Goal: Task Accomplishment & Management: Contribute content

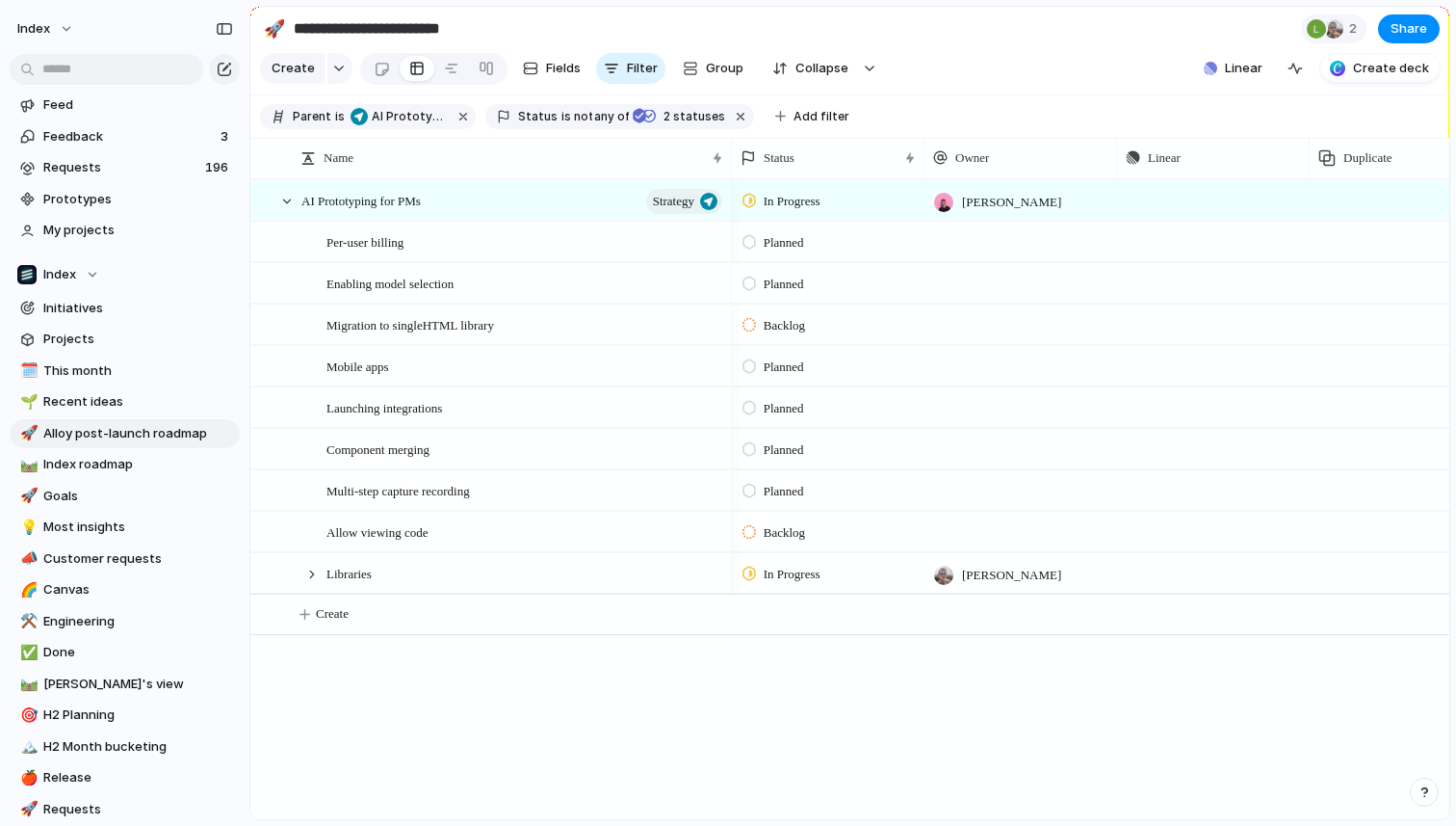
click at [599, 283] on div "Enabling model selection" at bounding box center [525, 284] width 398 height 40
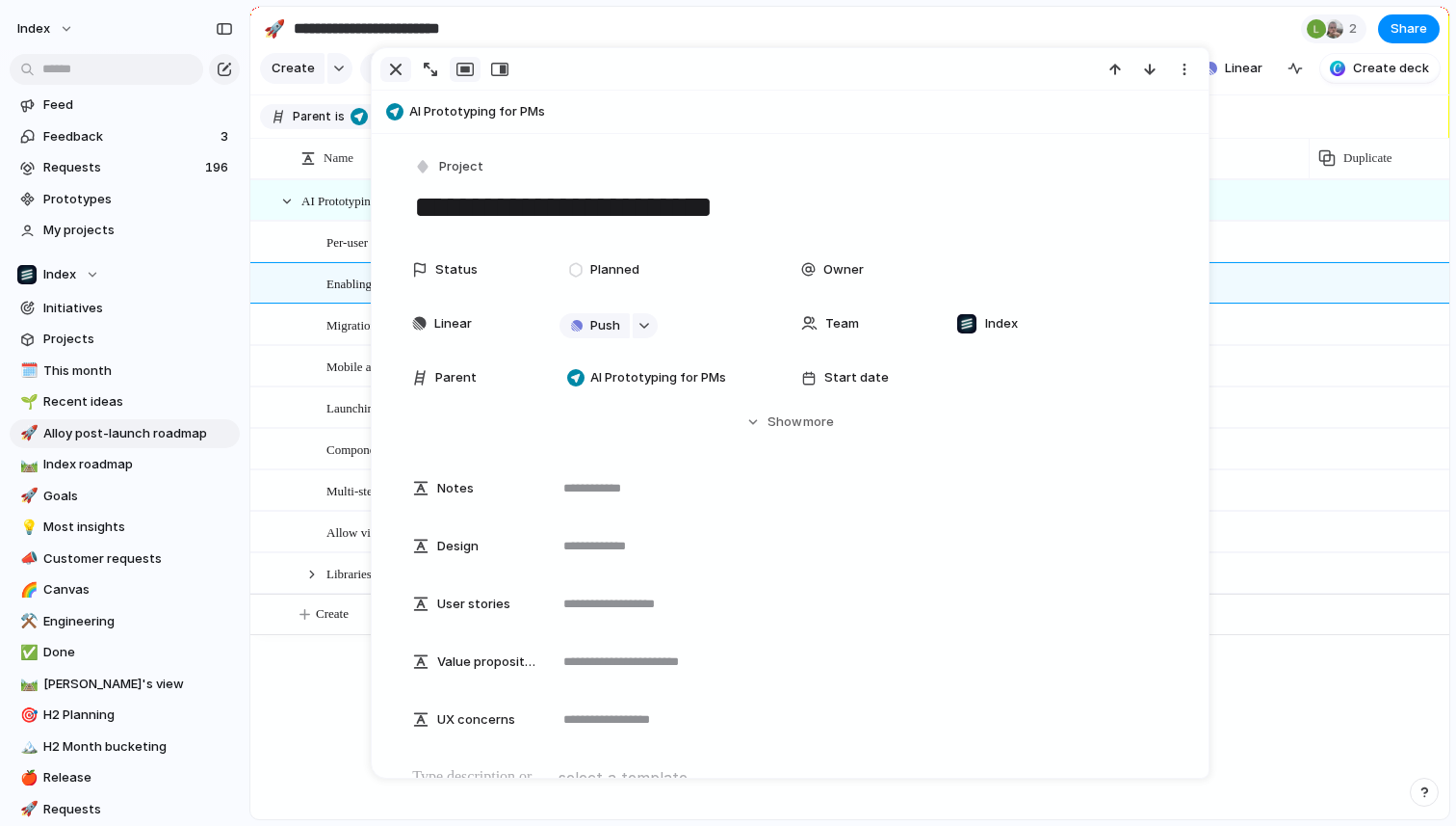
click at [395, 75] on div "button" at bounding box center [395, 69] width 23 height 23
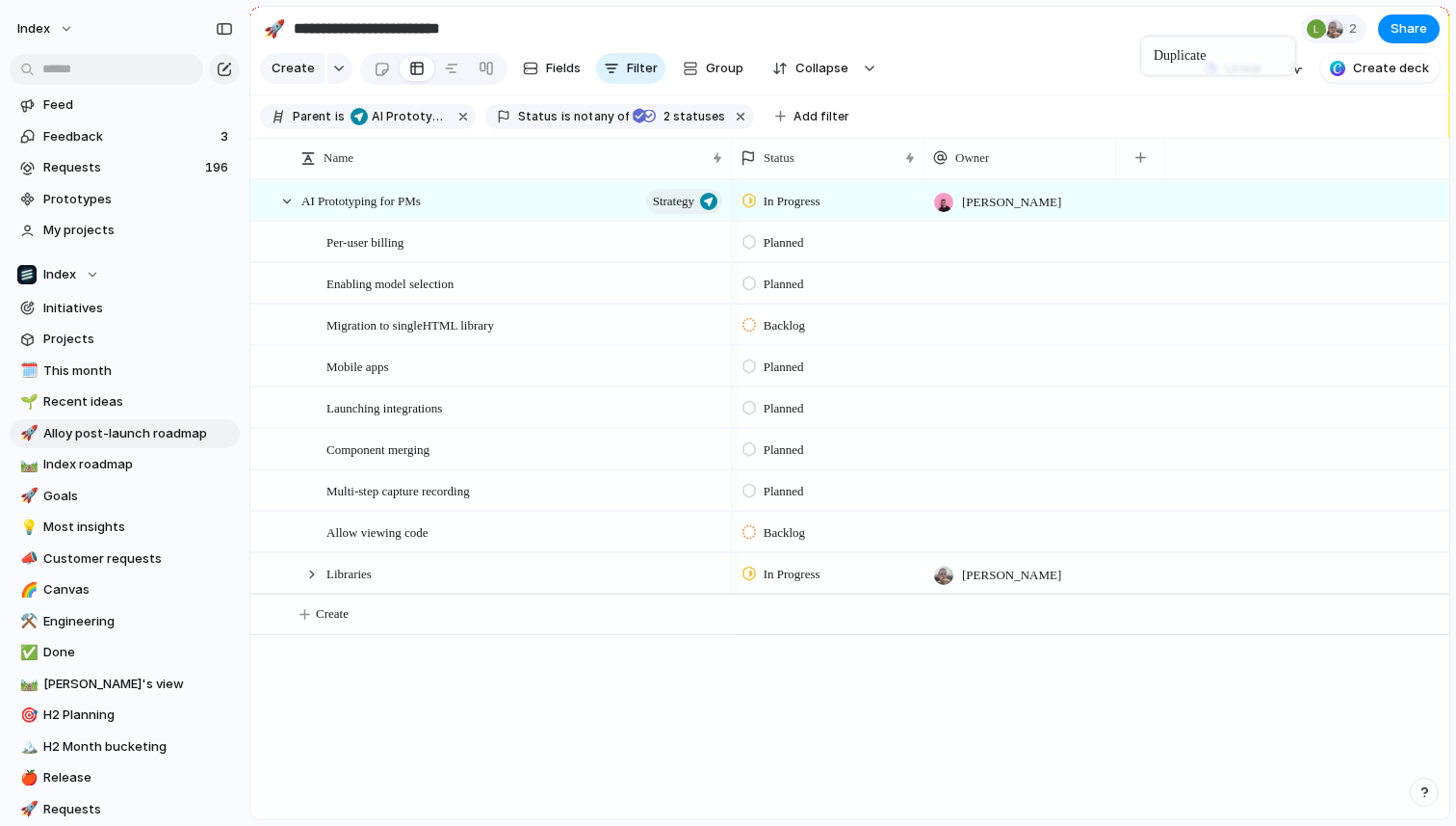
drag, startPoint x: 1208, startPoint y: 160, endPoint x: 1116, endPoint y: -21, distance: 203.0
click at [1137, 149] on button "button" at bounding box center [1141, 158] width 40 height 35
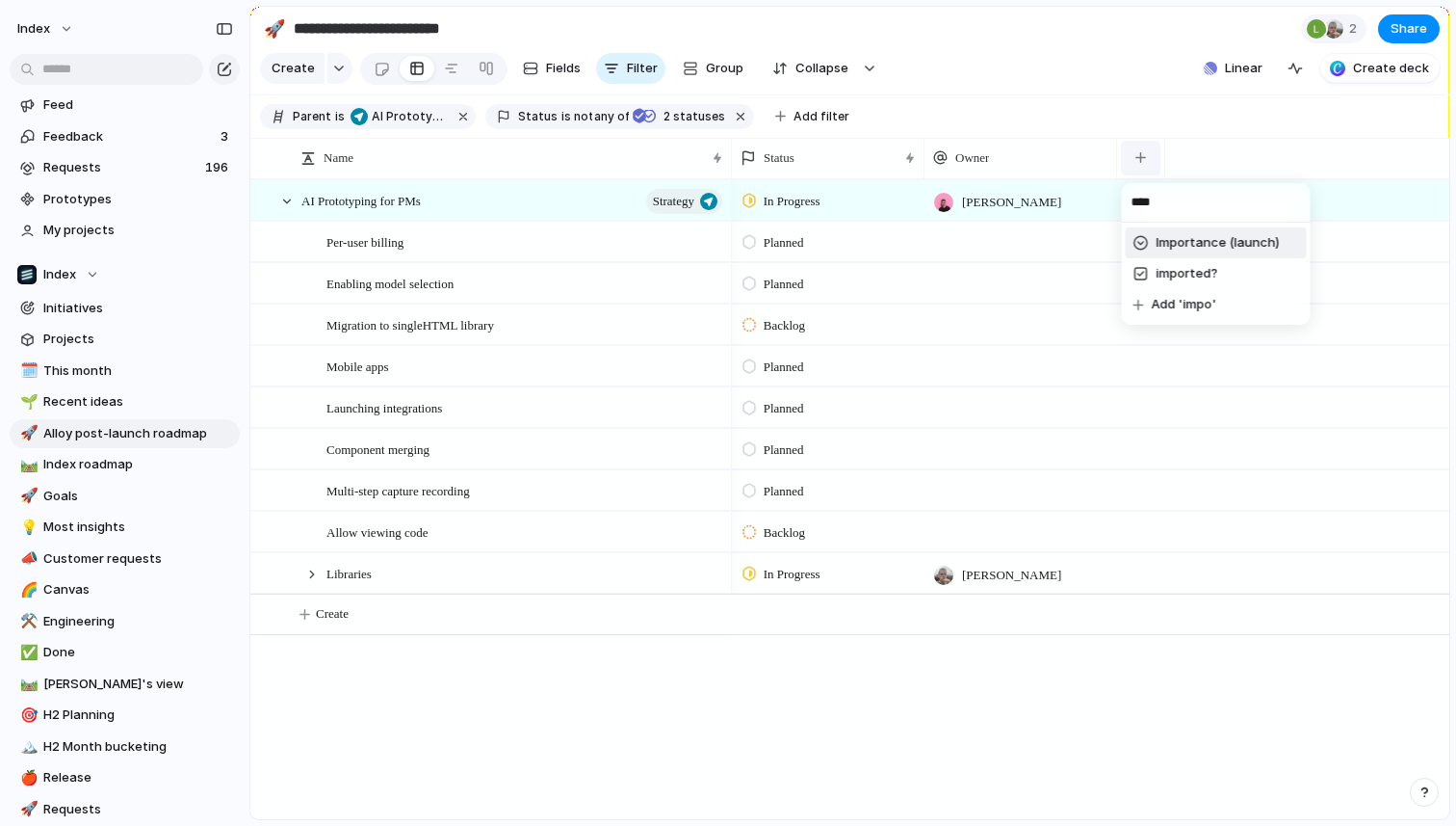
type input "***"
click at [1208, 287] on div at bounding box center [1203, 285] width 17 height 17
click at [313, 571] on div at bounding box center [312, 573] width 17 height 17
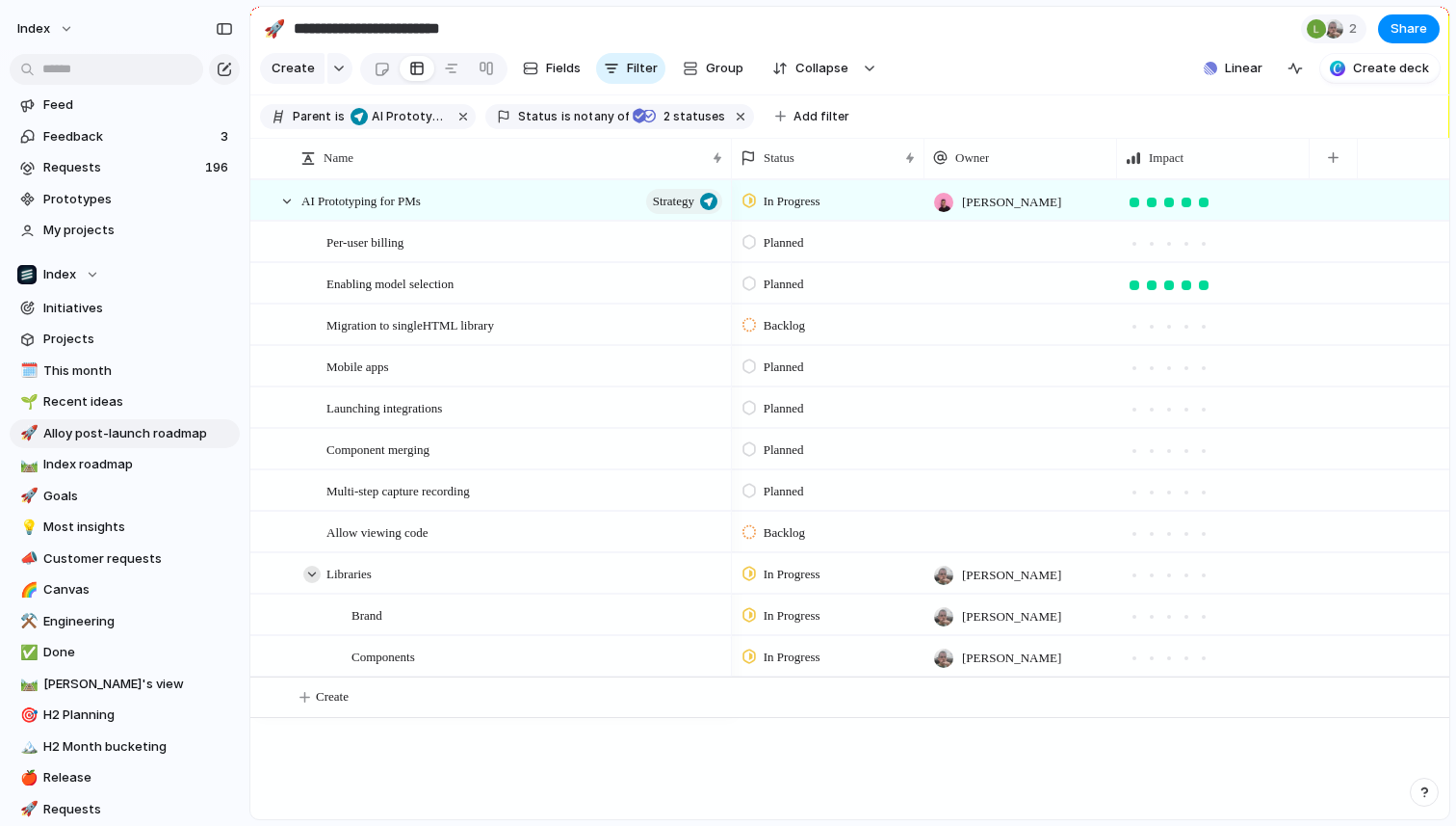
click at [309, 575] on div at bounding box center [312, 573] width 17 height 17
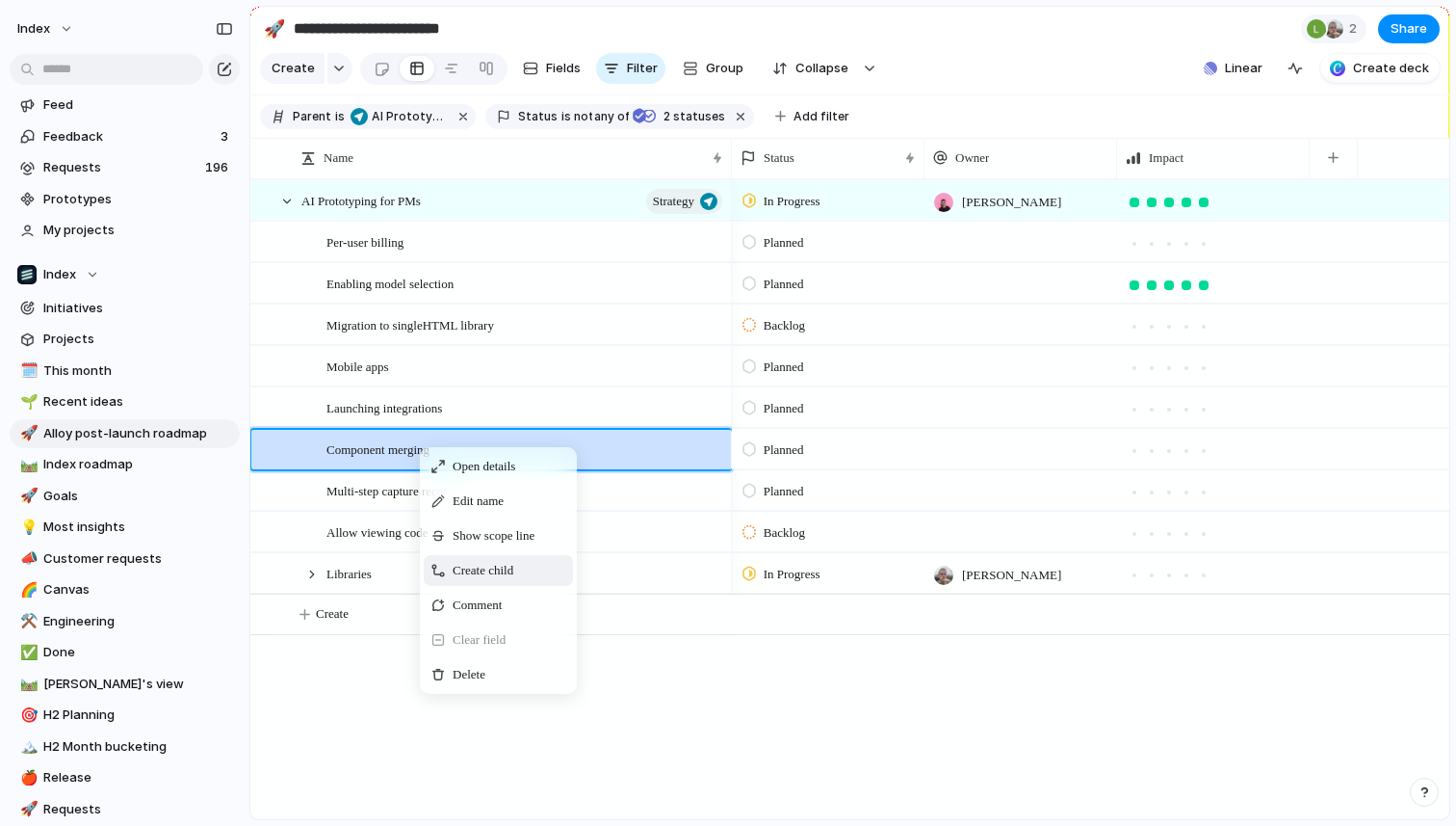
click at [477, 560] on span "Create child" at bounding box center [482, 569] width 61 height 19
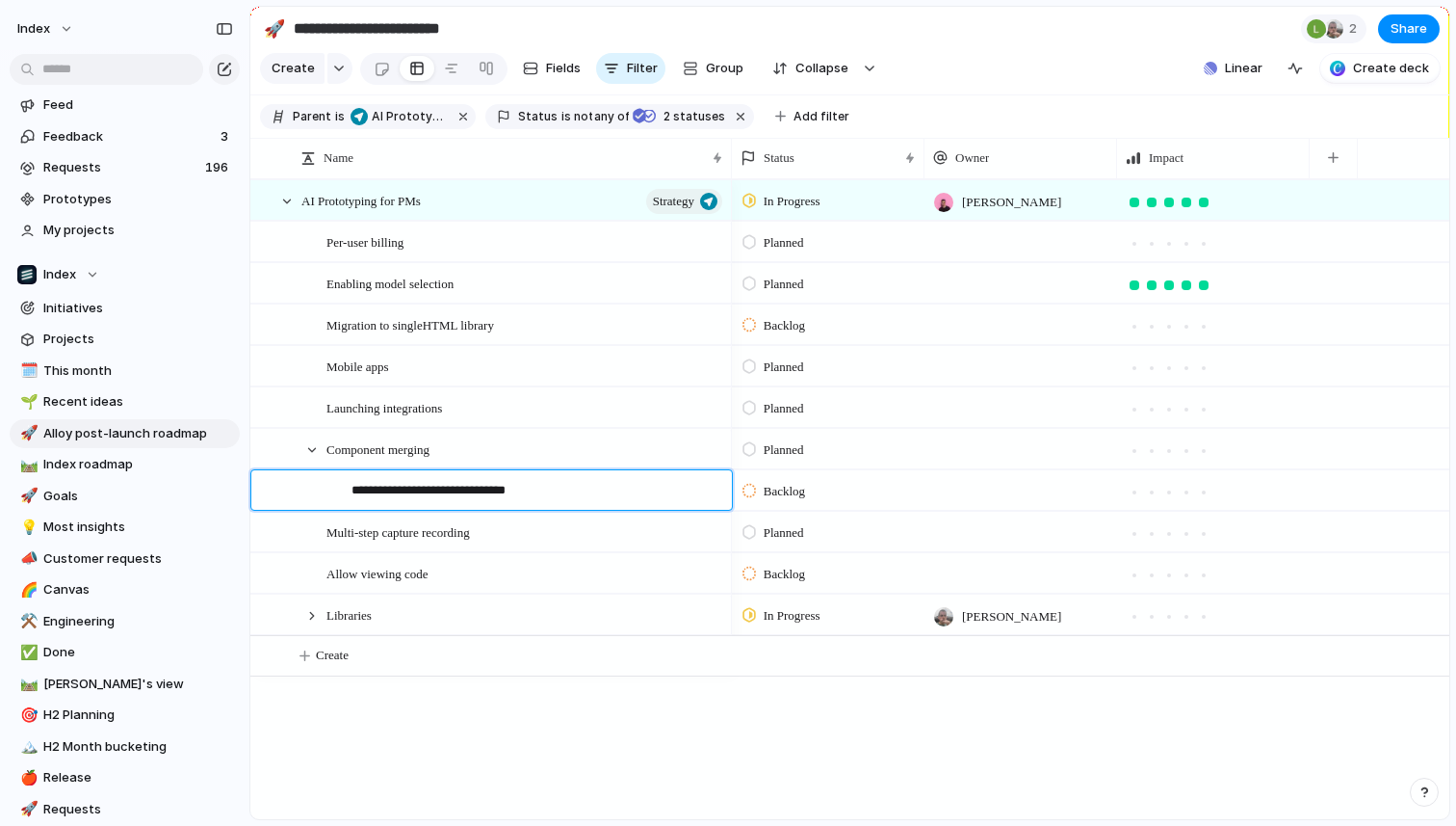
click at [402, 491] on textarea "**********" at bounding box center [534, 492] width 366 height 24
type textarea "**********"
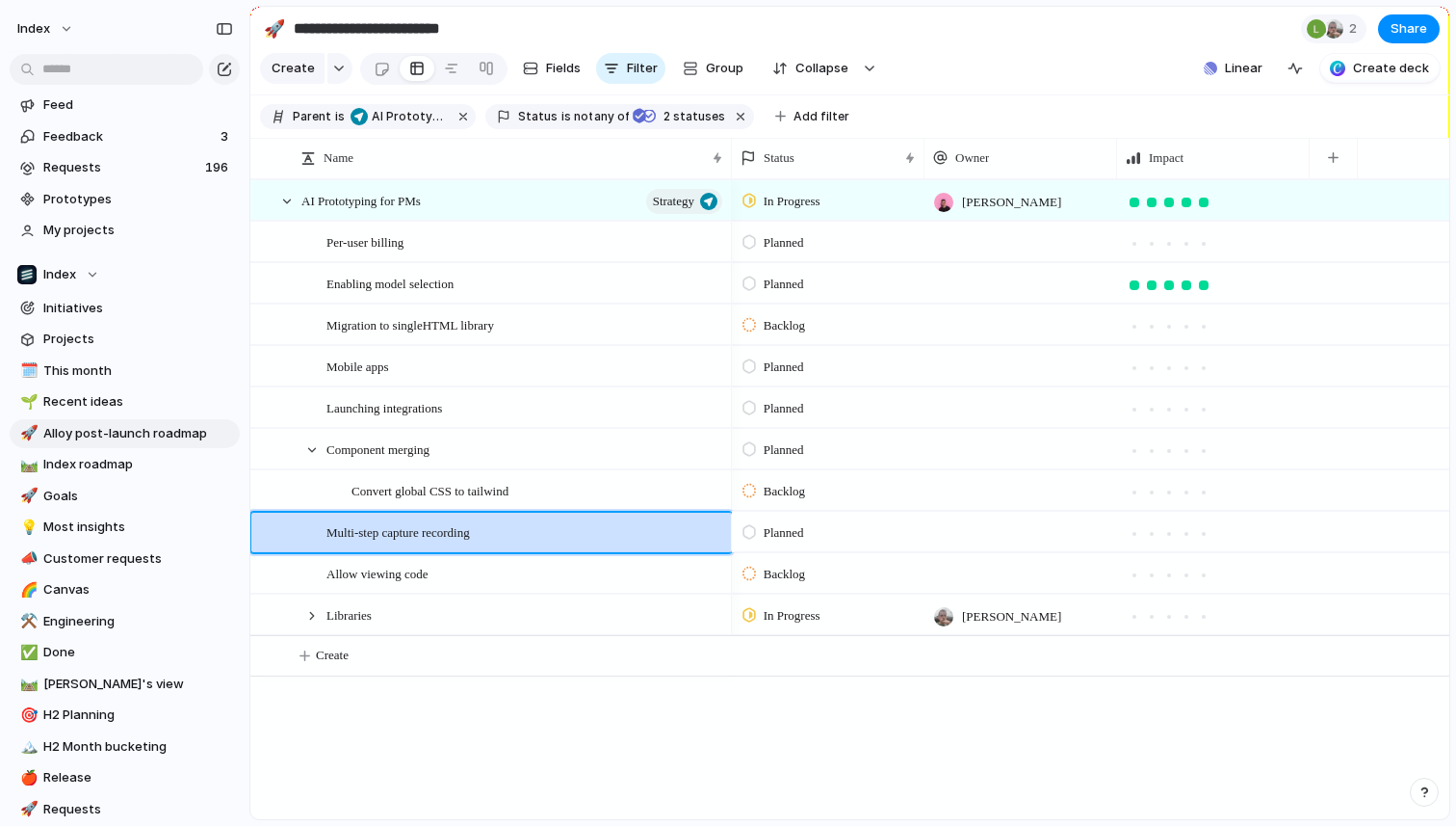
click at [804, 497] on span "Backlog" at bounding box center [784, 490] width 41 height 19
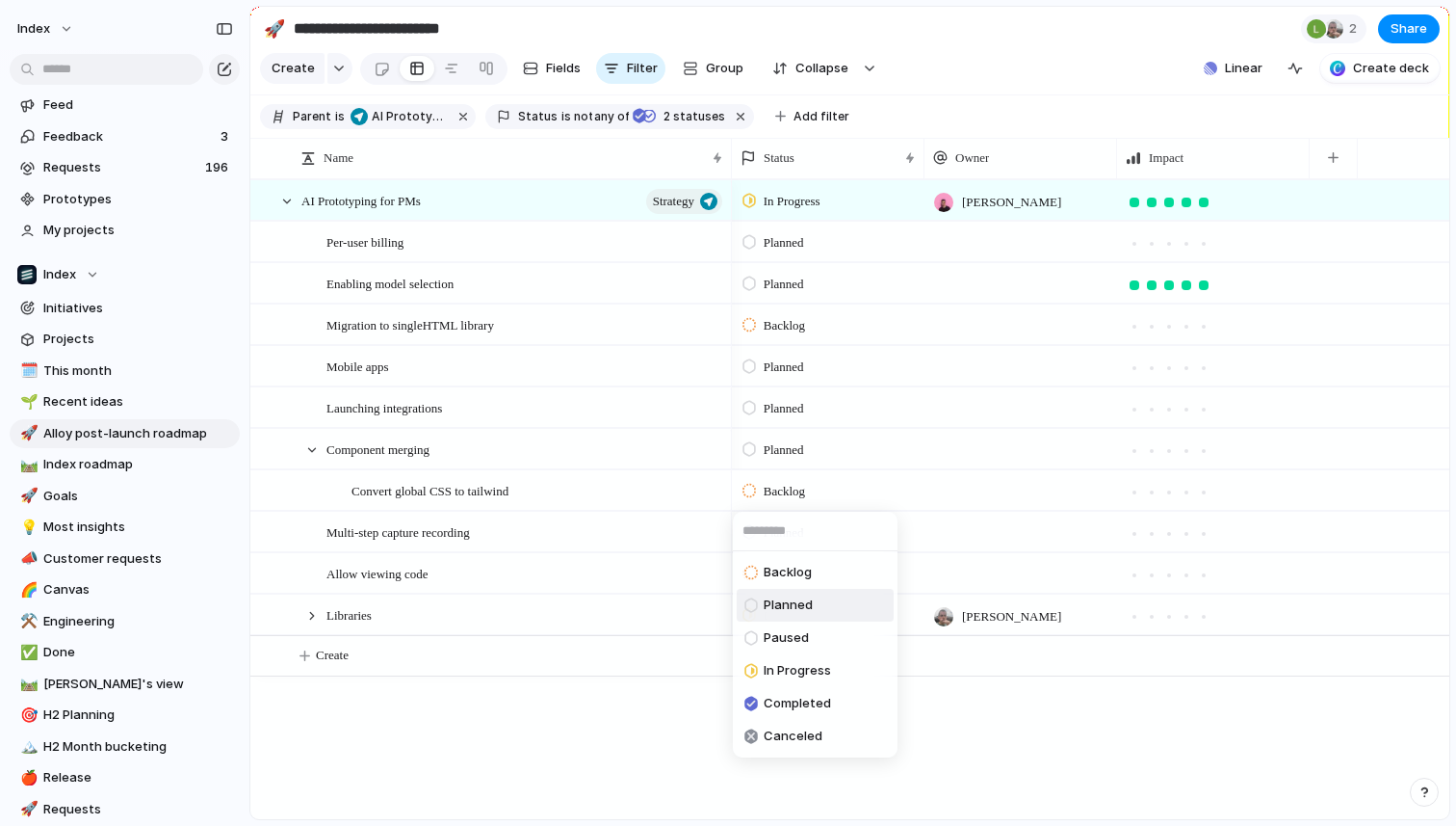
click at [795, 609] on span "Planned" at bounding box center [788, 604] width 49 height 19
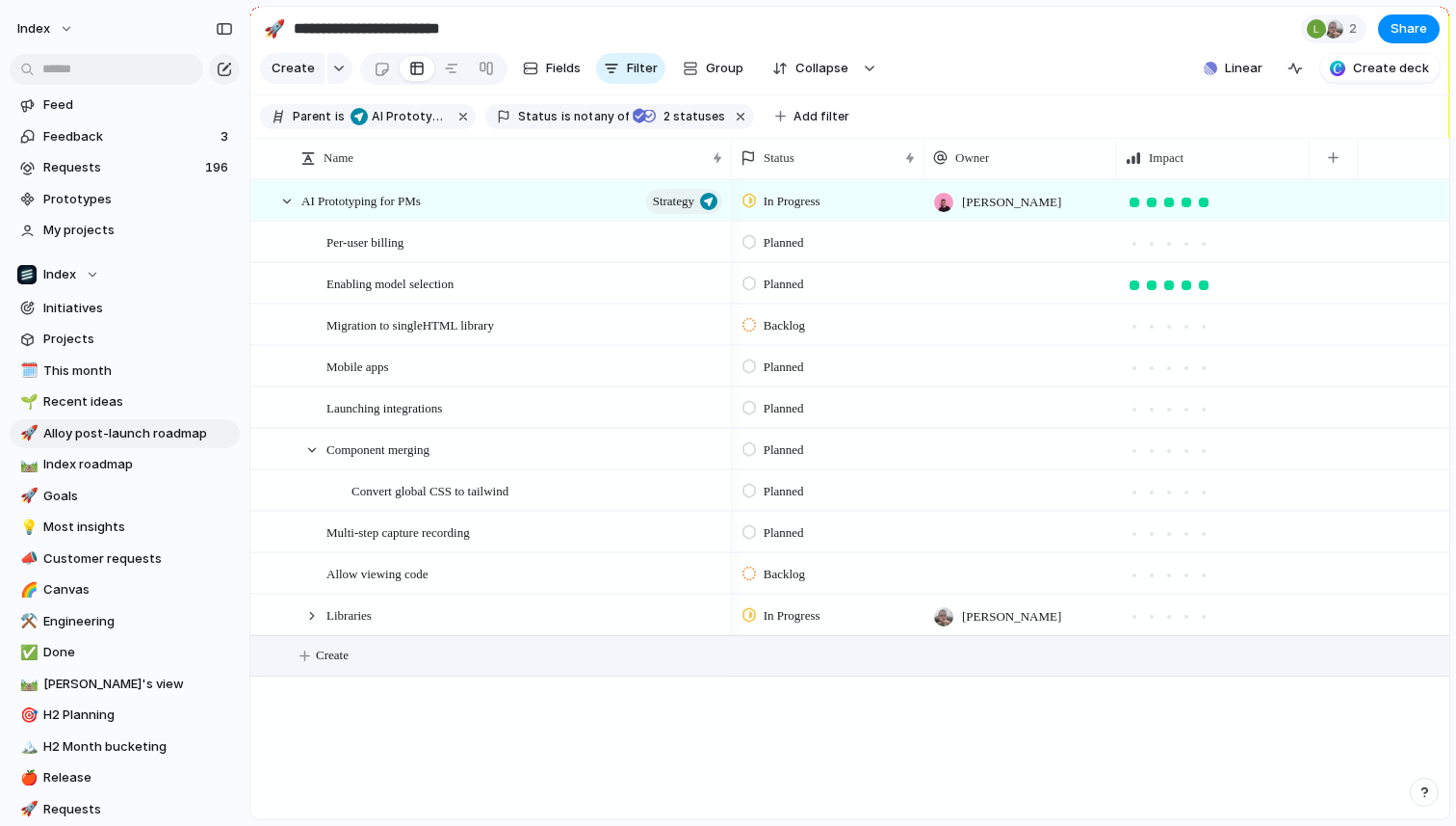
click at [327, 658] on span "Create" at bounding box center [332, 654] width 33 height 19
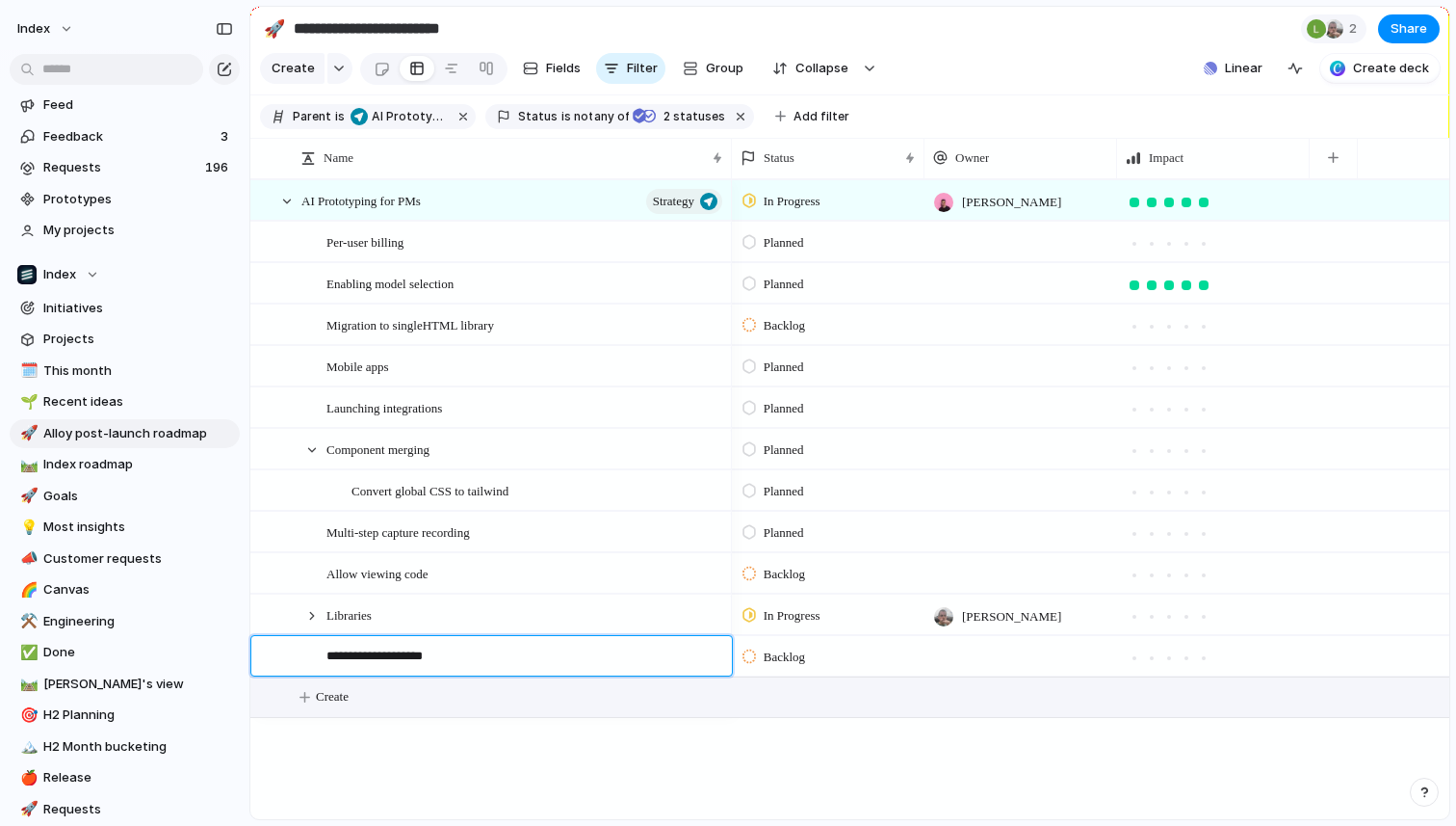
type textarea "**********"
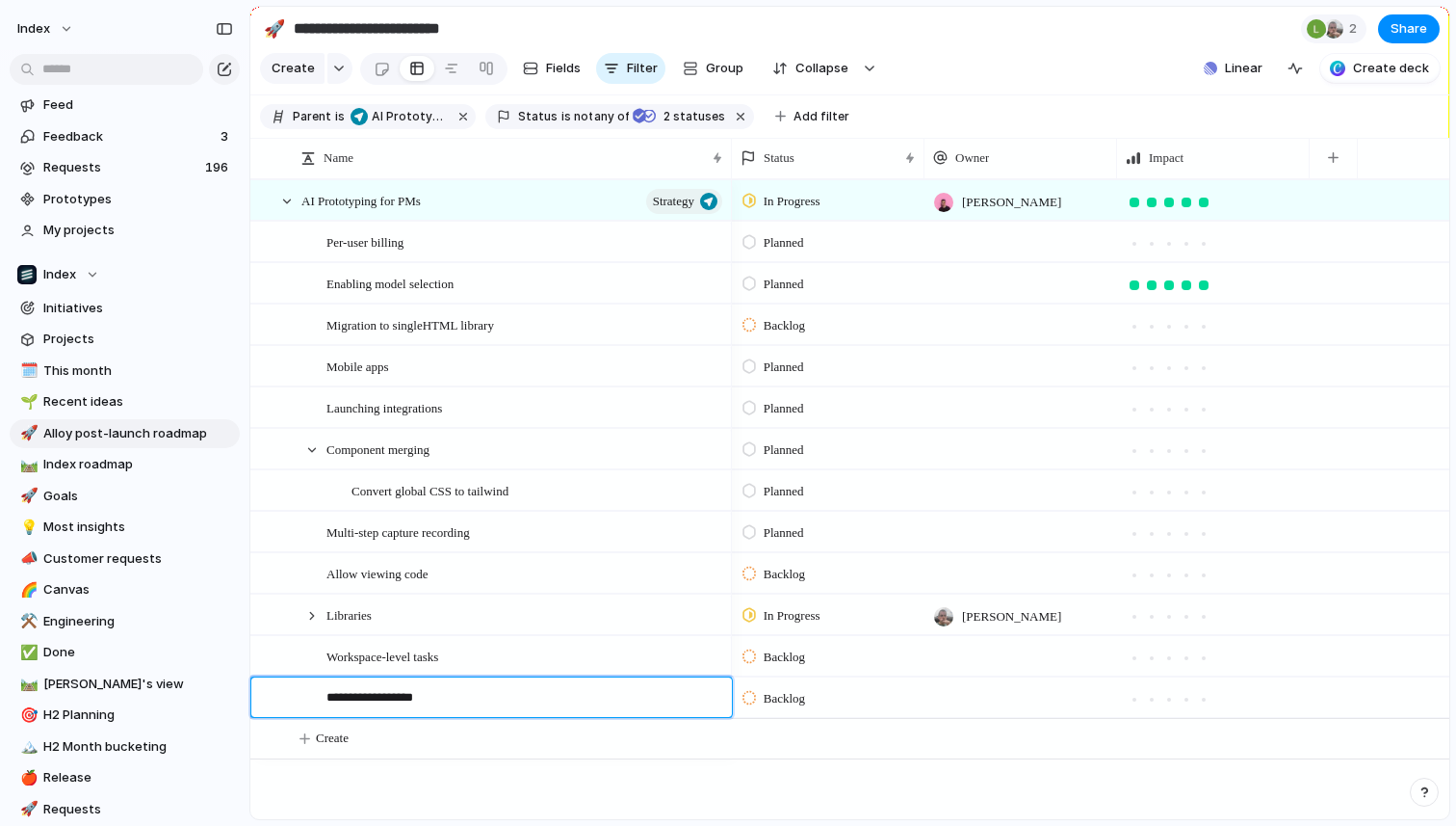
type textarea "**********"
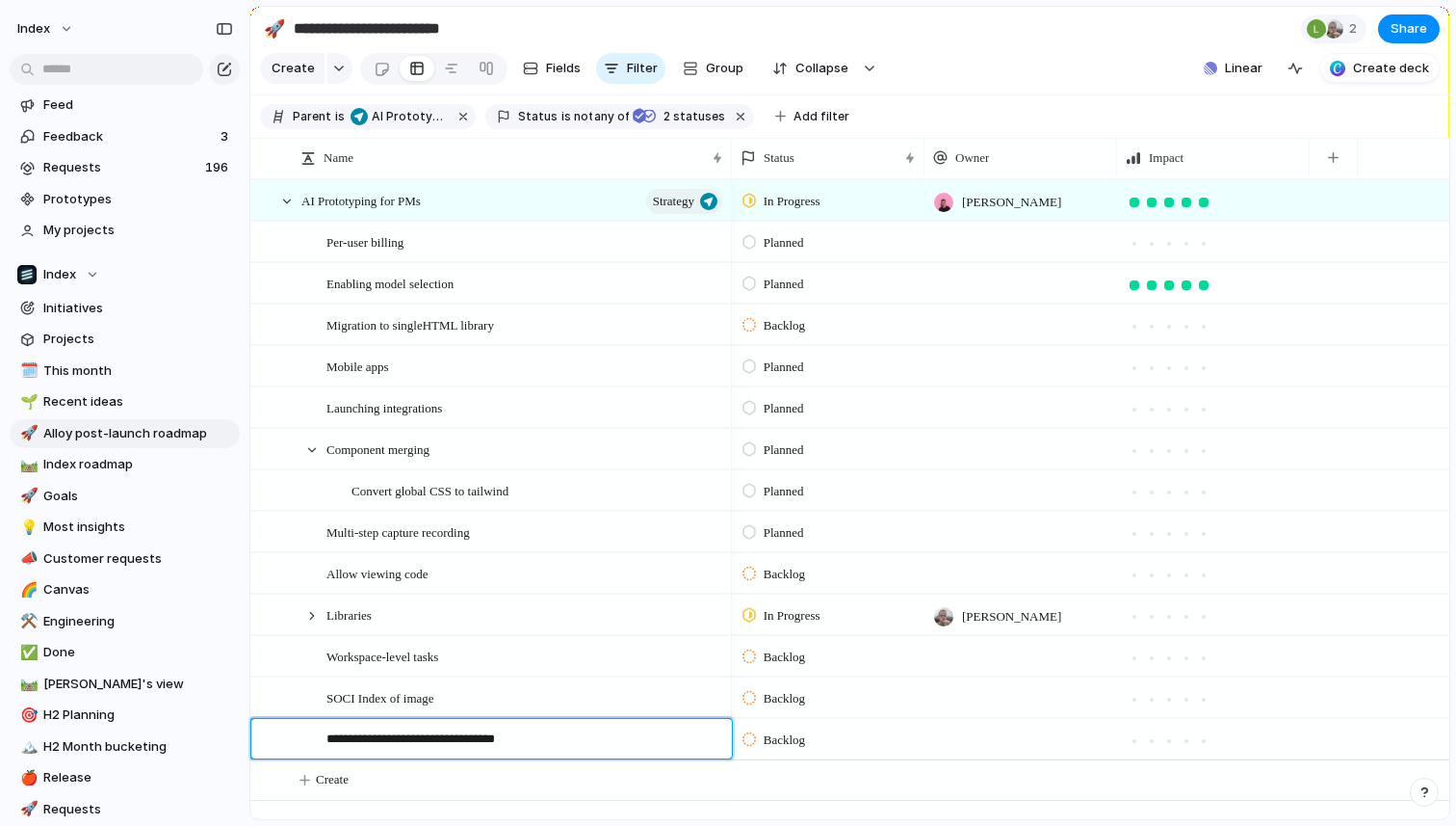
type textarea "**********"
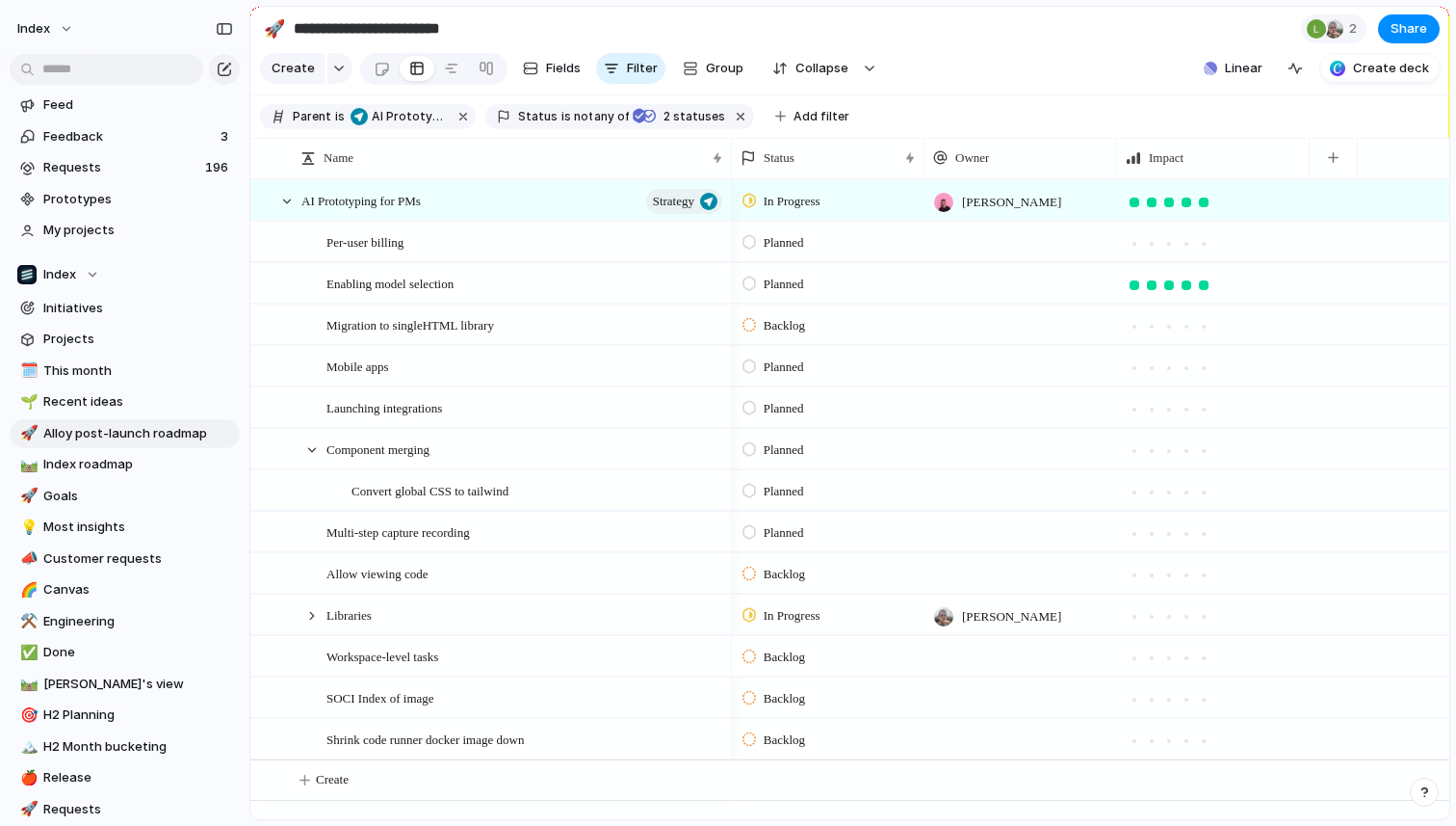
click at [802, 651] on span "Backlog" at bounding box center [784, 656] width 41 height 19
click at [799, 667] on span "Planned" at bounding box center [788, 667] width 49 height 19
click at [795, 695] on span "Backlog" at bounding box center [784, 698] width 41 height 19
click at [793, 658] on span "Planned" at bounding box center [788, 667] width 49 height 19
click at [792, 738] on span "Backlog" at bounding box center [784, 739] width 41 height 19
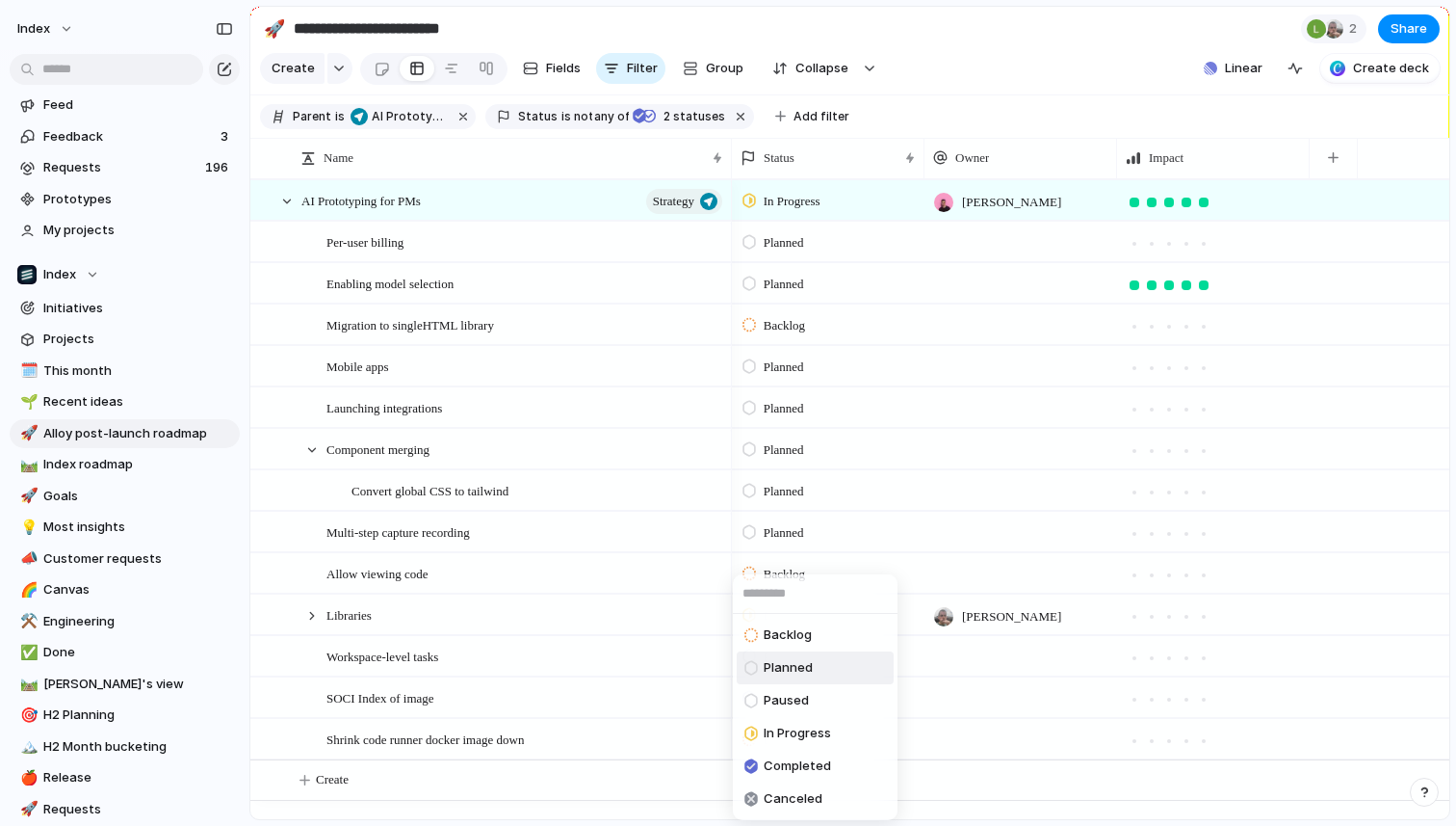
click at [788, 662] on span "Planned" at bounding box center [788, 667] width 49 height 19
click at [1335, 149] on button "button" at bounding box center [1333, 158] width 40 height 35
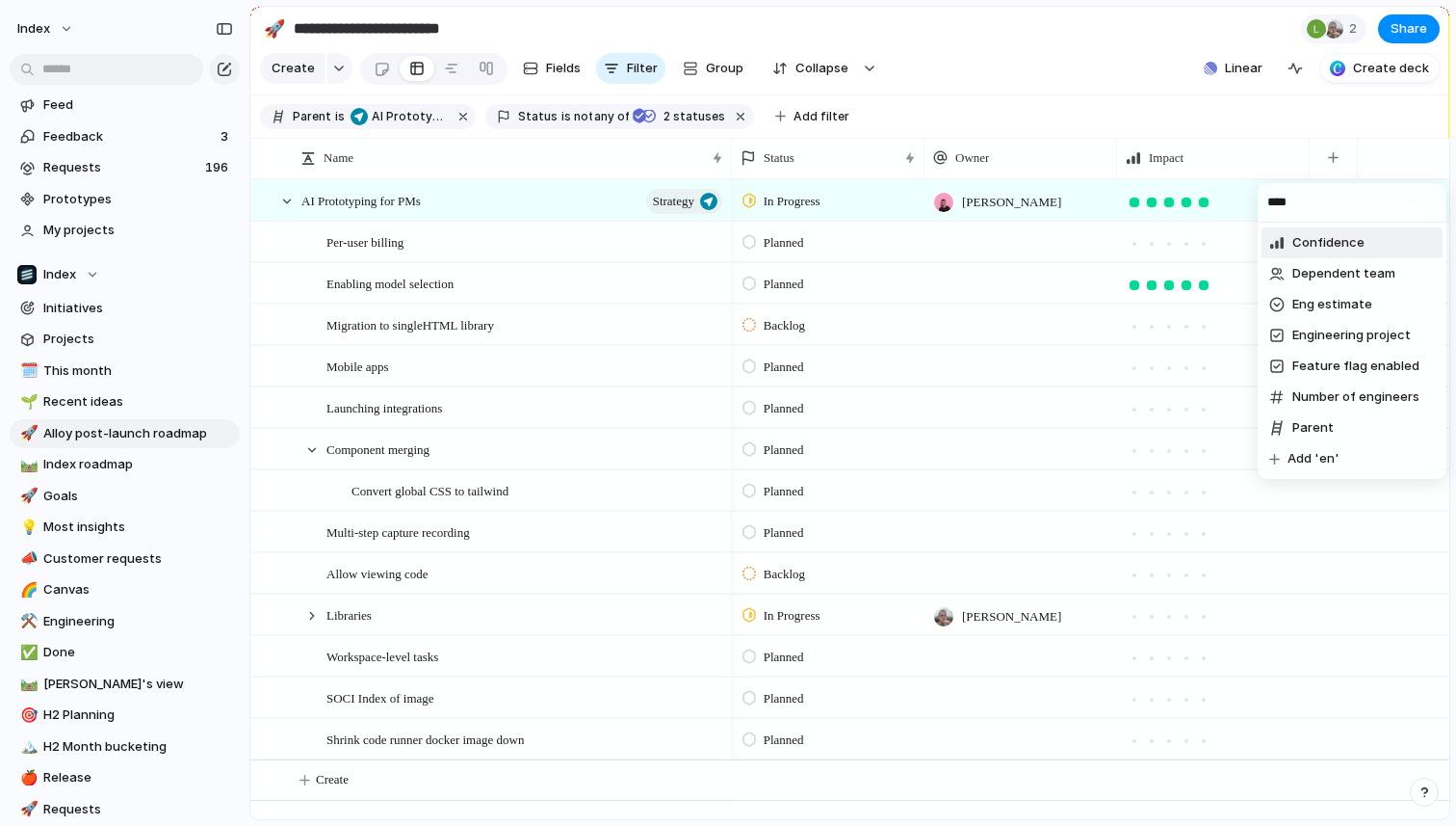
type input "*****"
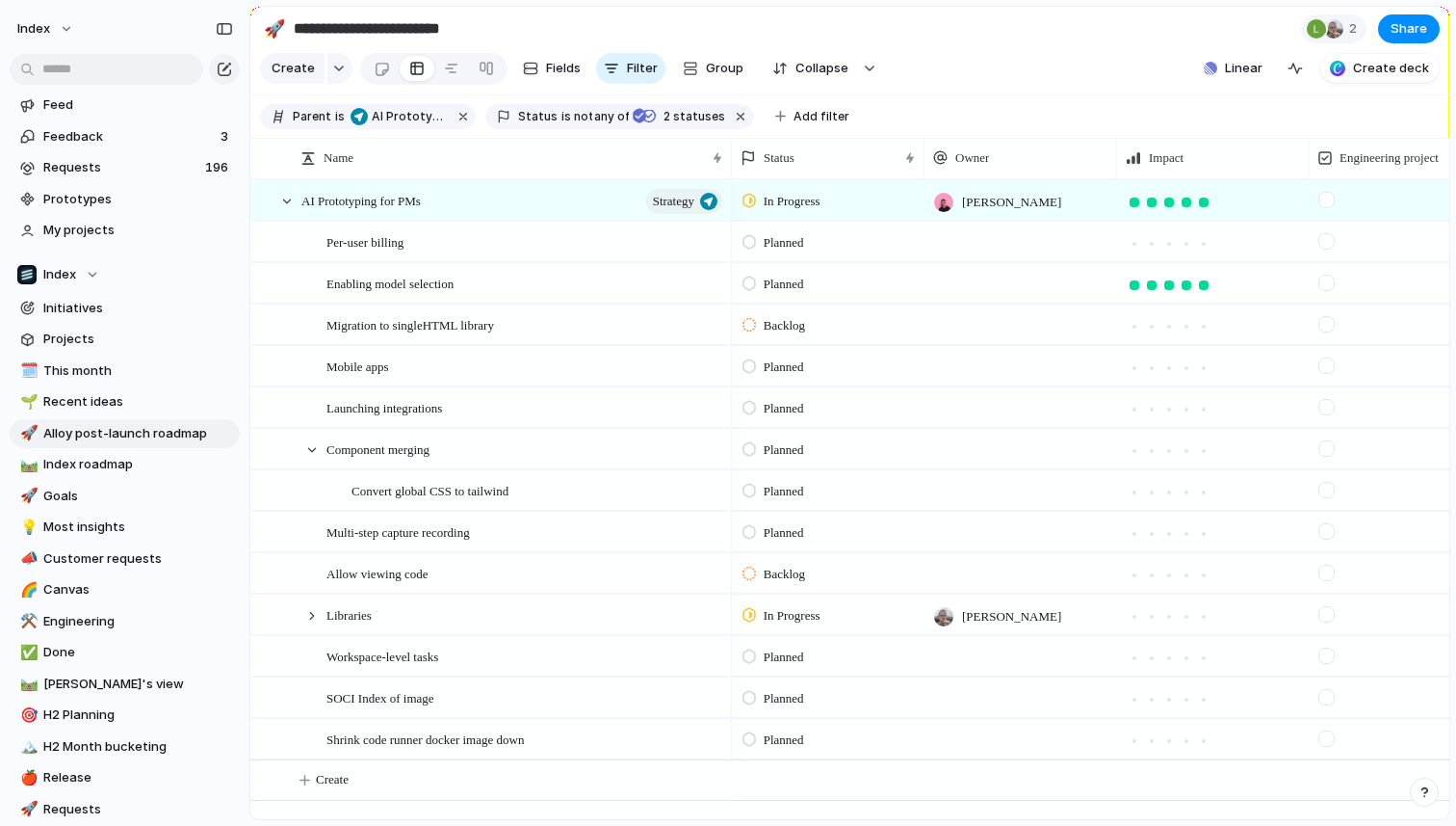
scroll to position [0, 102]
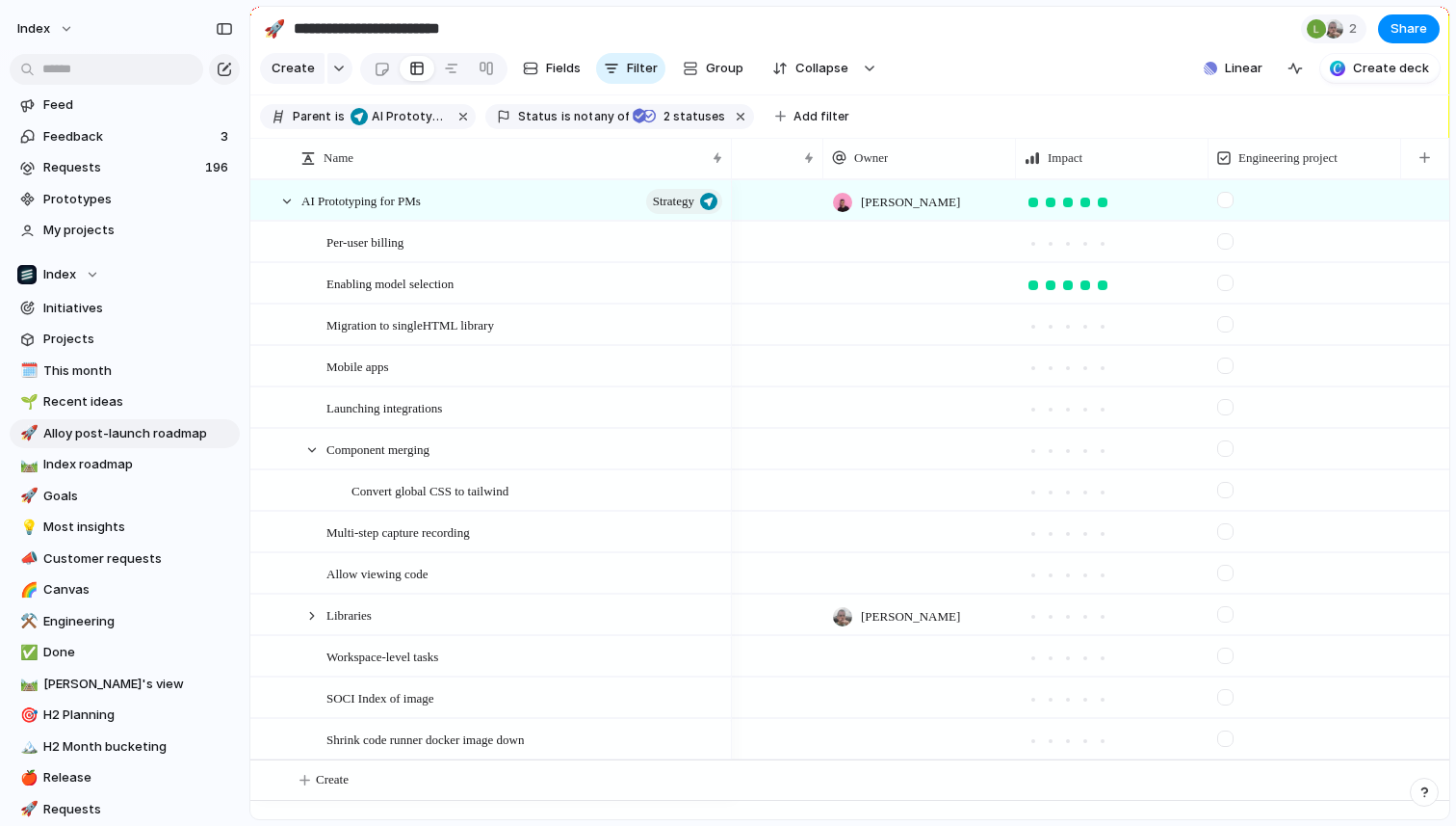
click at [1224, 738] on div at bounding box center [1225, 738] width 16 height 16
click at [1224, 696] on div at bounding box center [1225, 697] width 16 height 16
click at [1223, 654] on div at bounding box center [1225, 655] width 16 height 16
click at [313, 612] on div at bounding box center [312, 615] width 17 height 17
click at [312, 612] on div at bounding box center [312, 615] width 17 height 17
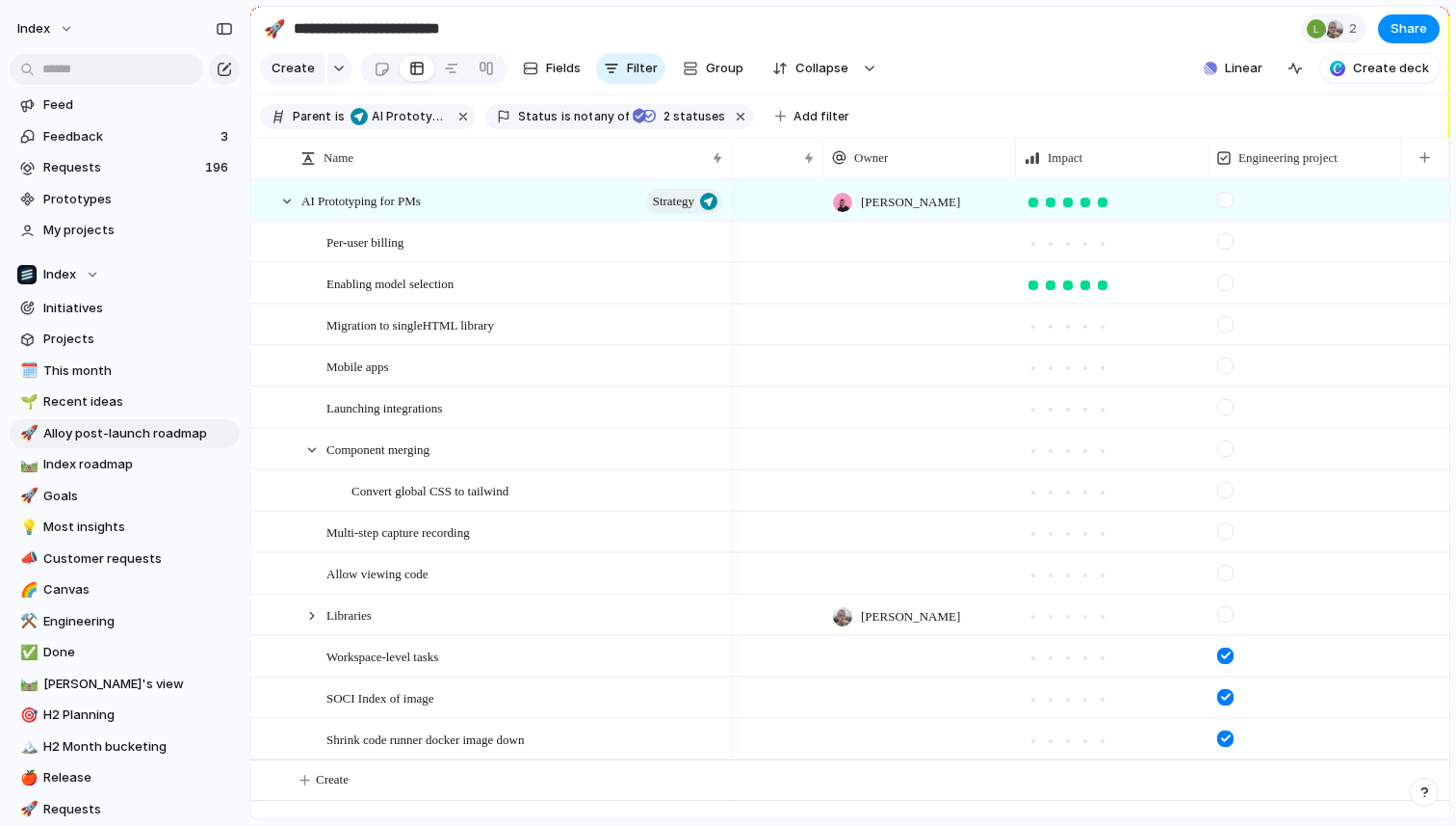
click at [1221, 452] on div at bounding box center [1225, 448] width 16 height 16
click at [1225, 485] on div at bounding box center [1225, 489] width 16 height 16
click at [1224, 326] on div at bounding box center [1225, 324] width 16 height 16
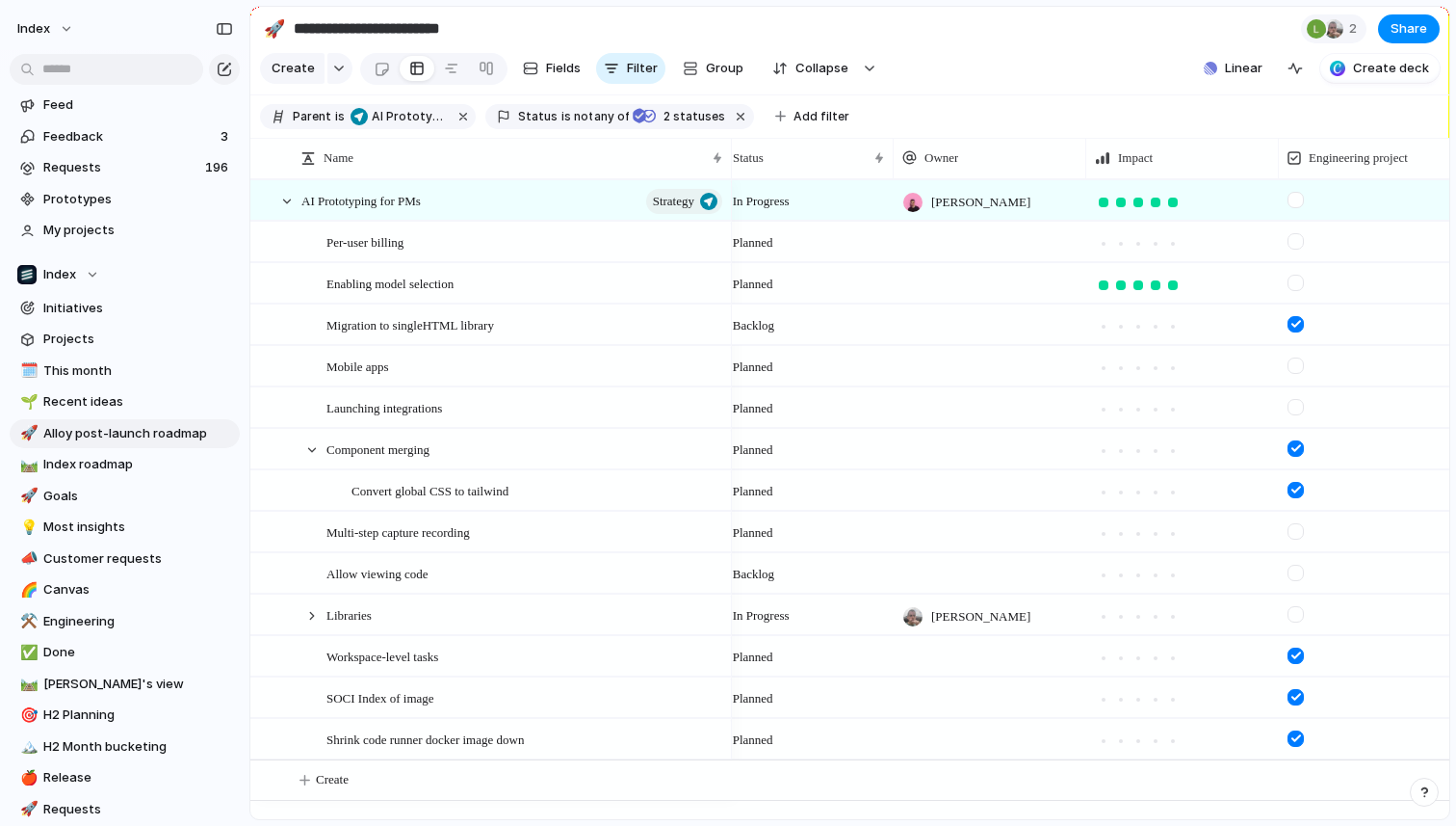
scroll to position [0, 0]
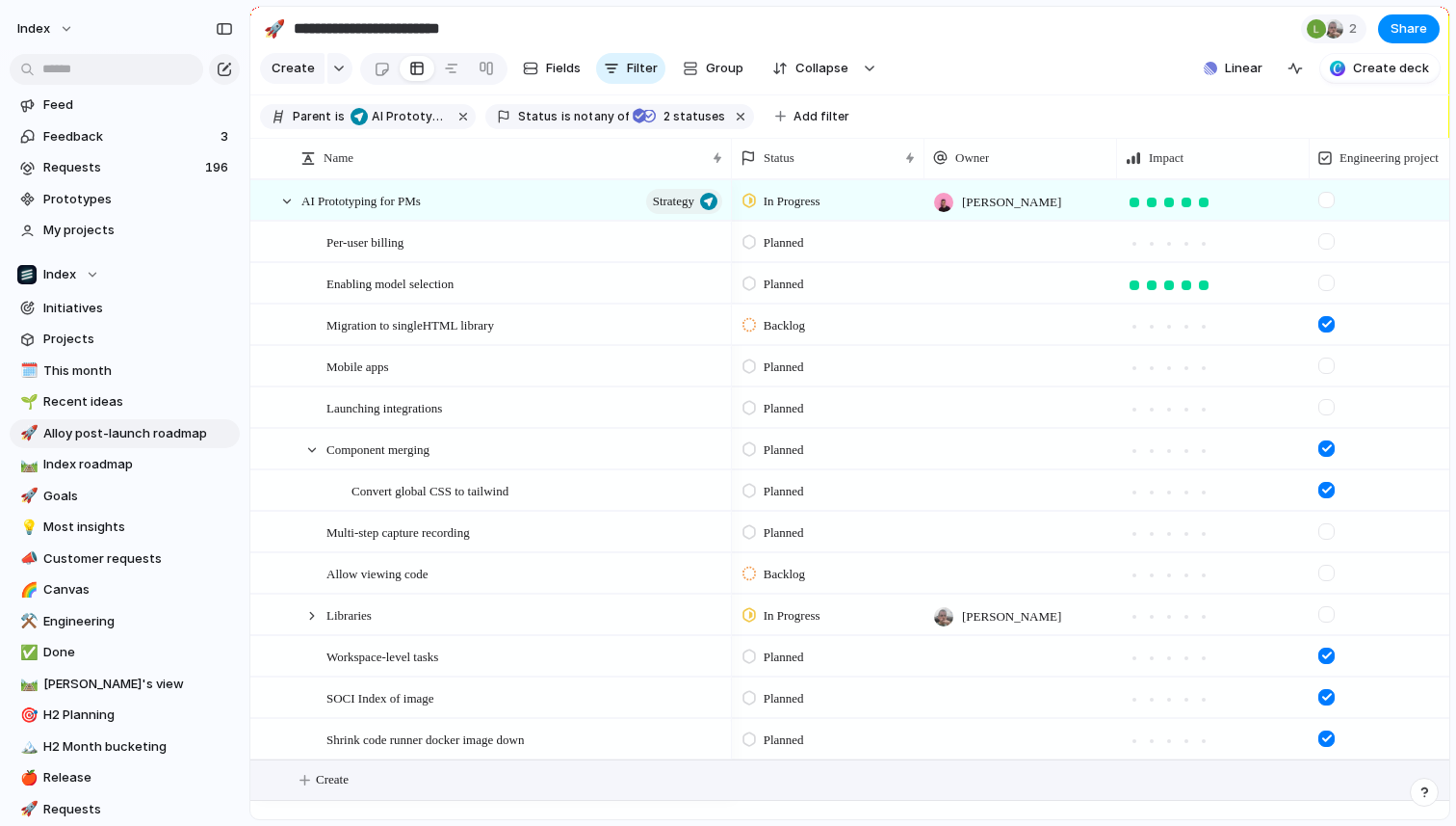
click at [329, 768] on button "Create" at bounding box center [874, 780] width 1209 height 40
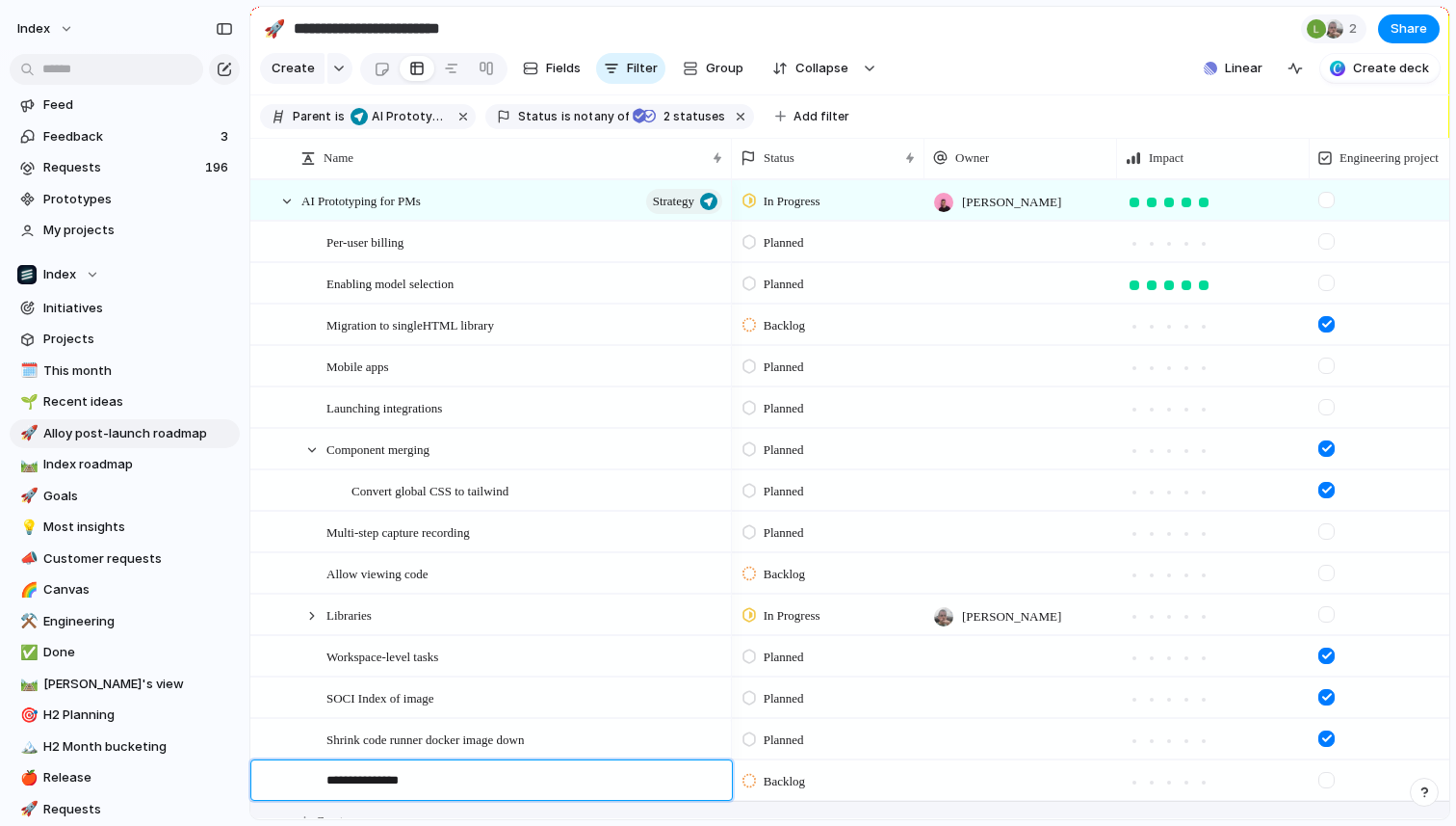
type textarea "**********"
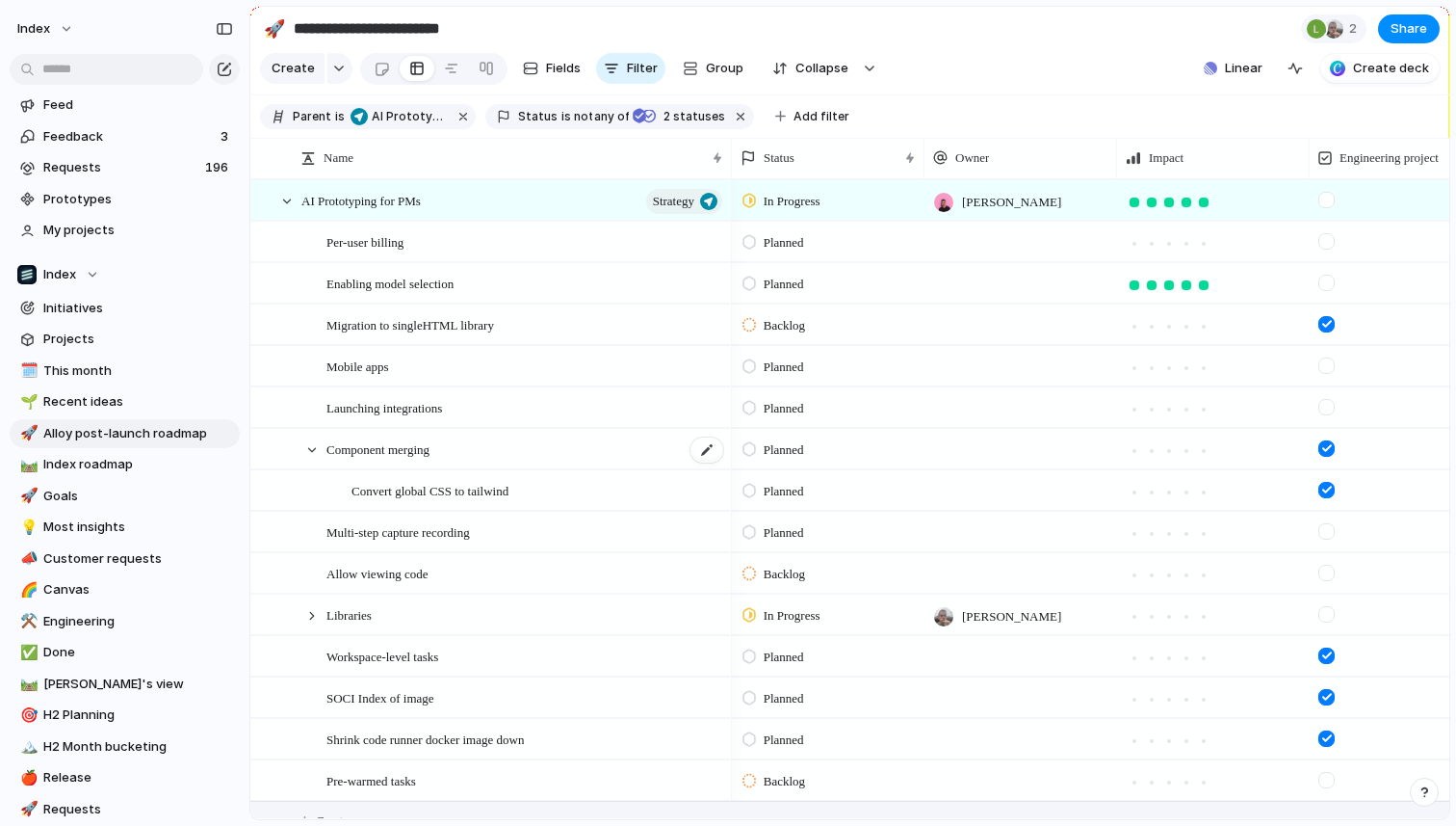
scroll to position [24, 0]
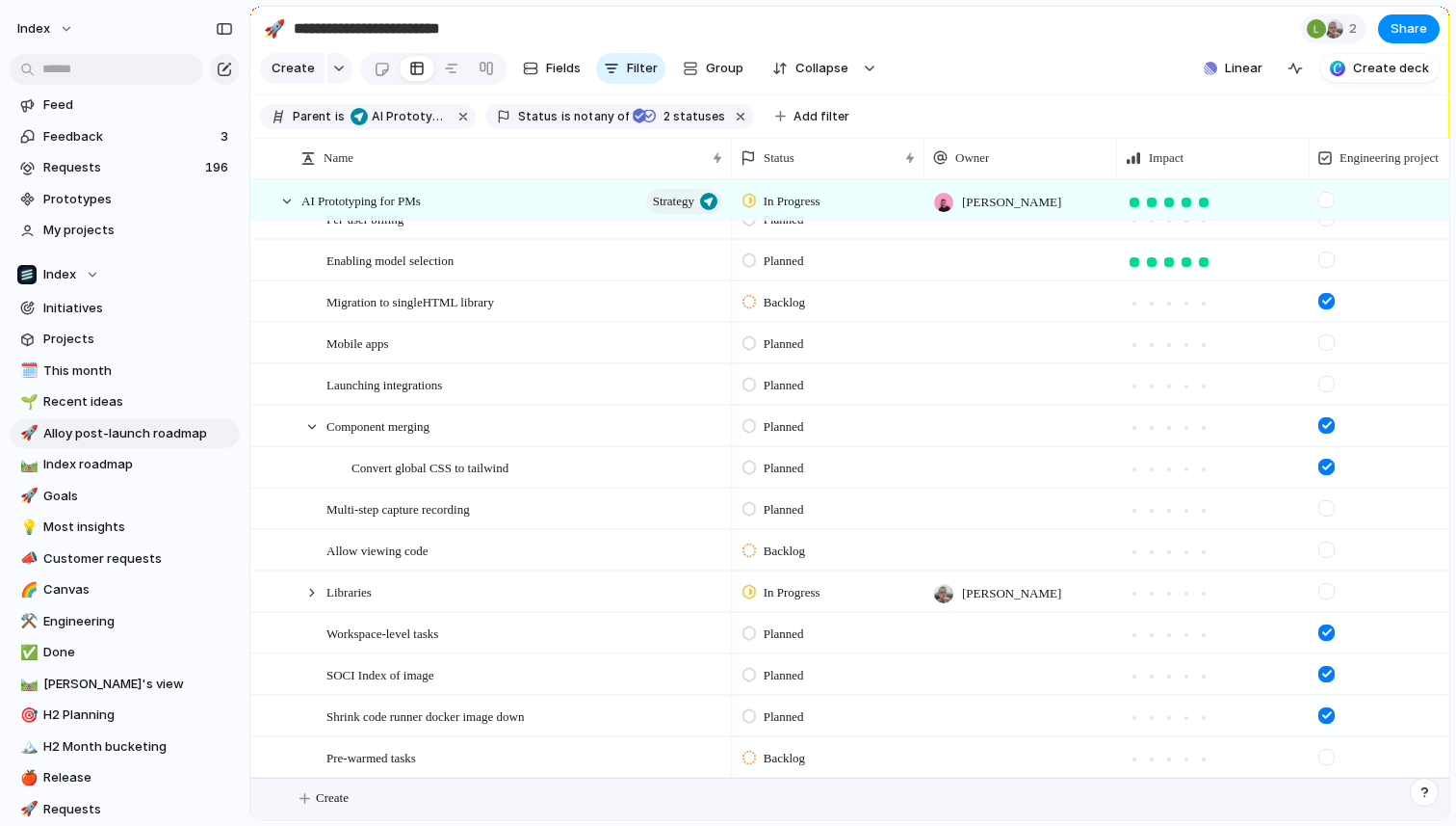
click at [406, 795] on button "Create" at bounding box center [874, 798] width 1209 height 40
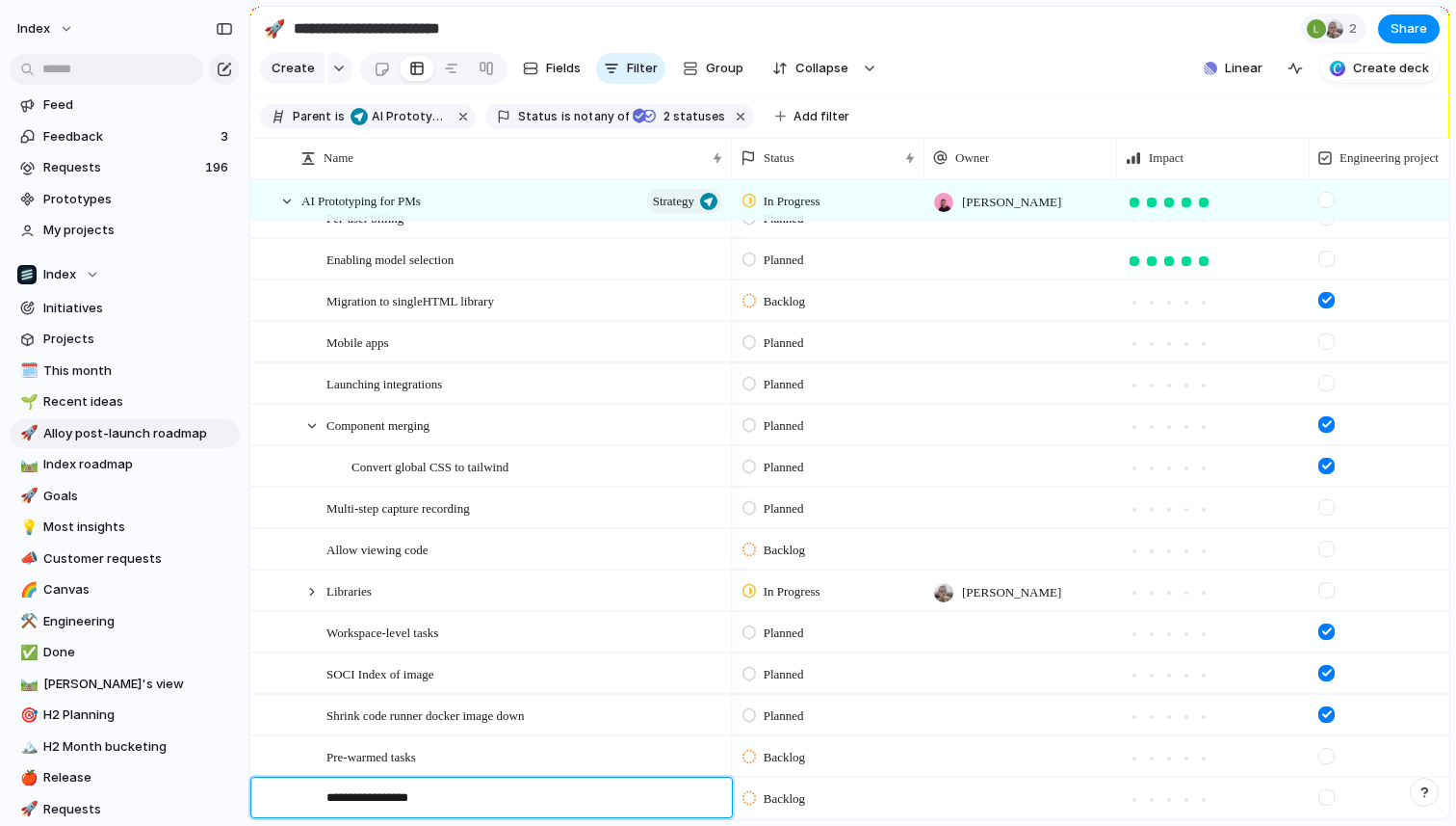
type textarea "**********"
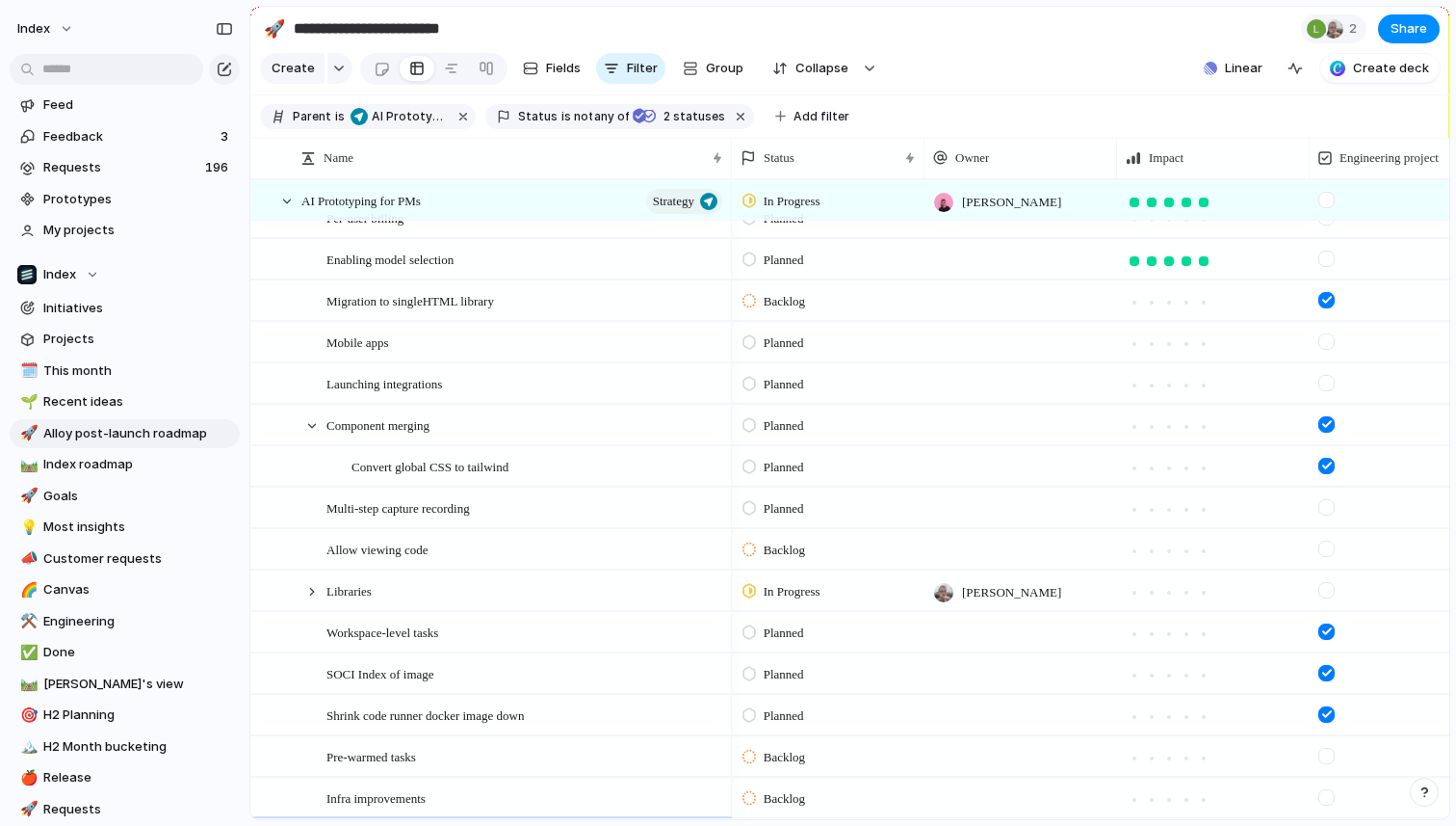
scroll to position [66, 0]
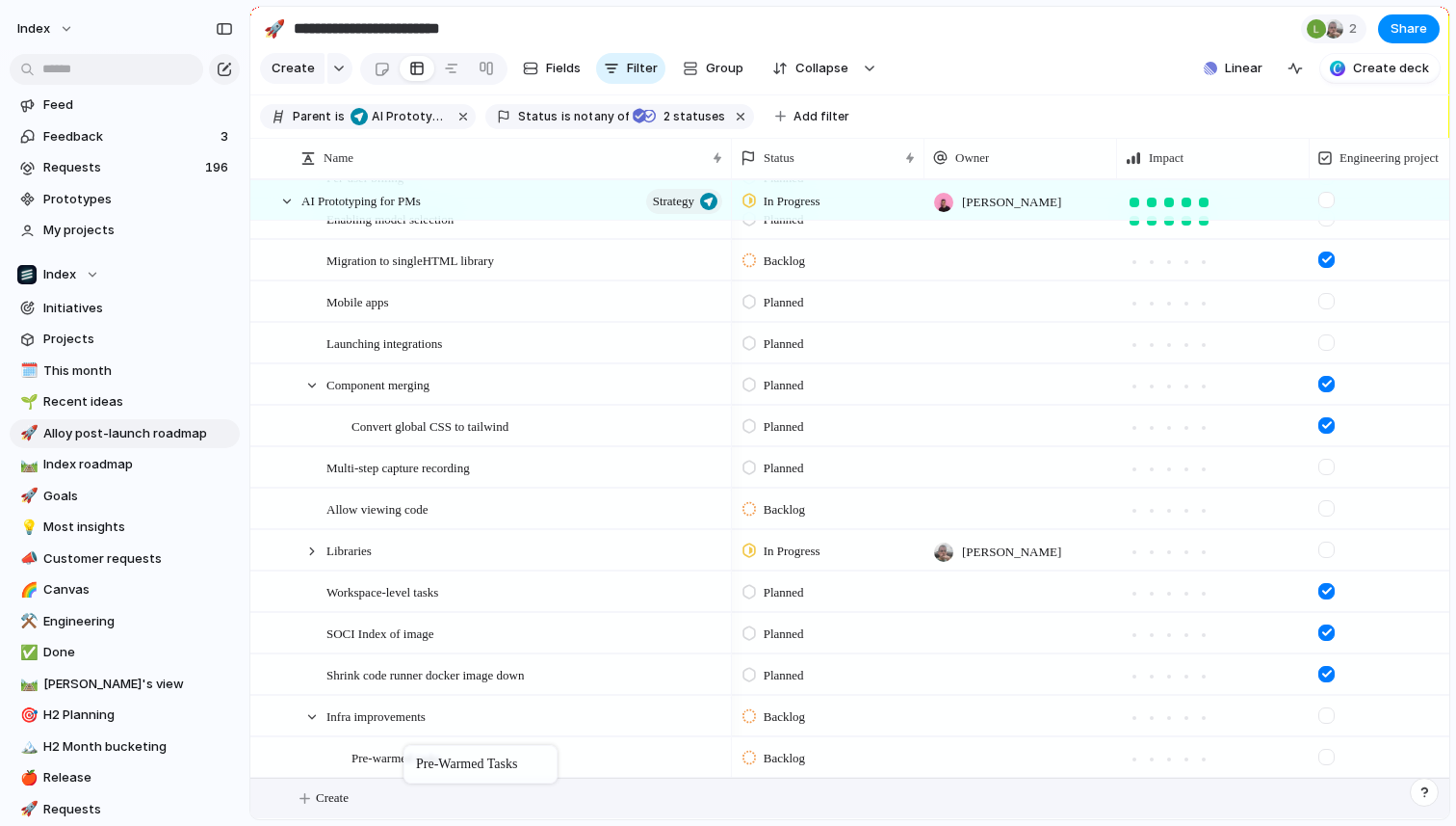
drag, startPoint x: 410, startPoint y: 718, endPoint x: 413, endPoint y: 749, distance: 31.1
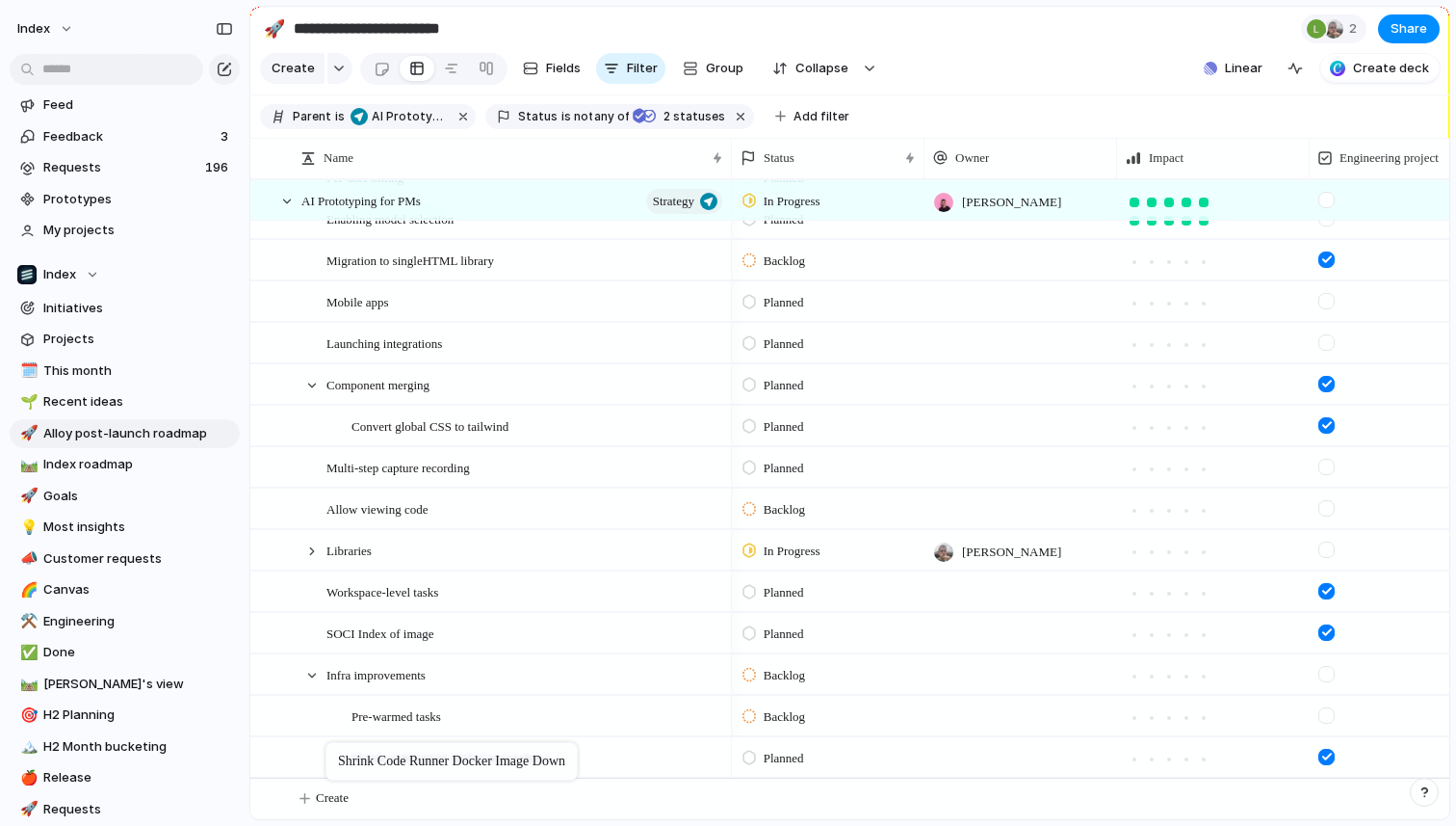
drag, startPoint x: 398, startPoint y: 680, endPoint x: 336, endPoint y: 745, distance: 89.8
drag, startPoint x: 380, startPoint y: 634, endPoint x: 344, endPoint y: 713, distance: 86.8
drag, startPoint x: 397, startPoint y: 584, endPoint x: 362, endPoint y: 617, distance: 48.1
click at [388, 580] on span "Infra improvements" at bounding box center [375, 591] width 99 height 22
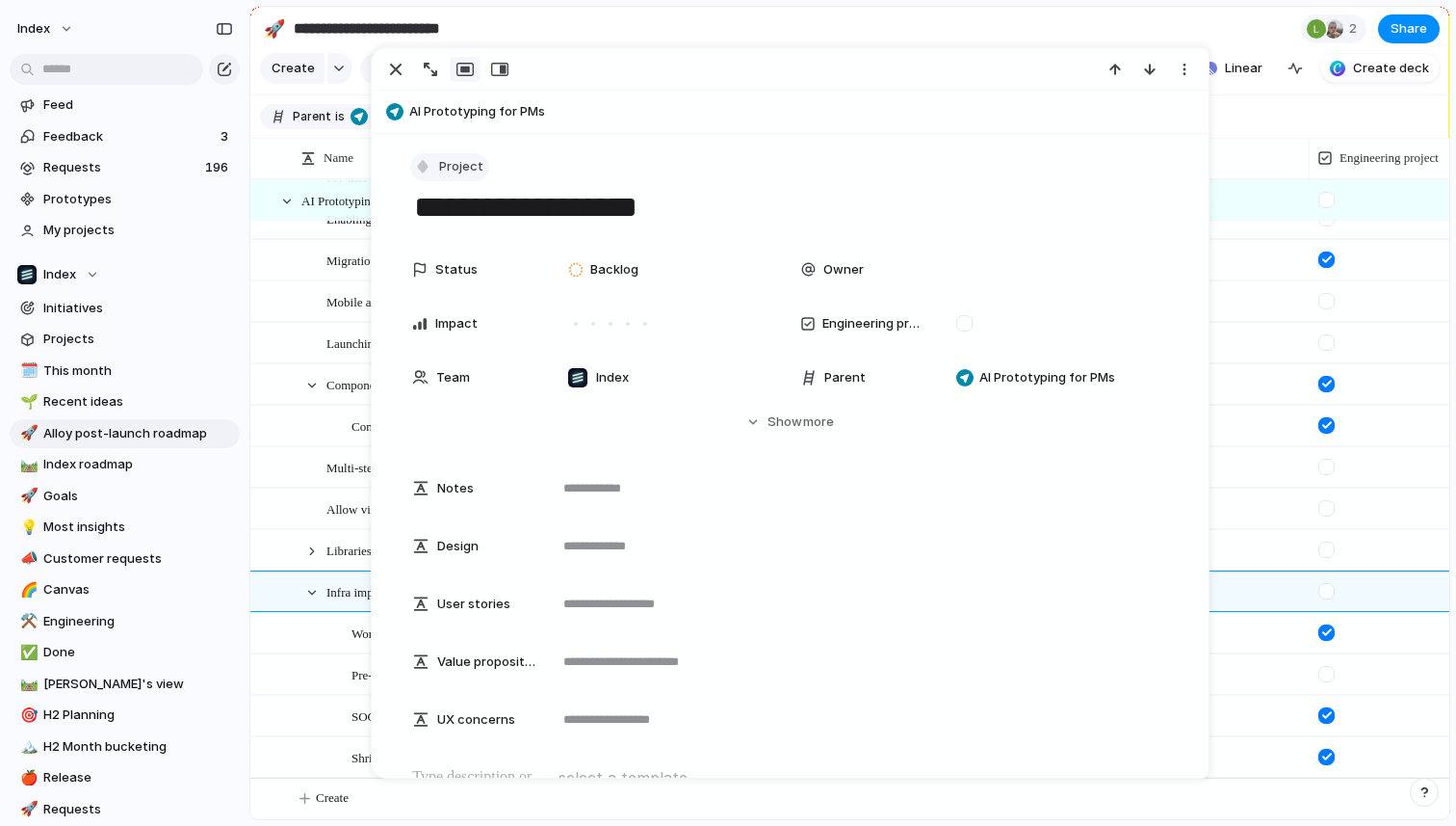
click at [435, 165] on button "Project" at bounding box center [449, 167] width 79 height 28
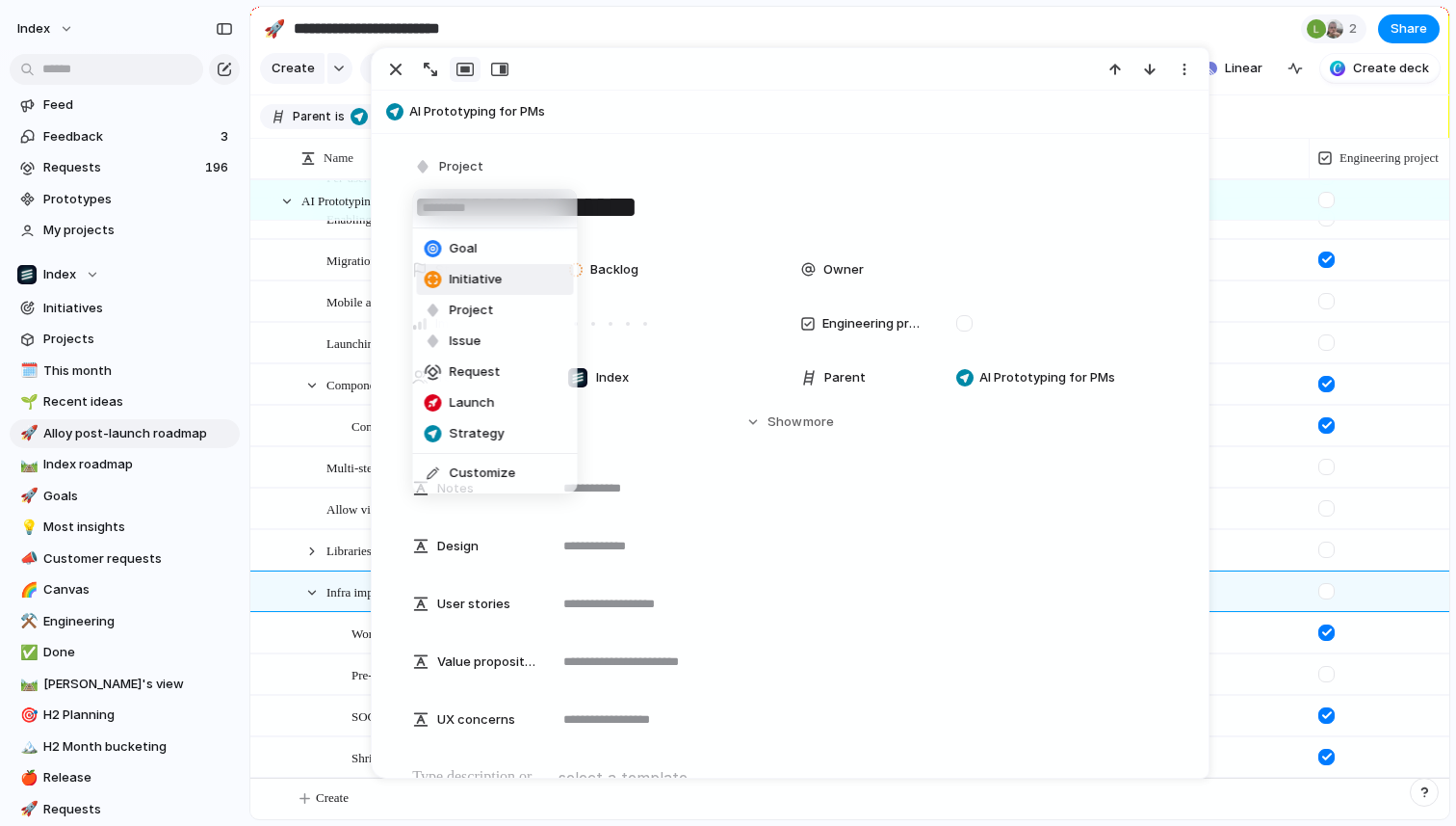
click at [490, 275] on span "Initiative" at bounding box center [475, 279] width 53 height 19
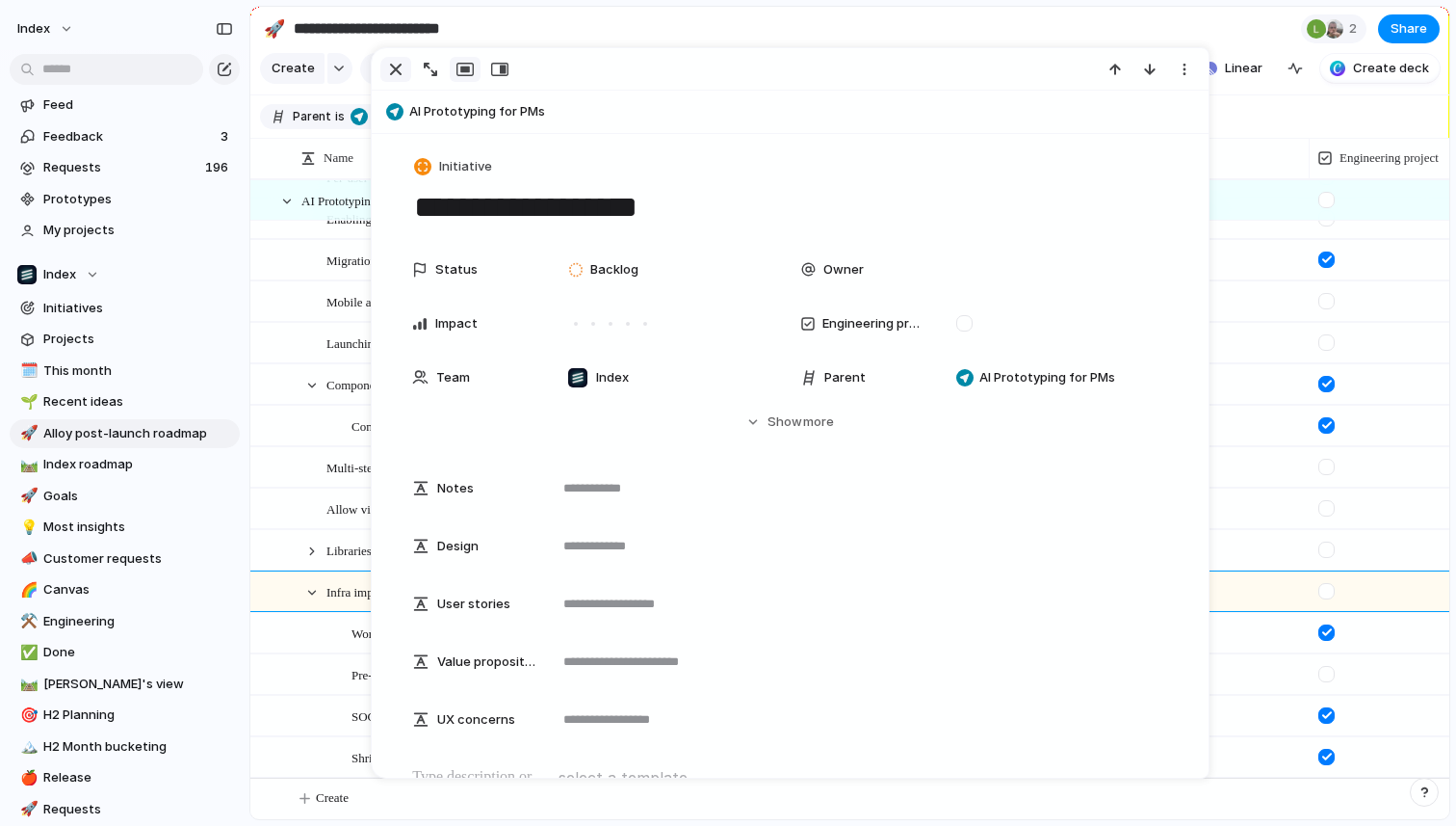
click at [385, 68] on div "button" at bounding box center [395, 69] width 23 height 23
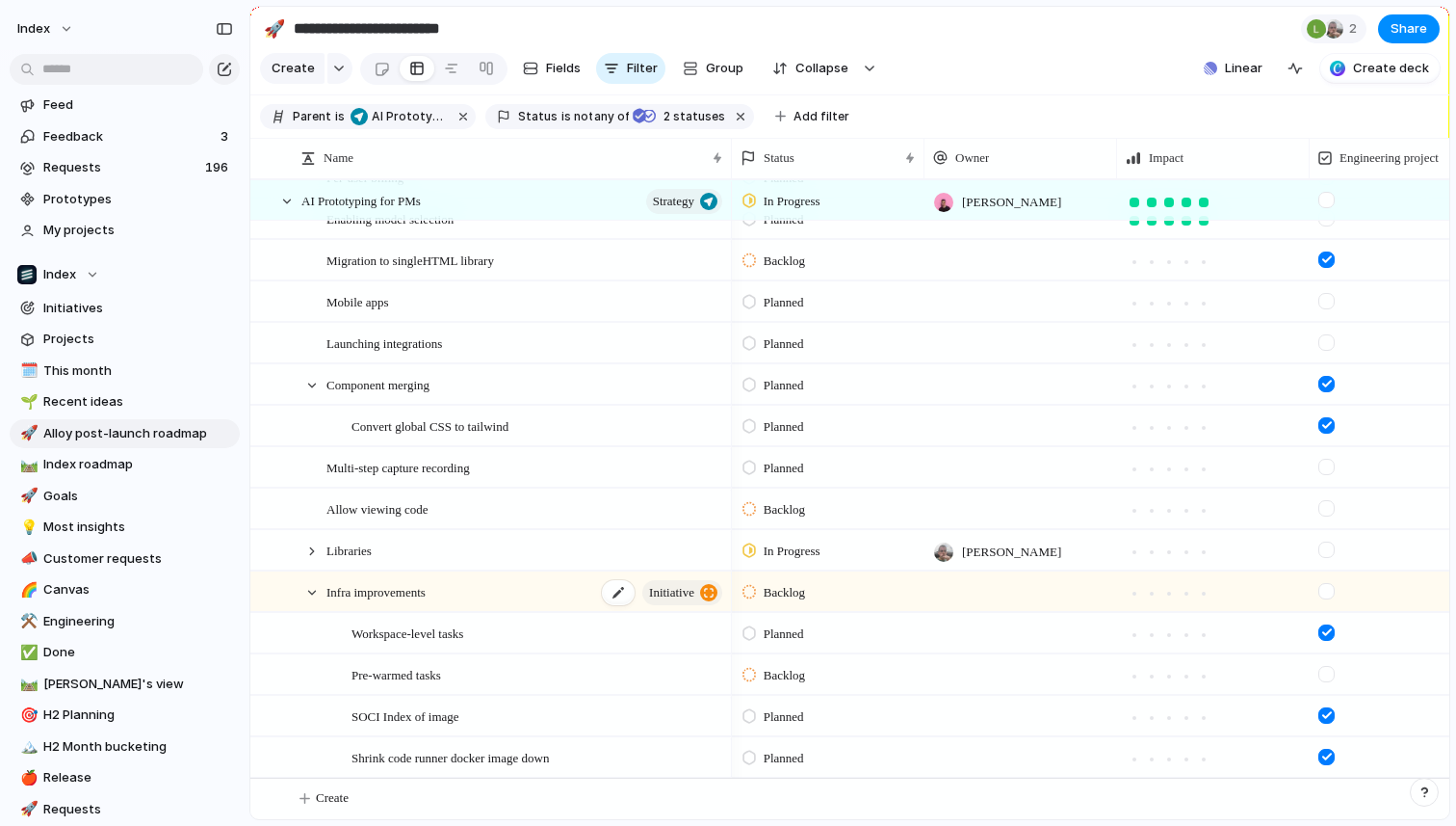
scroll to position [10, 0]
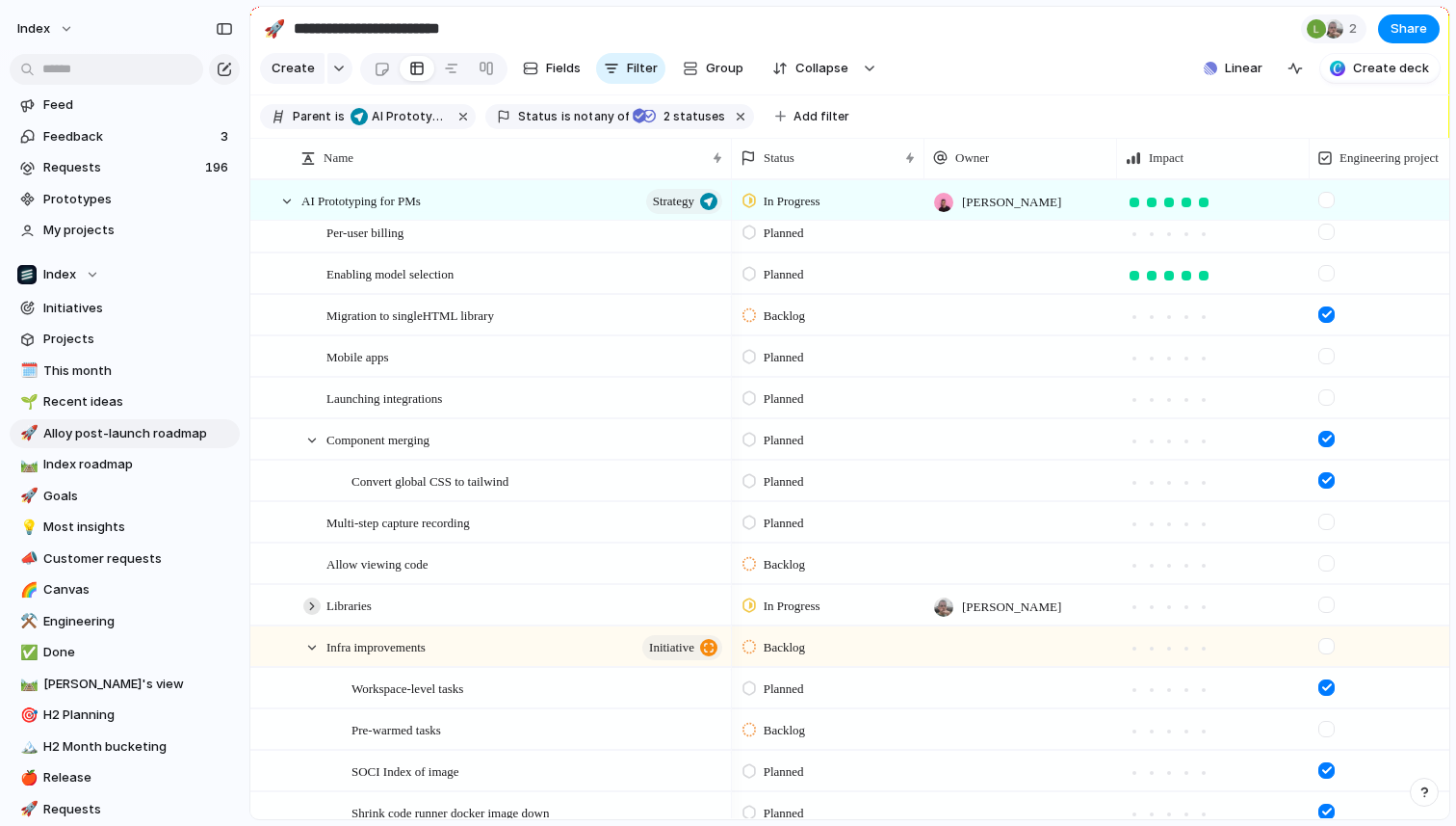
click at [306, 604] on div at bounding box center [312, 605] width 17 height 17
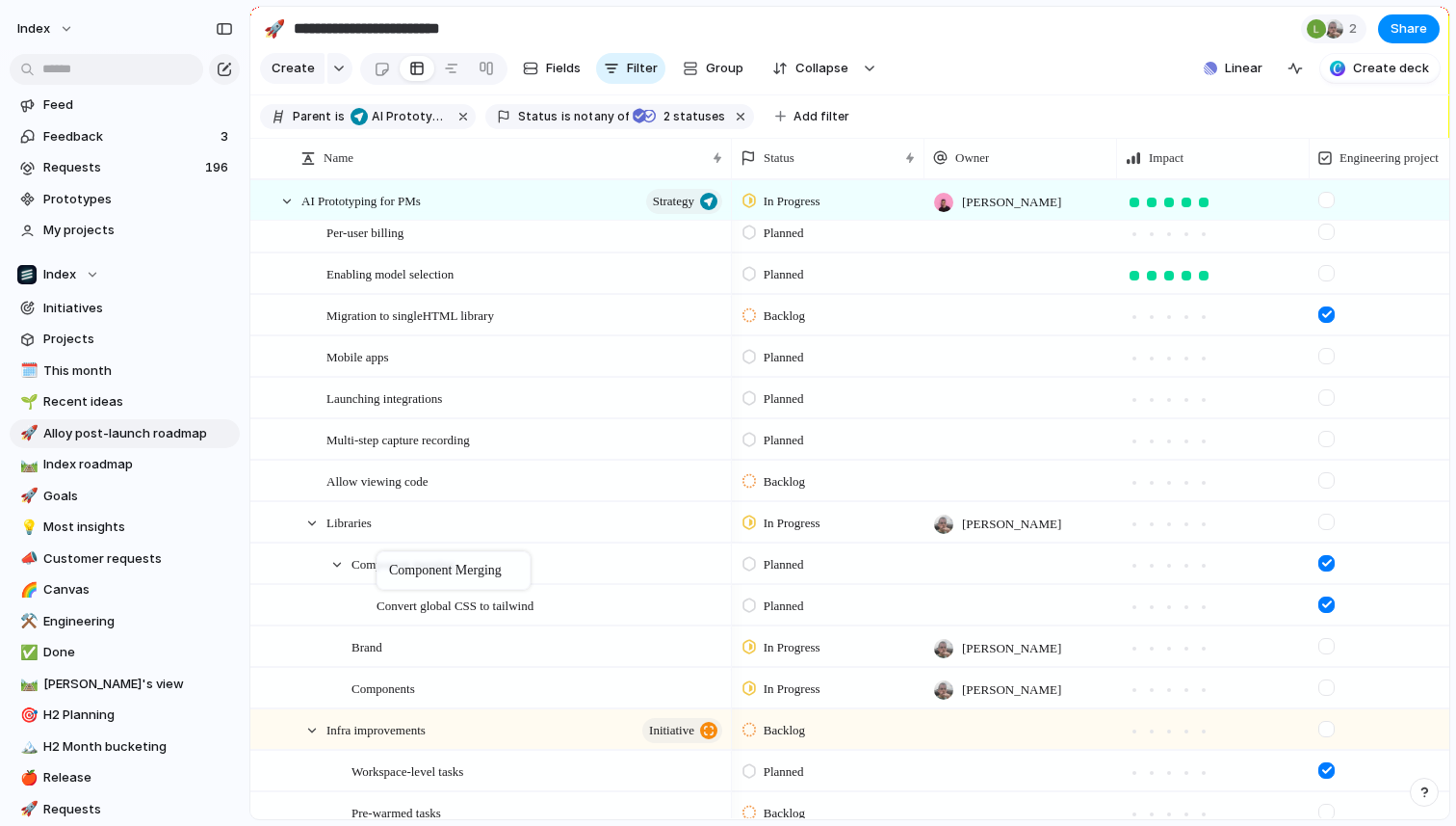
drag, startPoint x: 408, startPoint y: 443, endPoint x: 386, endPoint y: 555, distance: 114.1
click at [371, 526] on span "Libraries" at bounding box center [349, 521] width 45 height 22
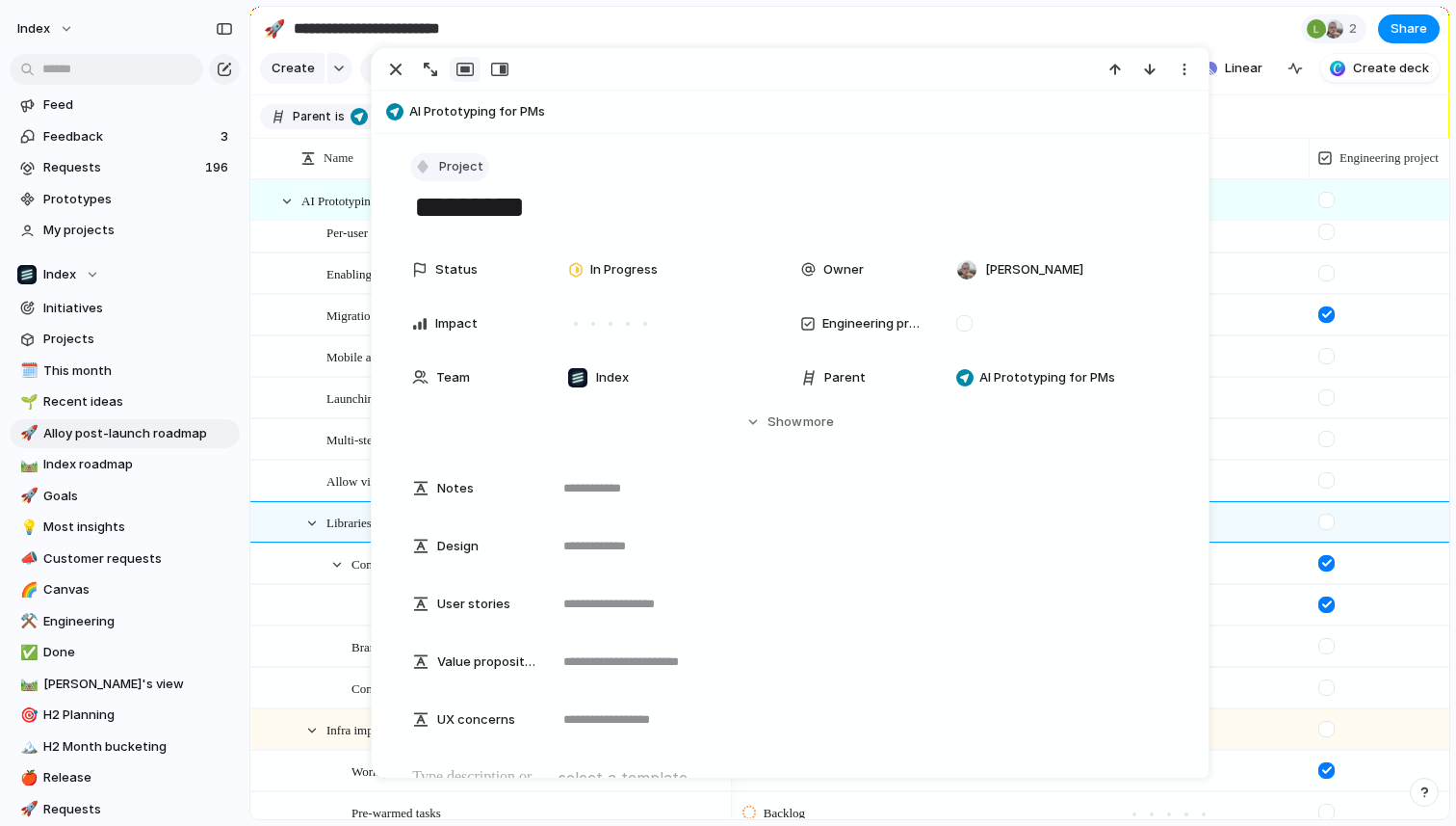
click at [449, 165] on span "Project" at bounding box center [461, 166] width 44 height 19
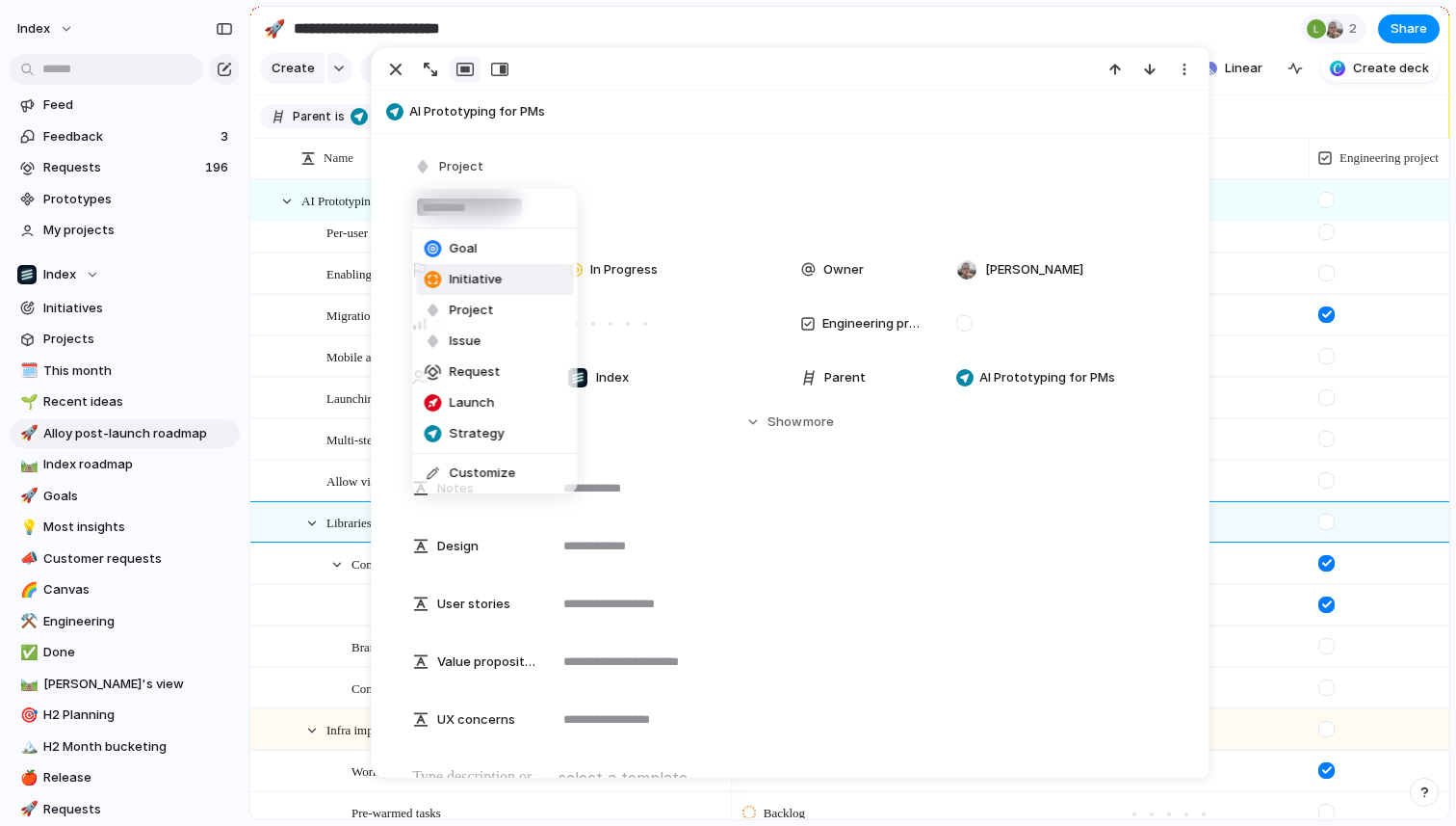
click at [479, 281] on span "Initiative" at bounding box center [475, 279] width 53 height 19
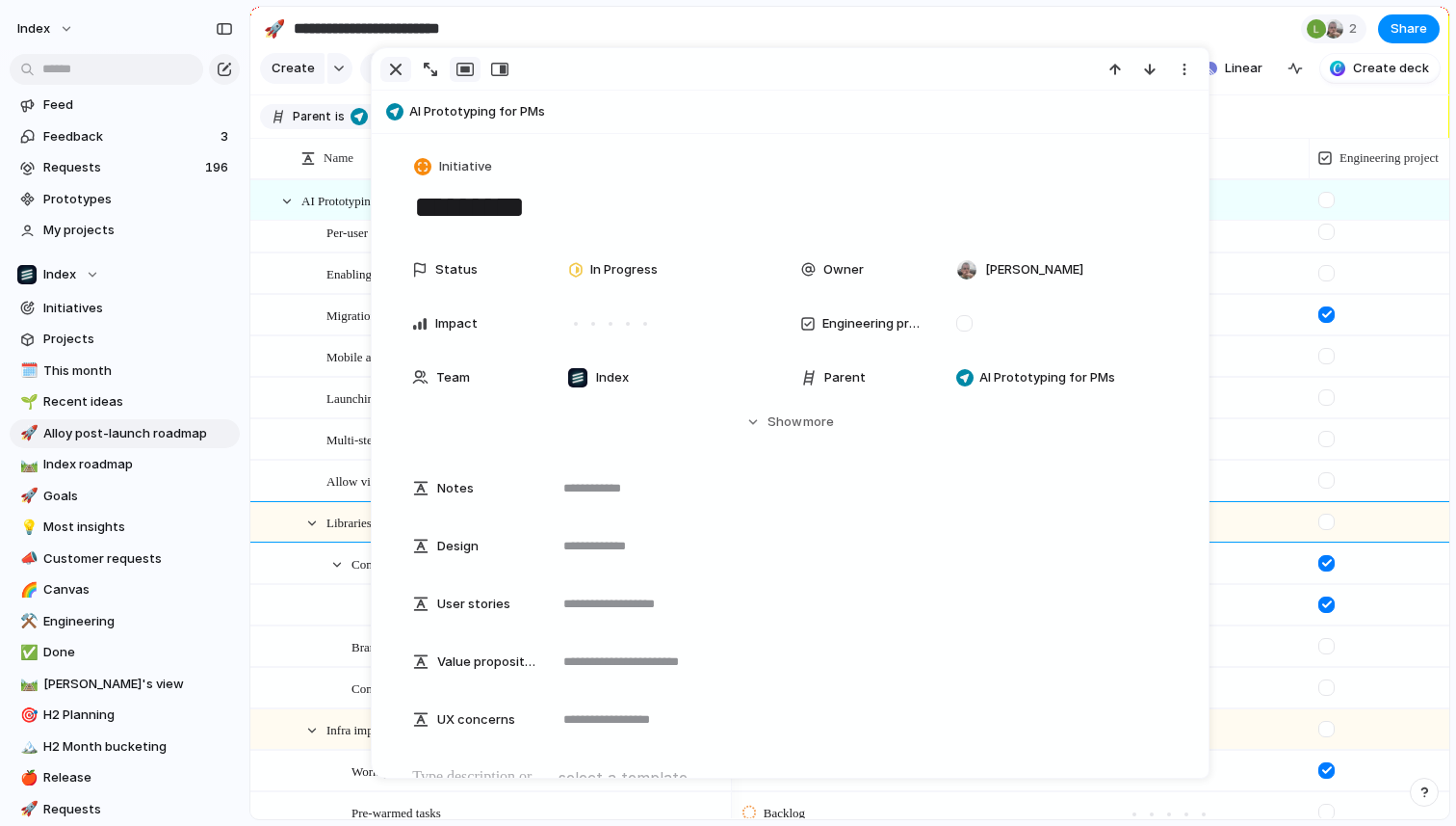
click at [393, 71] on div "button" at bounding box center [395, 69] width 23 height 23
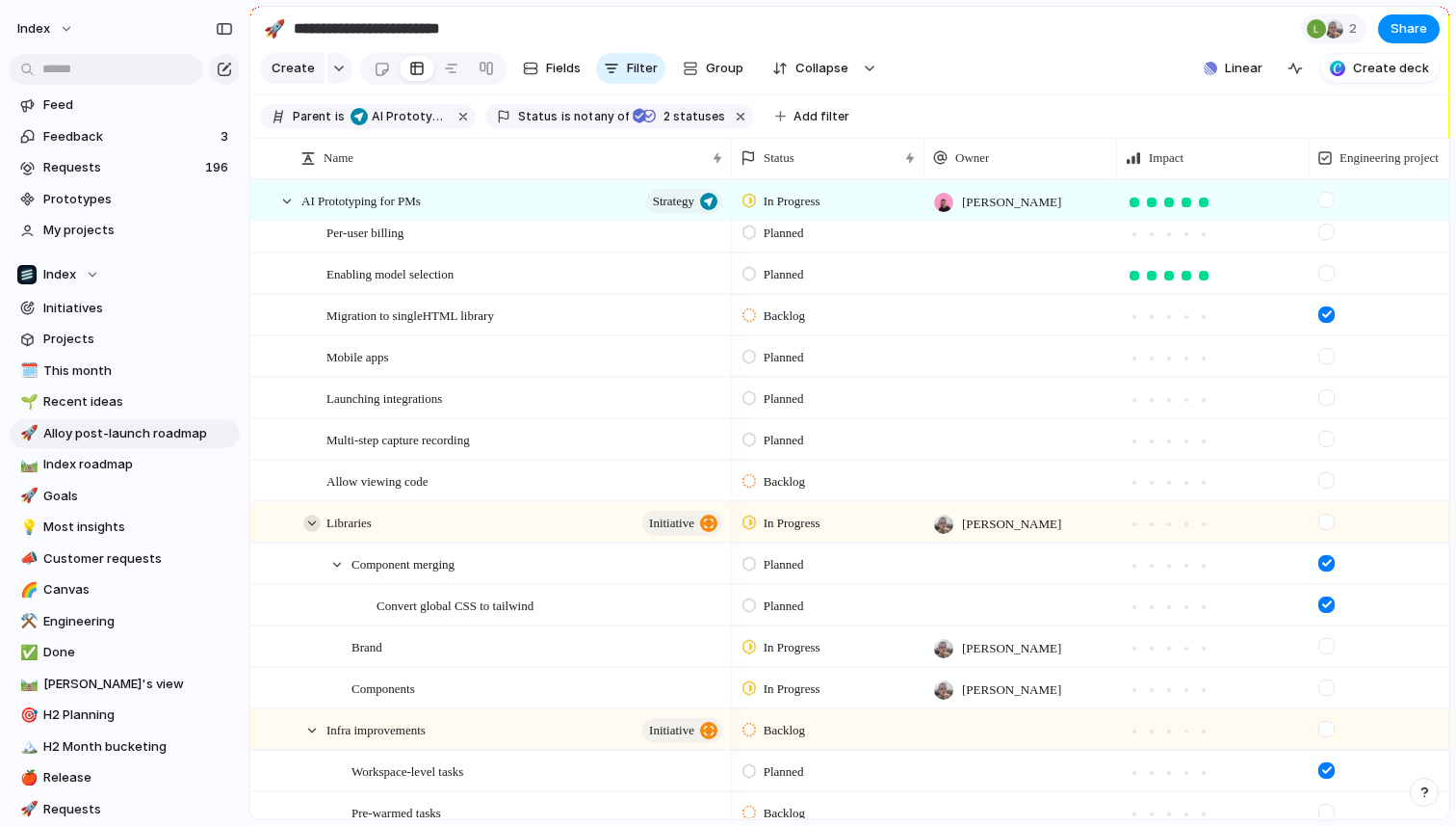
click at [312, 521] on div at bounding box center [312, 522] width 17 height 17
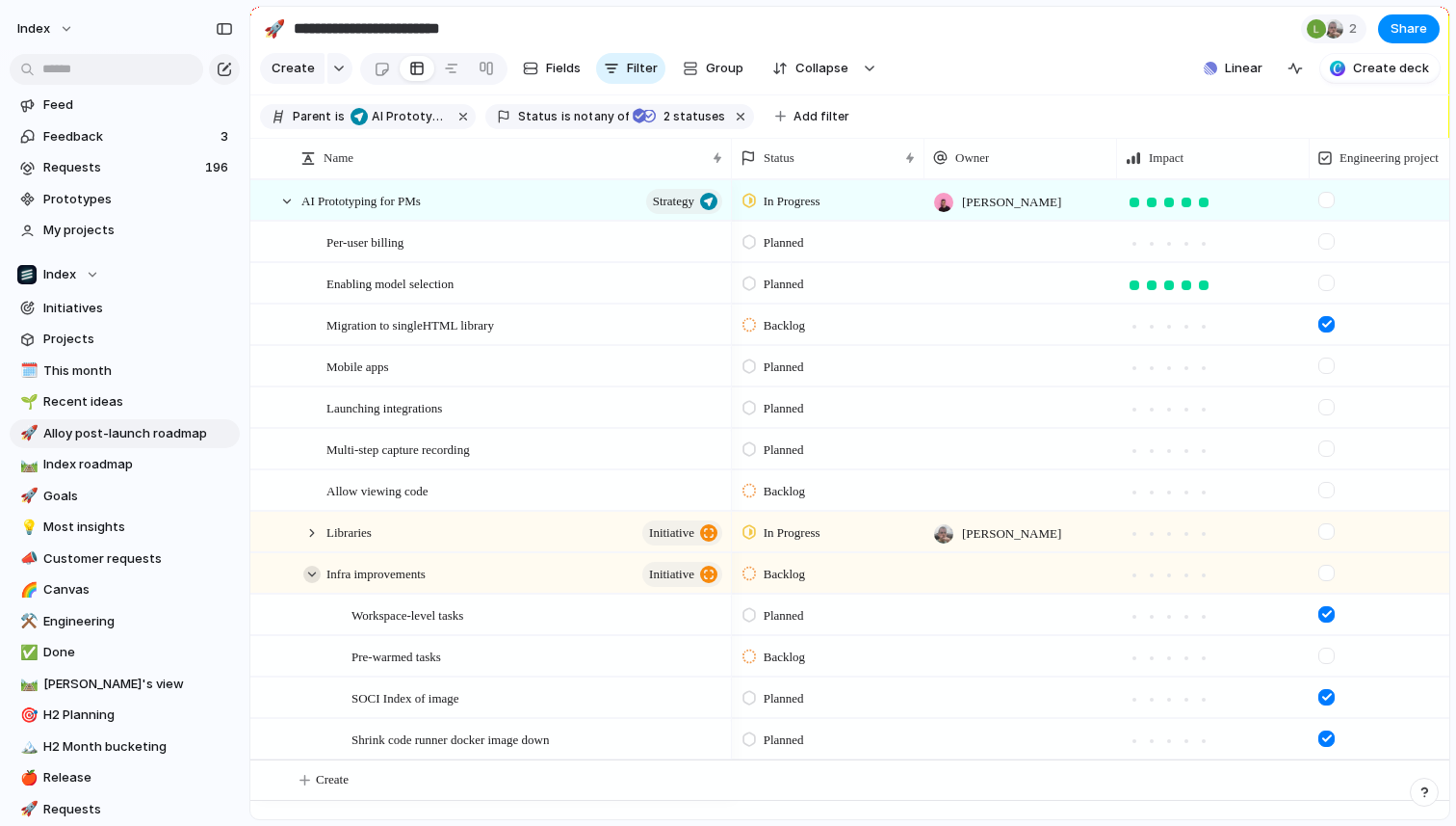
click at [316, 568] on div at bounding box center [312, 573] width 17 height 17
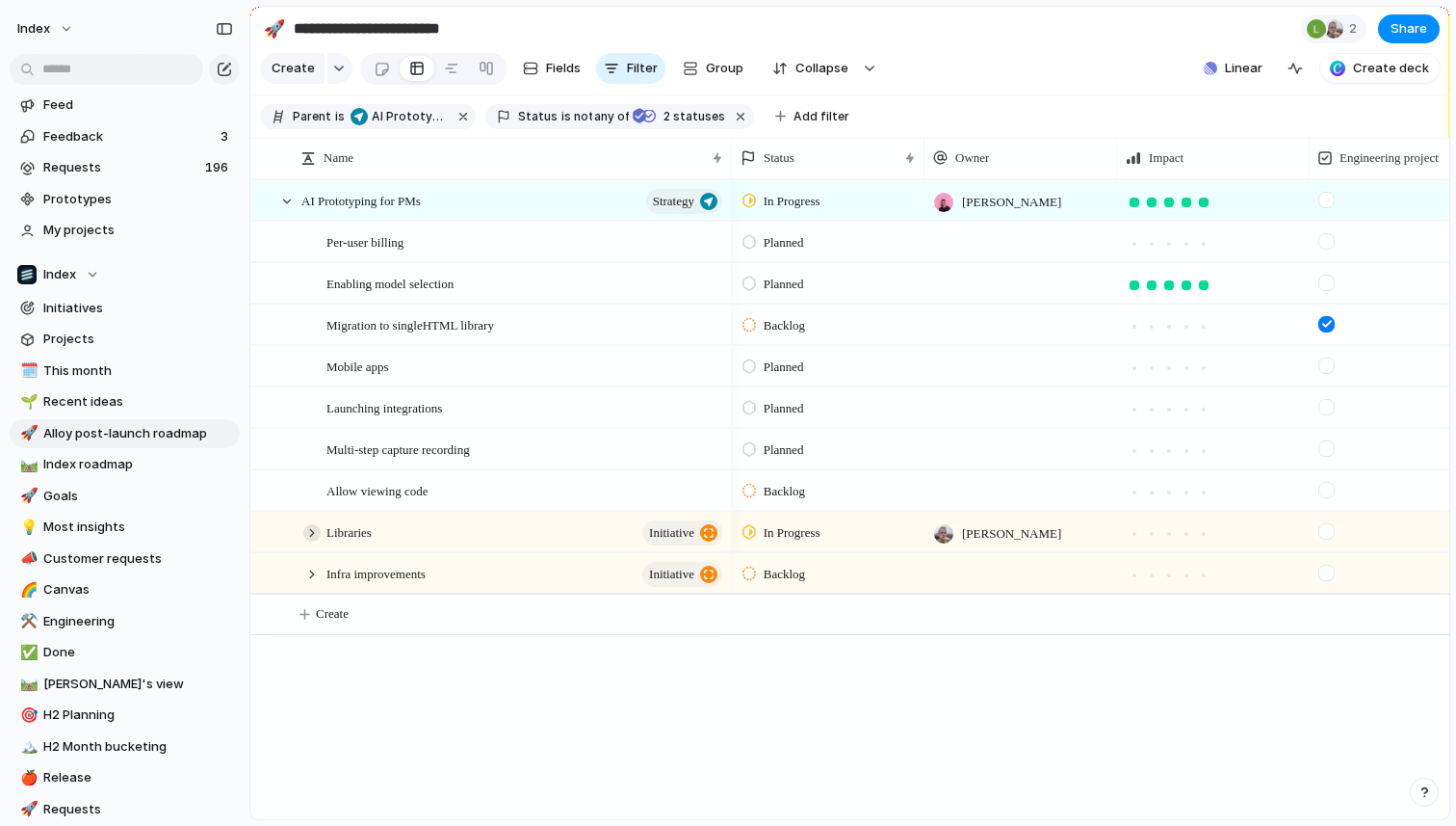
click at [314, 531] on div at bounding box center [312, 532] width 17 height 17
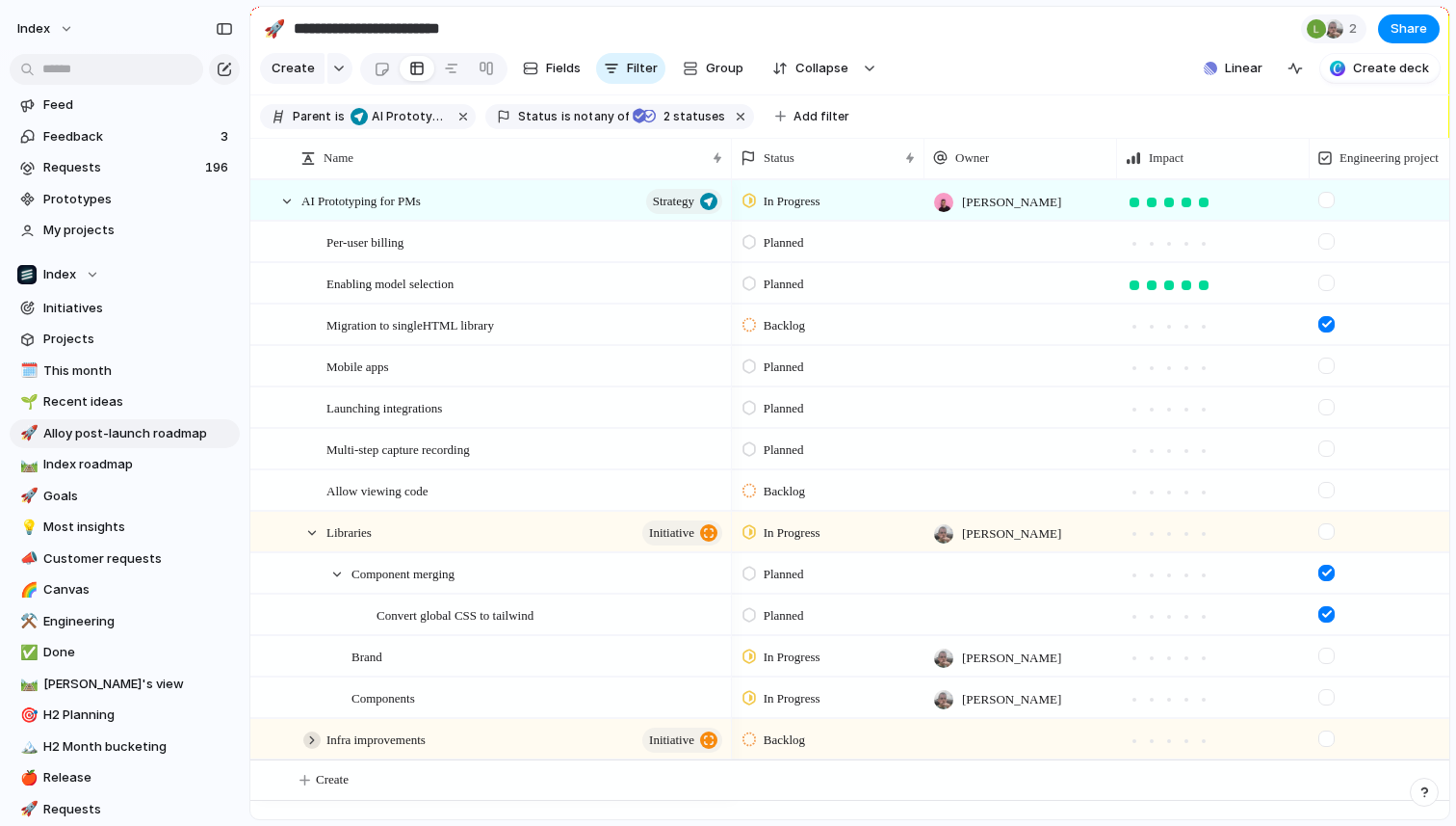
click at [313, 737] on div at bounding box center [312, 739] width 17 height 17
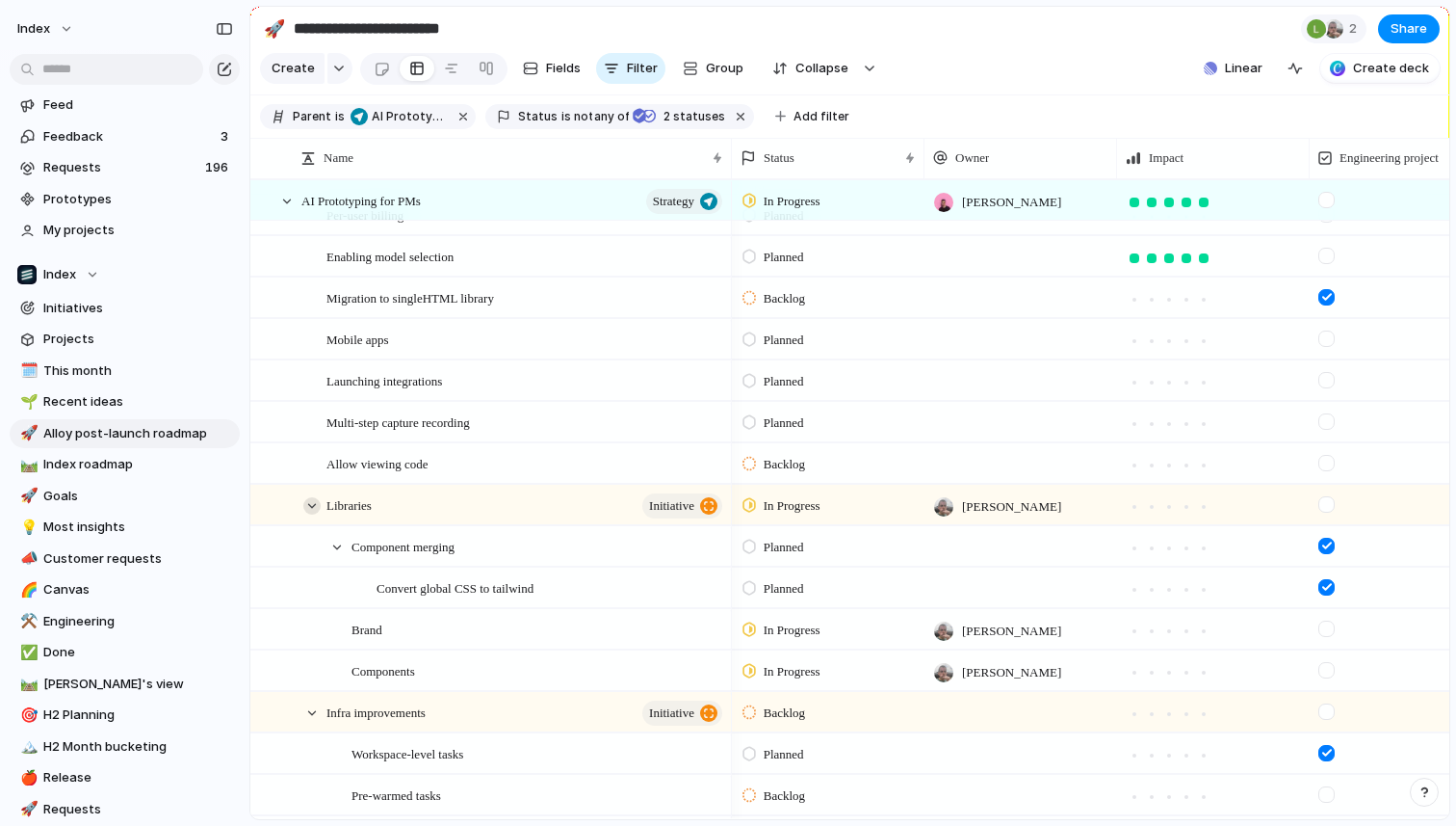
click at [308, 511] on div at bounding box center [312, 505] width 17 height 17
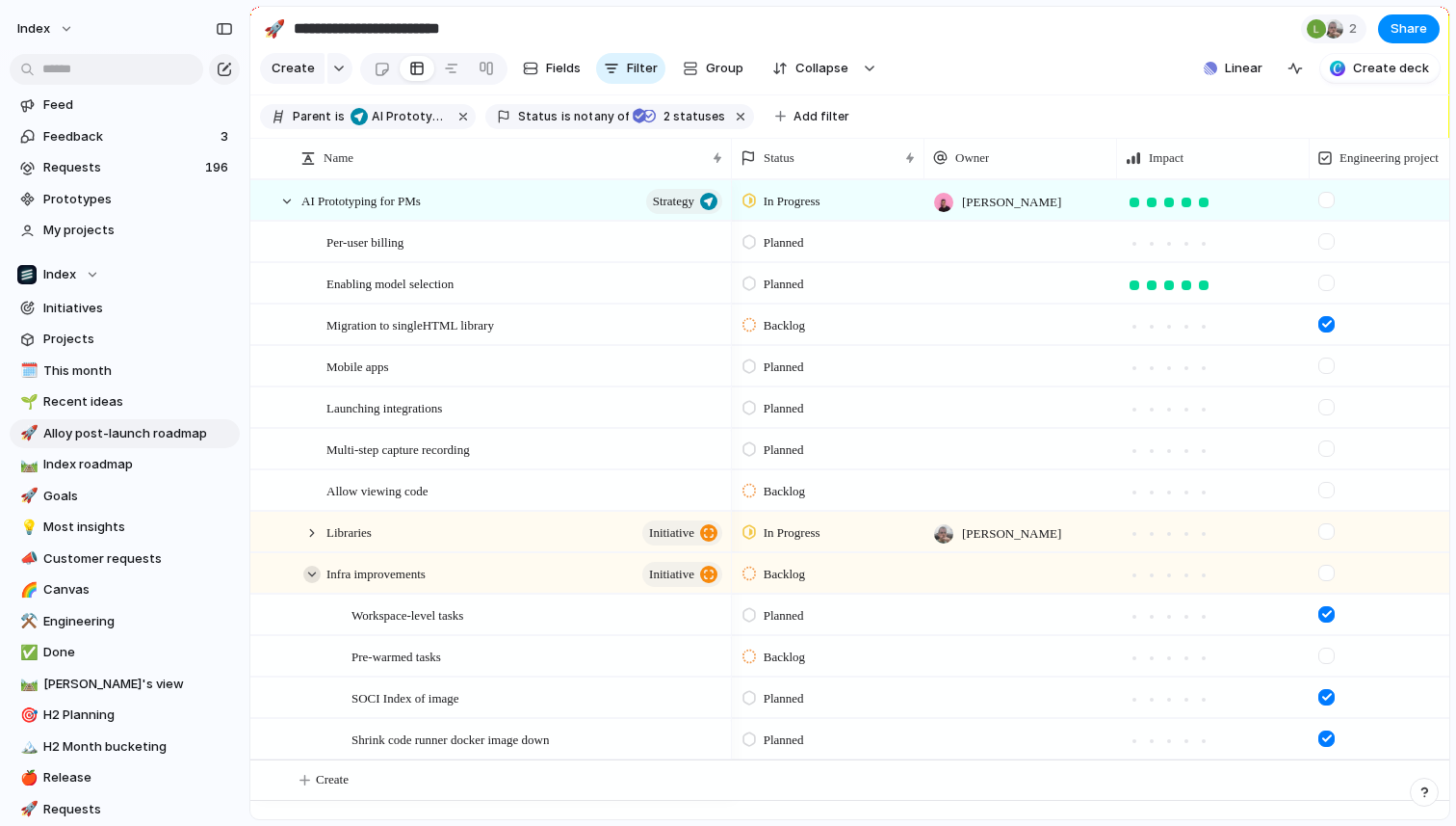
click at [313, 571] on div at bounding box center [312, 573] width 17 height 17
drag, startPoint x: 343, startPoint y: 524, endPoint x: 306, endPoint y: 525, distance: 37.0
click at [309, 580] on div at bounding box center [312, 573] width 17 height 17
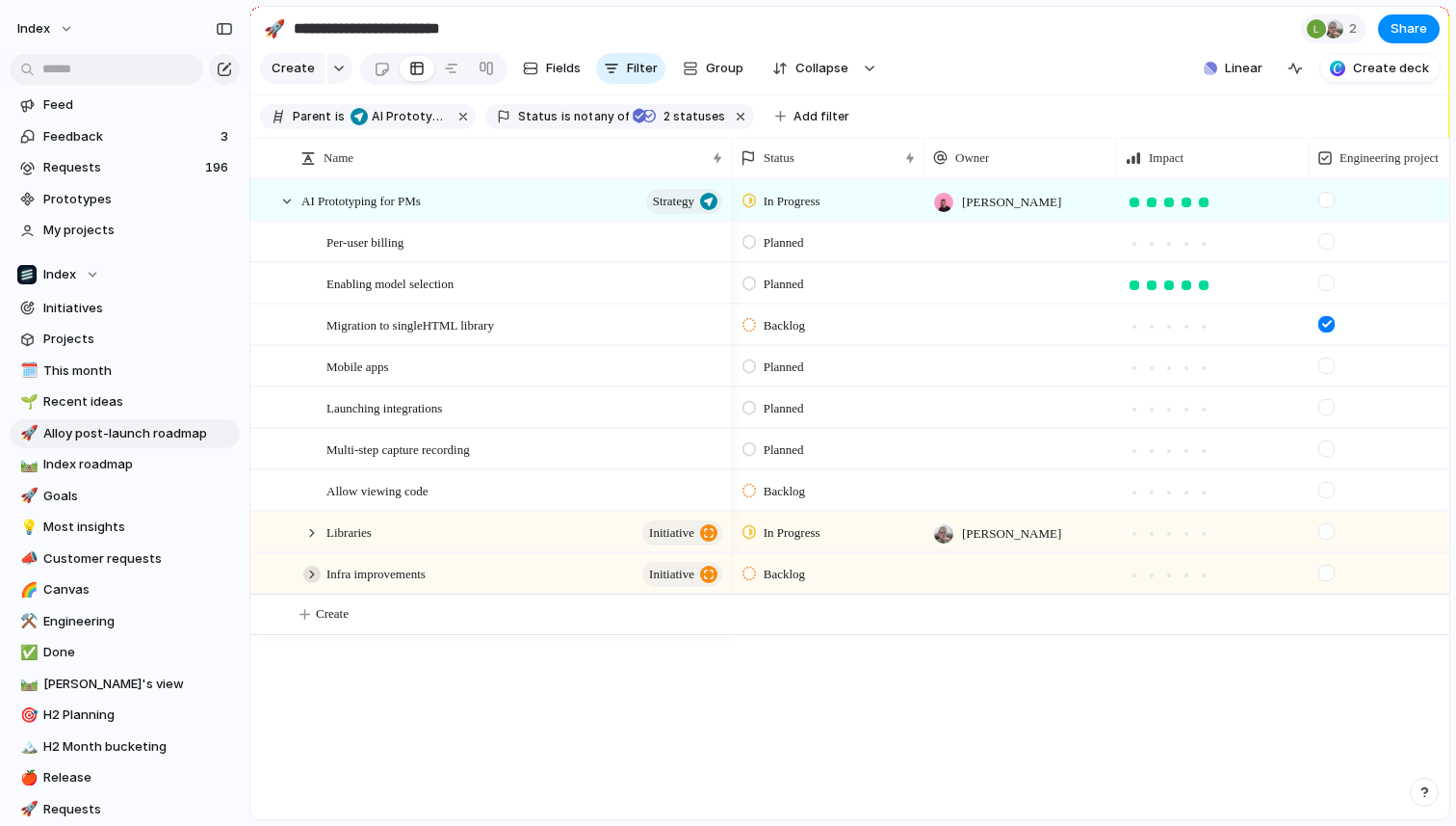
click at [315, 578] on div at bounding box center [312, 573] width 17 height 17
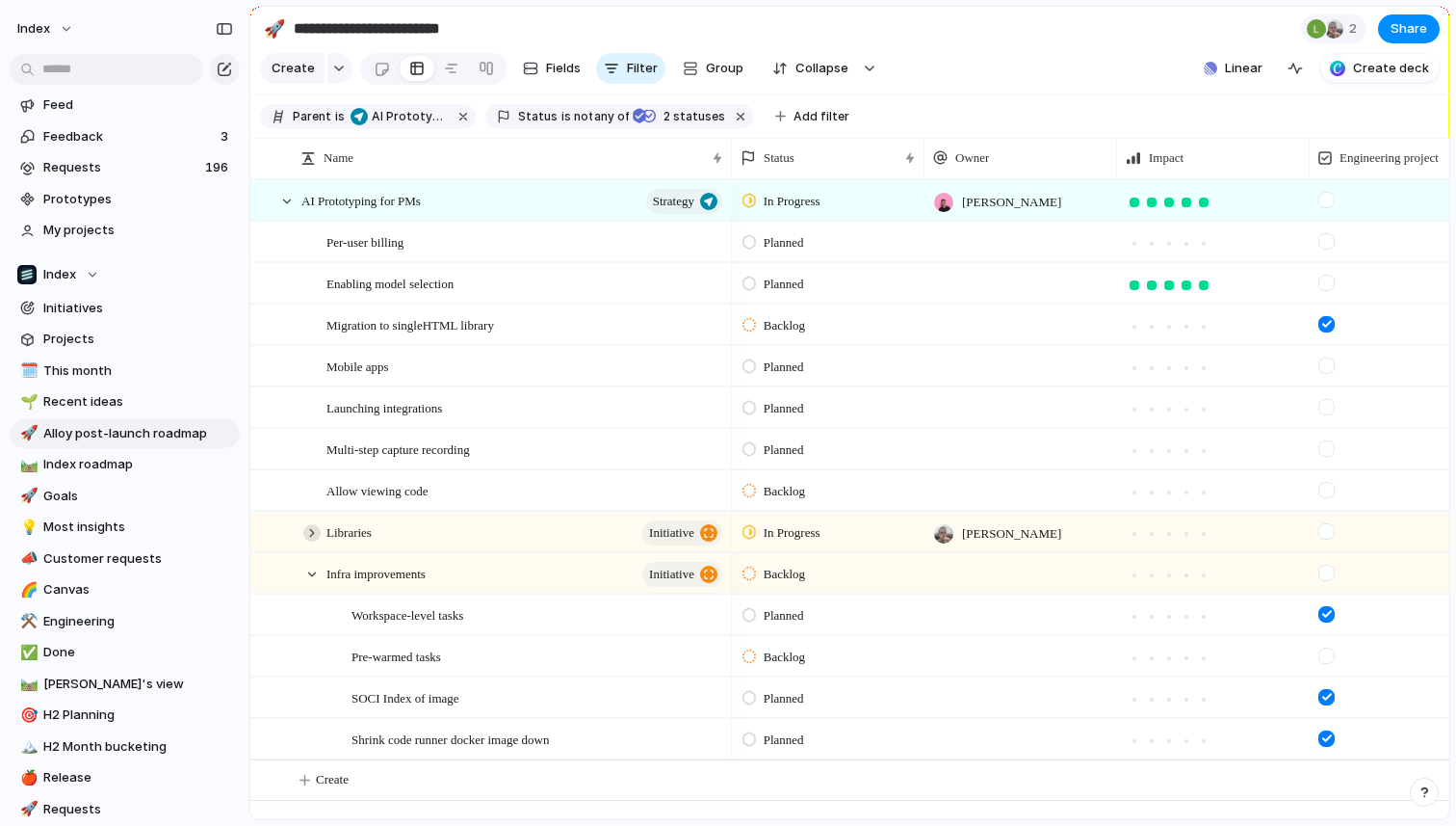
click at [312, 532] on div at bounding box center [312, 532] width 17 height 17
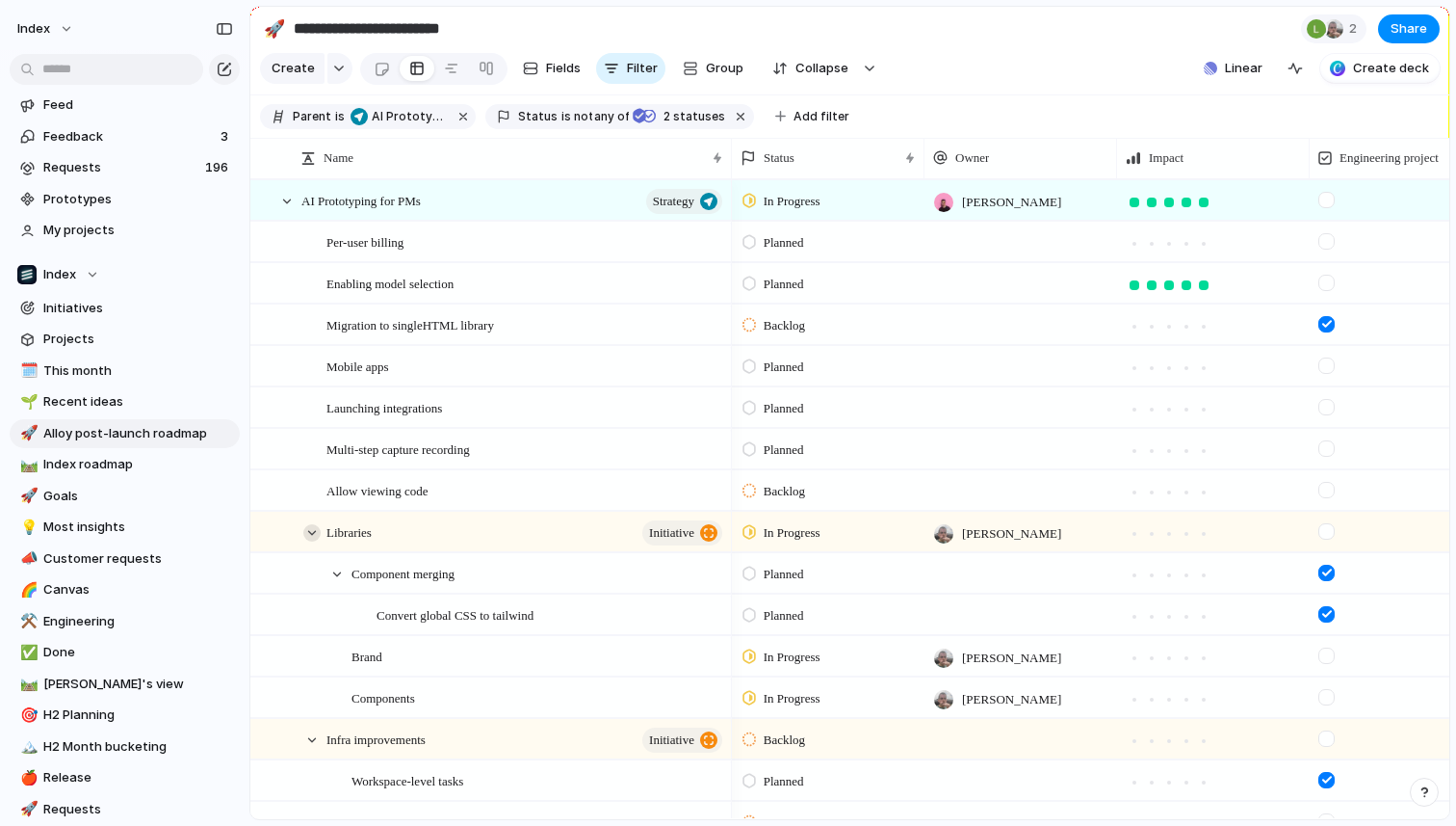
click at [312, 531] on div at bounding box center [312, 532] width 17 height 17
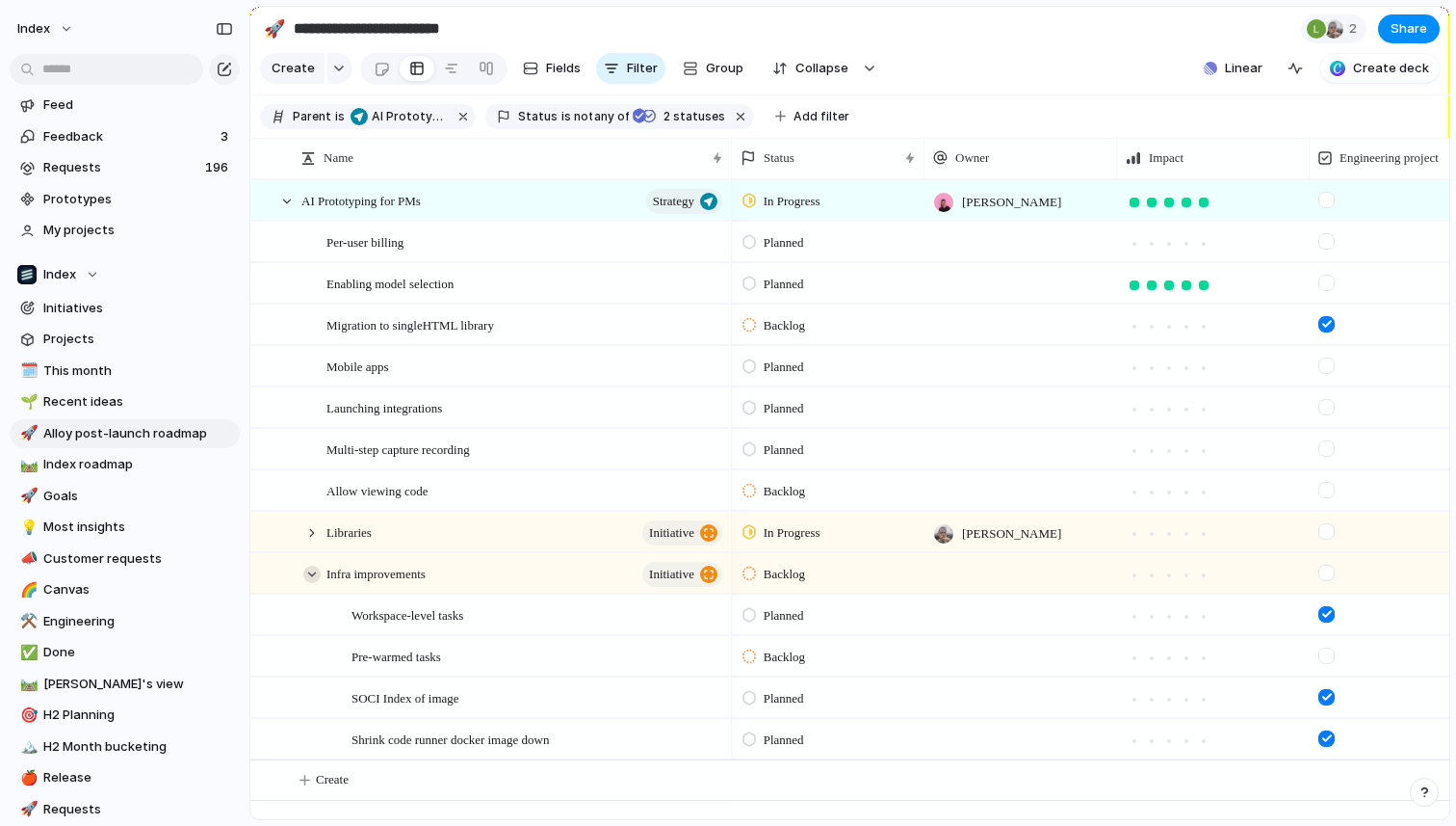
click at [312, 574] on div at bounding box center [312, 573] width 17 height 17
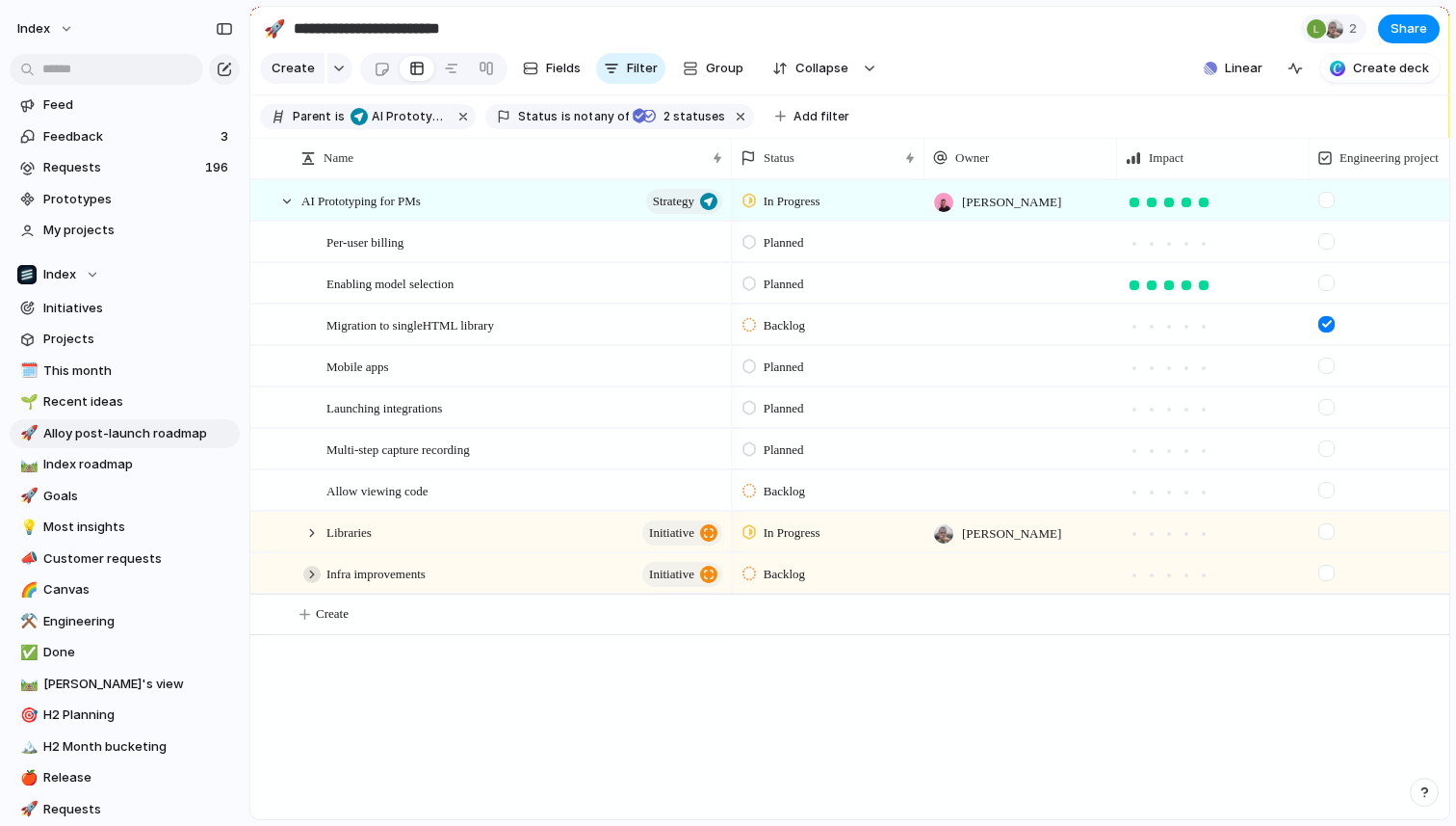
click at [311, 568] on div at bounding box center [312, 573] width 17 height 17
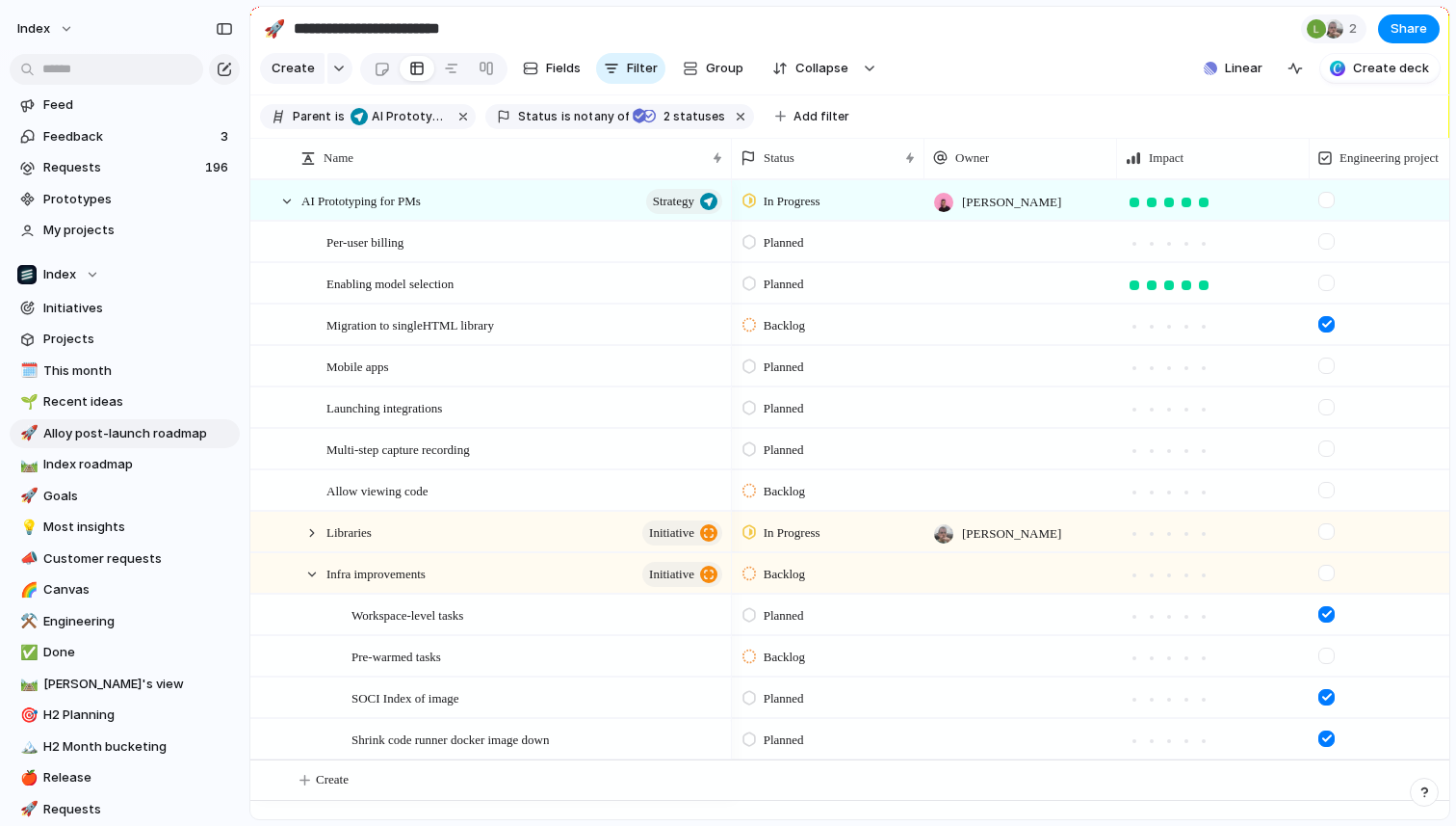
click at [1011, 580] on div at bounding box center [1021, 573] width 193 height 40
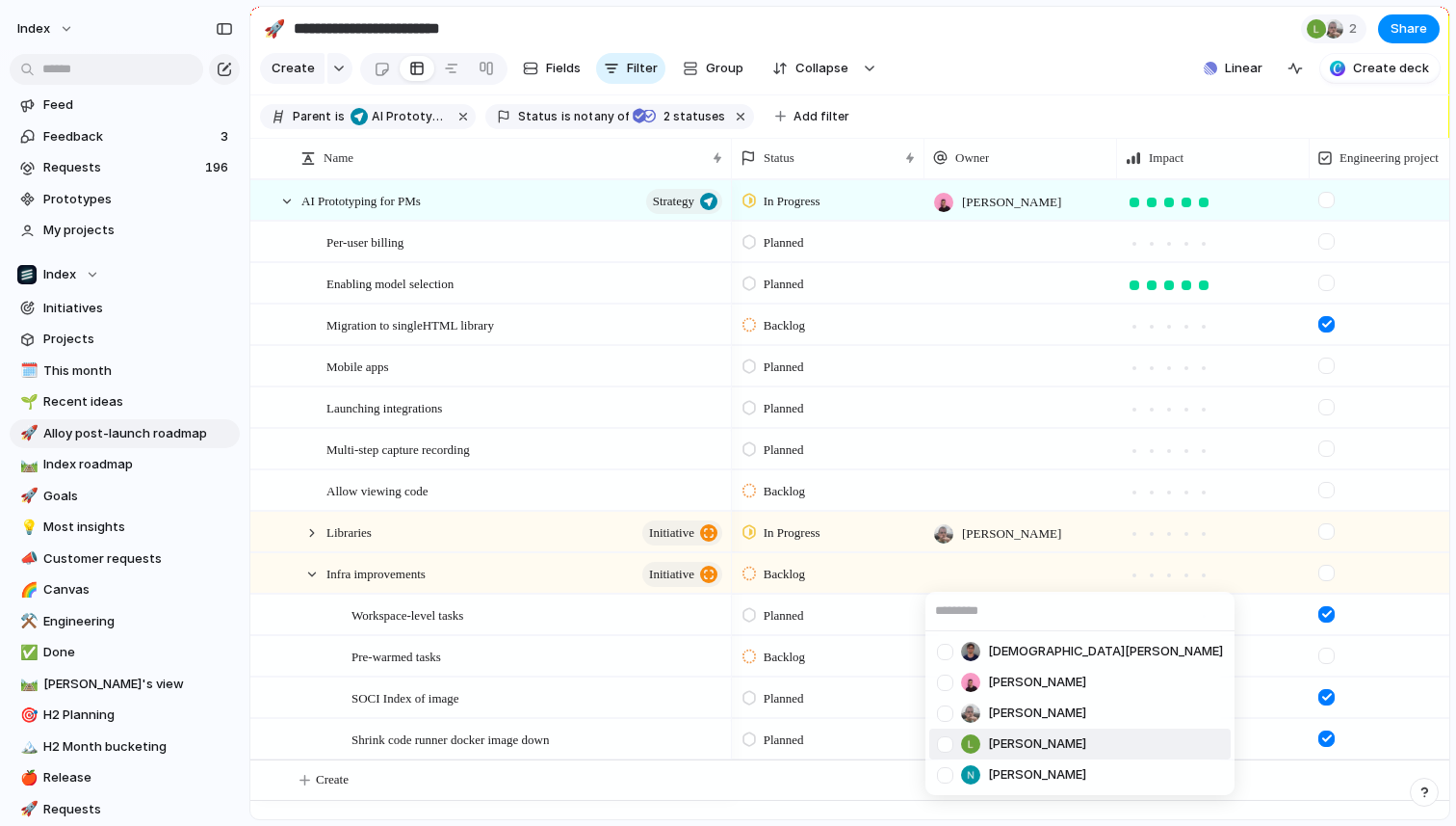
click at [1002, 737] on span "[PERSON_NAME]" at bounding box center [1038, 743] width 98 height 19
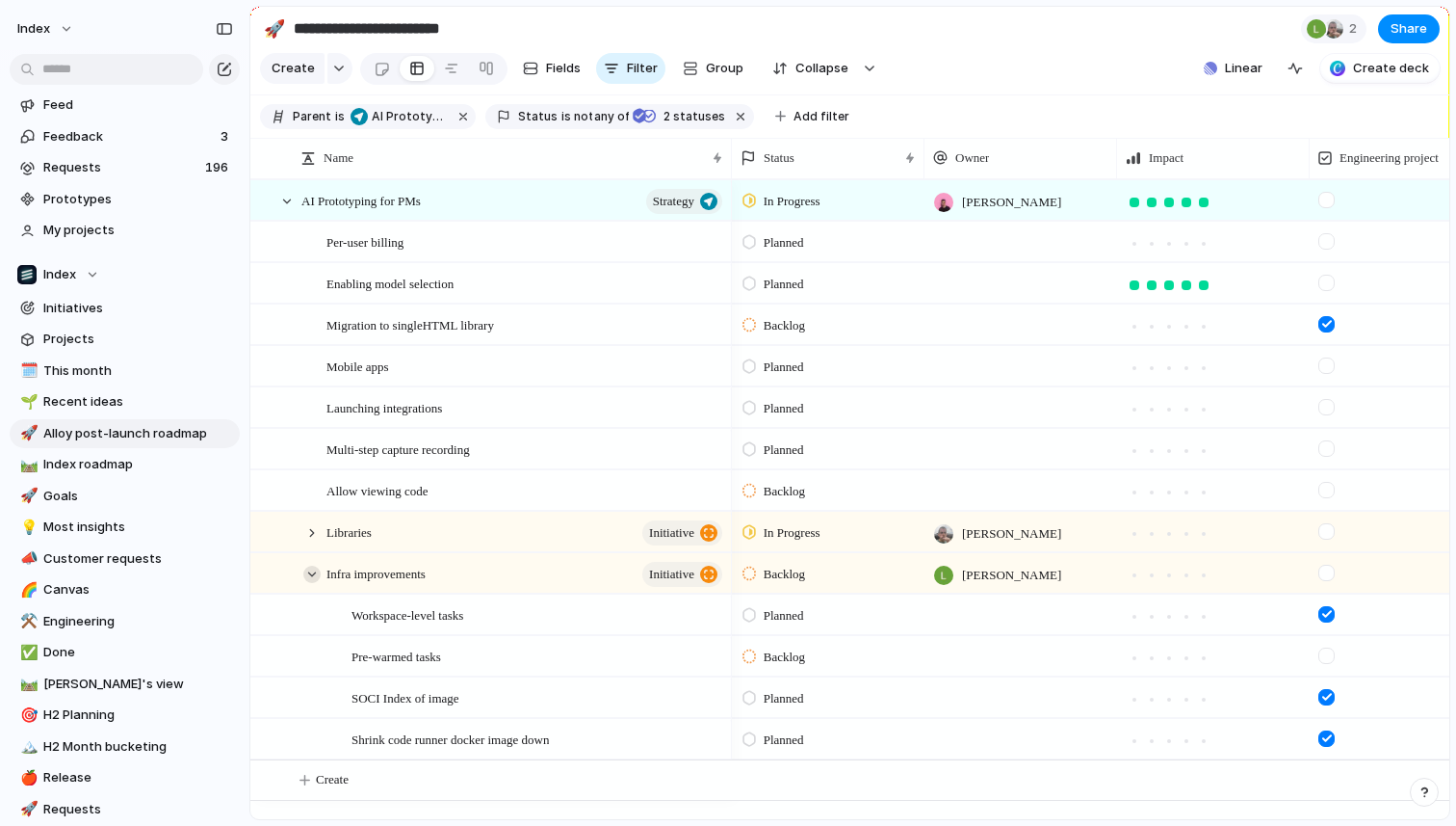
click at [313, 578] on div at bounding box center [312, 573] width 17 height 17
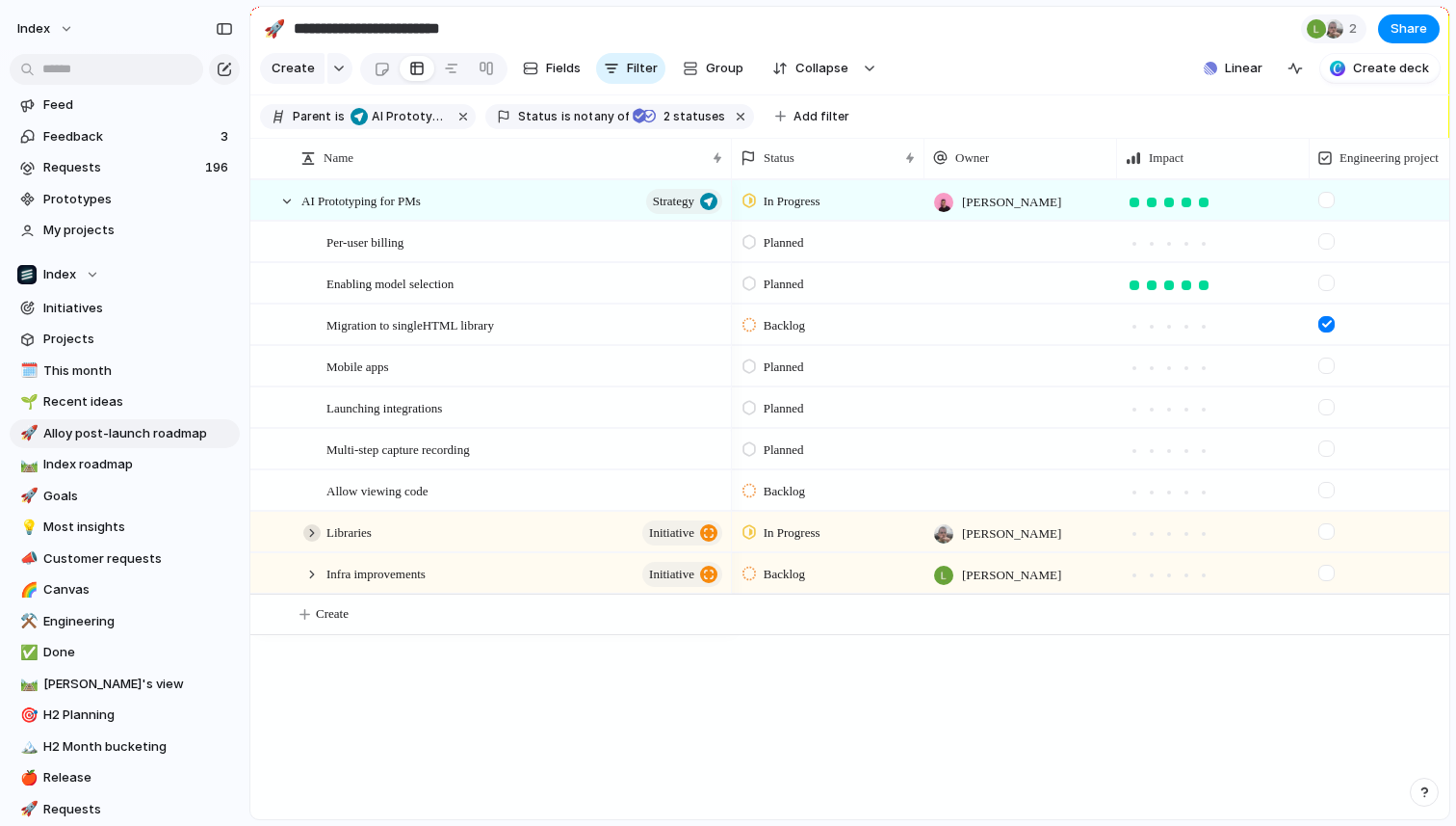
click at [310, 535] on div at bounding box center [312, 532] width 17 height 17
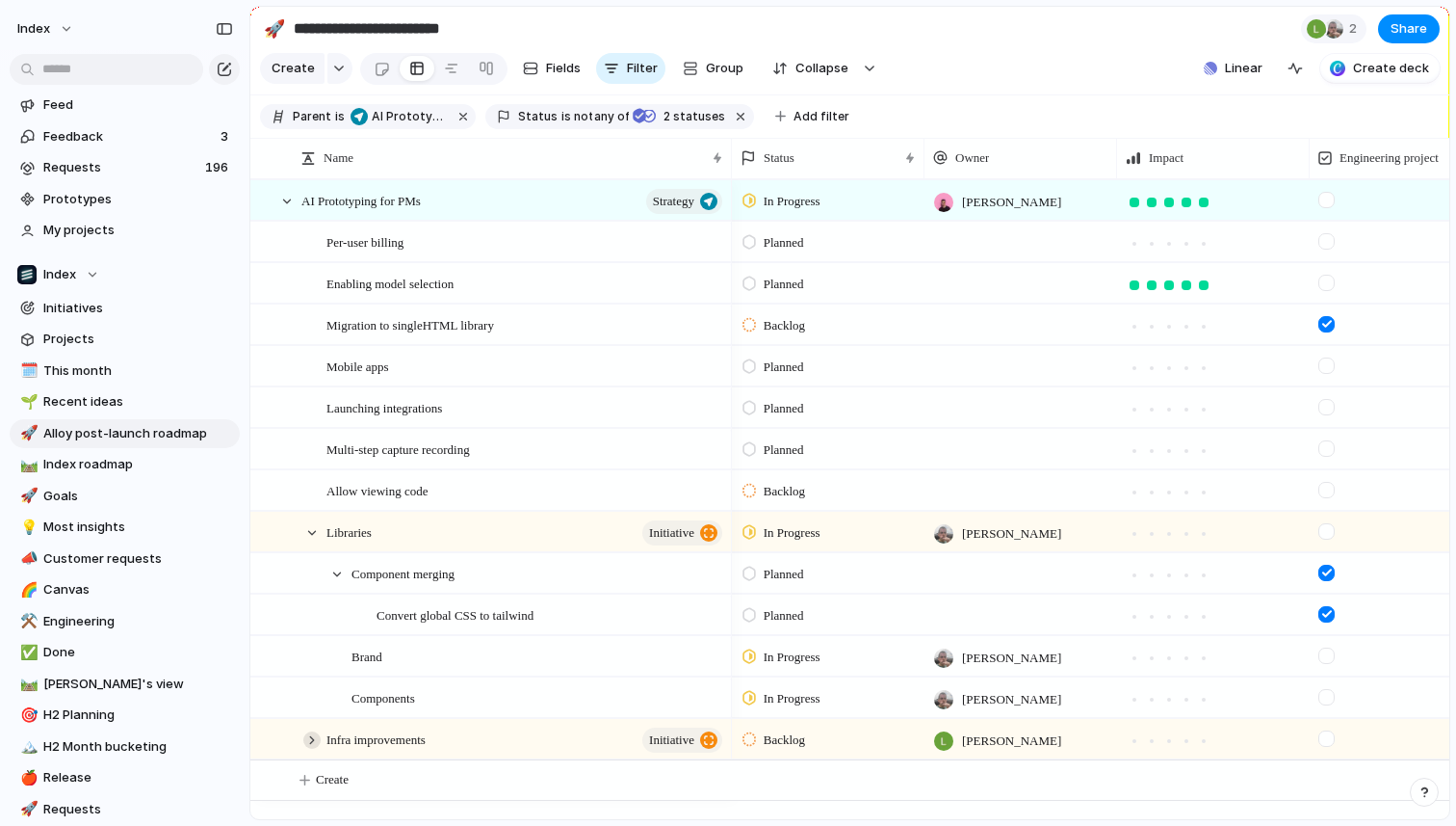
click at [313, 734] on div at bounding box center [312, 739] width 17 height 17
click at [313, 527] on div at bounding box center [312, 532] width 17 height 17
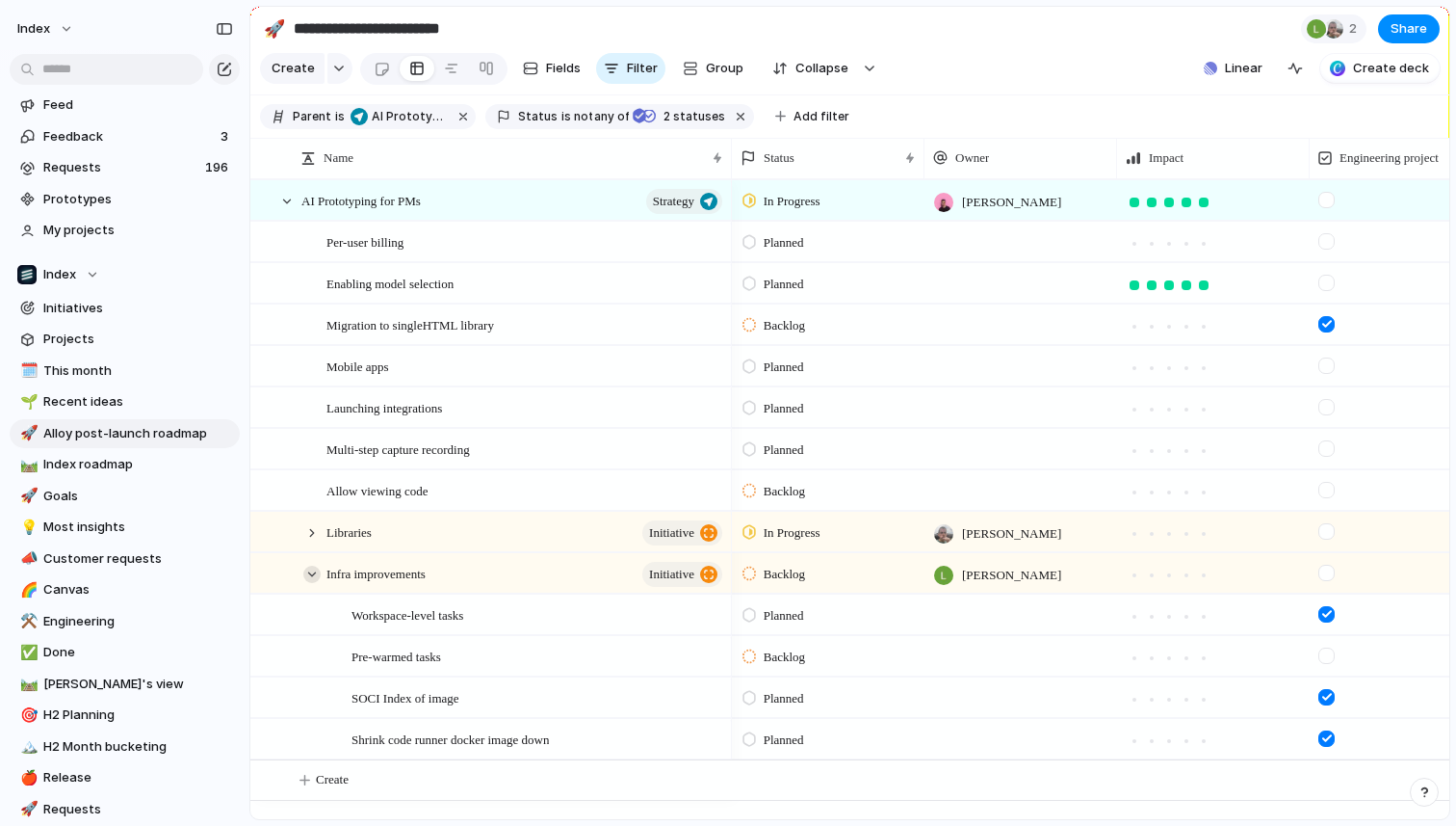
click at [306, 578] on div at bounding box center [312, 573] width 17 height 17
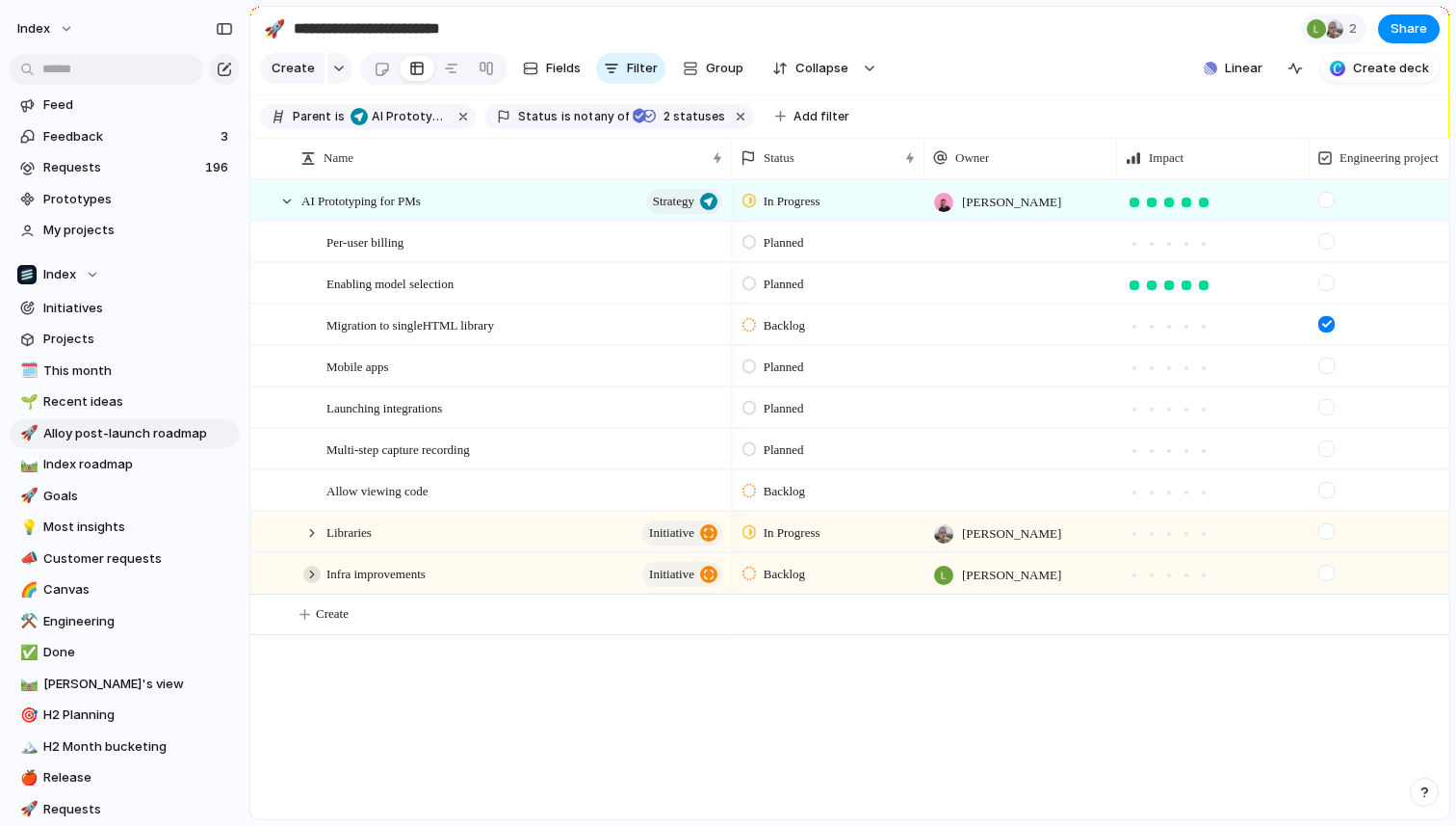
click at [312, 575] on div at bounding box center [312, 573] width 17 height 17
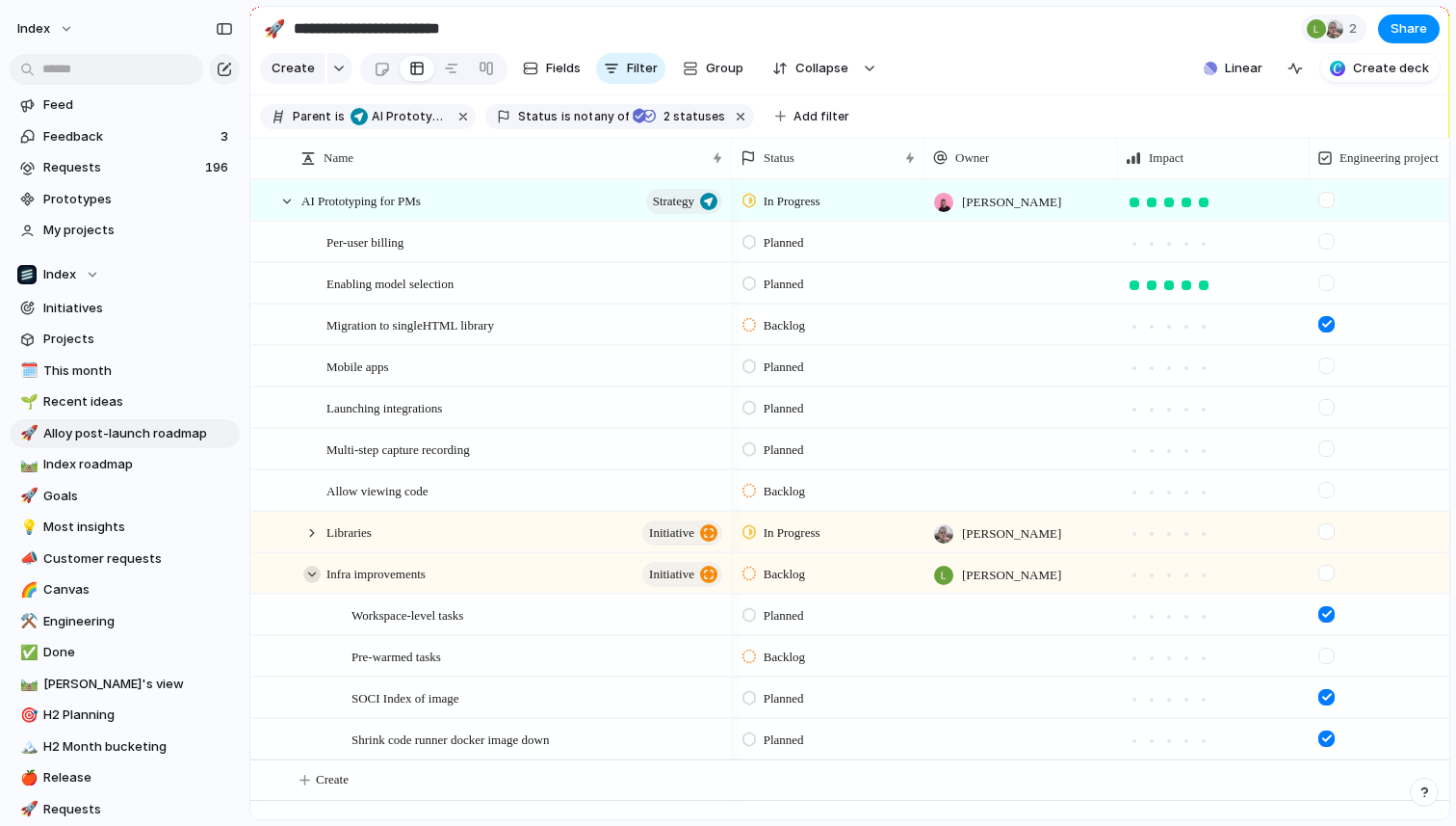
click at [316, 573] on div at bounding box center [312, 573] width 17 height 17
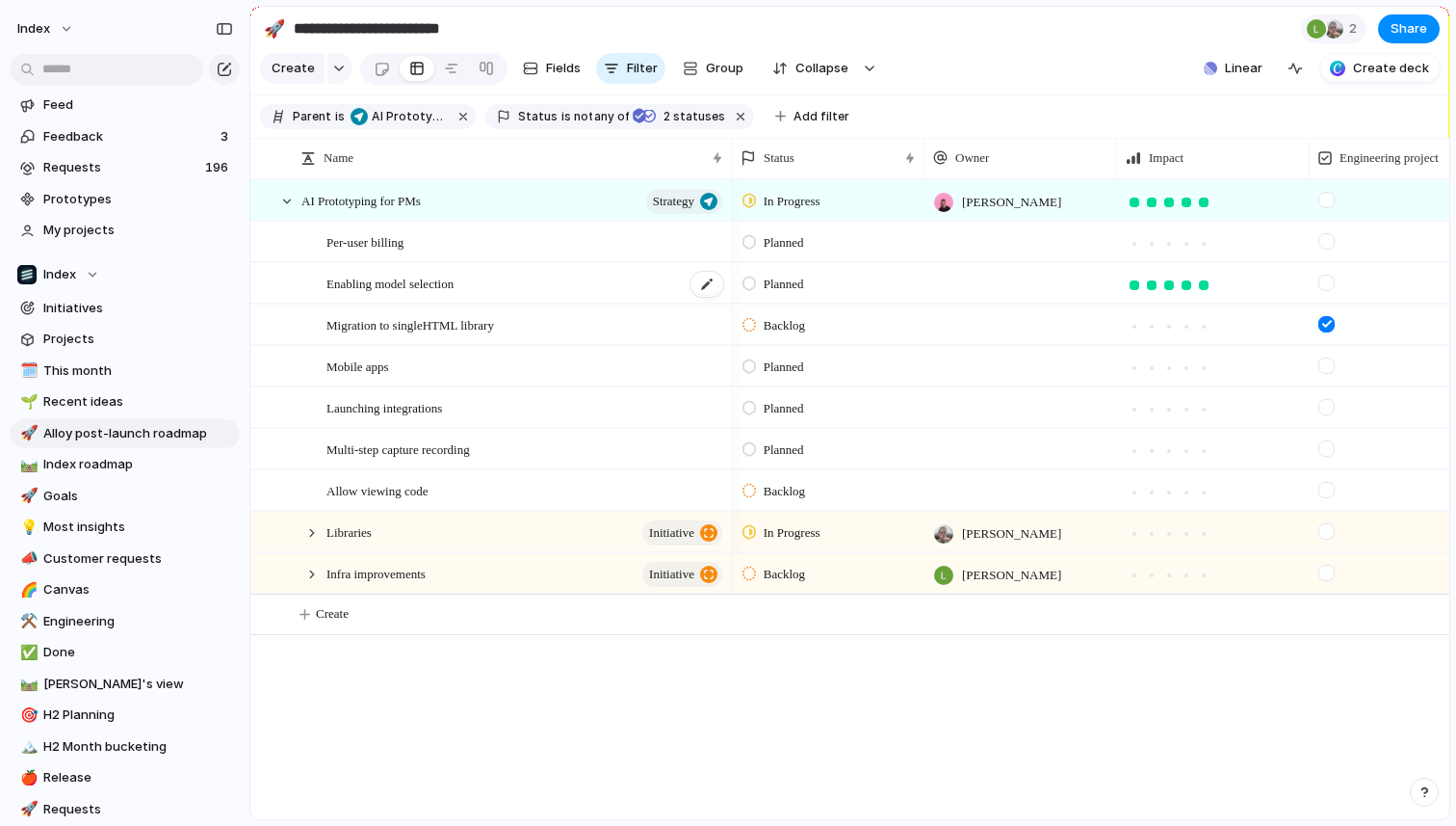
click at [532, 268] on div "Enabling model selection" at bounding box center [525, 284] width 398 height 40
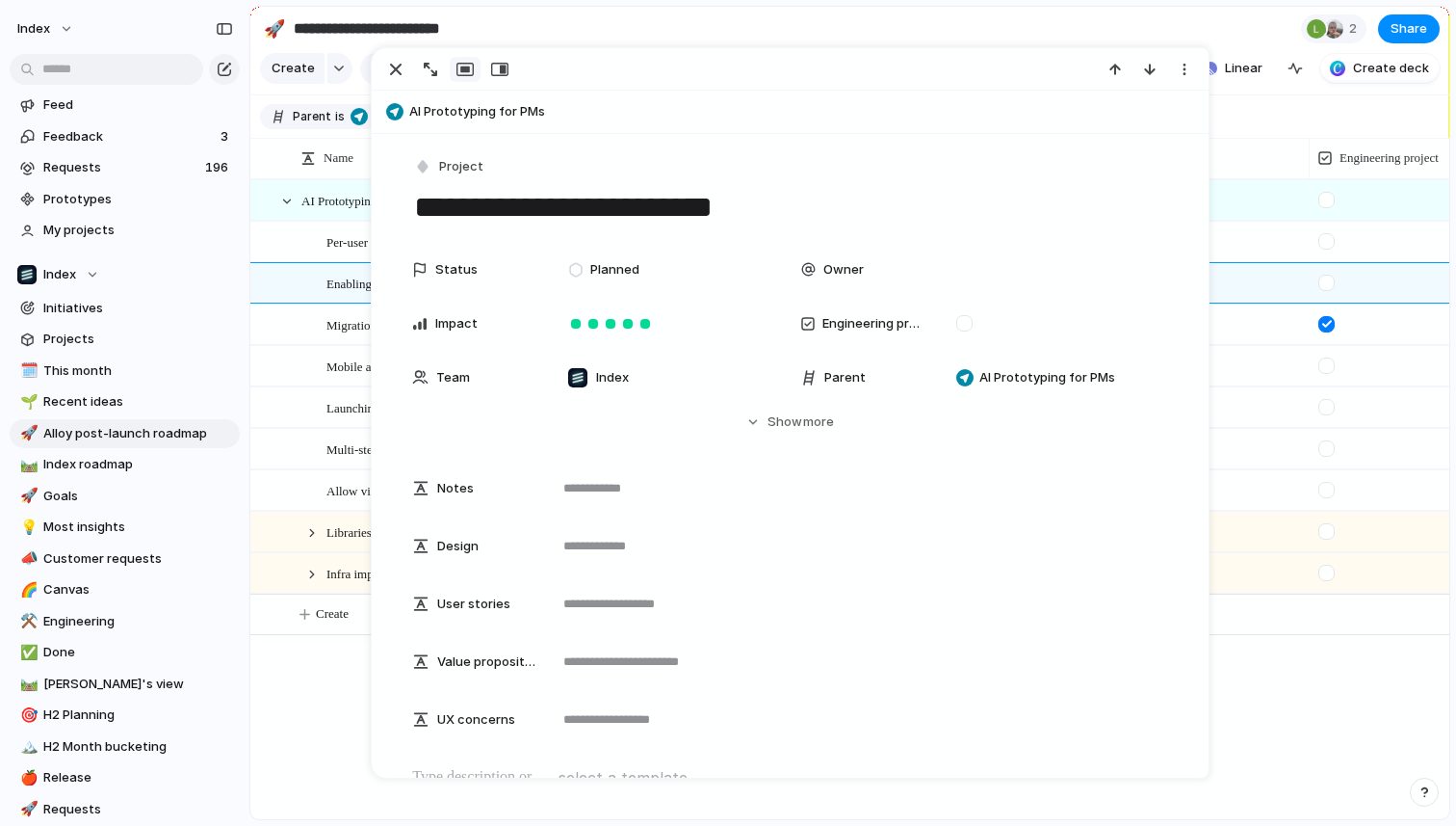
click at [762, 196] on textarea "**********" at bounding box center [790, 207] width 755 height 41
type textarea "**********"
click at [403, 63] on div "button" at bounding box center [395, 69] width 23 height 23
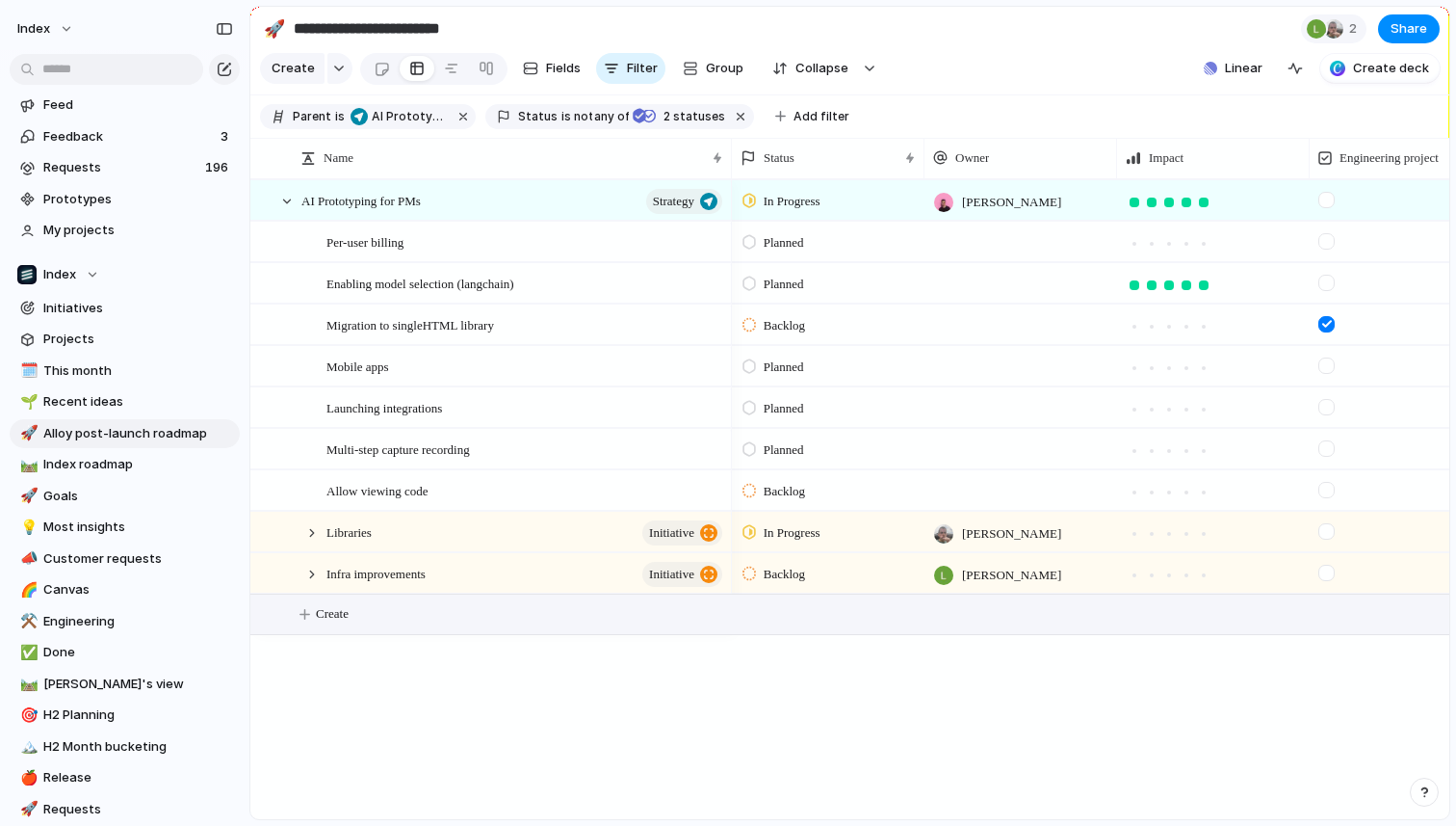
click at [318, 612] on span "Create" at bounding box center [332, 613] width 33 height 19
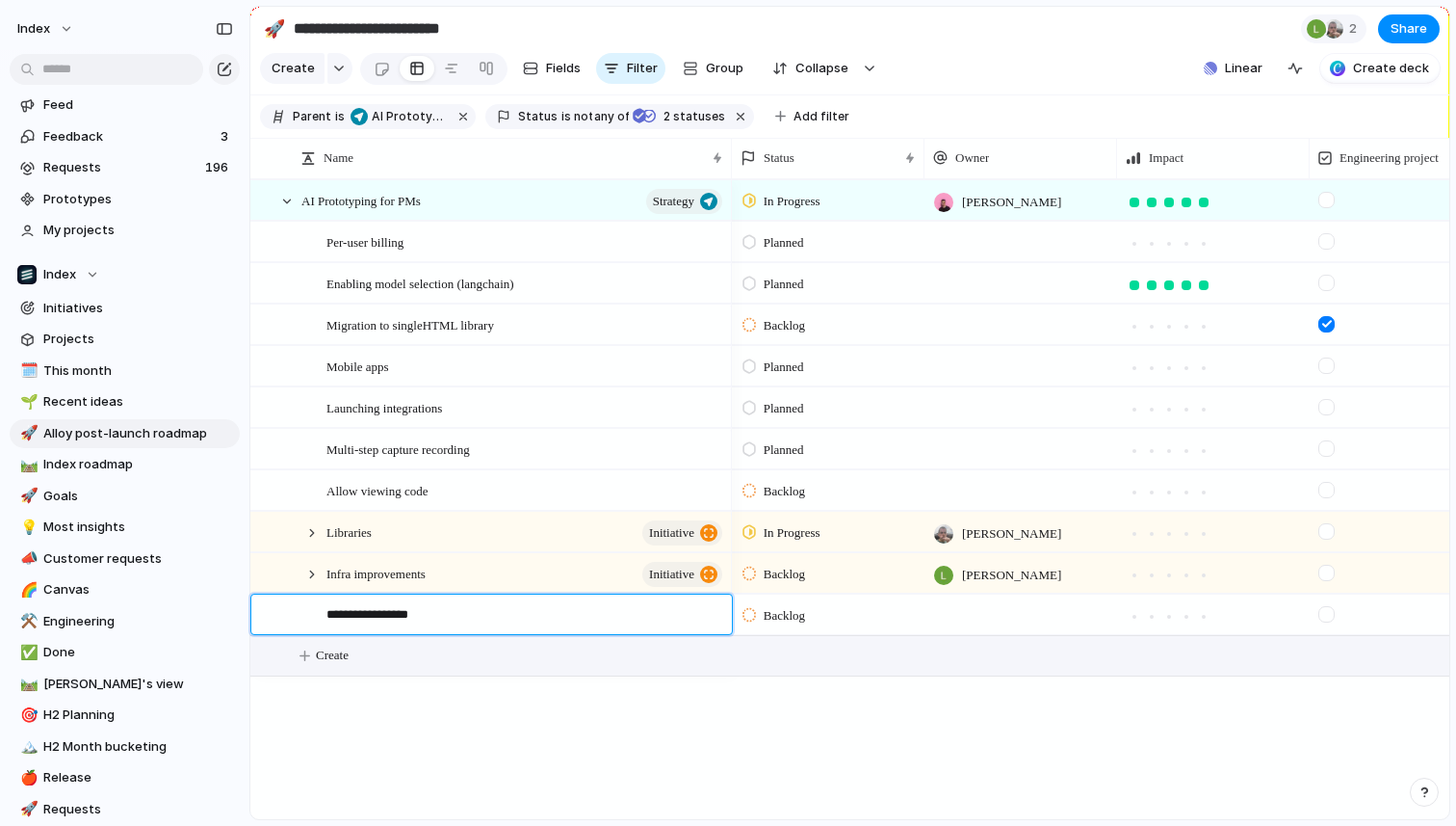
type textarea "**********"
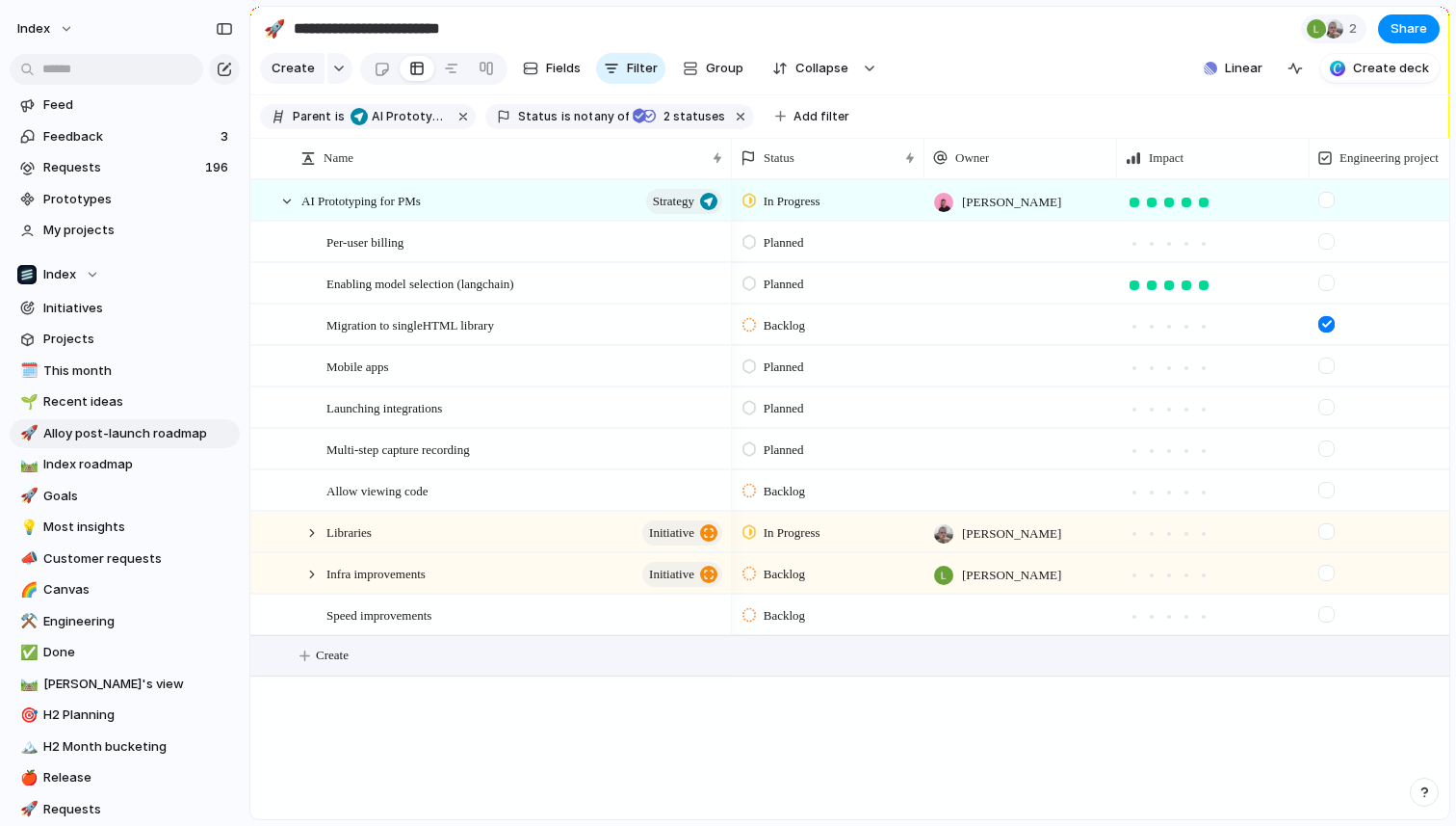
click at [368, 651] on button "Create" at bounding box center [874, 656] width 1209 height 40
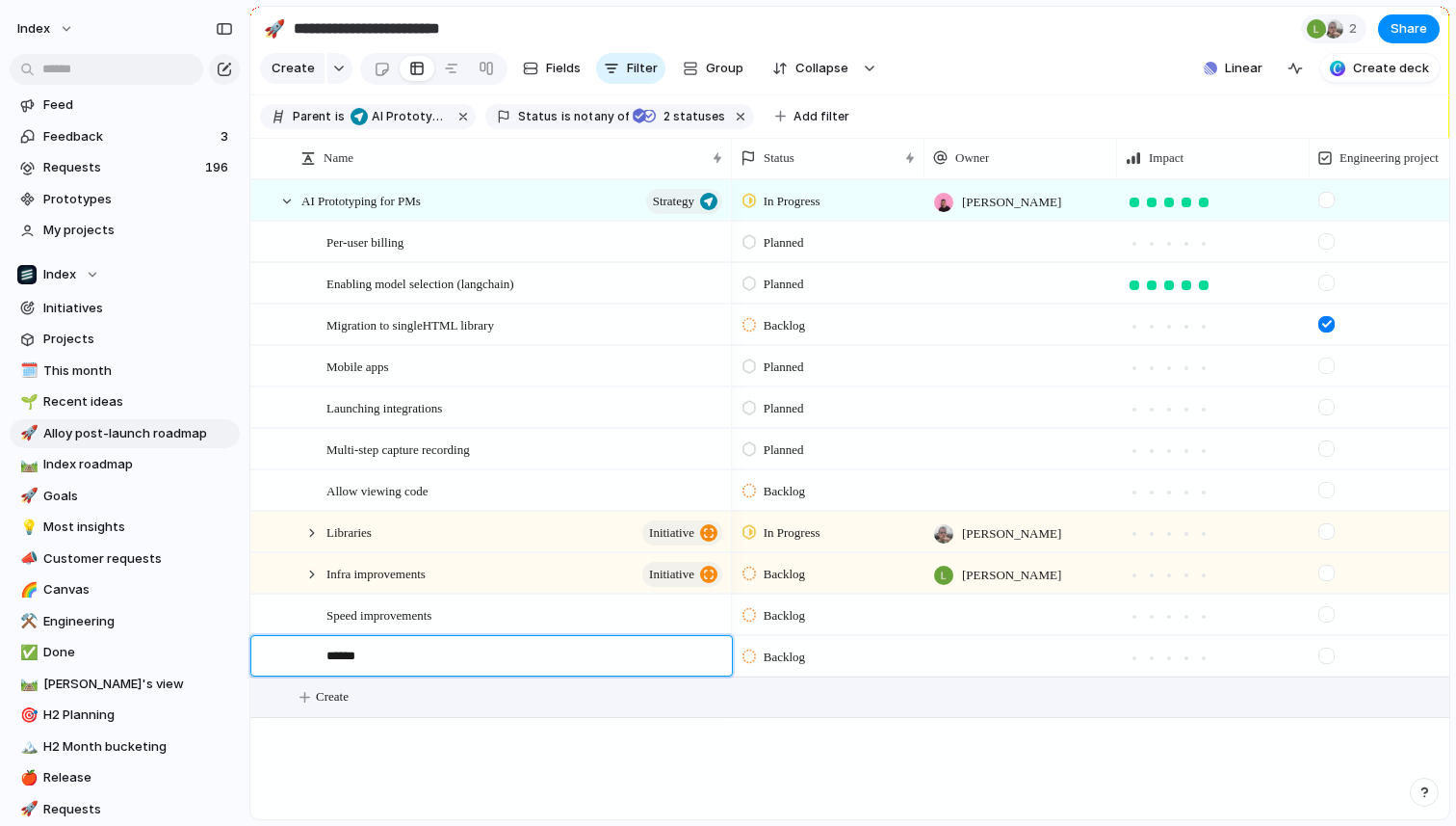
type textarea "*******"
click at [388, 650] on div "Chat UX" at bounding box center [525, 656] width 398 height 40
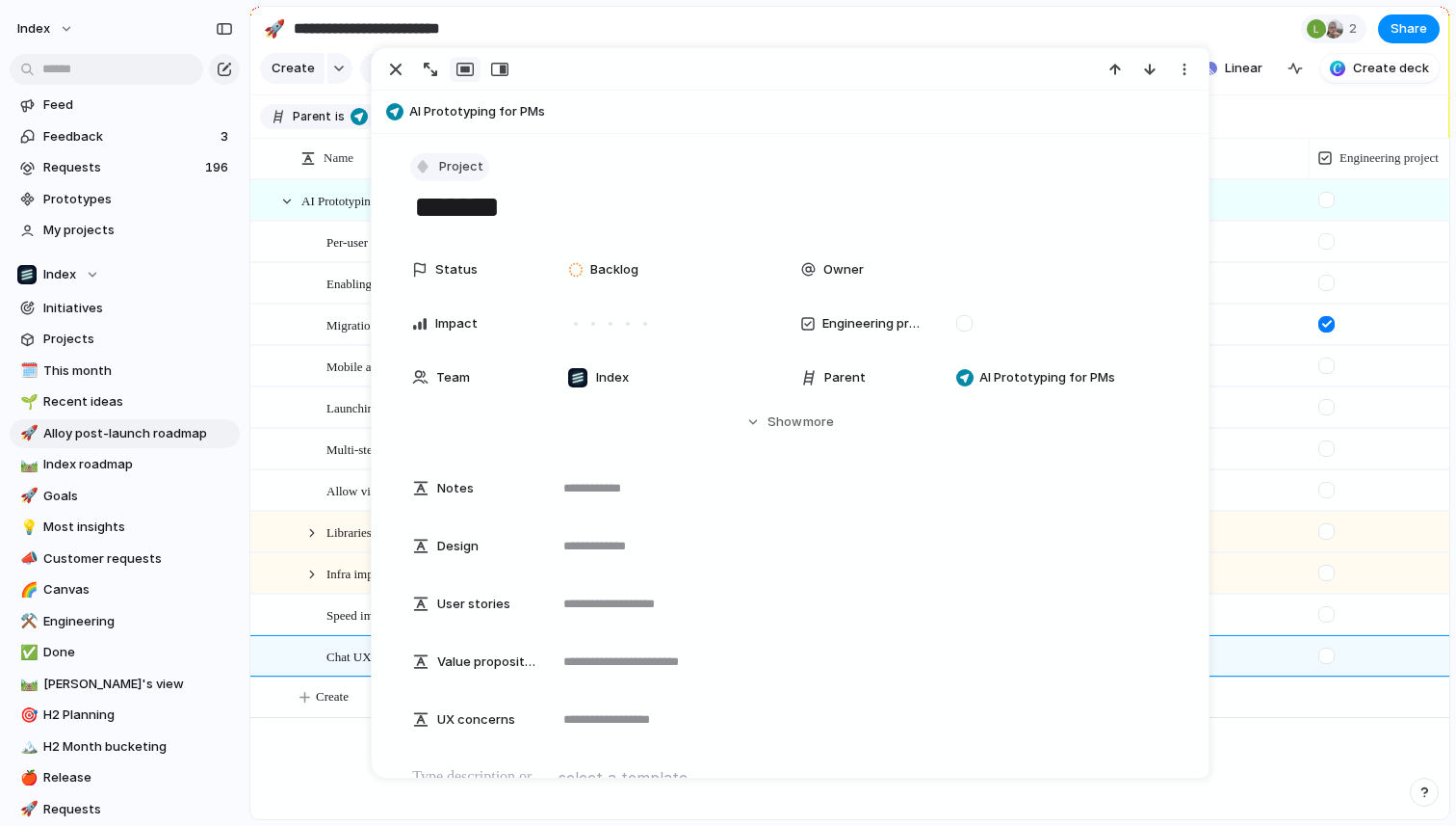
click at [461, 167] on span "Project" at bounding box center [461, 166] width 44 height 19
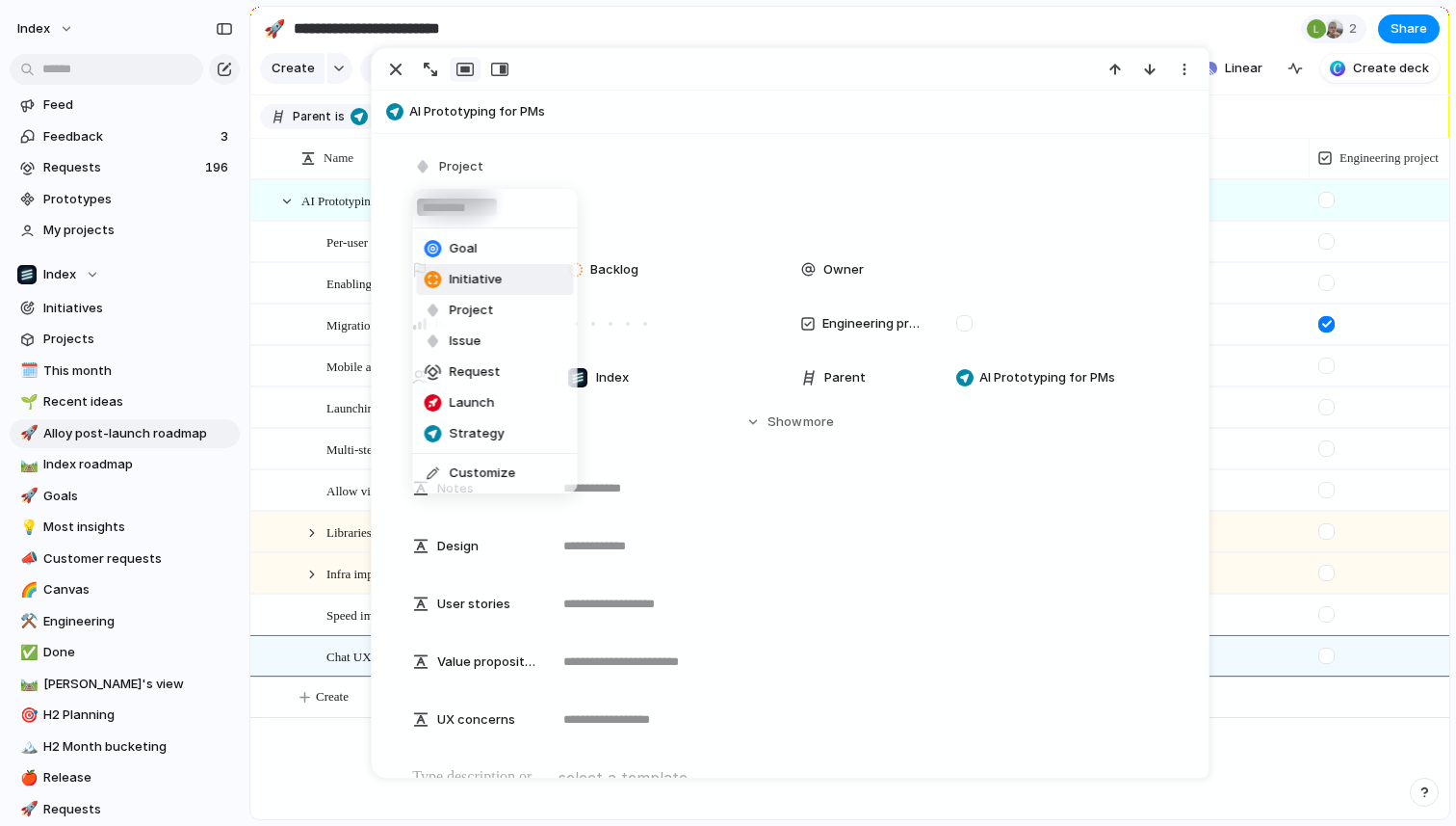
click at [480, 281] on span "Initiative" at bounding box center [475, 279] width 53 height 19
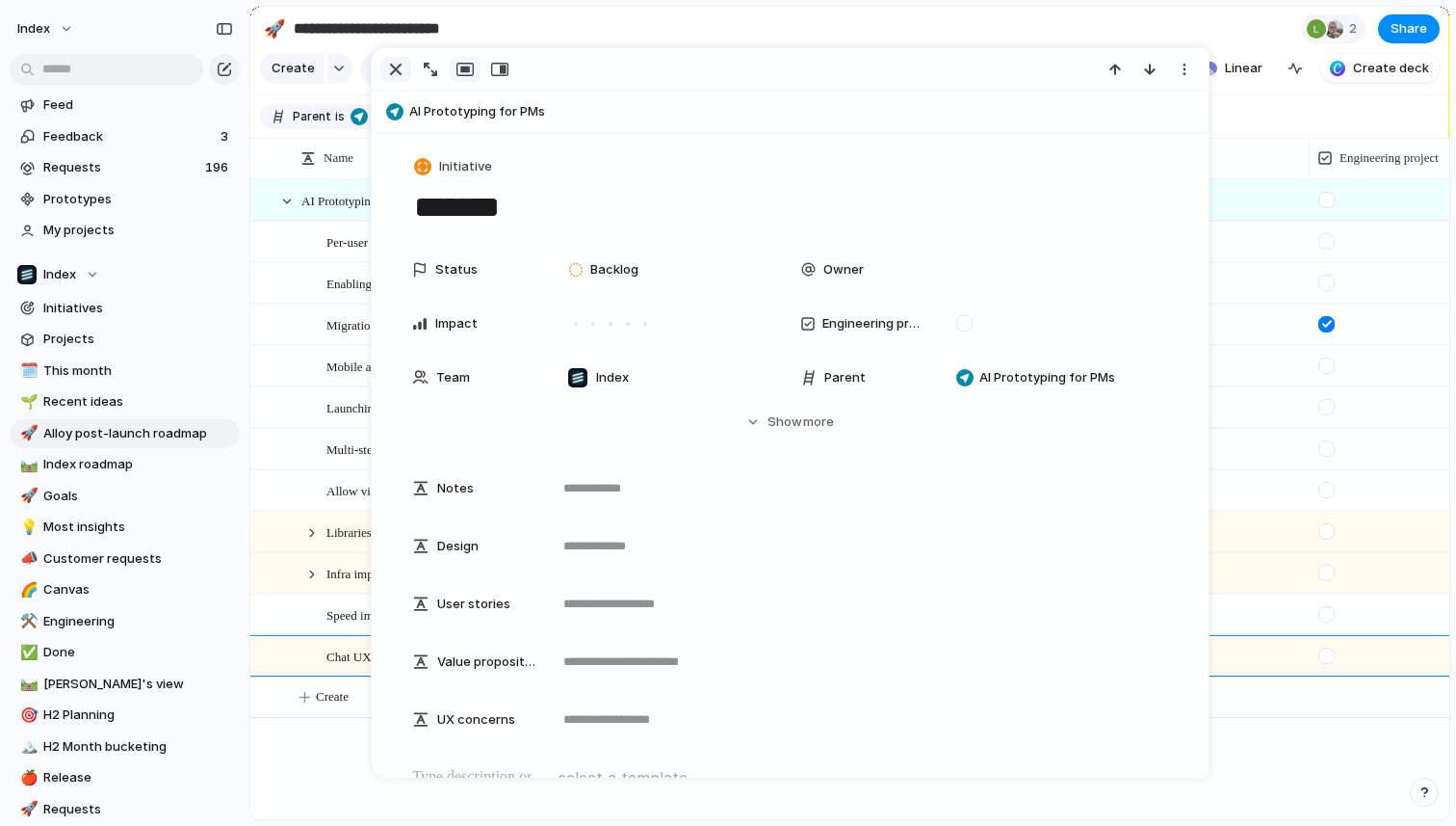
click at [394, 68] on div "button" at bounding box center [395, 69] width 23 height 23
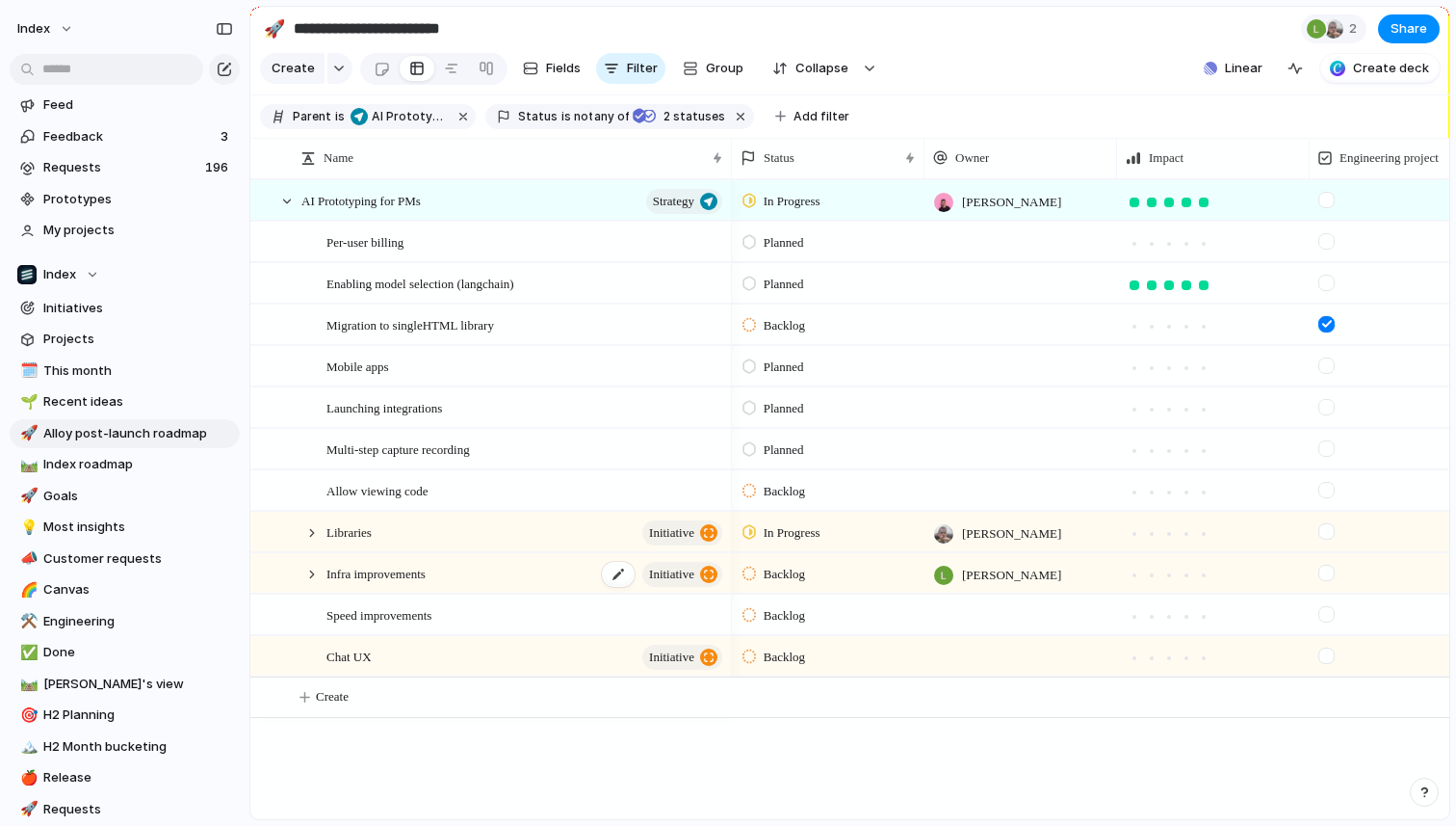
click at [444, 586] on div "Infra improvements initiative" at bounding box center [525, 574] width 398 height 40
click at [366, 615] on span "Speed improvements" at bounding box center [378, 614] width 105 height 22
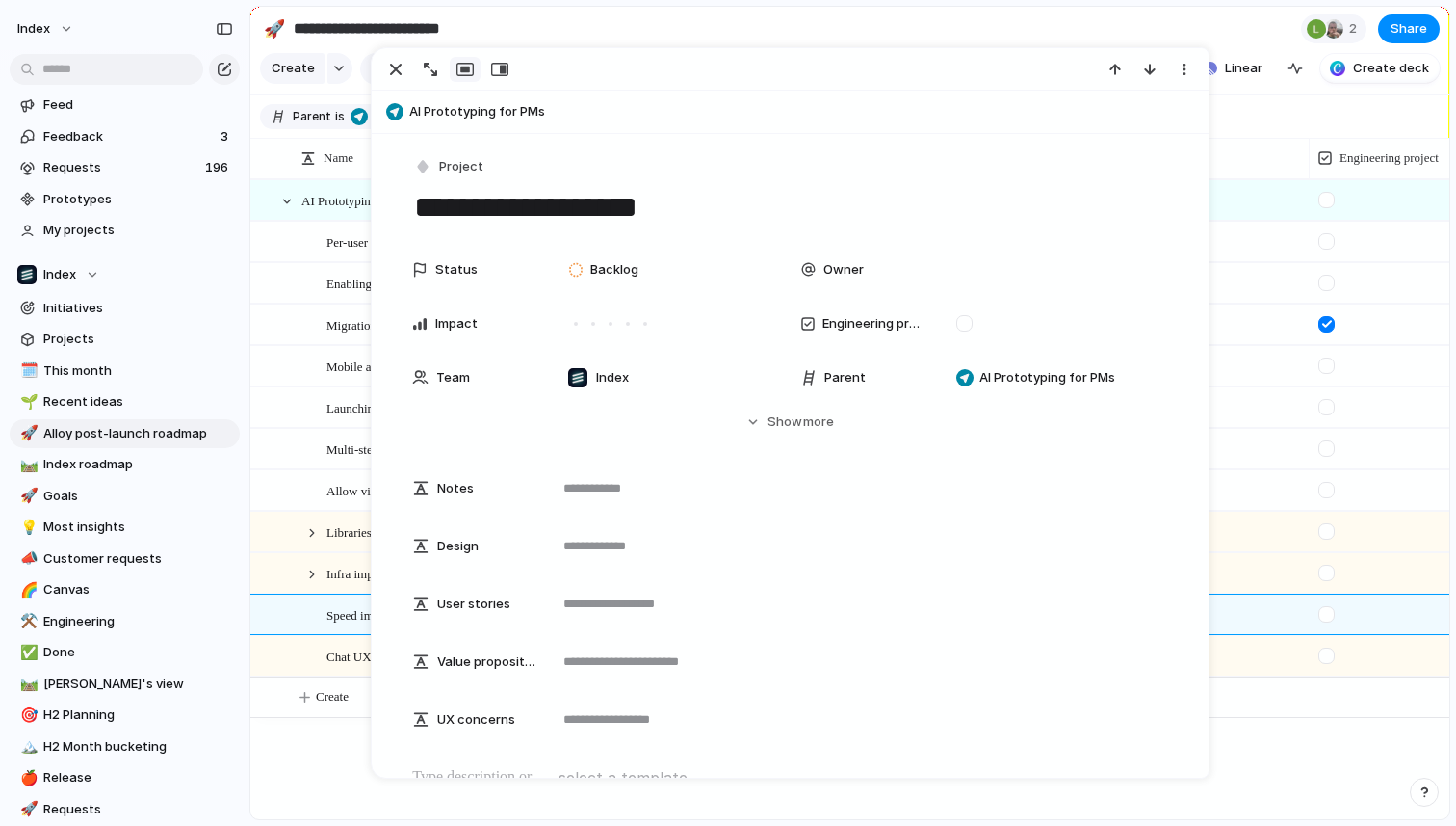
click at [462, 181] on div "**********" at bounding box center [790, 190] width 755 height 74
click at [461, 179] on button "Project" at bounding box center [449, 167] width 79 height 28
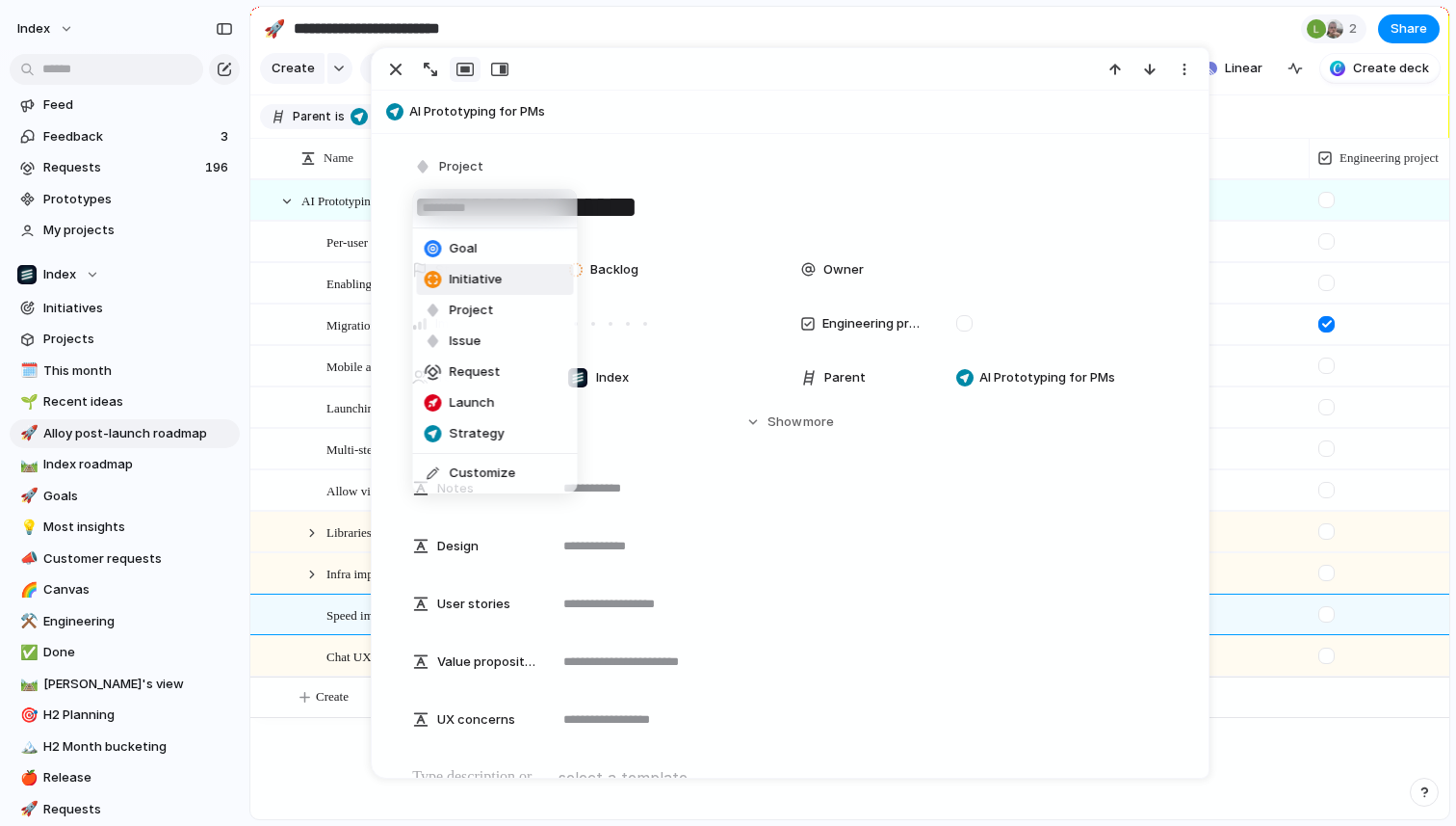
click at [463, 274] on span "Initiative" at bounding box center [475, 279] width 53 height 19
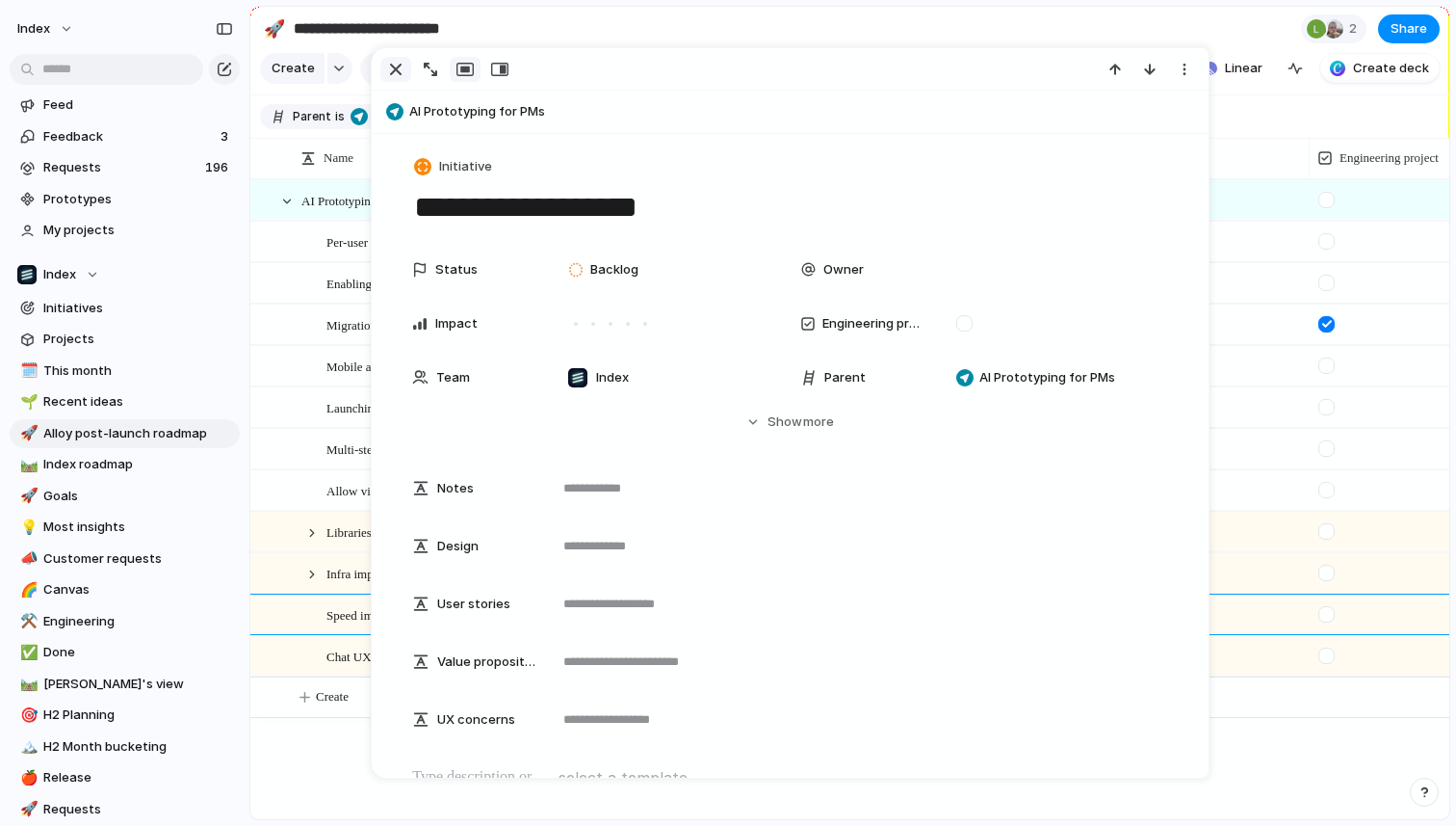
click at [396, 75] on div "button" at bounding box center [395, 69] width 23 height 23
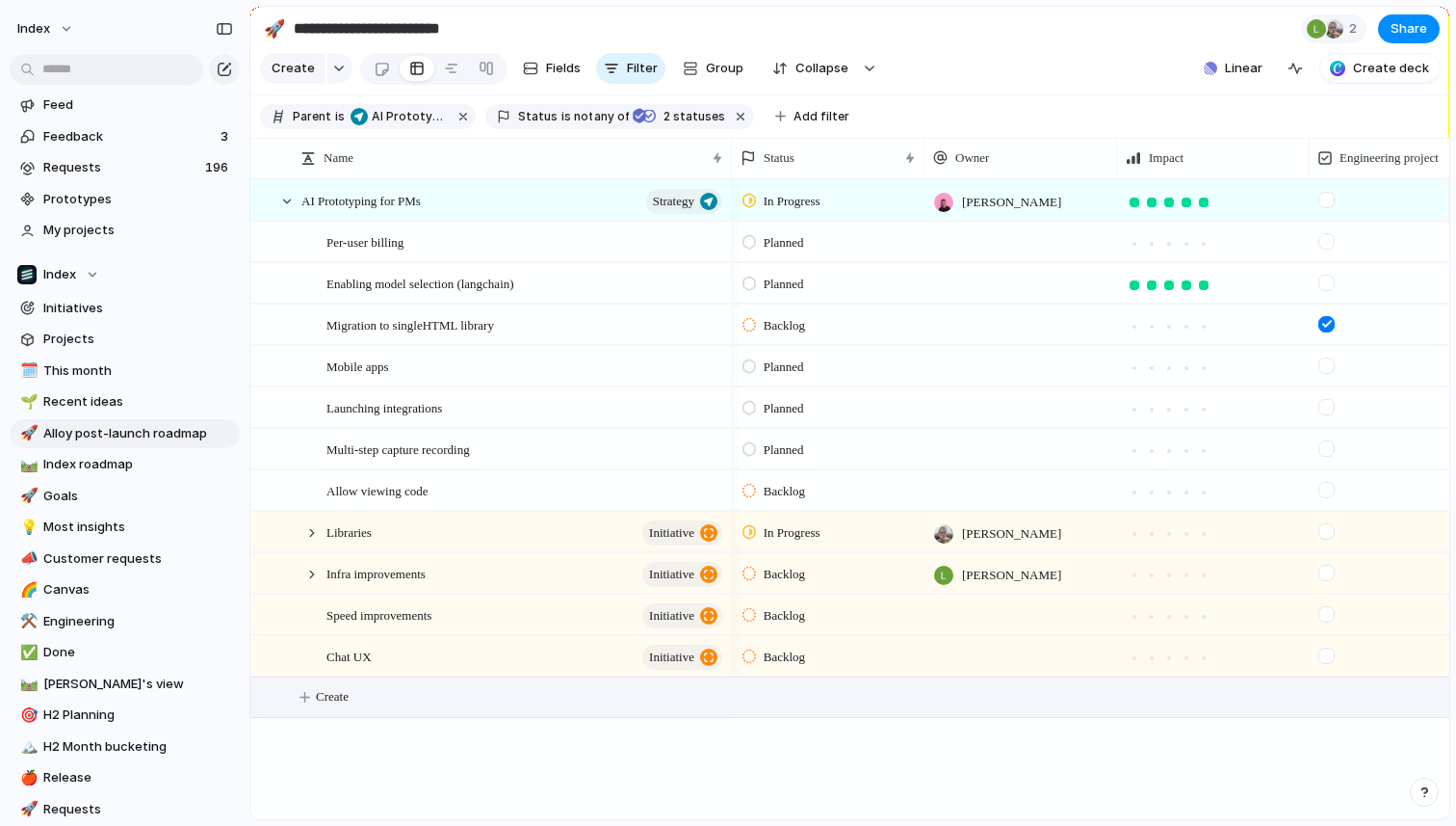
click at [404, 700] on button "Create" at bounding box center [874, 697] width 1209 height 40
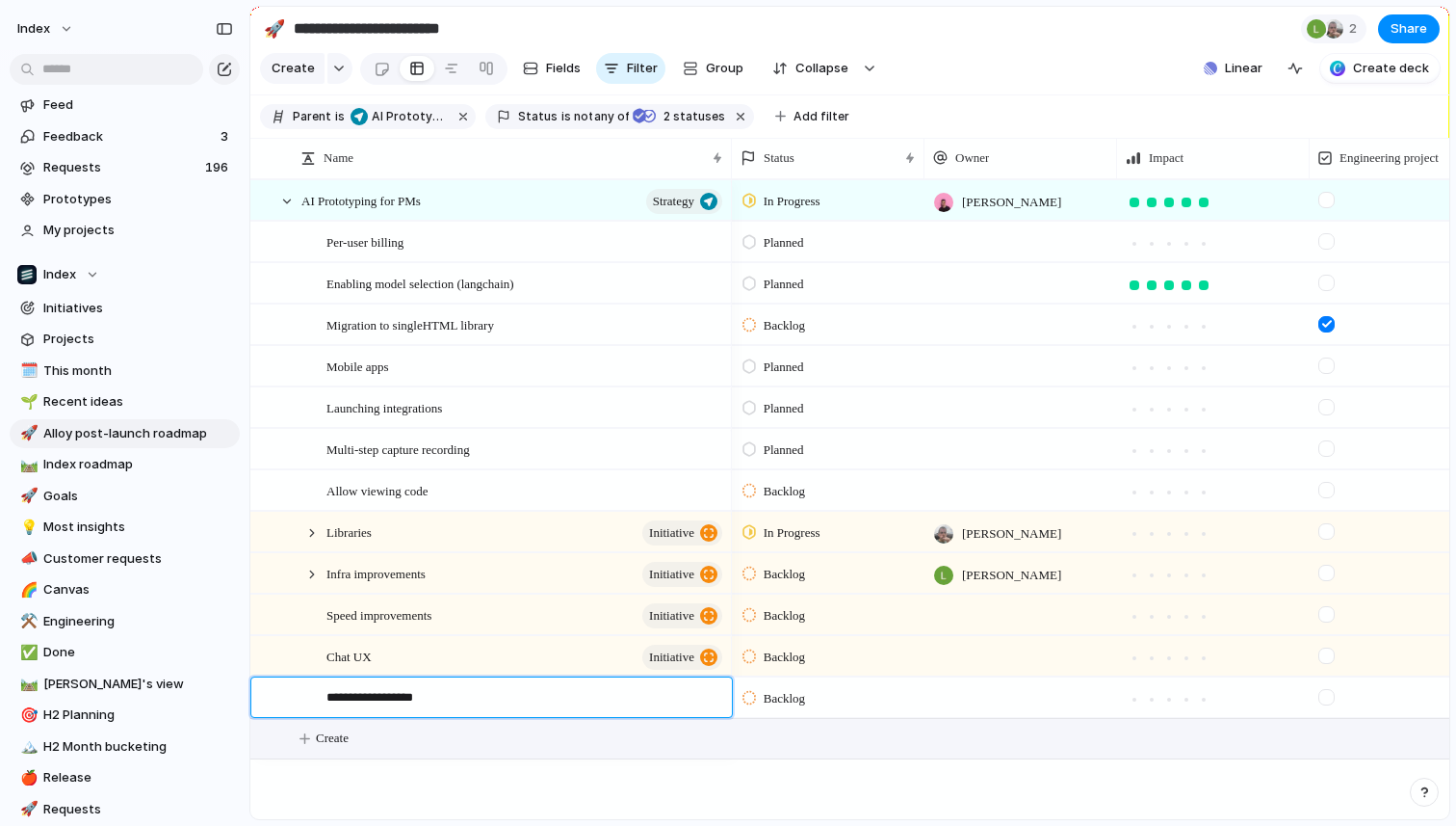
type textarea "**********"
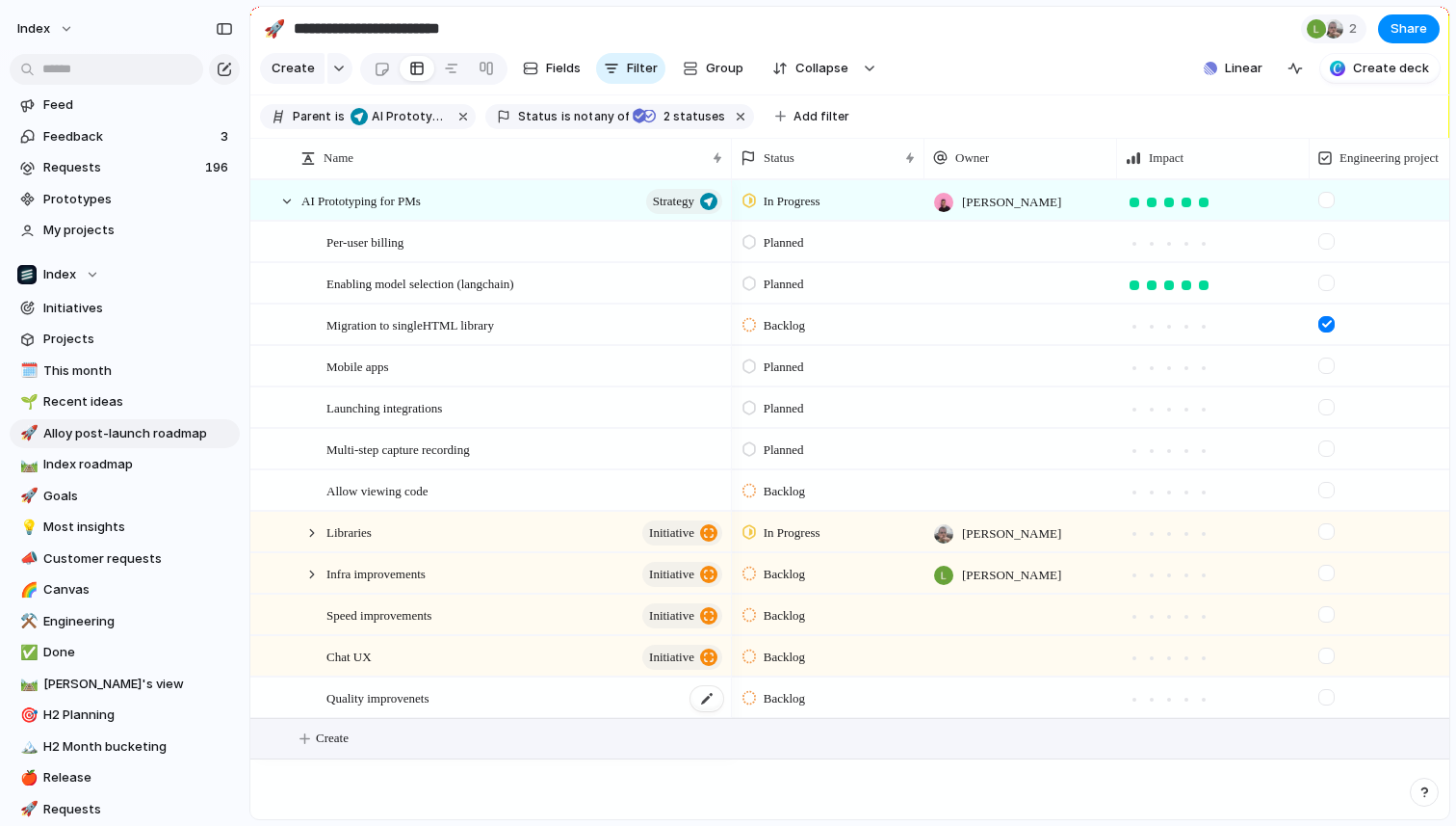
click at [426, 697] on span "Quality improvenets" at bounding box center [377, 697] width 103 height 22
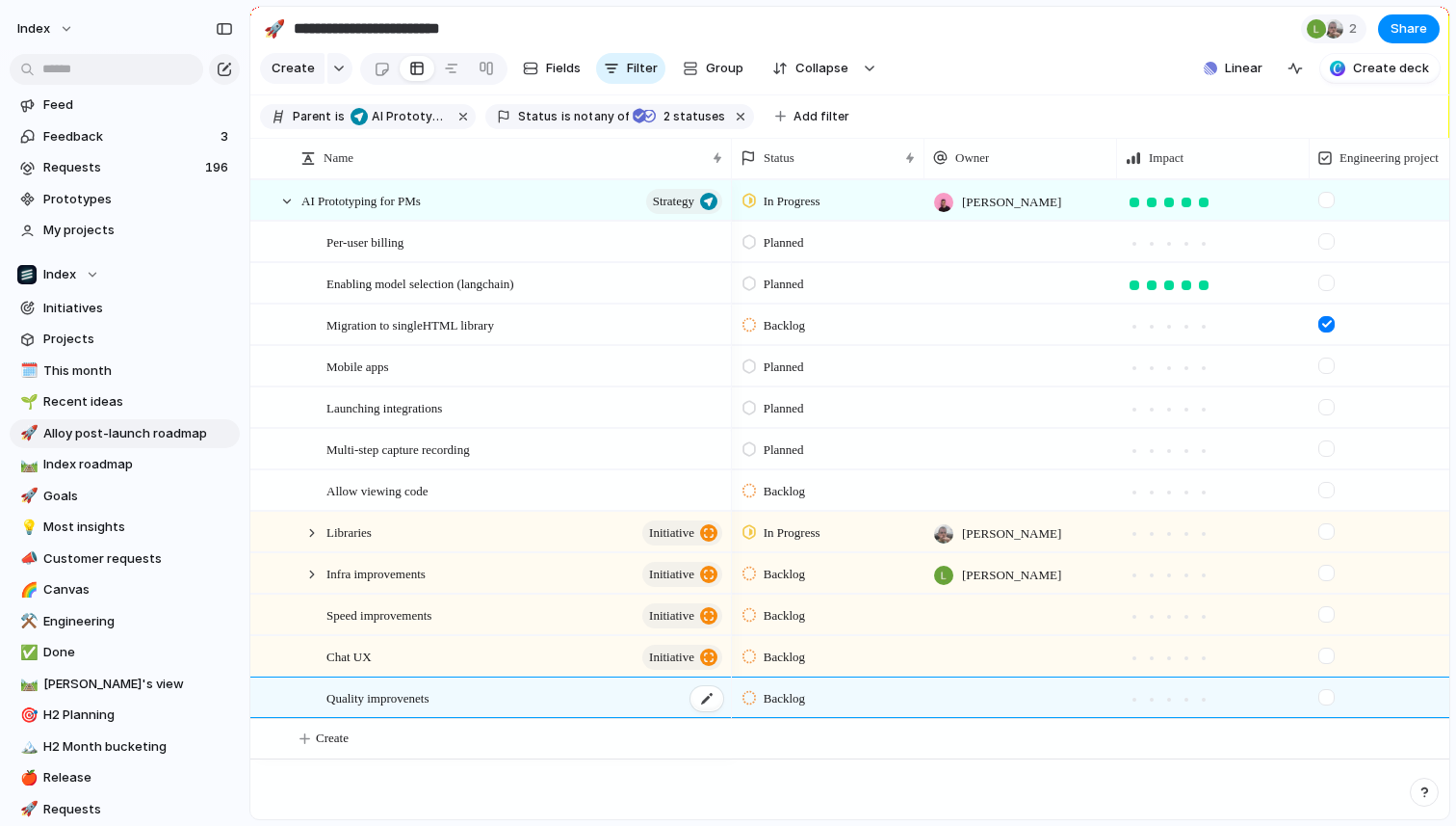
click at [426, 697] on main "**********" at bounding box center [850, 413] width 1201 height 814
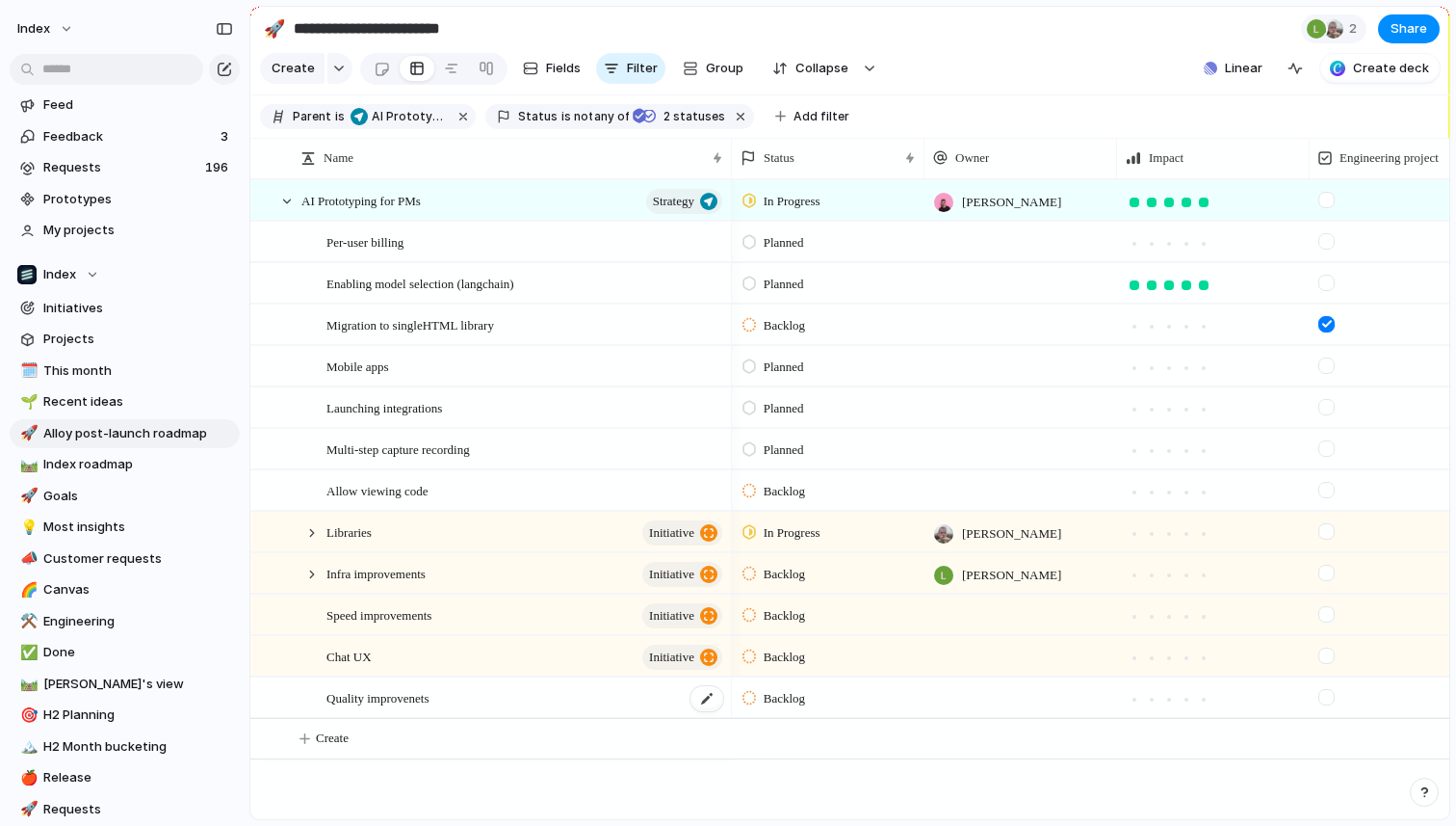
click at [419, 697] on span "Quality improvenets" at bounding box center [377, 697] width 103 height 22
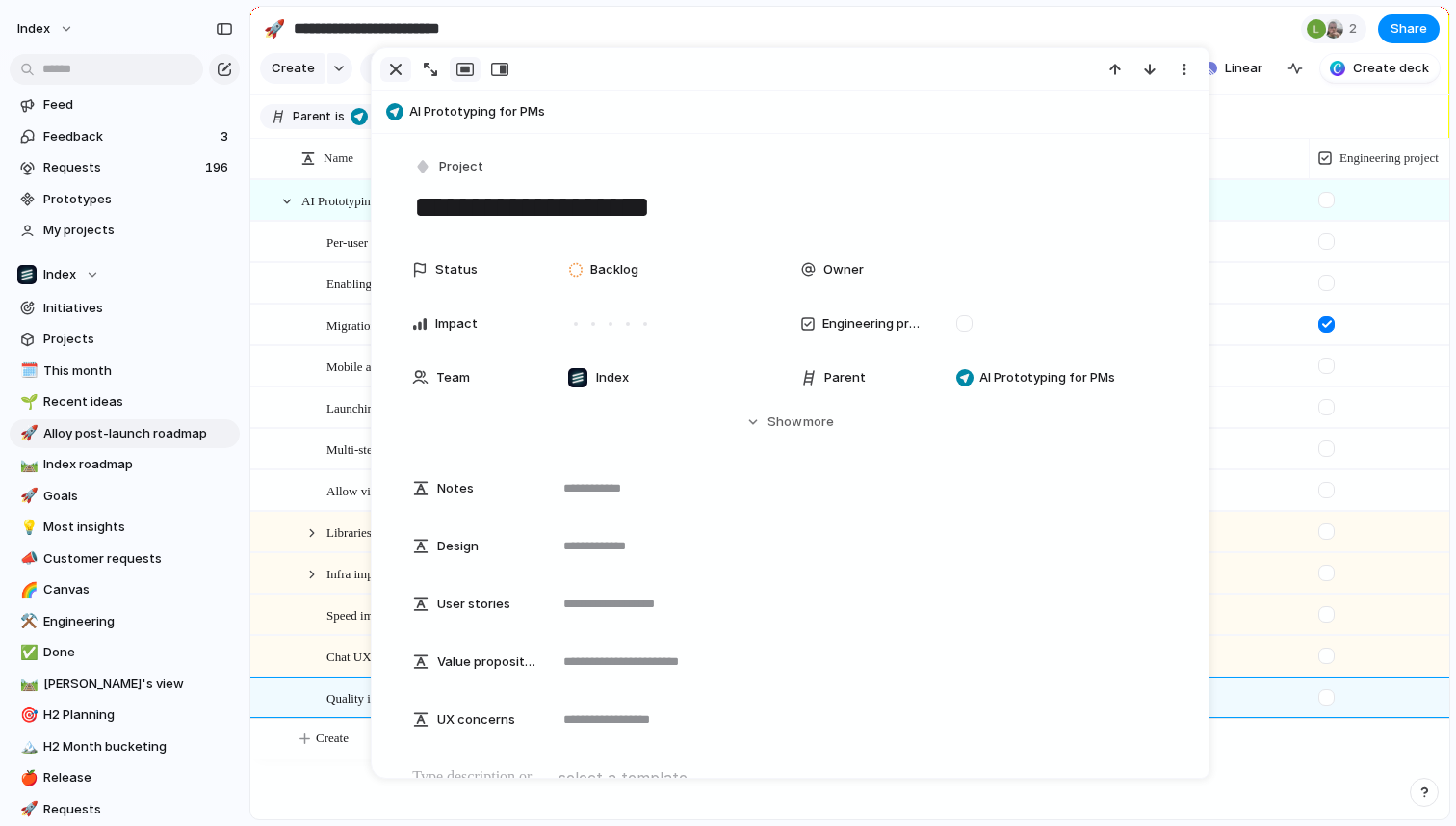
click at [401, 66] on div "button" at bounding box center [395, 69] width 23 height 23
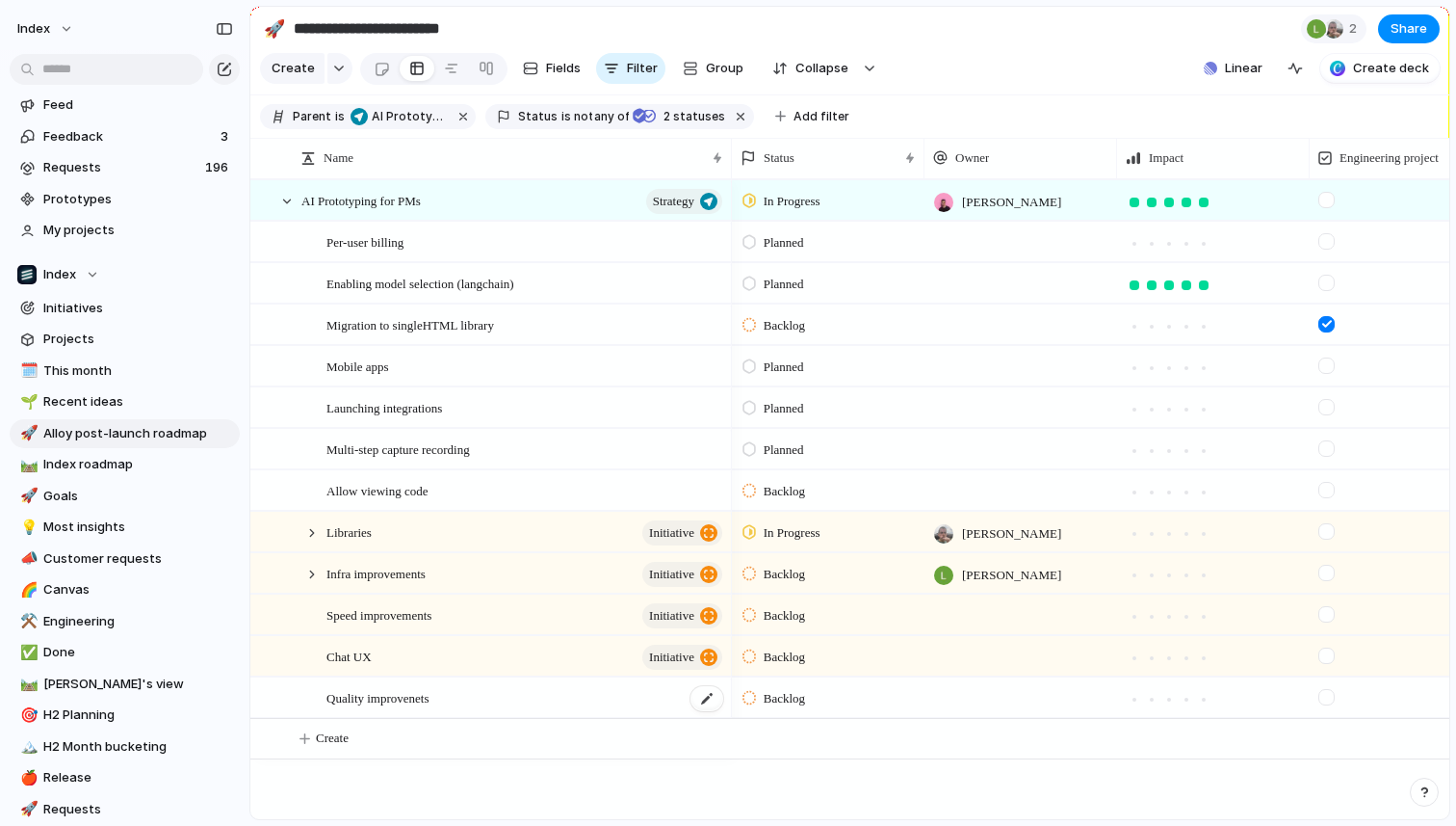
click at [563, 709] on div "Quality improvenets" at bounding box center [525, 698] width 398 height 40
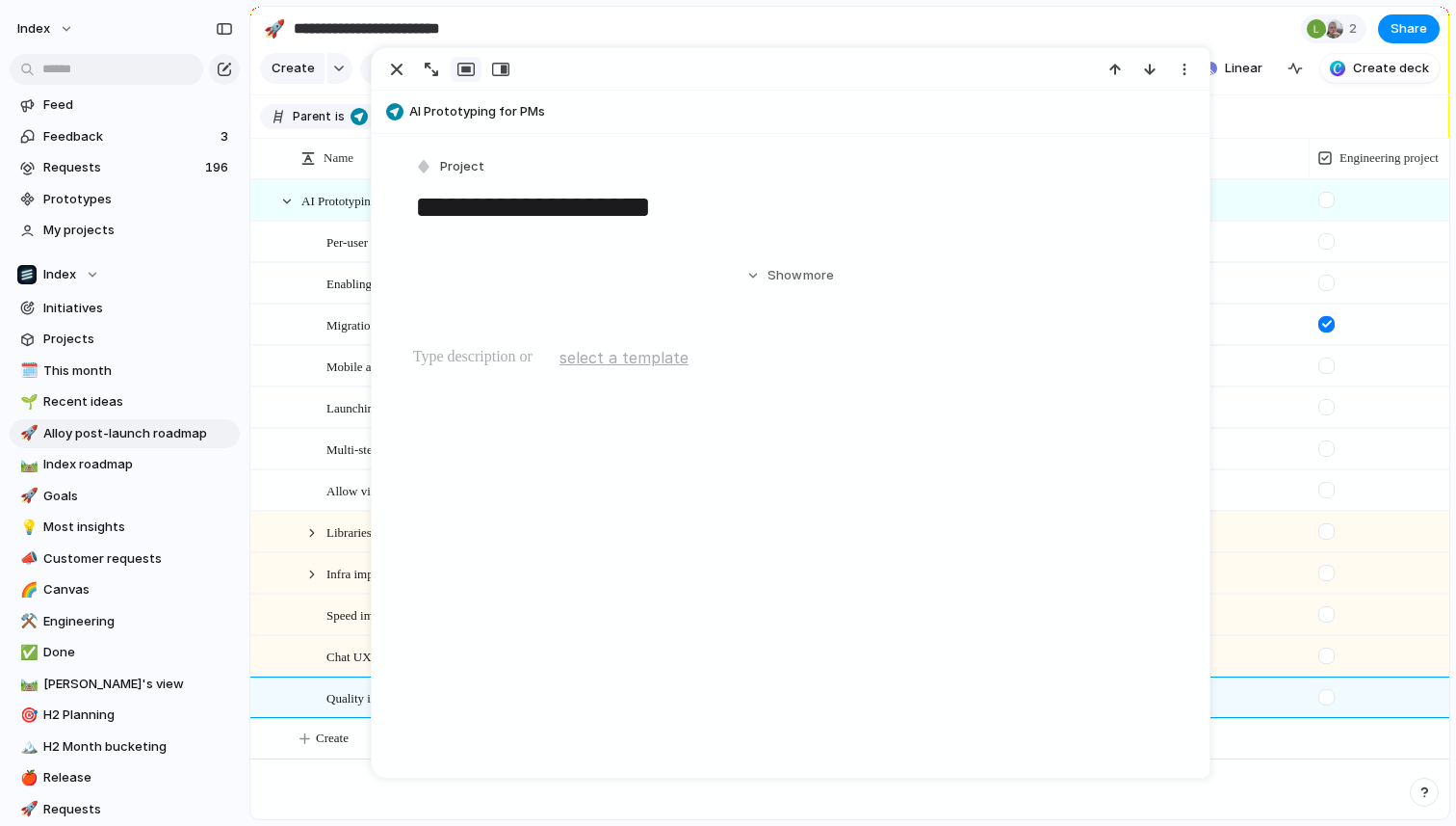
click at [563, 709] on main "**********" at bounding box center [850, 413] width 1201 height 814
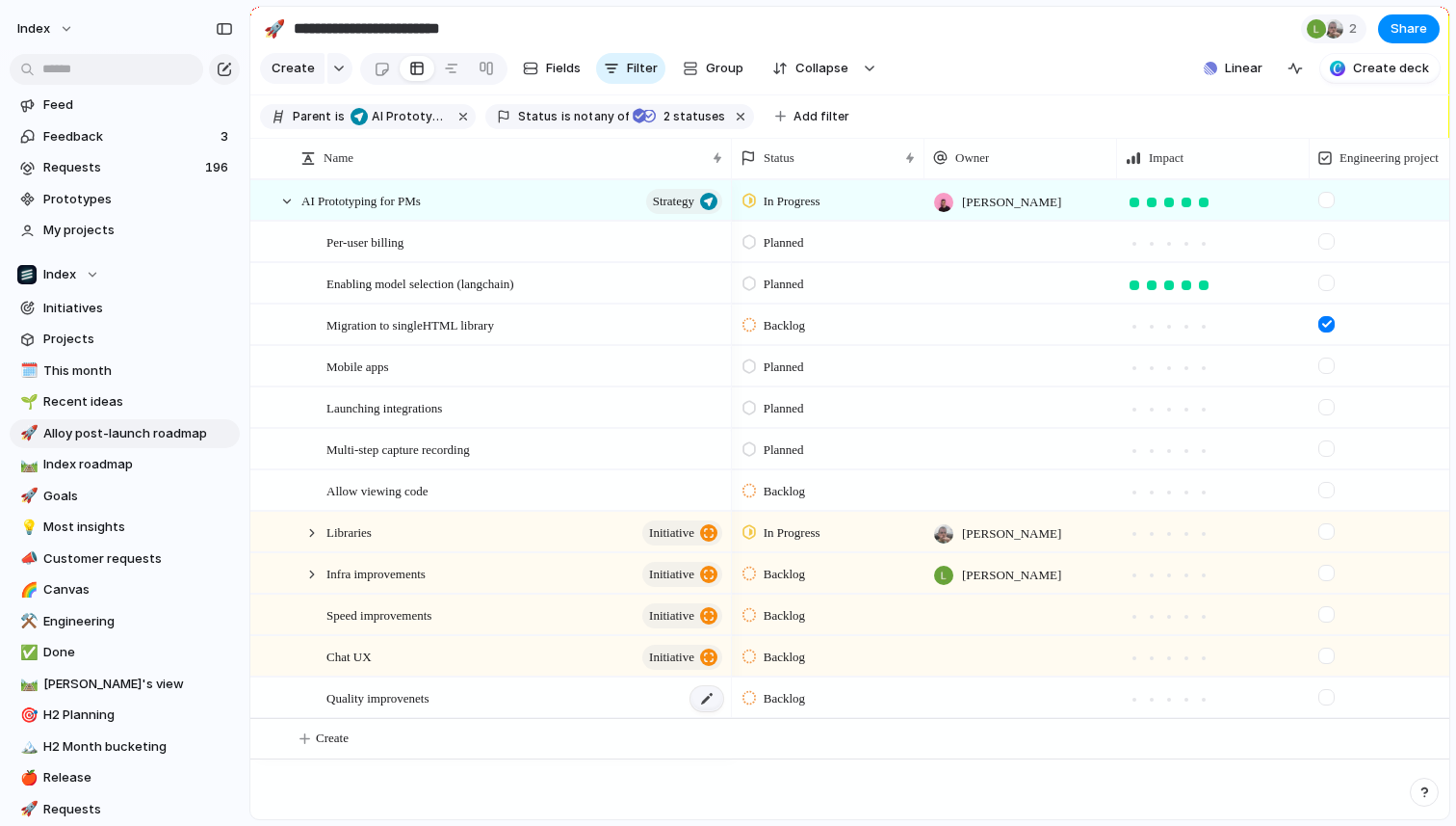
click at [712, 700] on div at bounding box center [707, 698] width 33 height 25
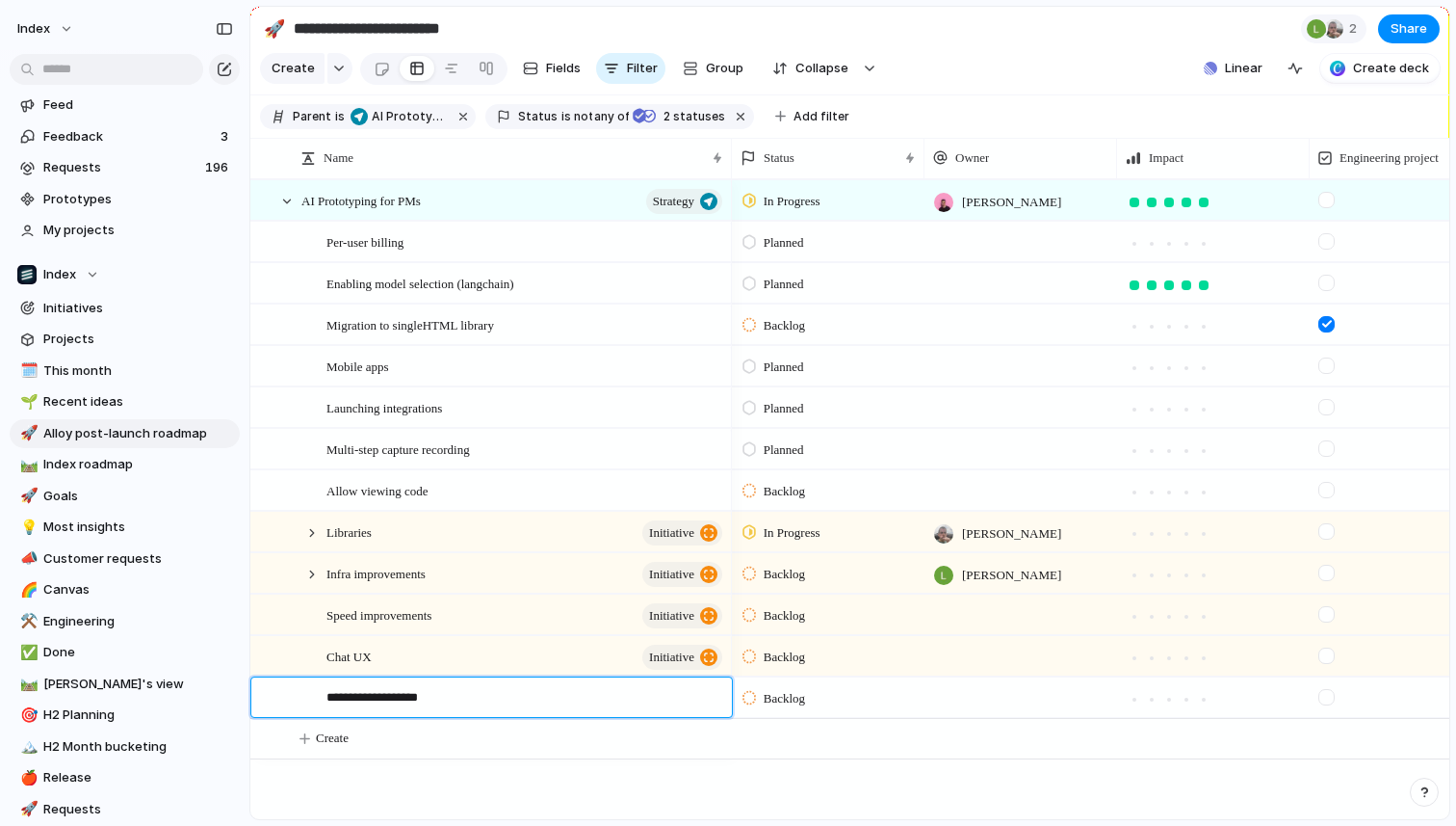
type textarea "**********"
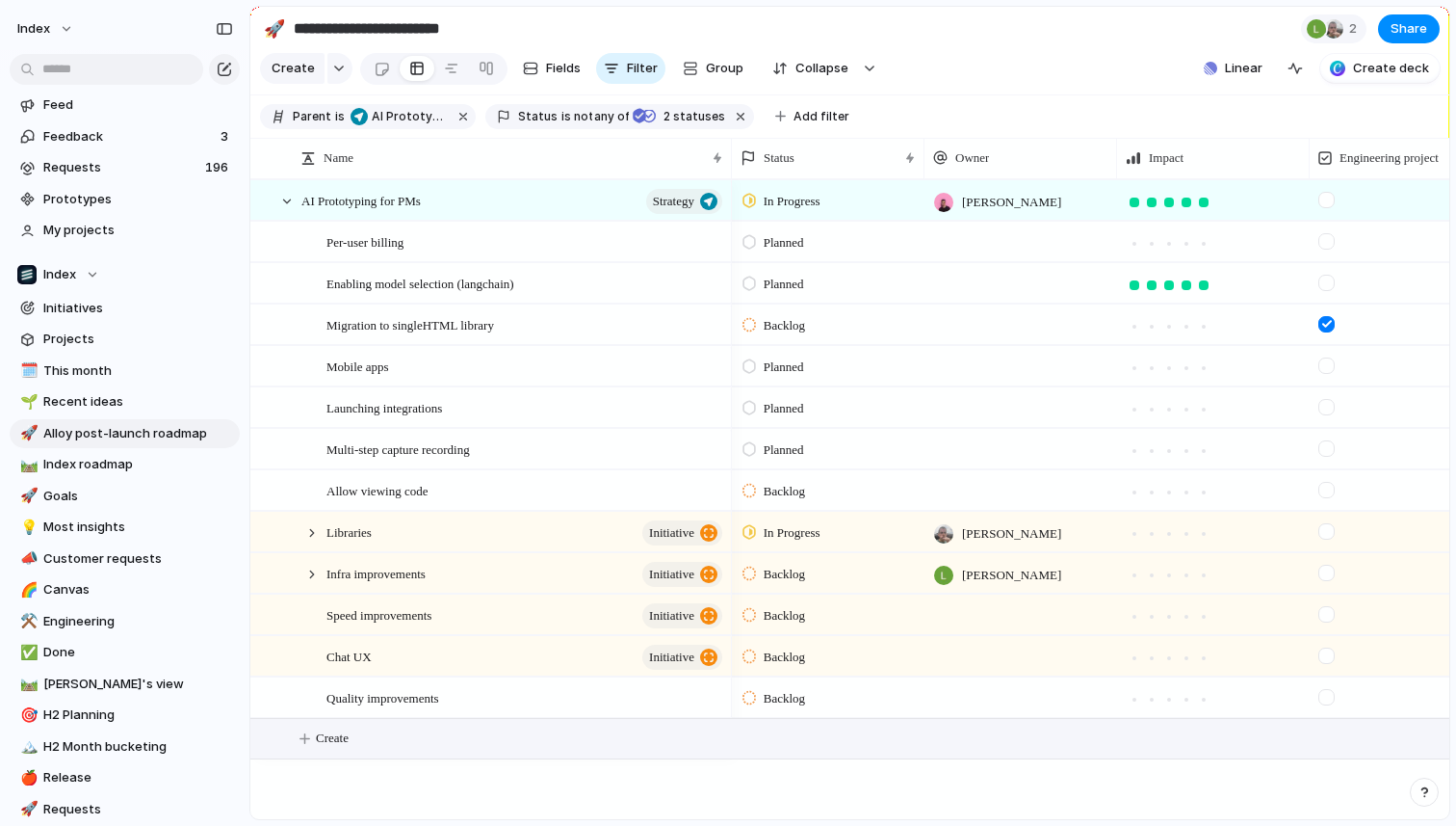
scroll to position [0, 102]
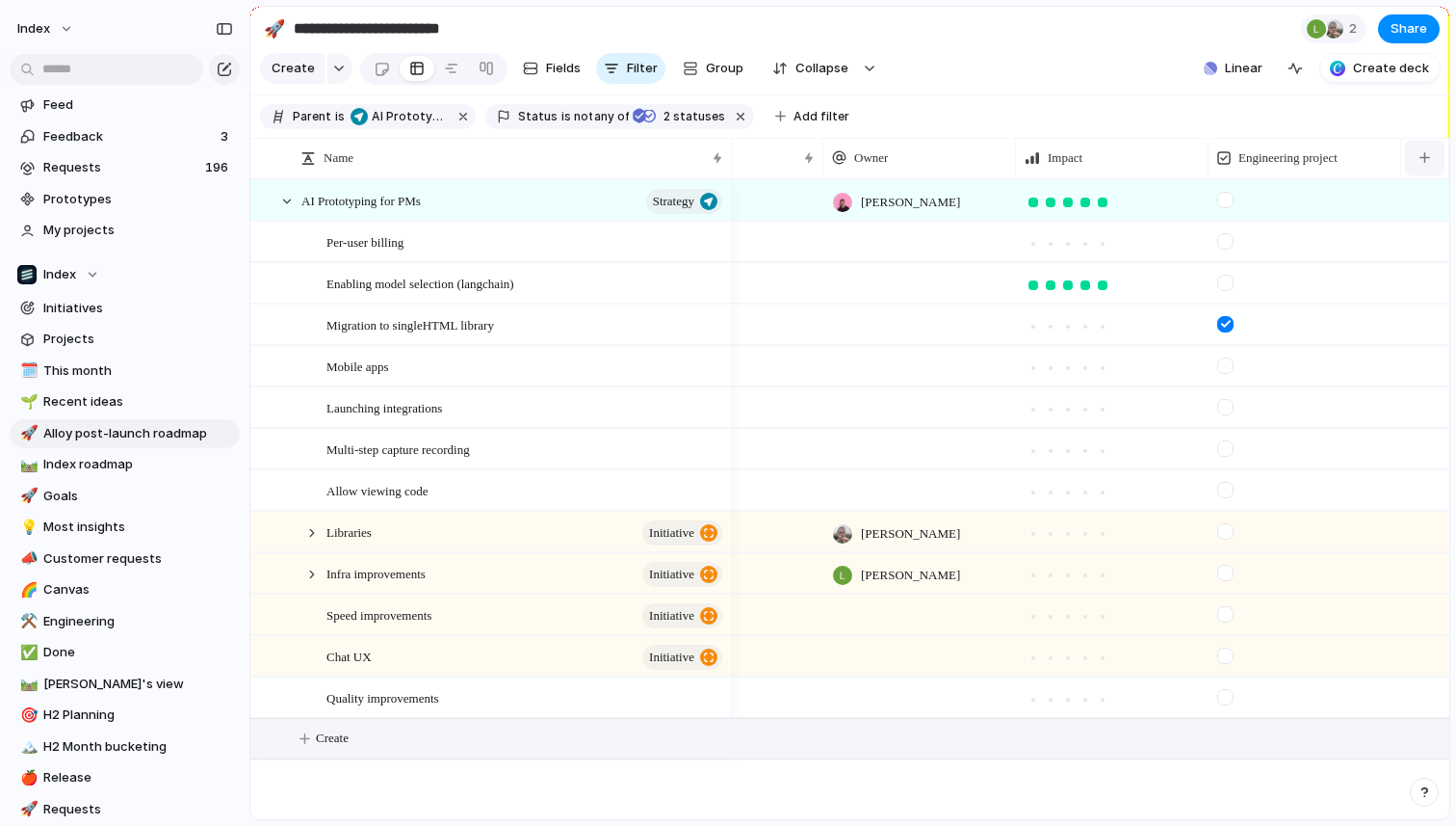
click at [1432, 148] on button "button" at bounding box center [1425, 158] width 40 height 35
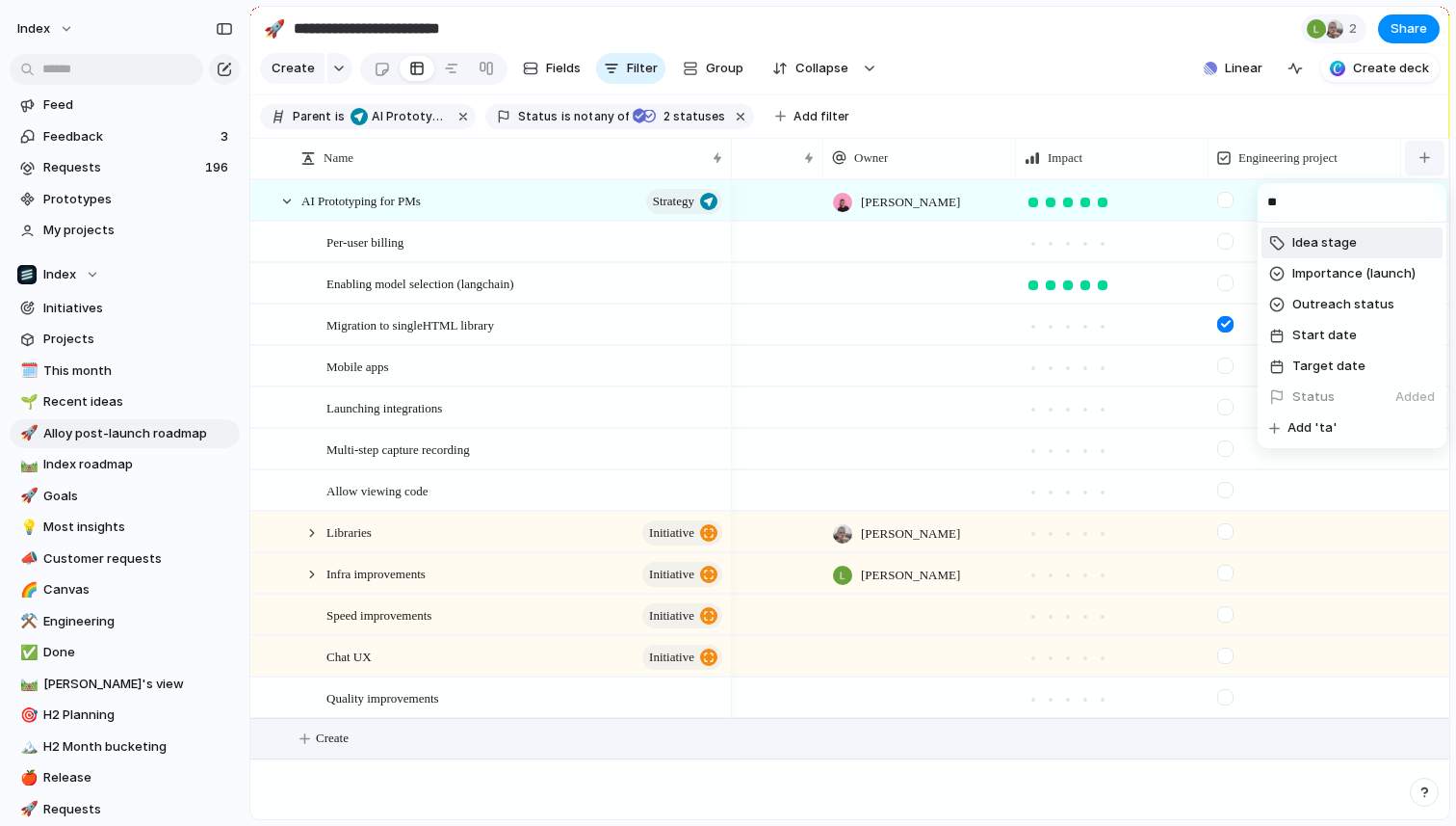
type input "*"
type input "****"
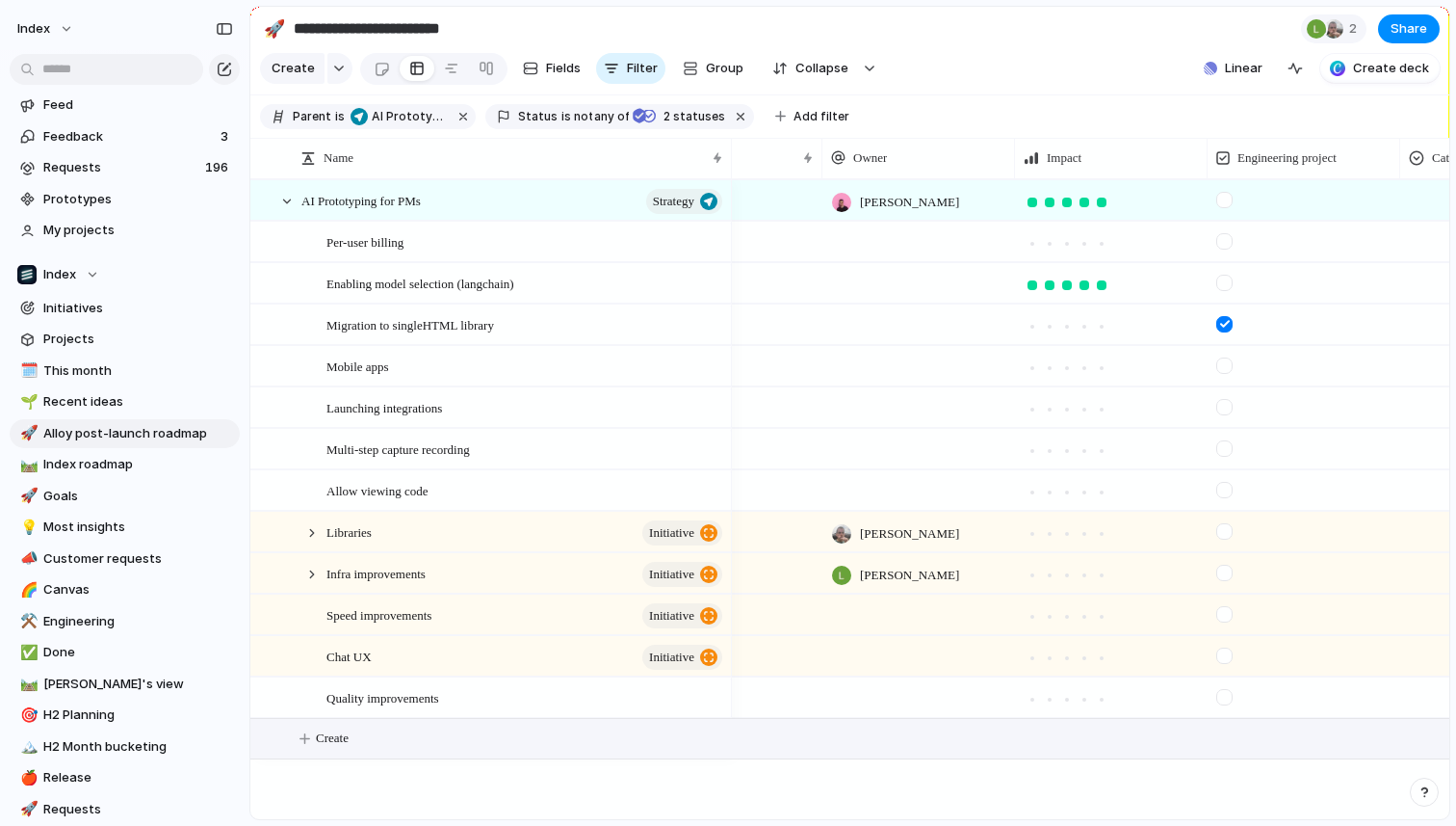
scroll to position [0, 295]
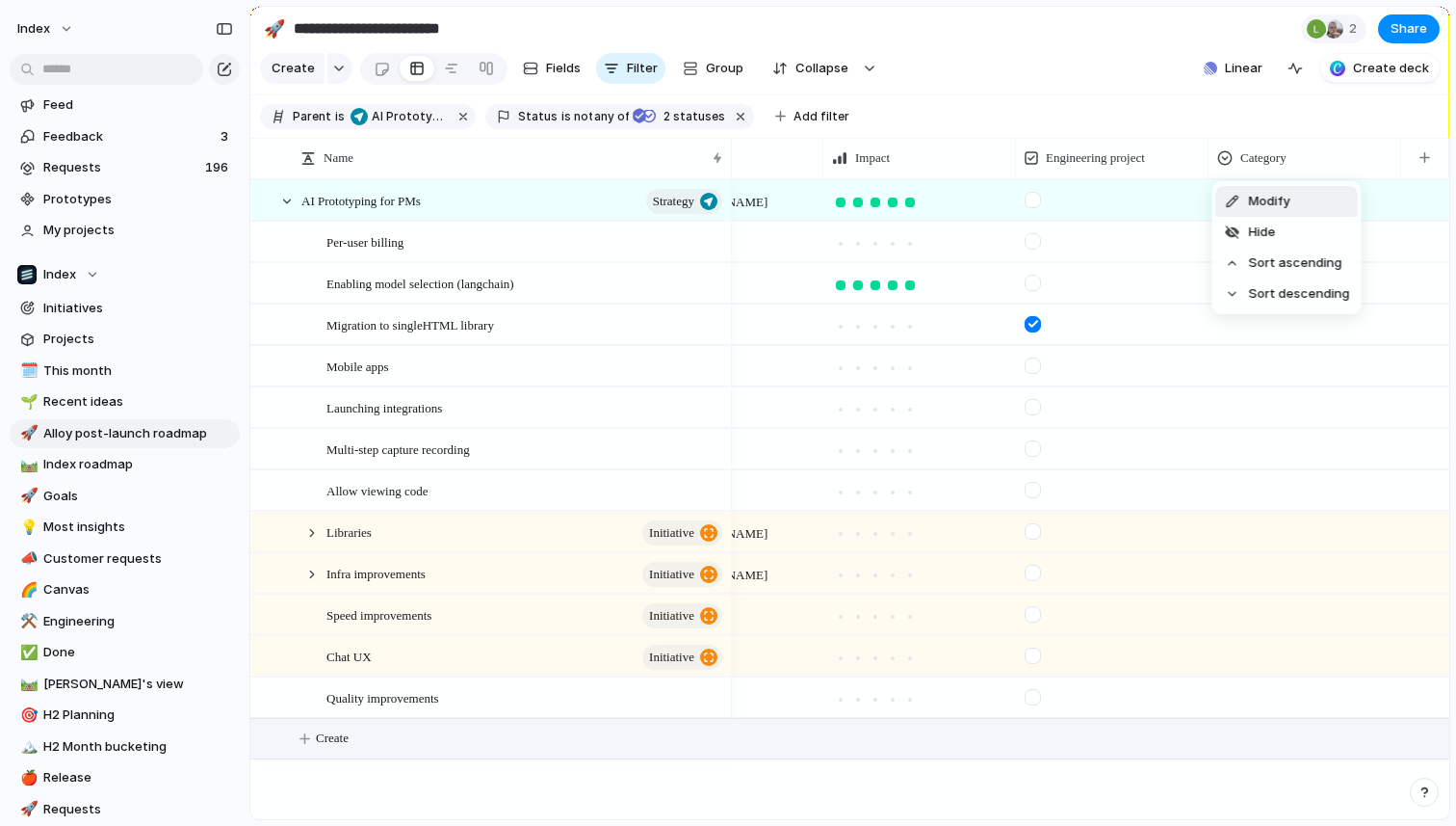
click at [1272, 205] on span "Modify" at bounding box center [1269, 201] width 41 height 19
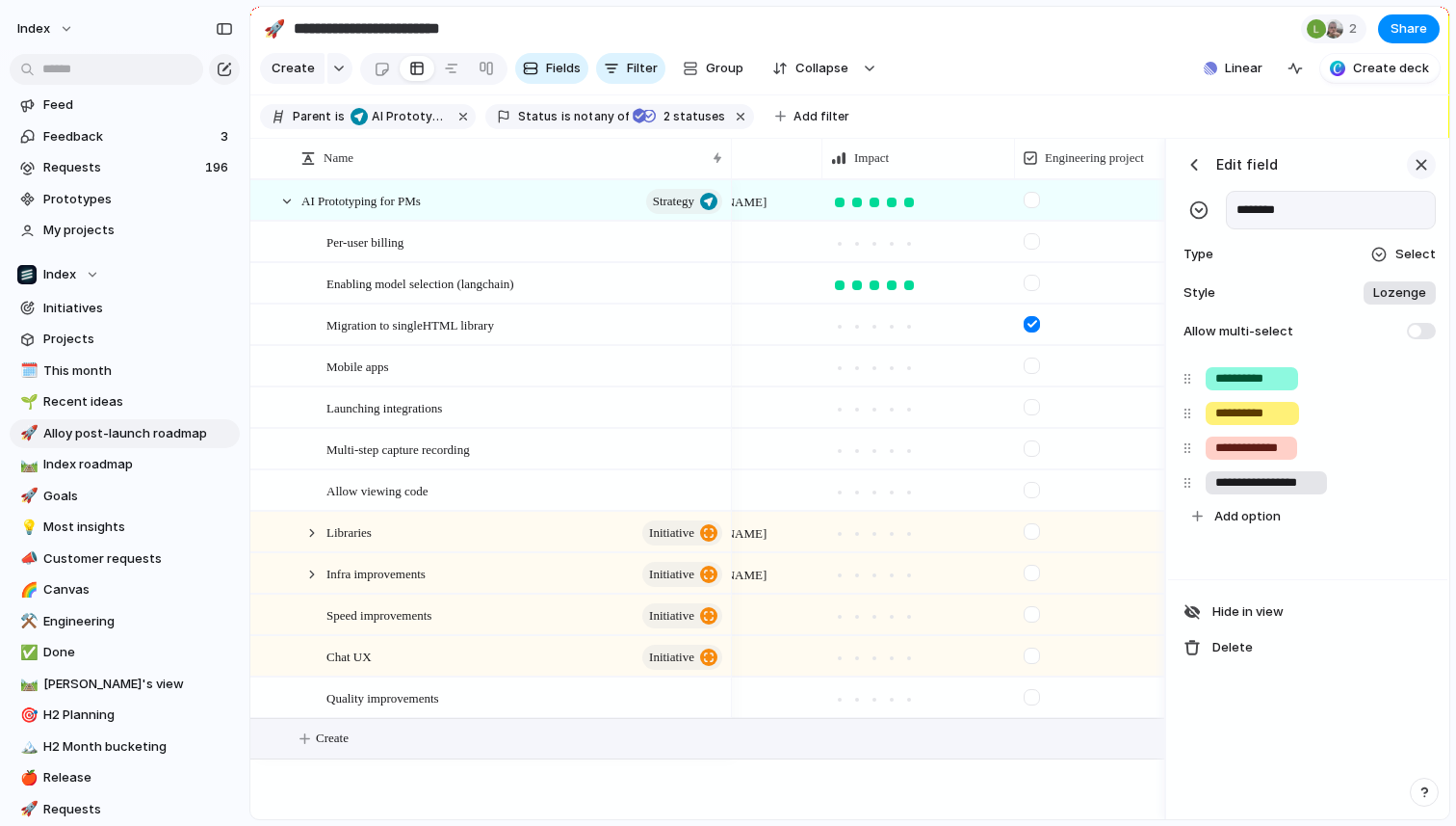
click at [1425, 165] on div "button" at bounding box center [1421, 164] width 21 height 21
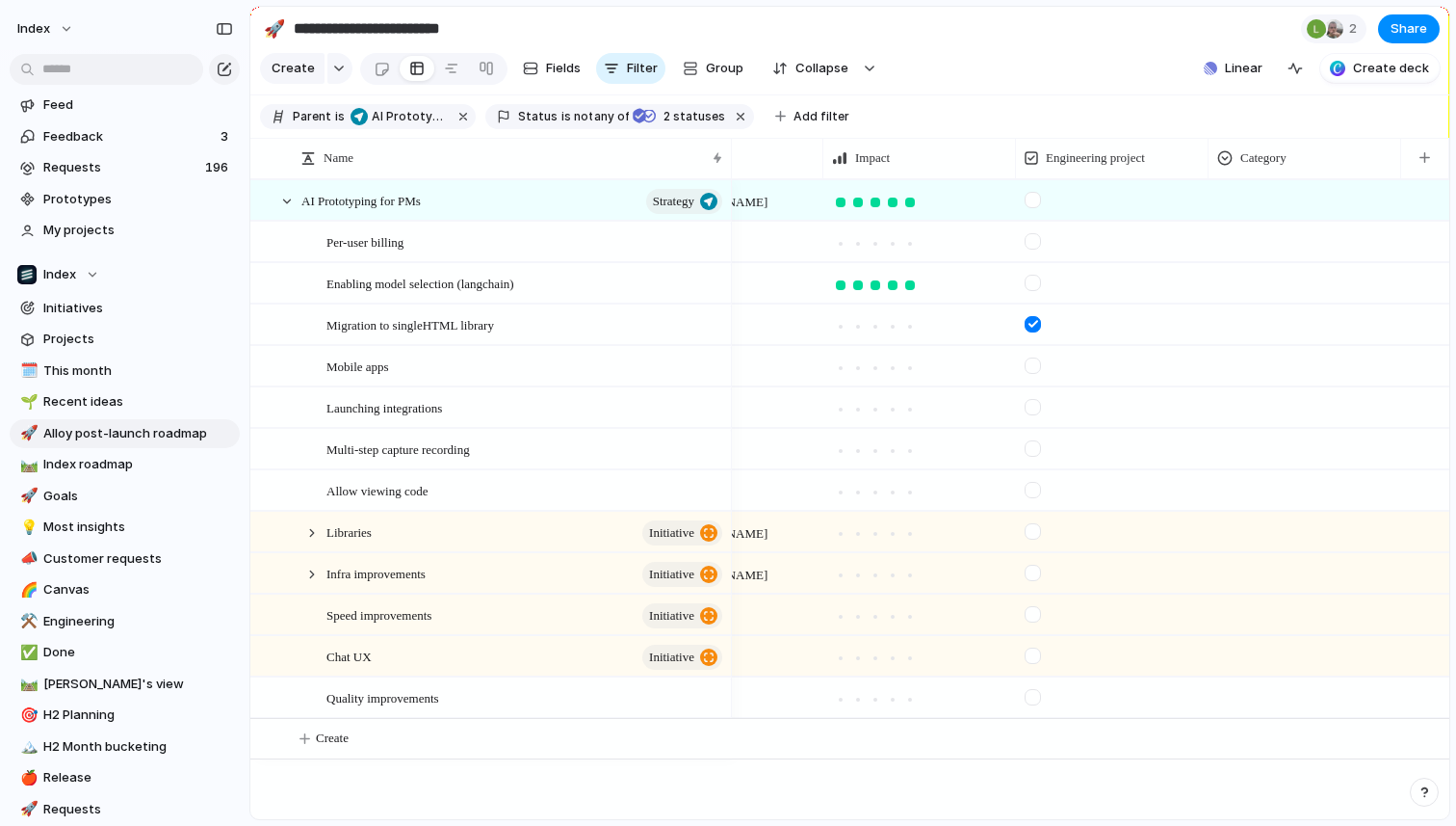
scroll to position [0, 102]
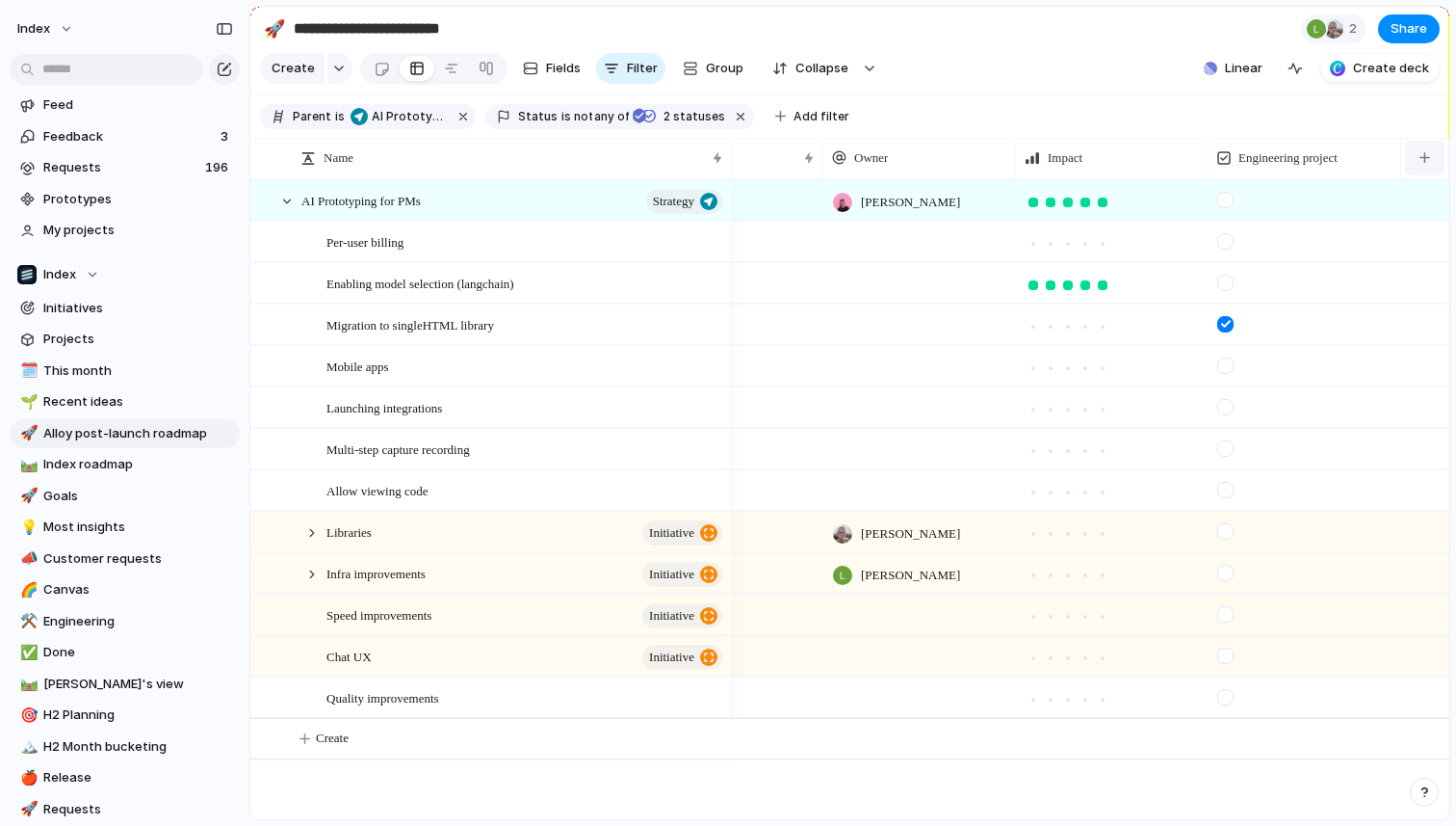
click at [1423, 160] on div "button" at bounding box center [1425, 157] width 11 height 11
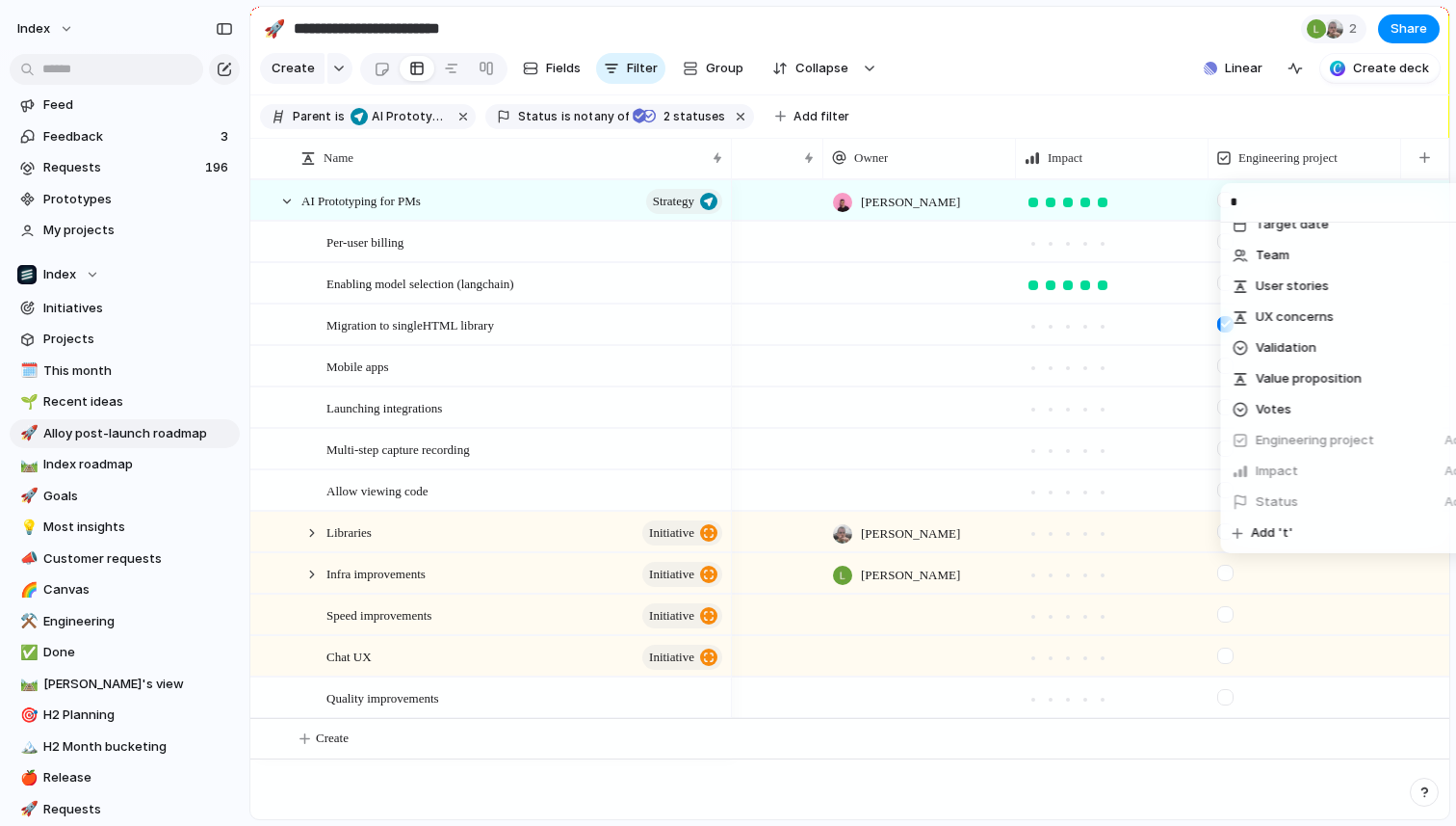
scroll to position [0, 0]
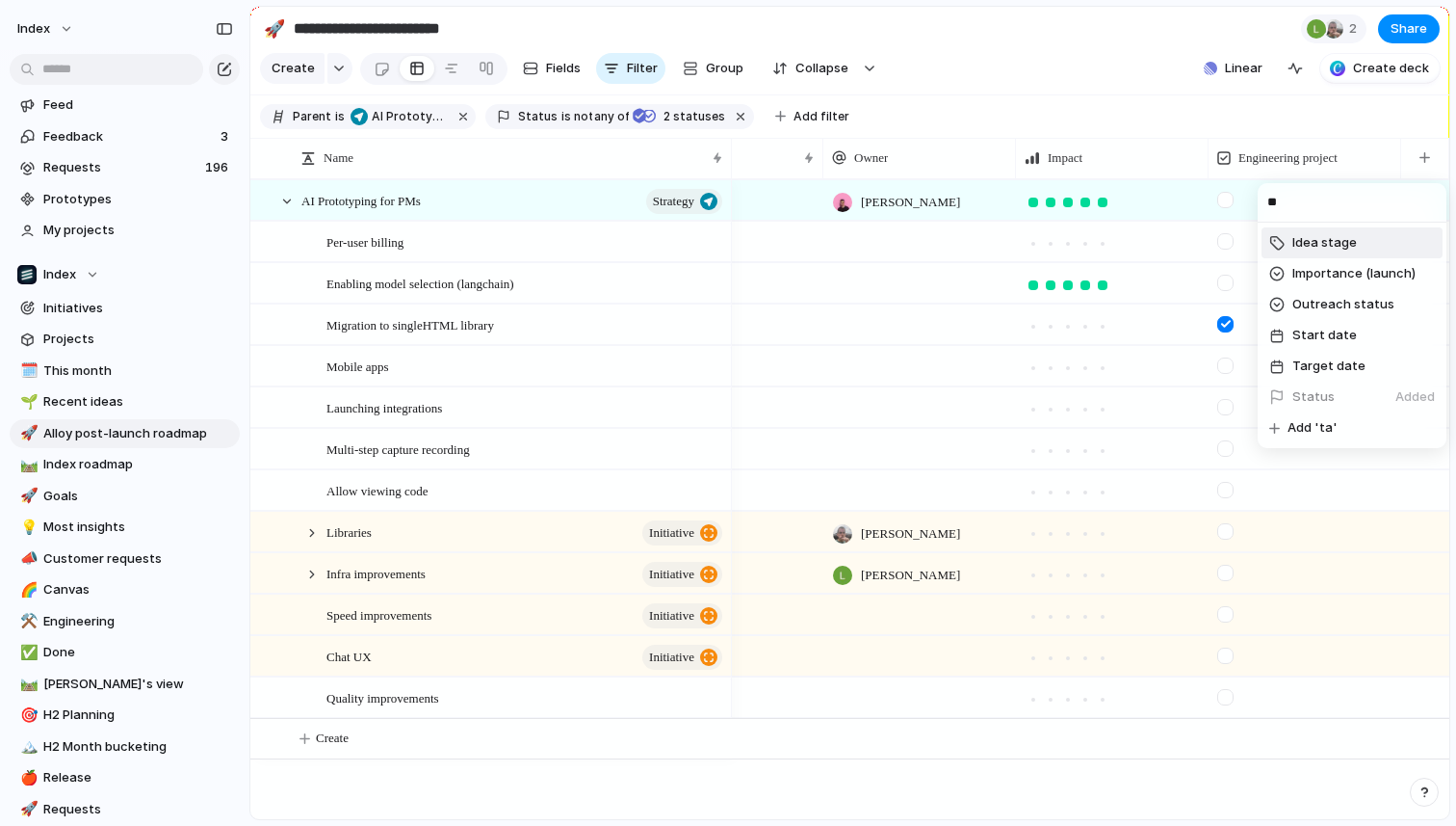
type input "*"
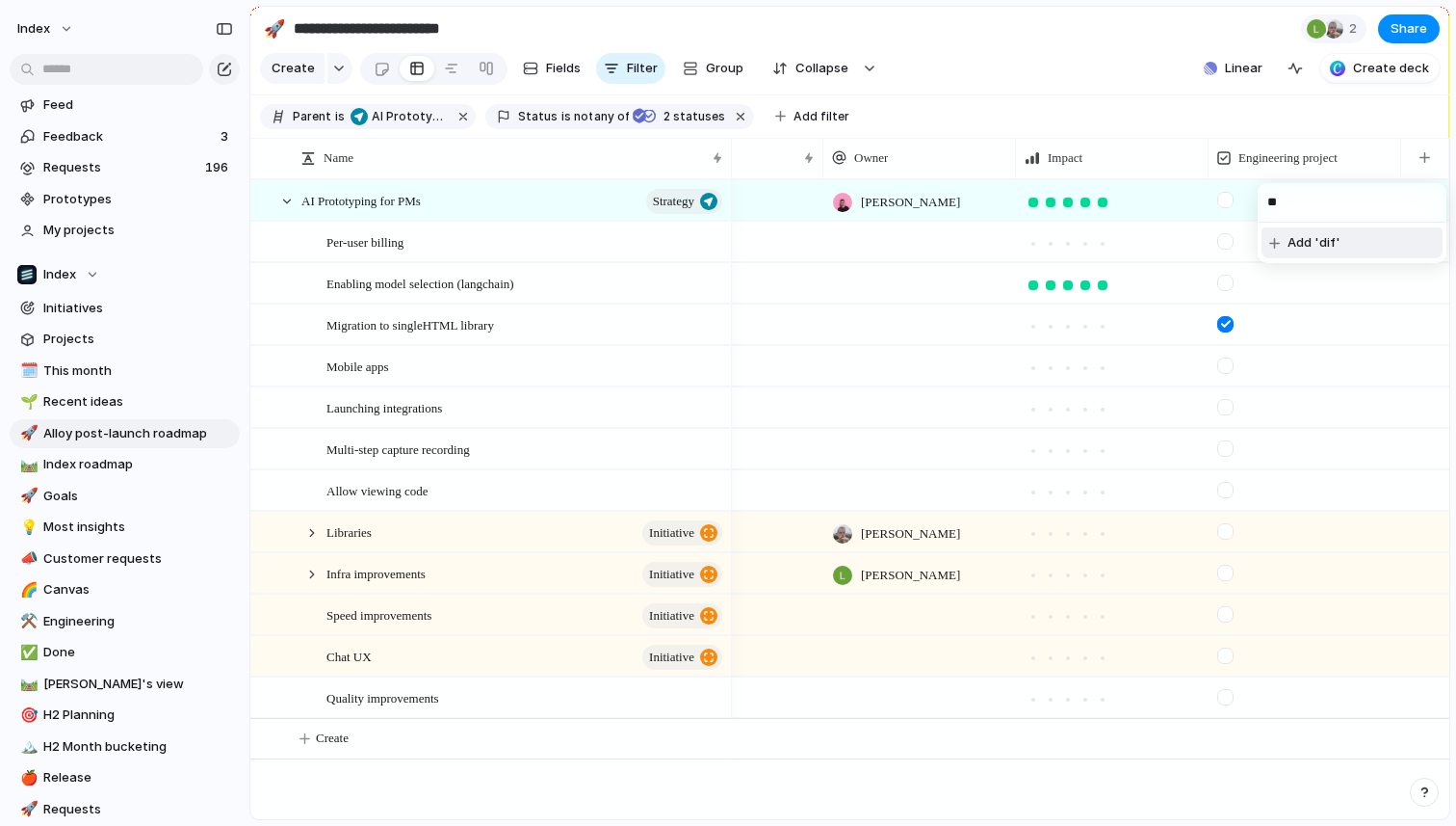
type input "*"
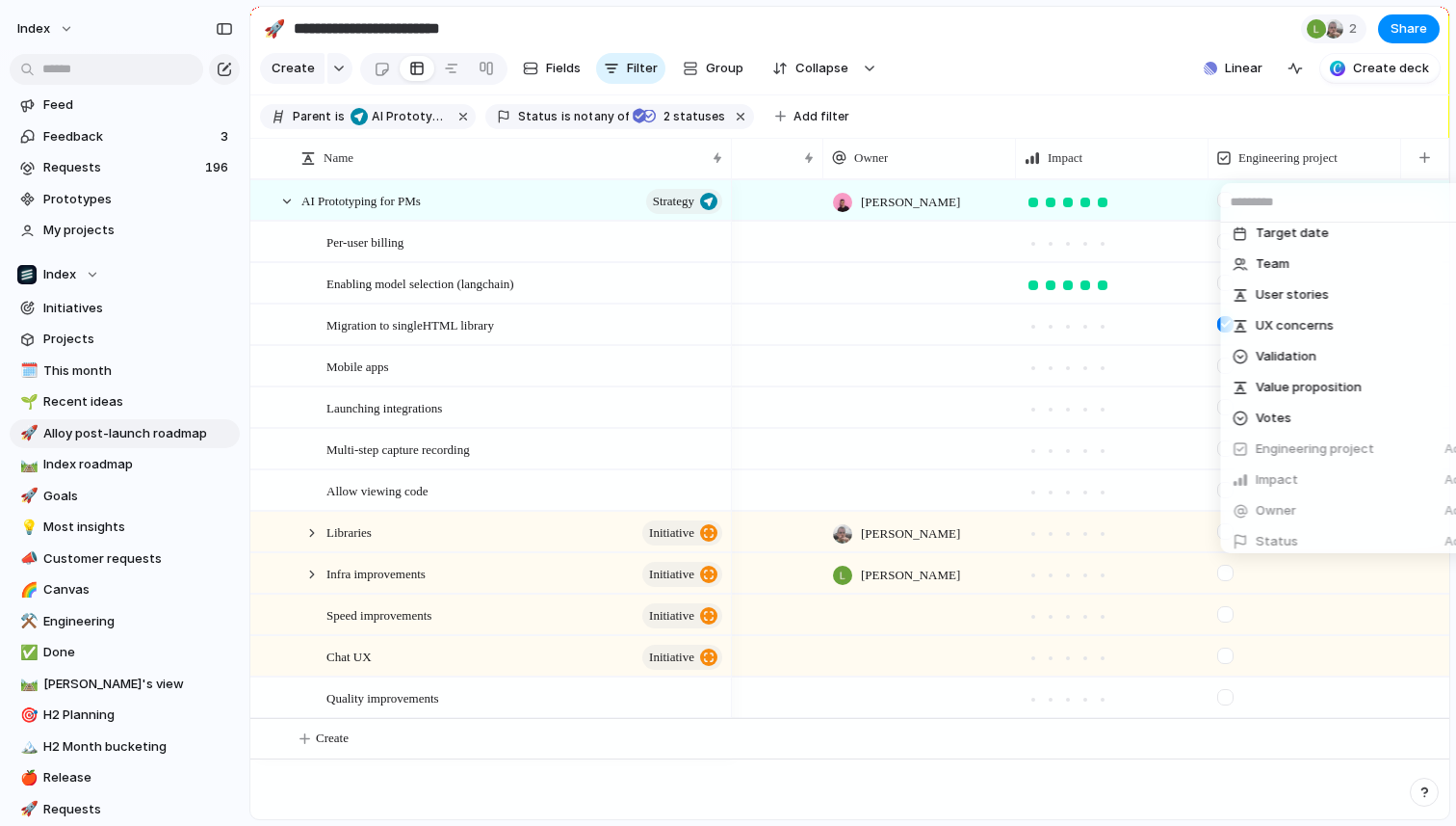
scroll to position [1775, 0]
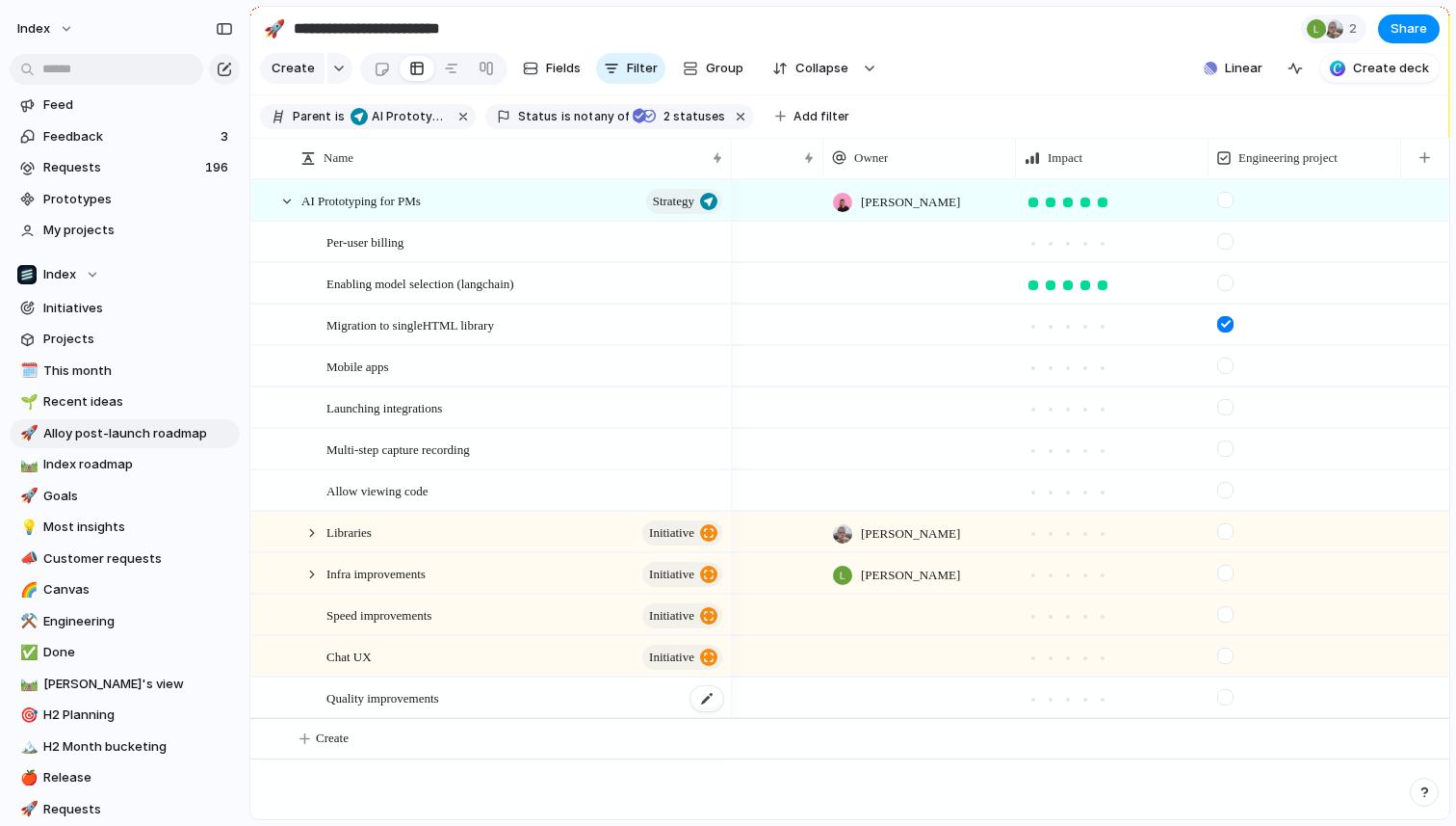
click at [538, 696] on div "Quality improvements" at bounding box center [525, 698] width 398 height 40
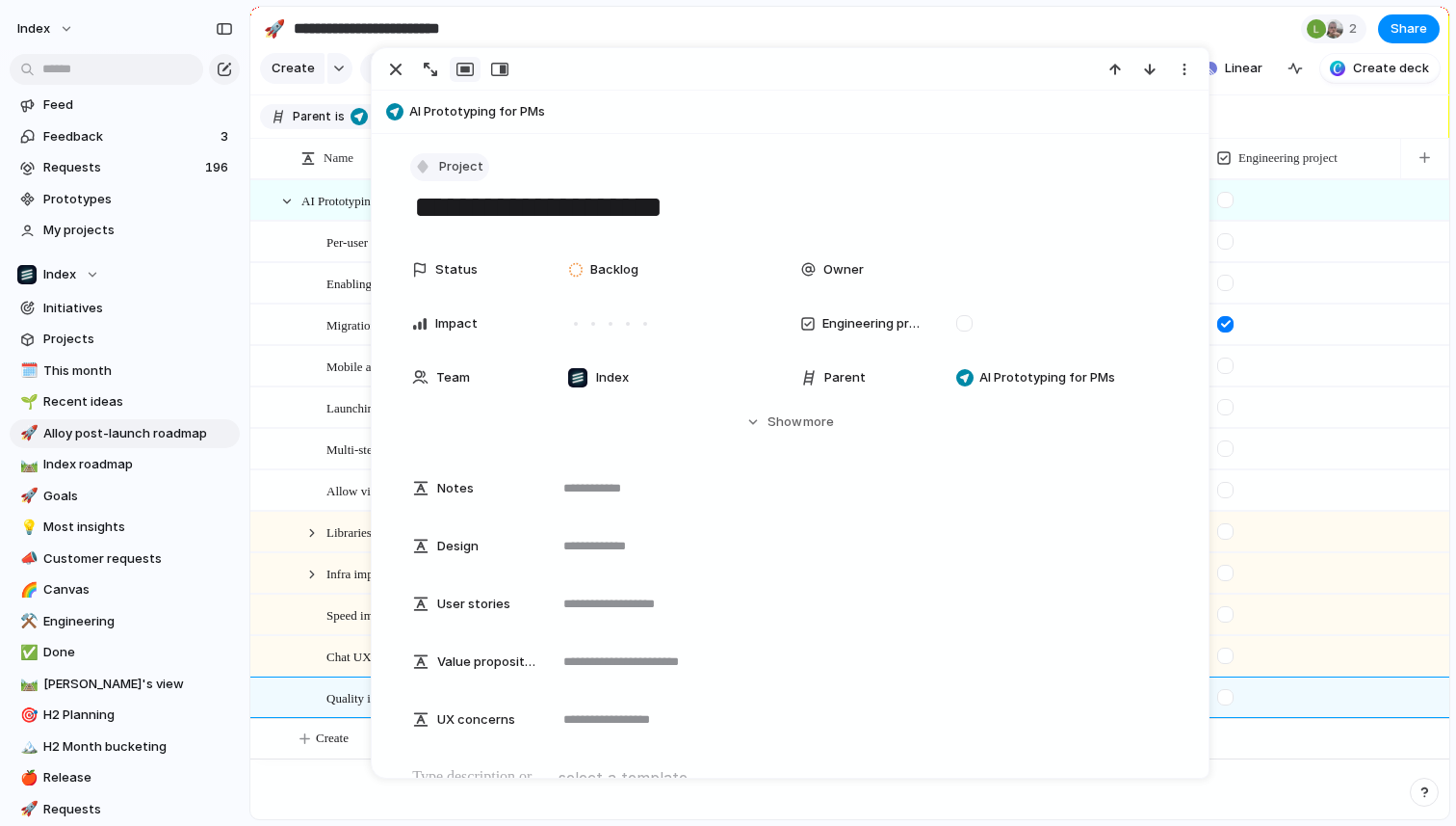
click at [456, 161] on span "Project" at bounding box center [461, 166] width 44 height 19
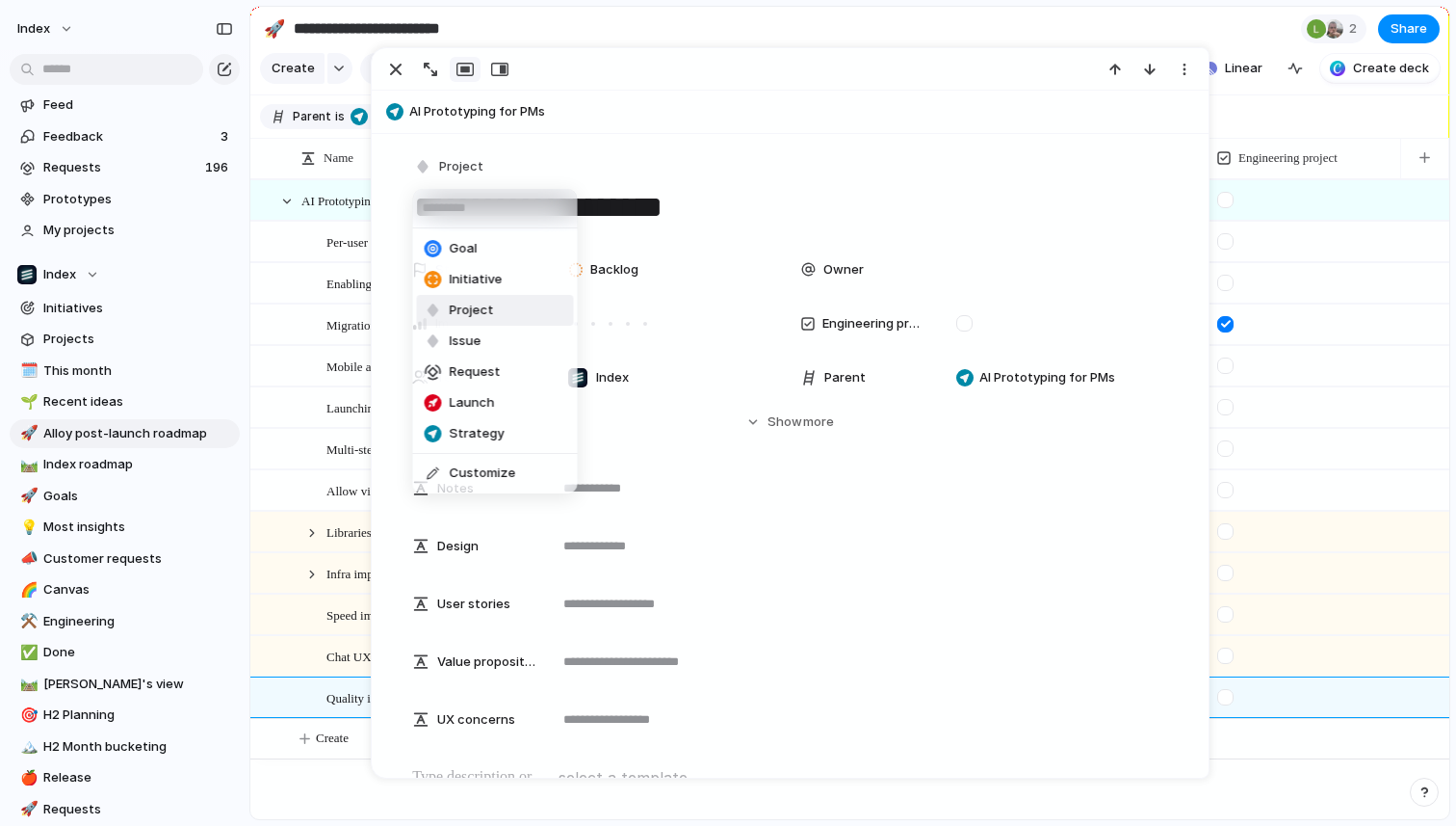
click at [455, 280] on span "Initiative" at bounding box center [475, 279] width 53 height 19
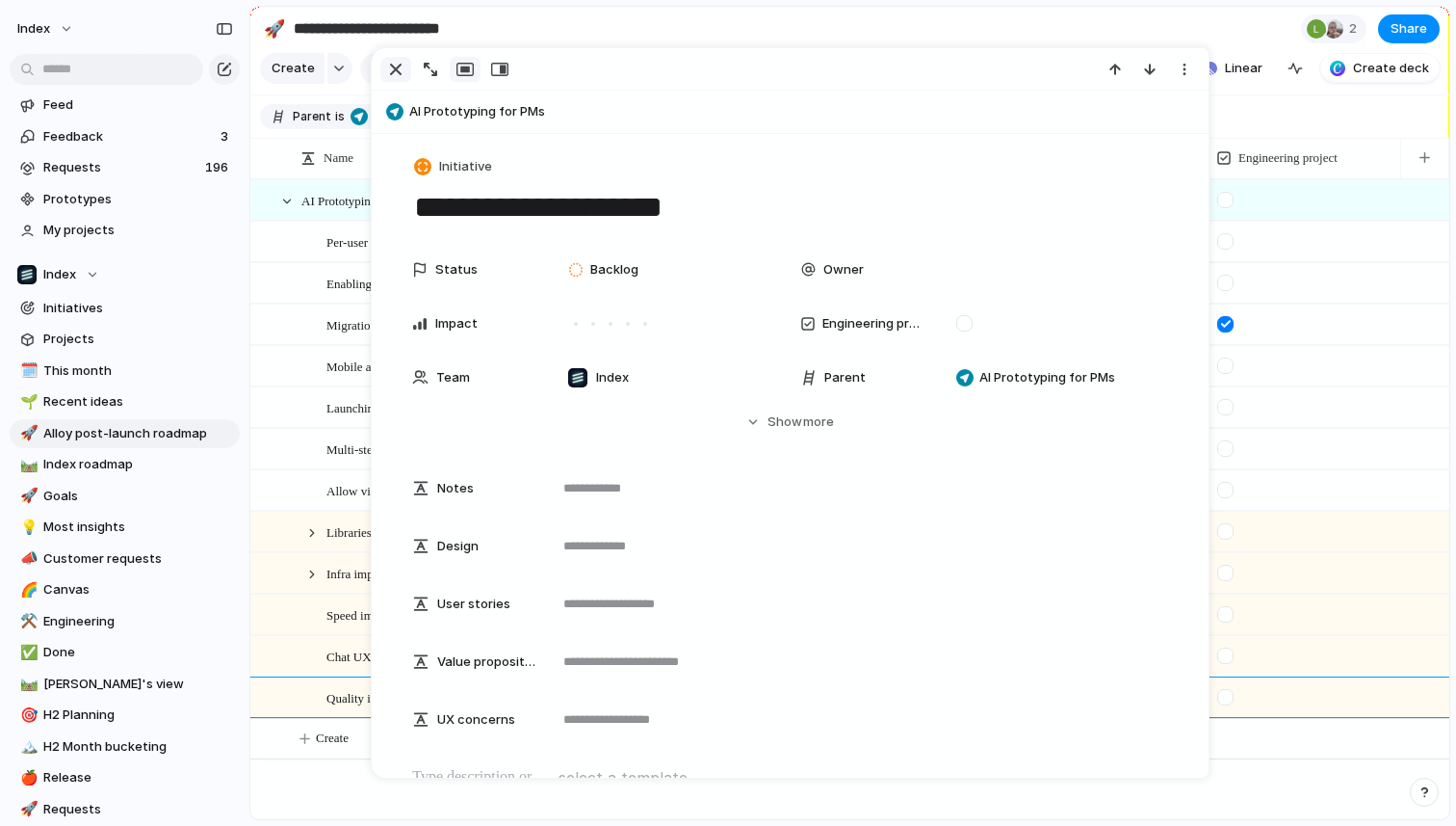
click at [400, 72] on div "button" at bounding box center [395, 69] width 23 height 23
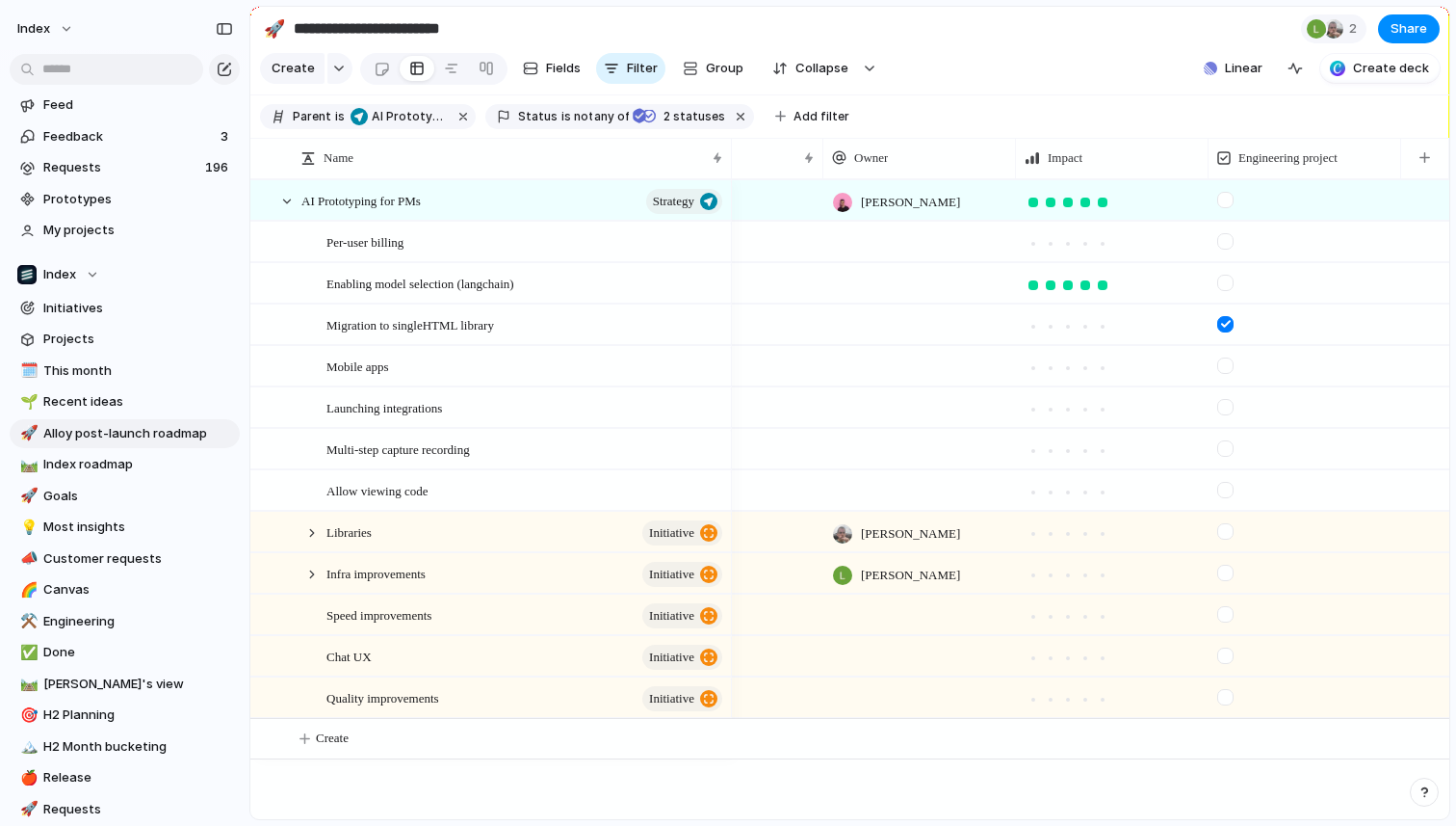
click at [517, 811] on div "AI Prototyping for PMs Strategy Per-user billing Enabling model selection (lang…" at bounding box center [850, 498] width 1199 height 639
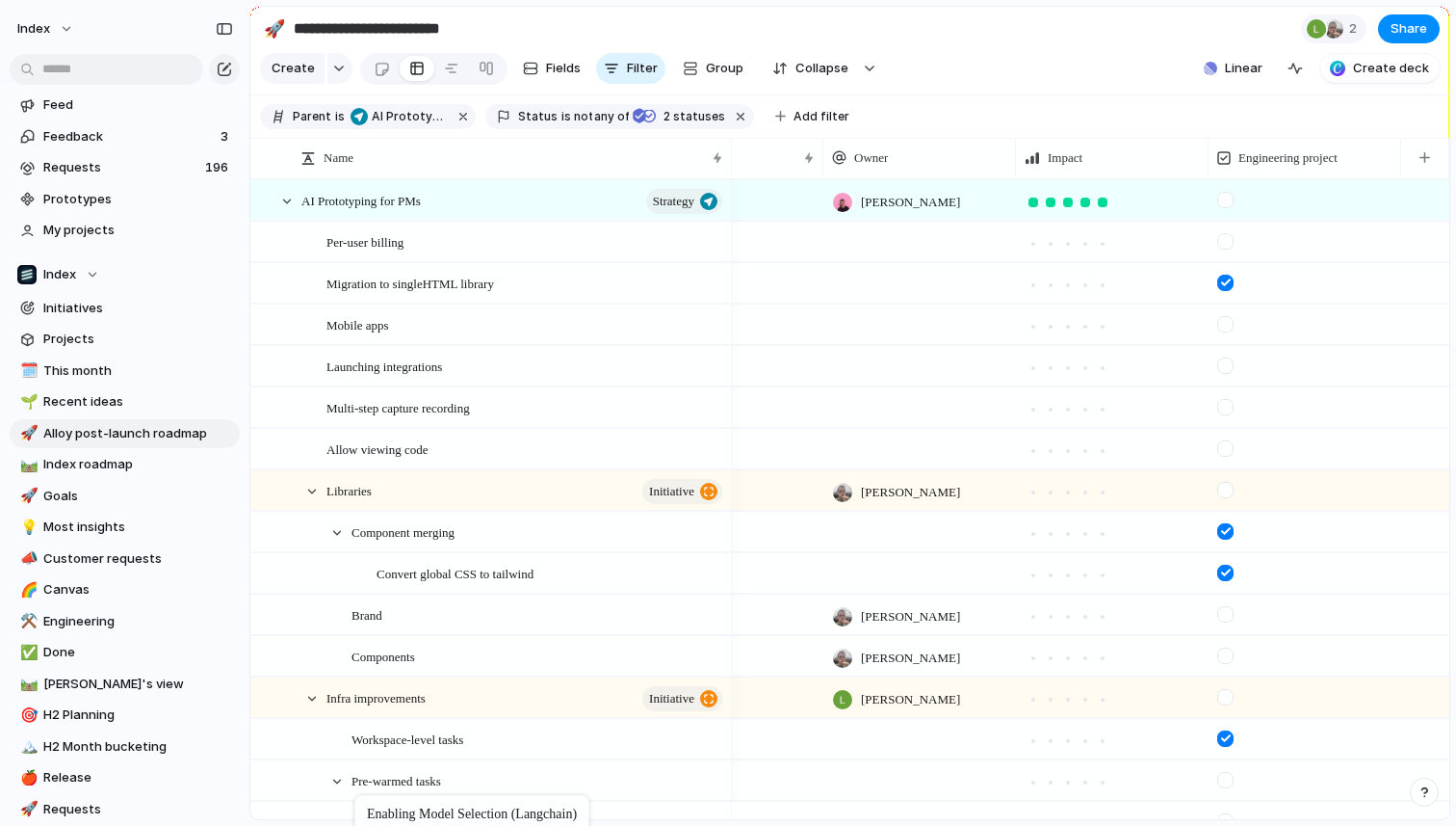
drag, startPoint x: 407, startPoint y: 277, endPoint x: 364, endPoint y: 799, distance: 523.8
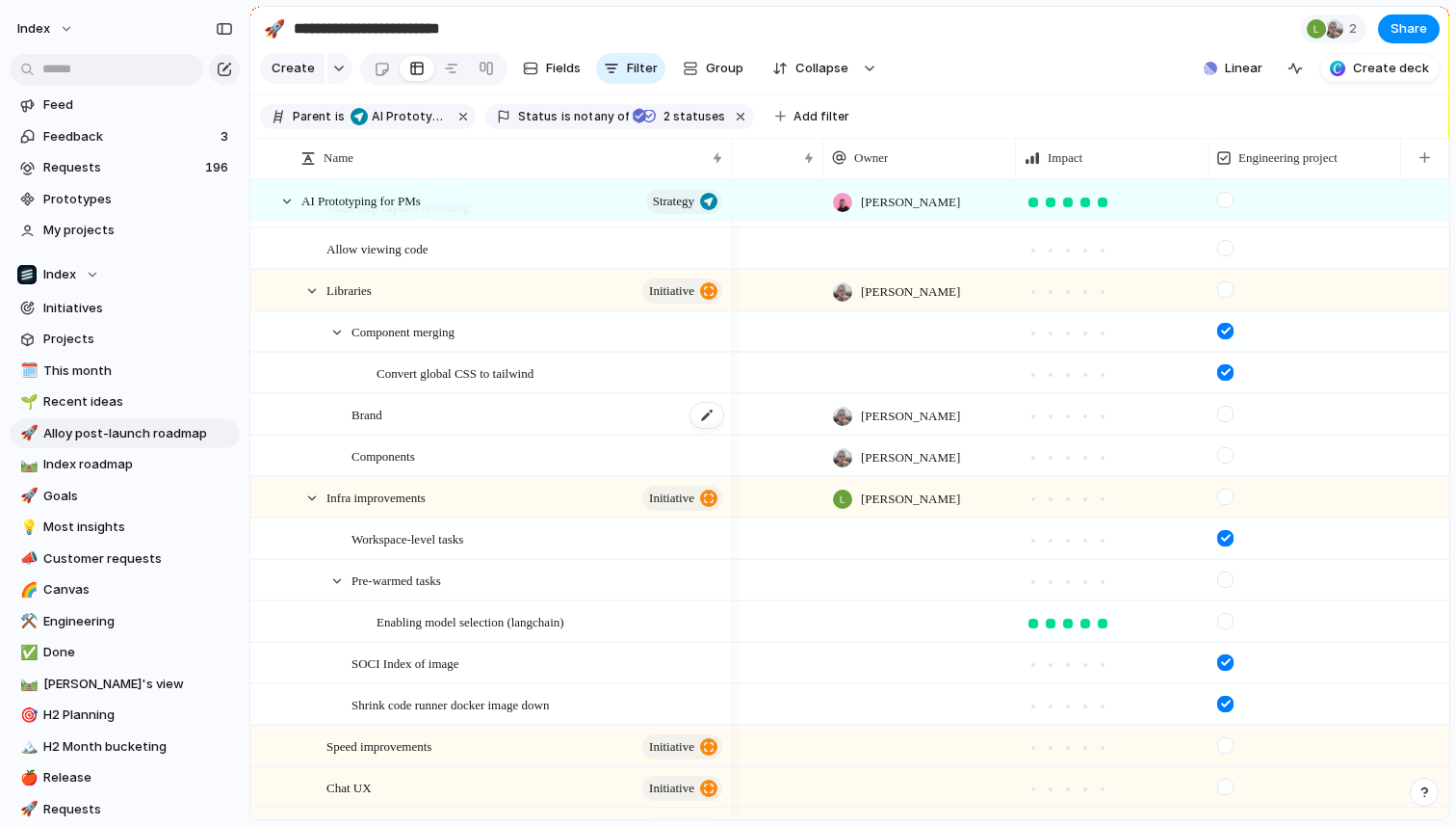
scroll to position [273, 0]
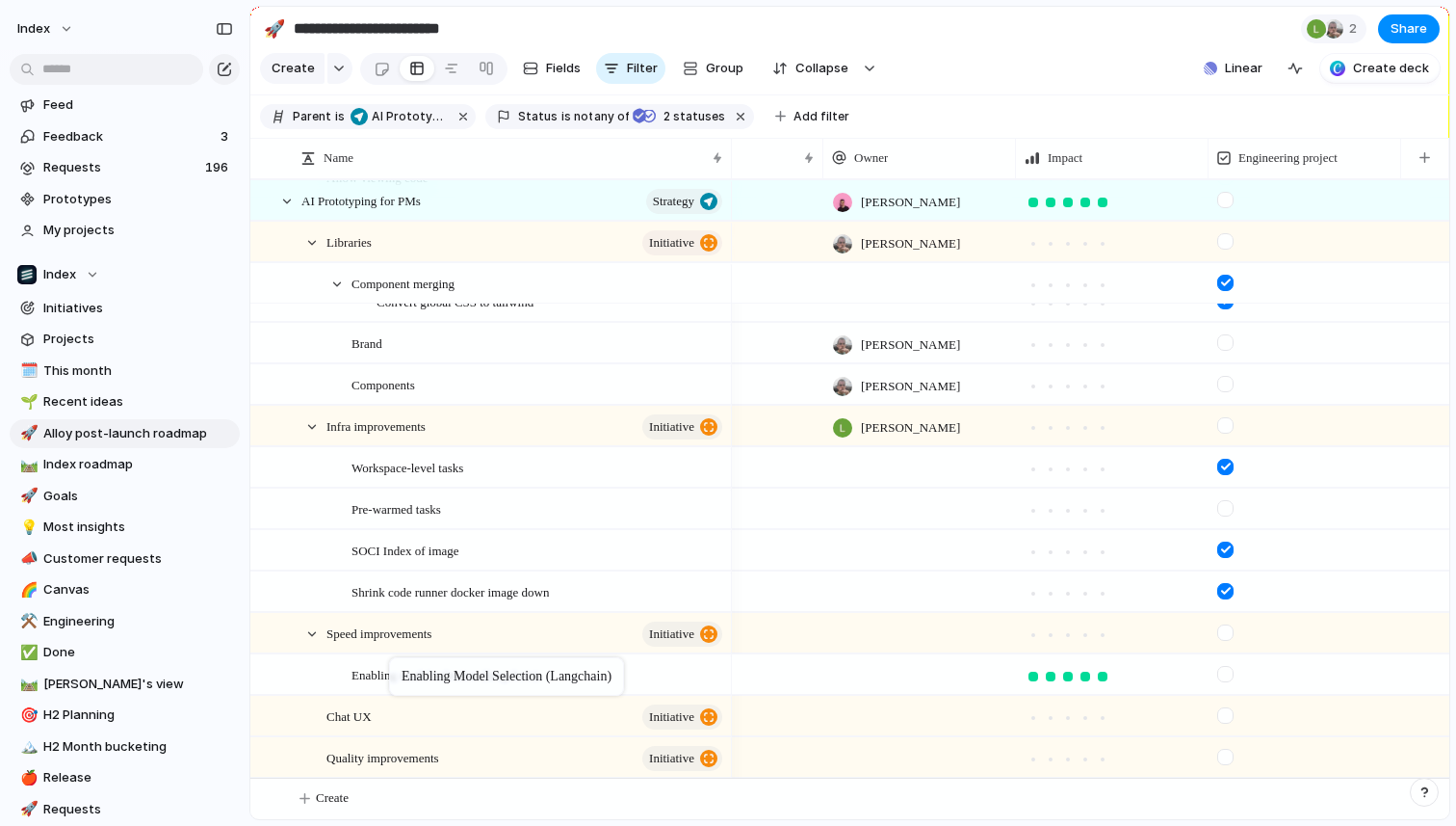
drag, startPoint x: 412, startPoint y: 565, endPoint x: 397, endPoint y: 660, distance: 96.2
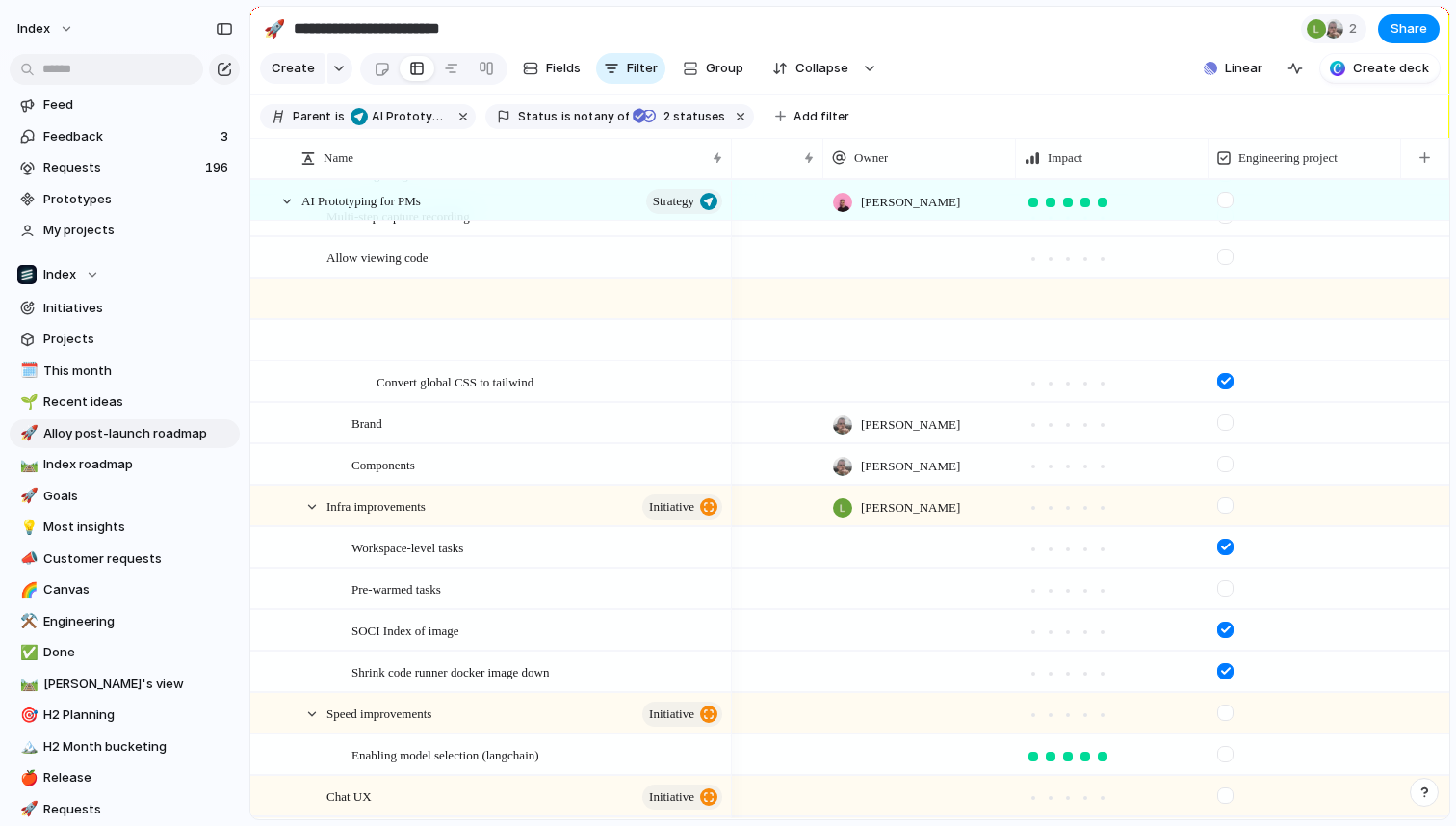
scroll to position [0, 101]
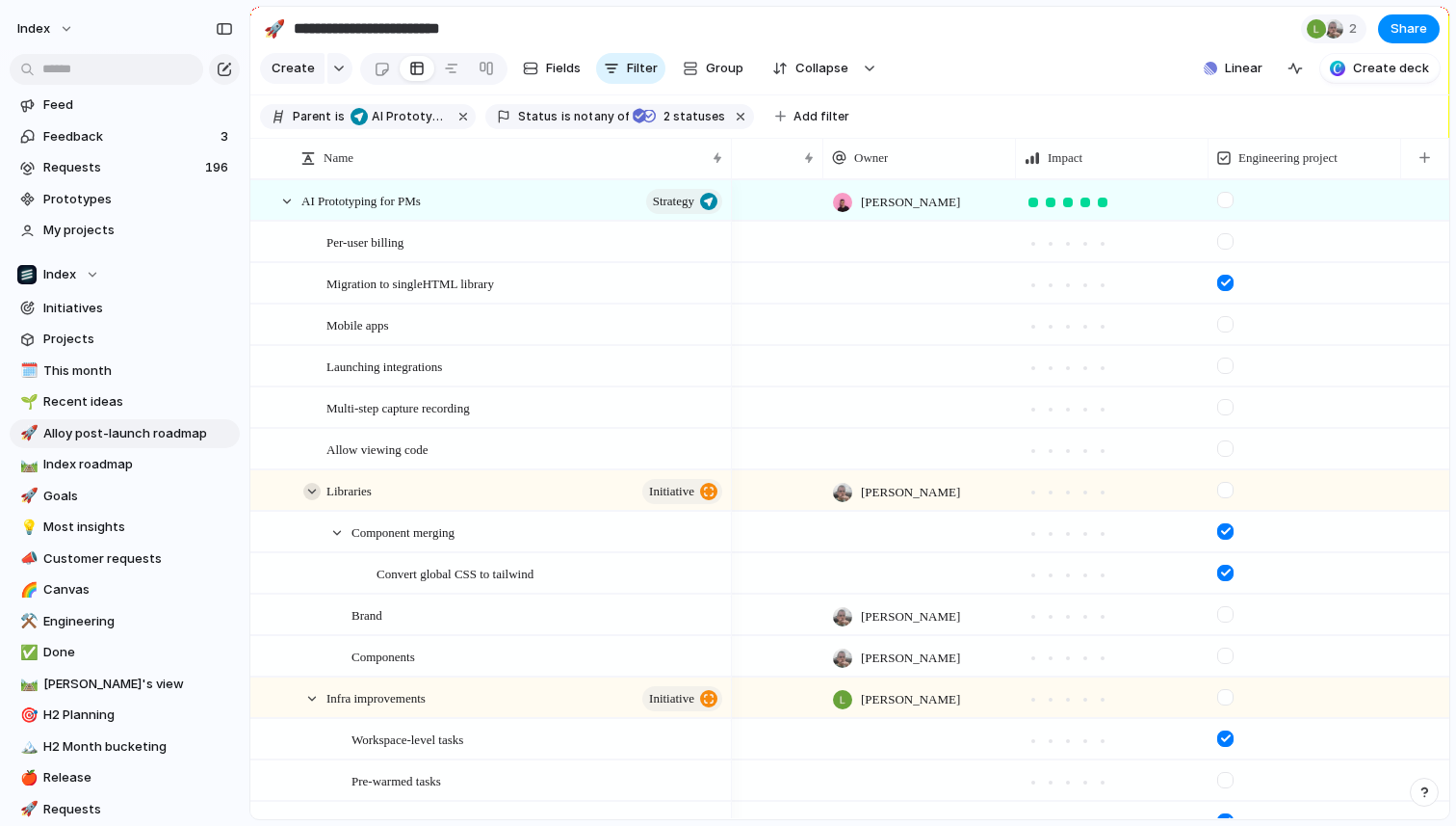
click at [313, 489] on div at bounding box center [312, 490] width 17 height 17
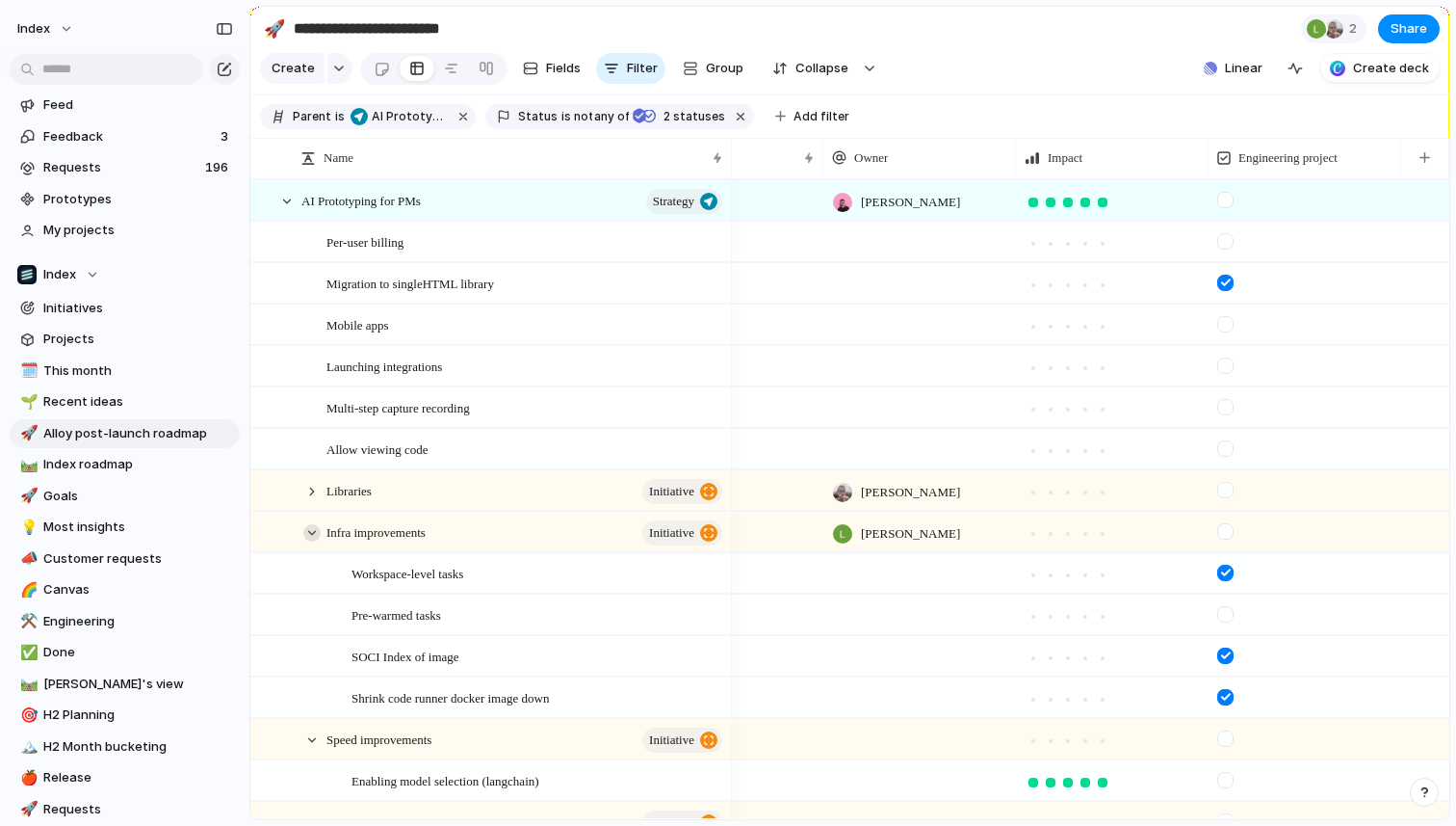
click at [316, 535] on div at bounding box center [312, 532] width 17 height 17
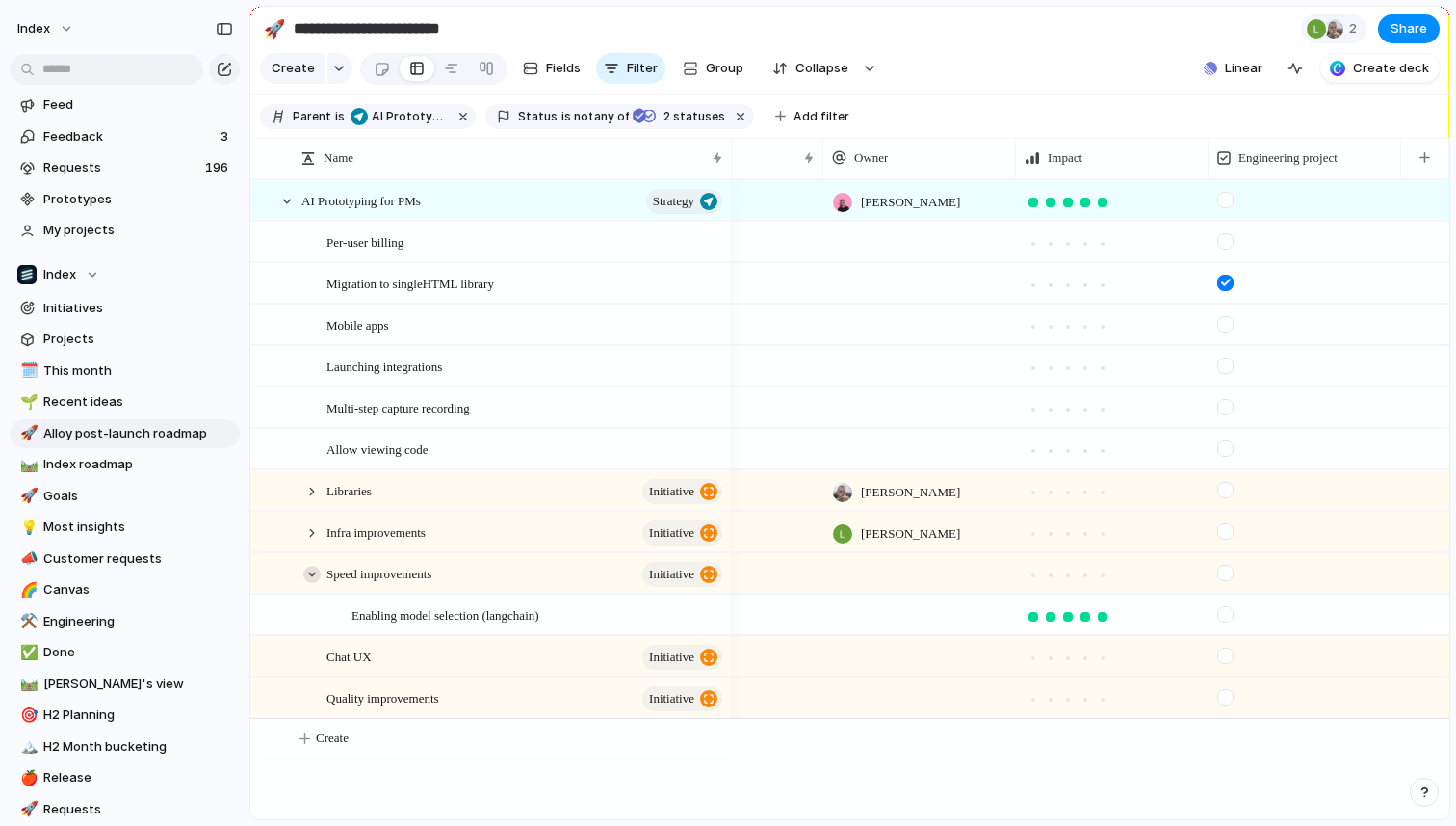
click at [313, 575] on div at bounding box center [312, 573] width 17 height 17
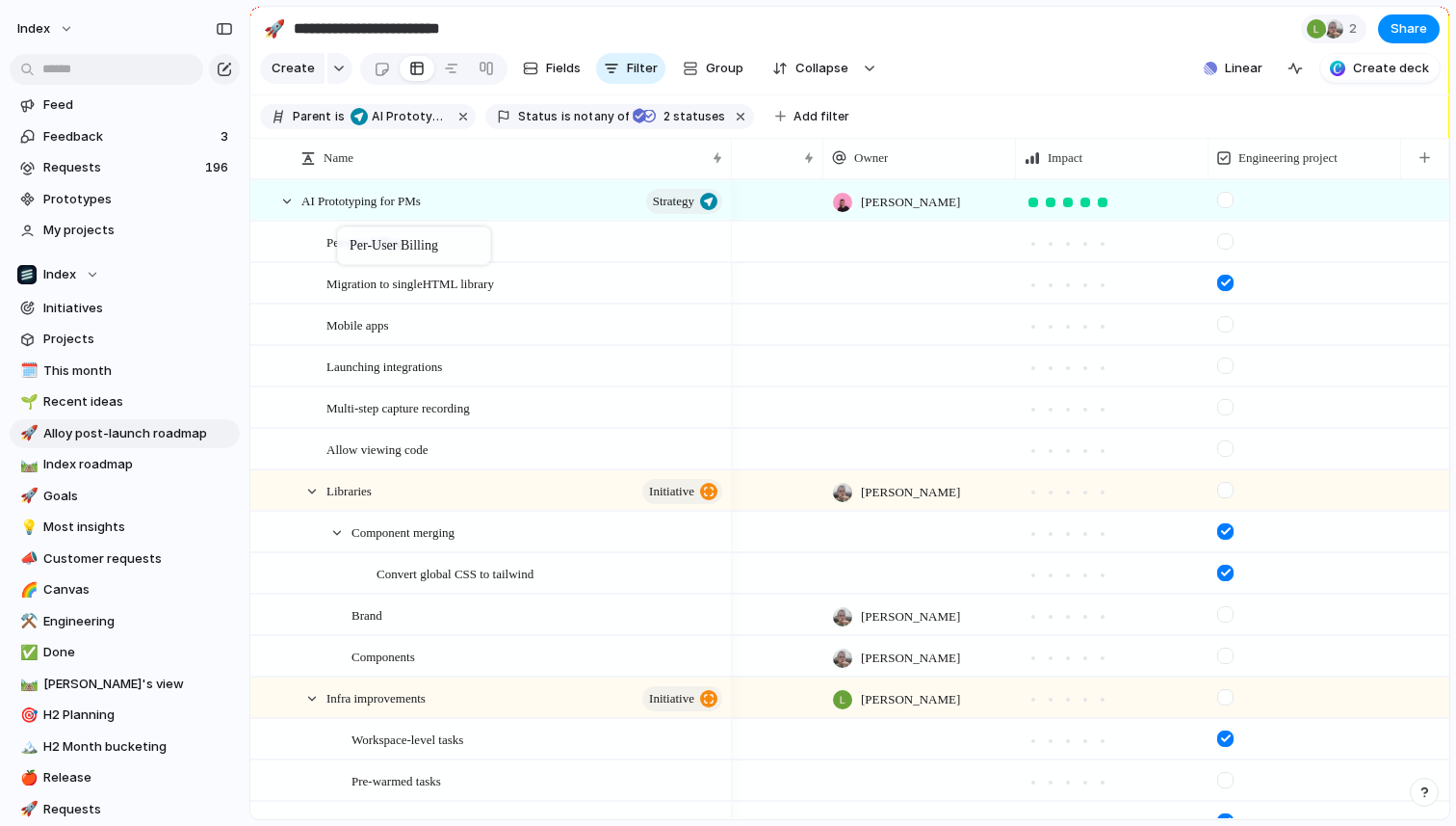
drag, startPoint x: 364, startPoint y: 576, endPoint x: 347, endPoint y: 231, distance: 345.4
click at [315, 490] on div at bounding box center [312, 490] width 17 height 17
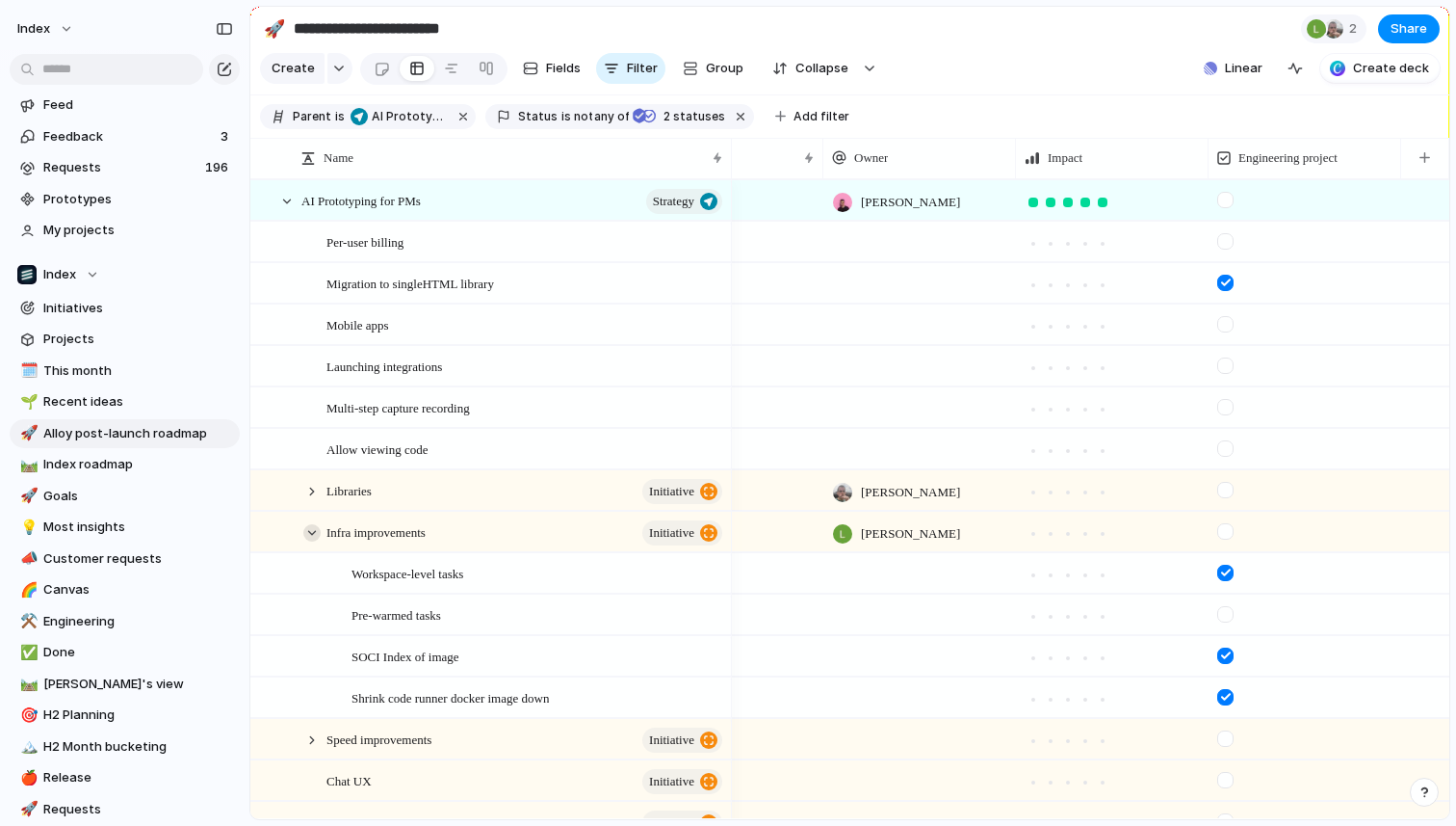
click at [314, 525] on div at bounding box center [312, 532] width 17 height 17
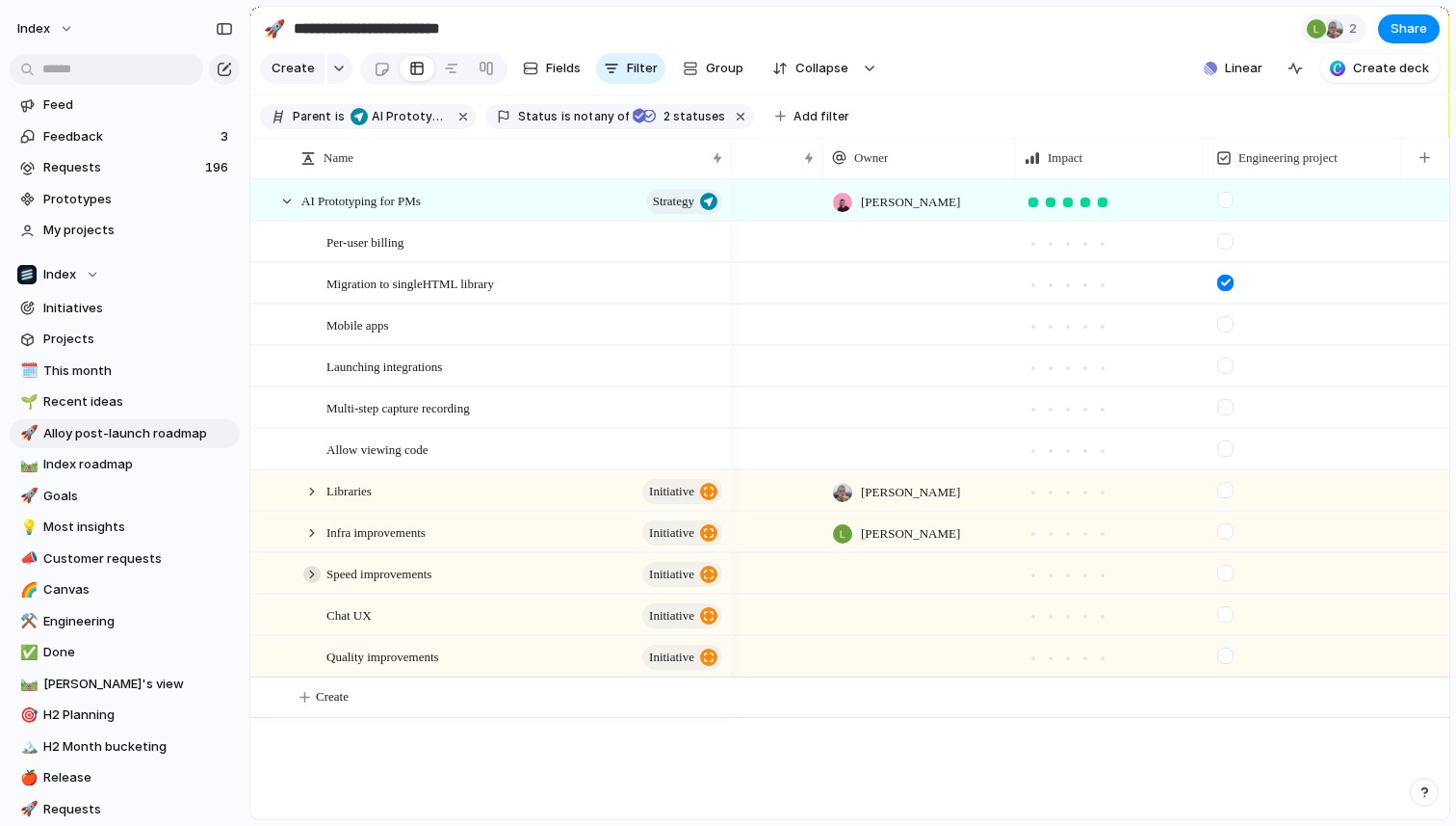
click at [314, 570] on div at bounding box center [312, 573] width 17 height 17
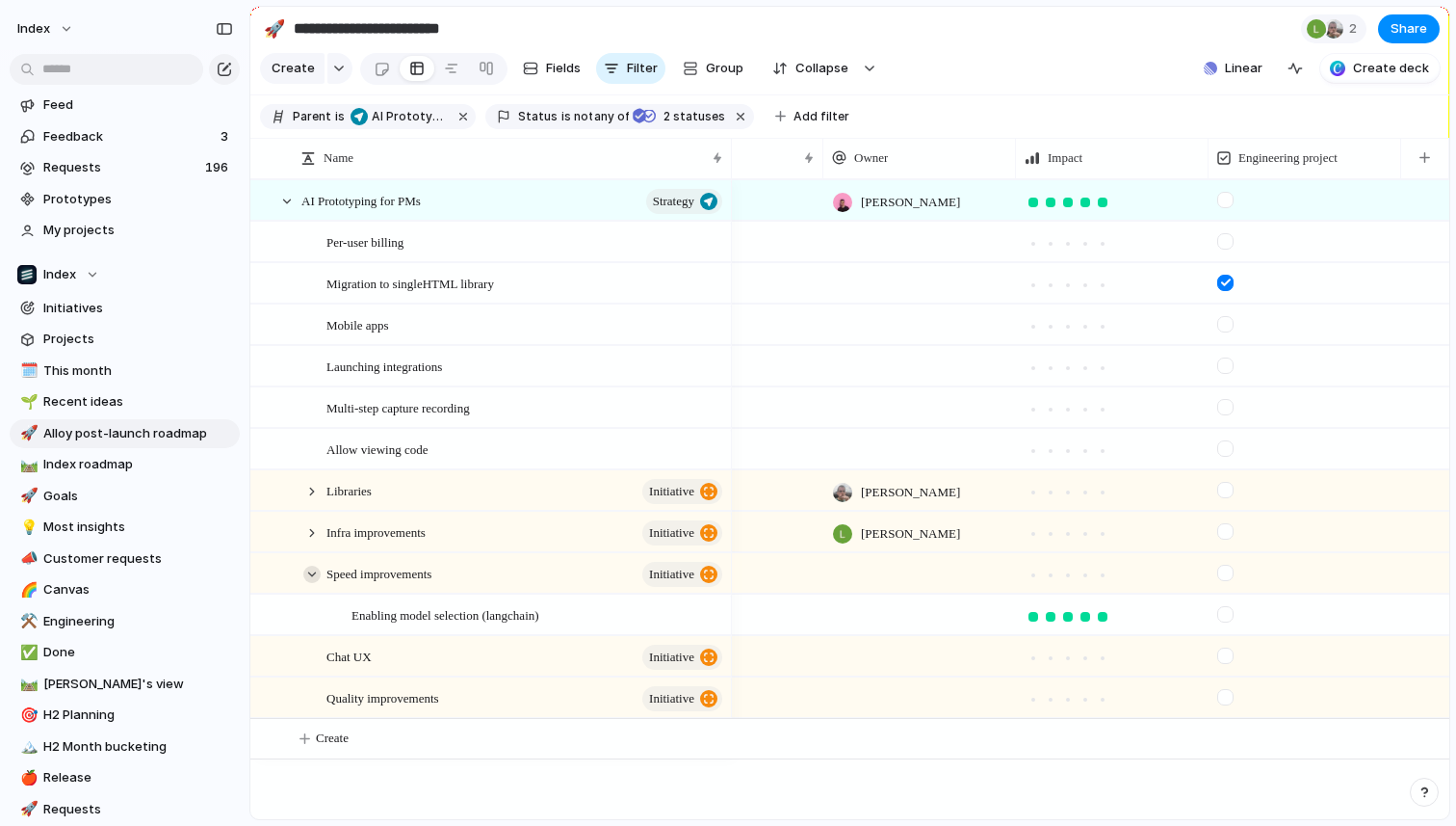
click at [314, 570] on div at bounding box center [312, 573] width 17 height 17
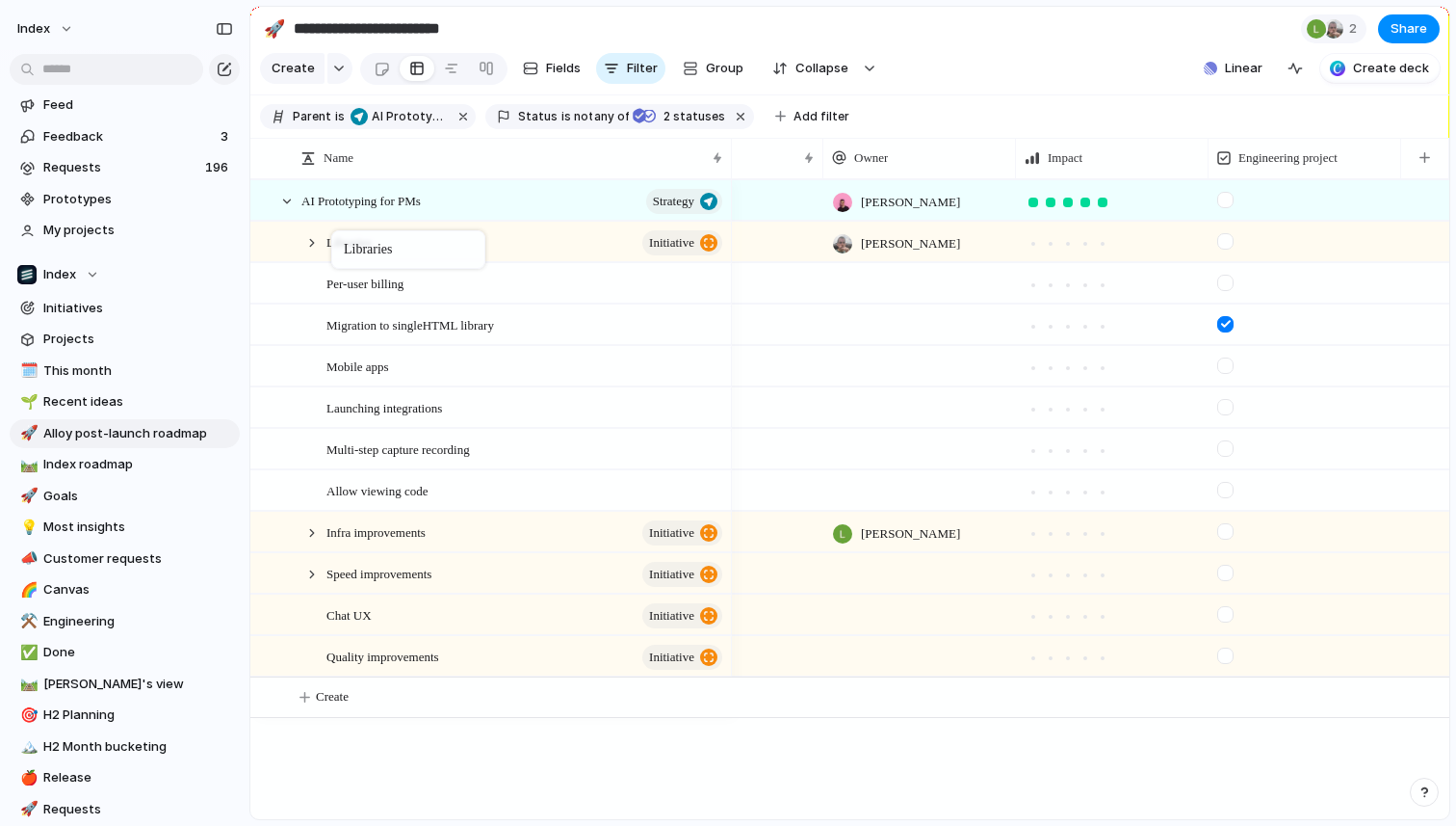
drag, startPoint x: 345, startPoint y: 492, endPoint x: 342, endPoint y: 233, distance: 259.0
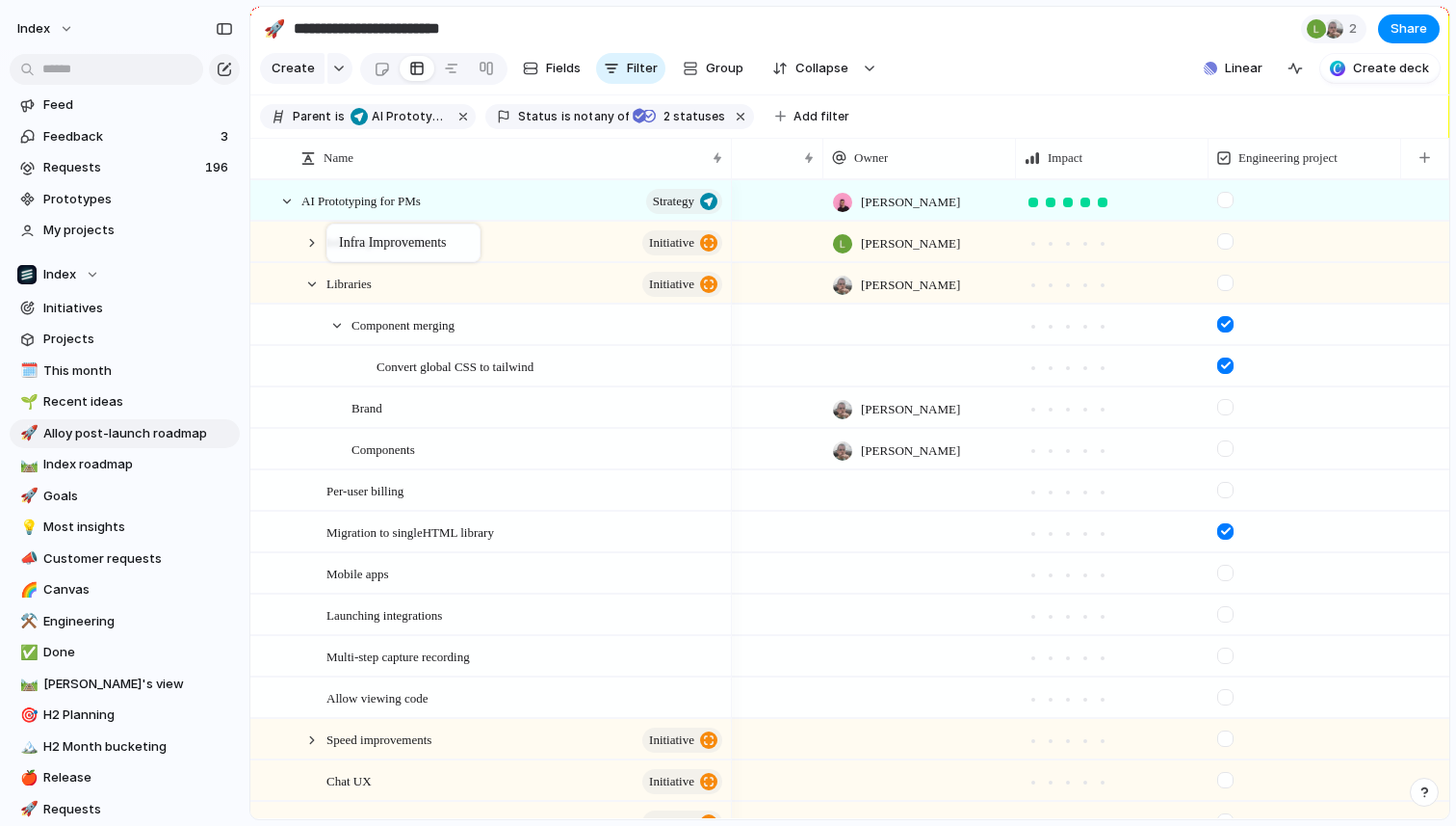
drag, startPoint x: 344, startPoint y: 527, endPoint x: 337, endPoint y: 228, distance: 299.1
click at [311, 284] on div at bounding box center [312, 284] width 17 height 17
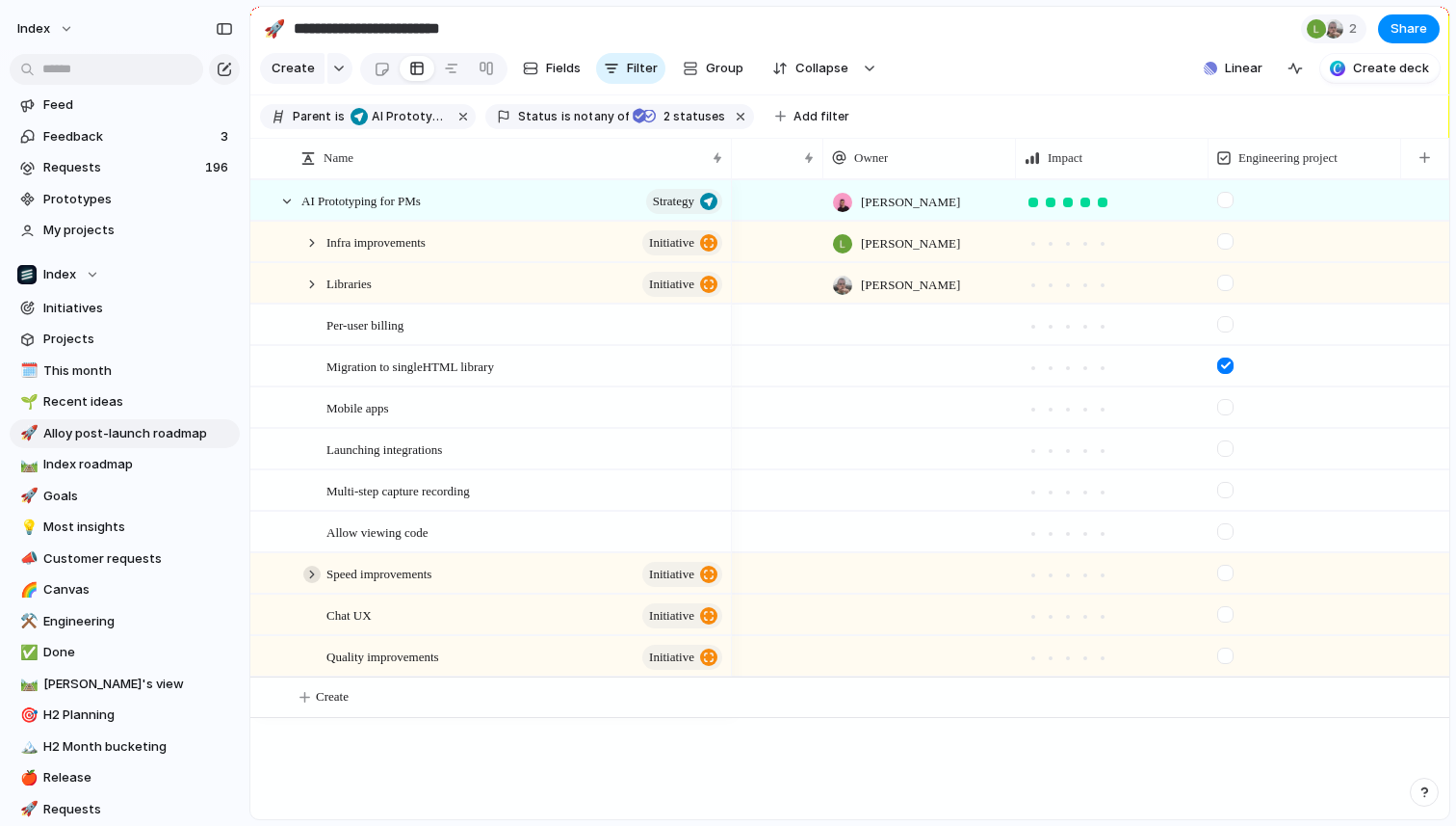
click at [306, 570] on div at bounding box center [312, 573] width 17 height 17
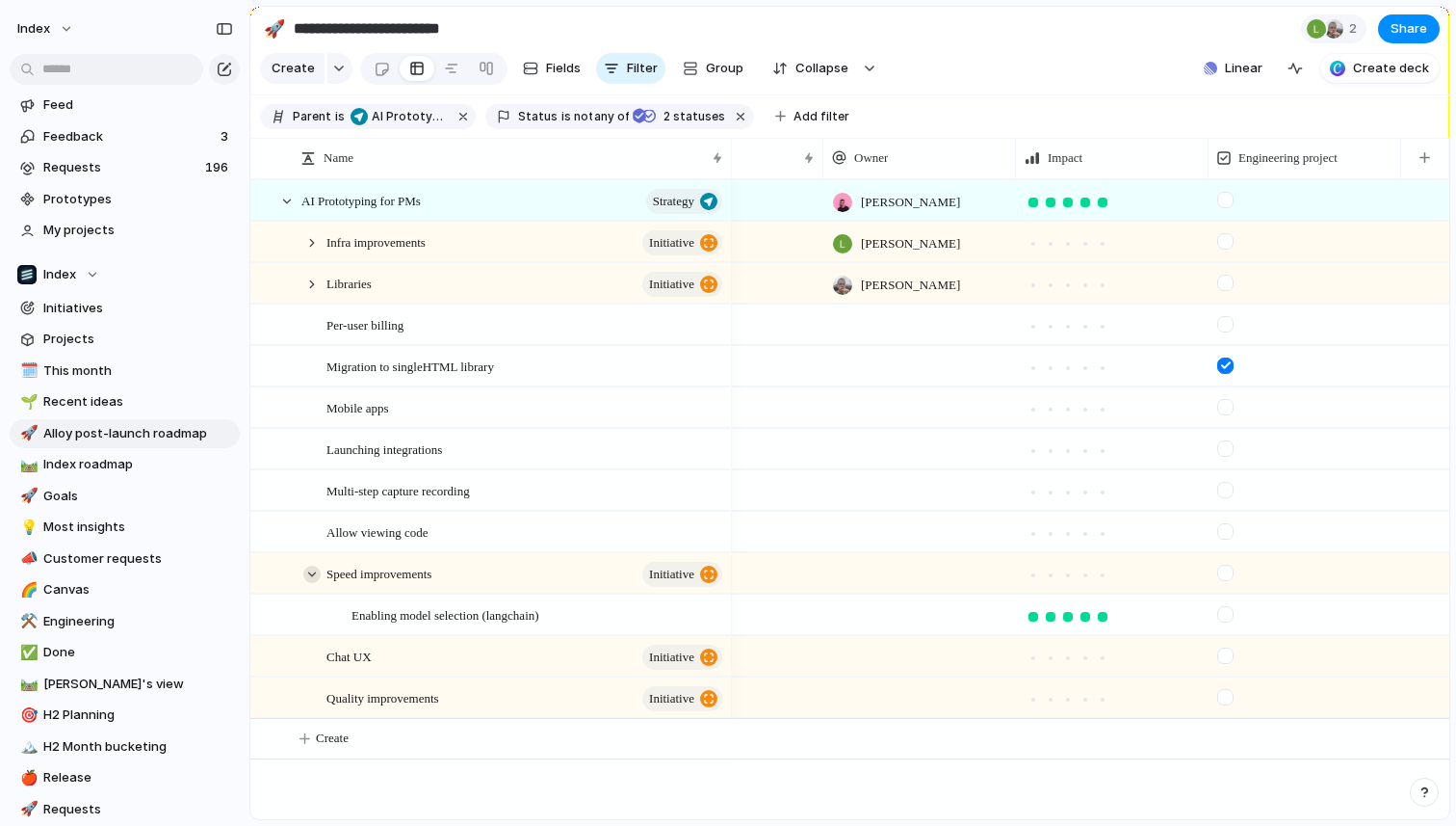
click at [307, 570] on div at bounding box center [312, 573] width 17 height 17
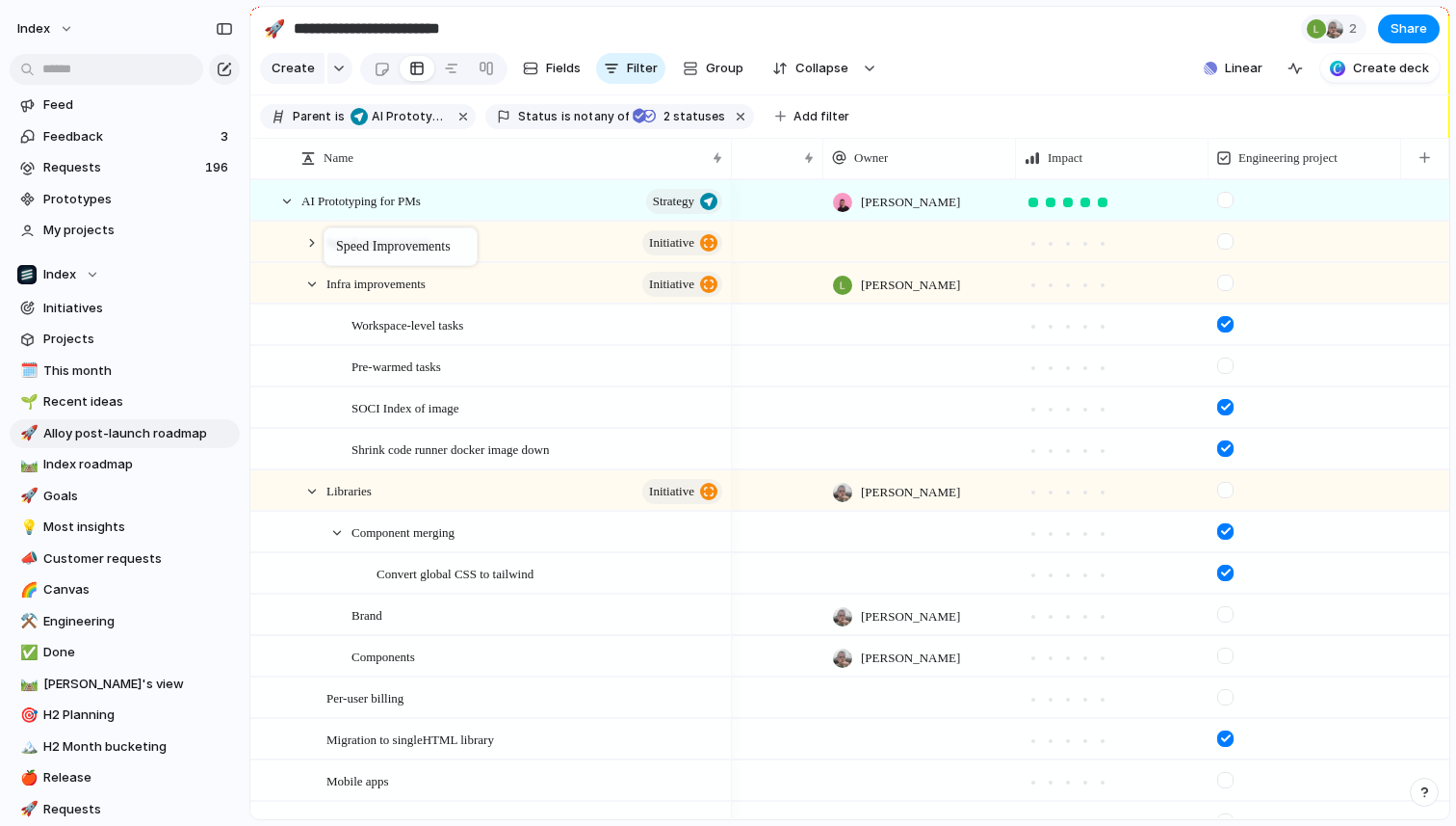
drag, startPoint x: 341, startPoint y: 570, endPoint x: 334, endPoint y: 231, distance: 339.1
click at [315, 285] on div at bounding box center [312, 284] width 17 height 17
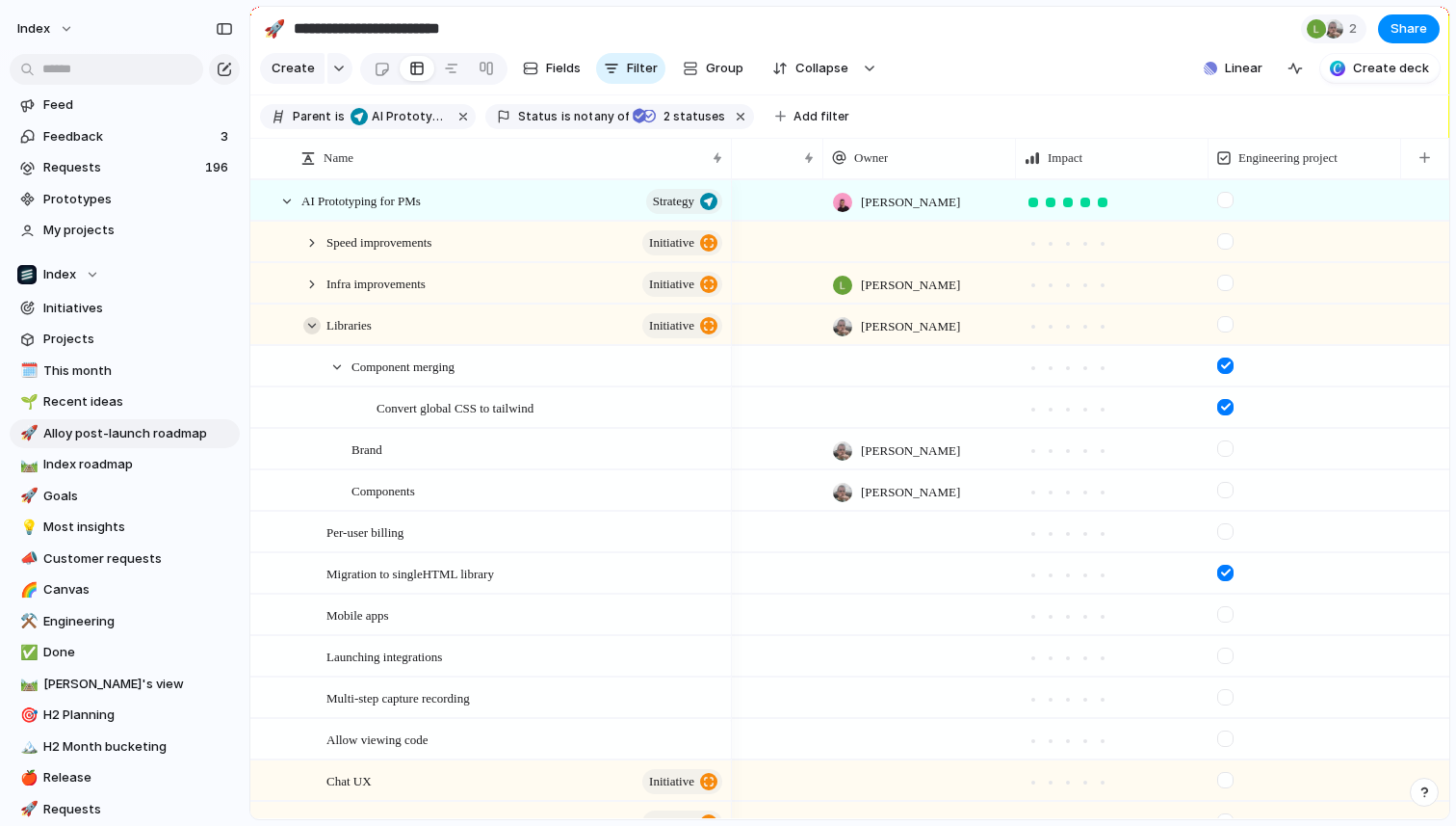
click at [313, 319] on div at bounding box center [312, 325] width 17 height 17
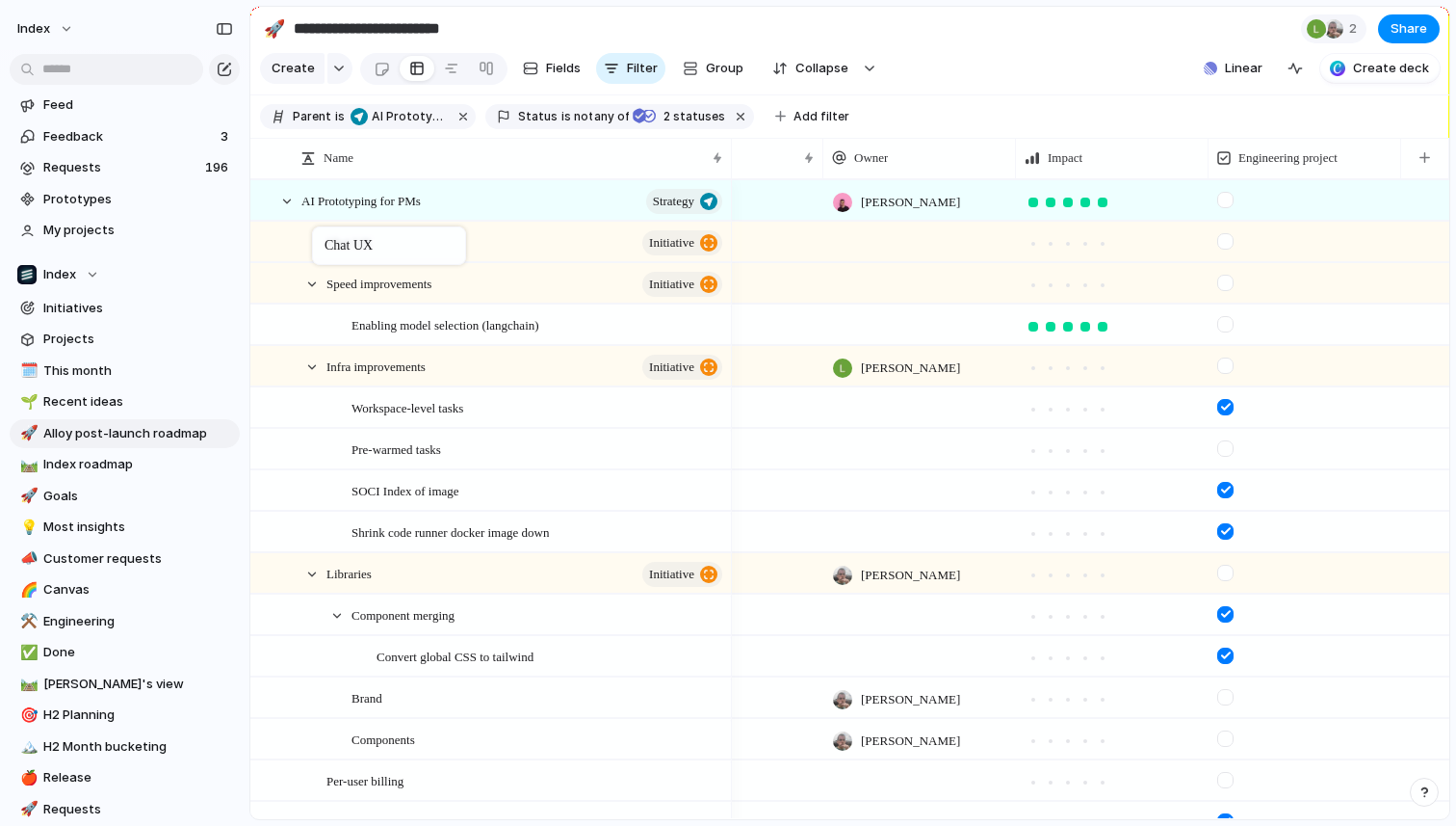
drag, startPoint x: 391, startPoint y: 615, endPoint x: 313, endPoint y: 231, distance: 391.8
click at [311, 289] on div at bounding box center [312, 284] width 17 height 17
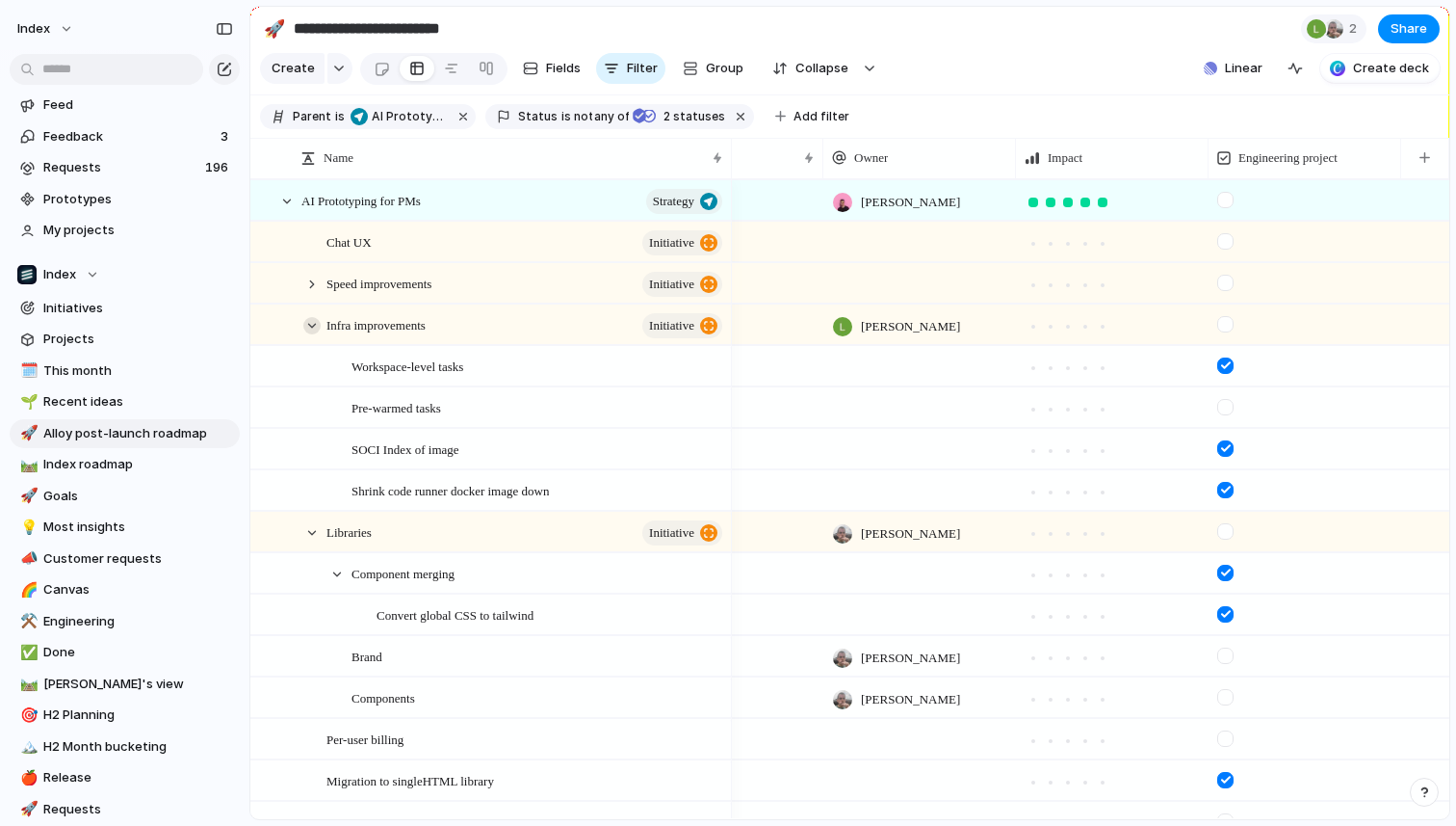
click at [312, 320] on div at bounding box center [312, 325] width 17 height 17
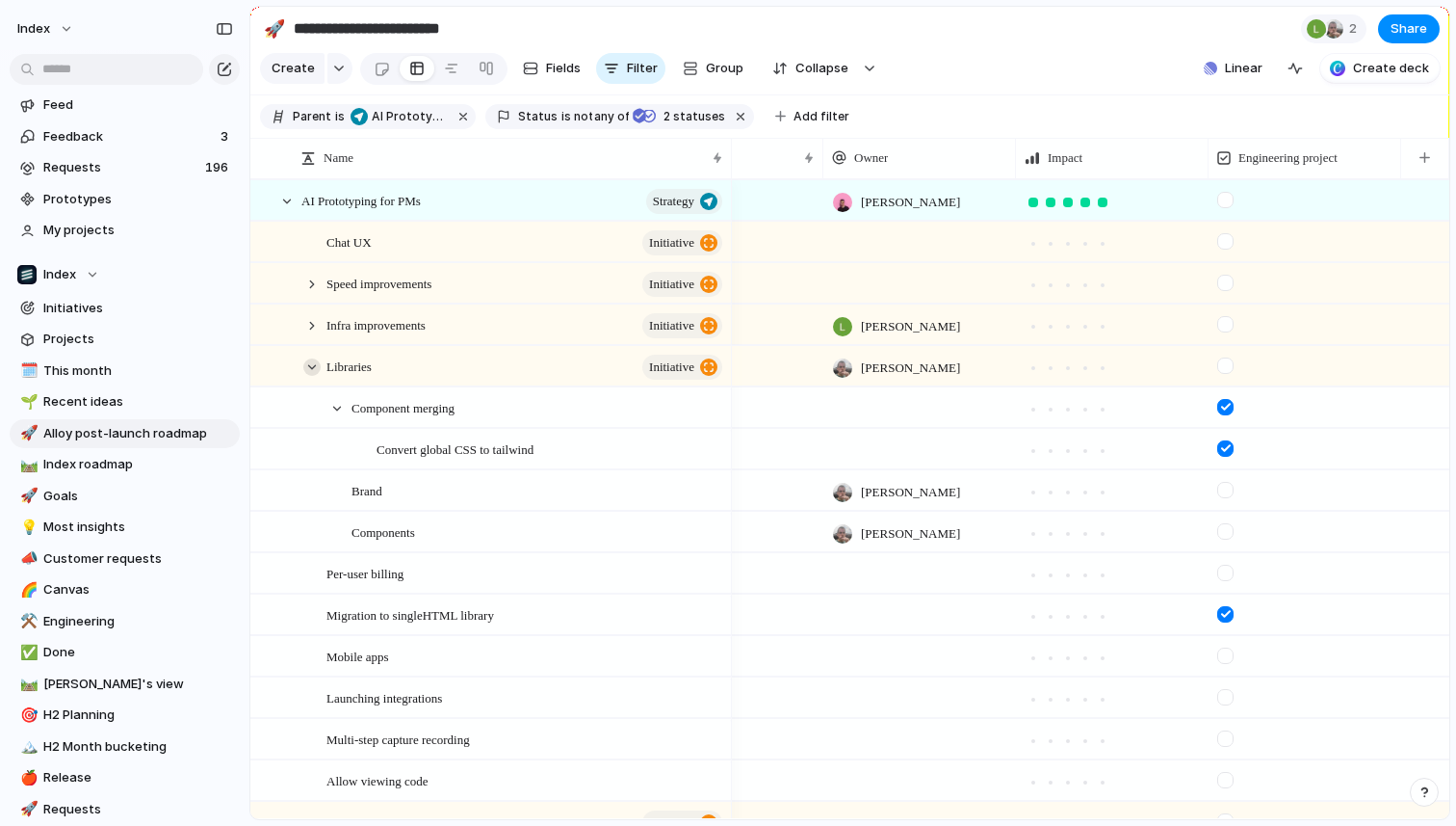
click at [315, 368] on div at bounding box center [312, 367] width 17 height 17
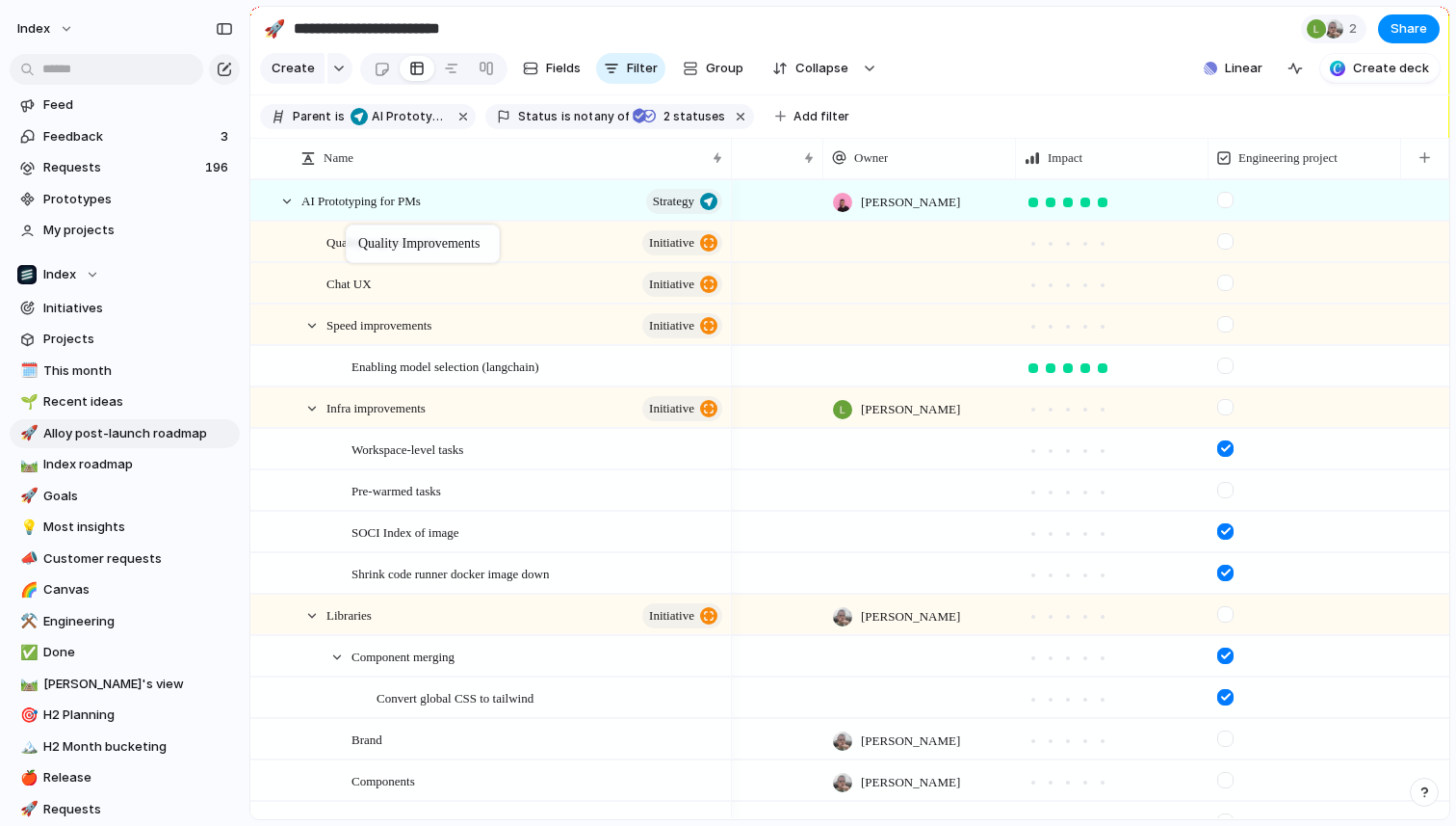
drag, startPoint x: 378, startPoint y: 656, endPoint x: 356, endPoint y: 229, distance: 427.6
click at [317, 320] on div at bounding box center [312, 325] width 17 height 17
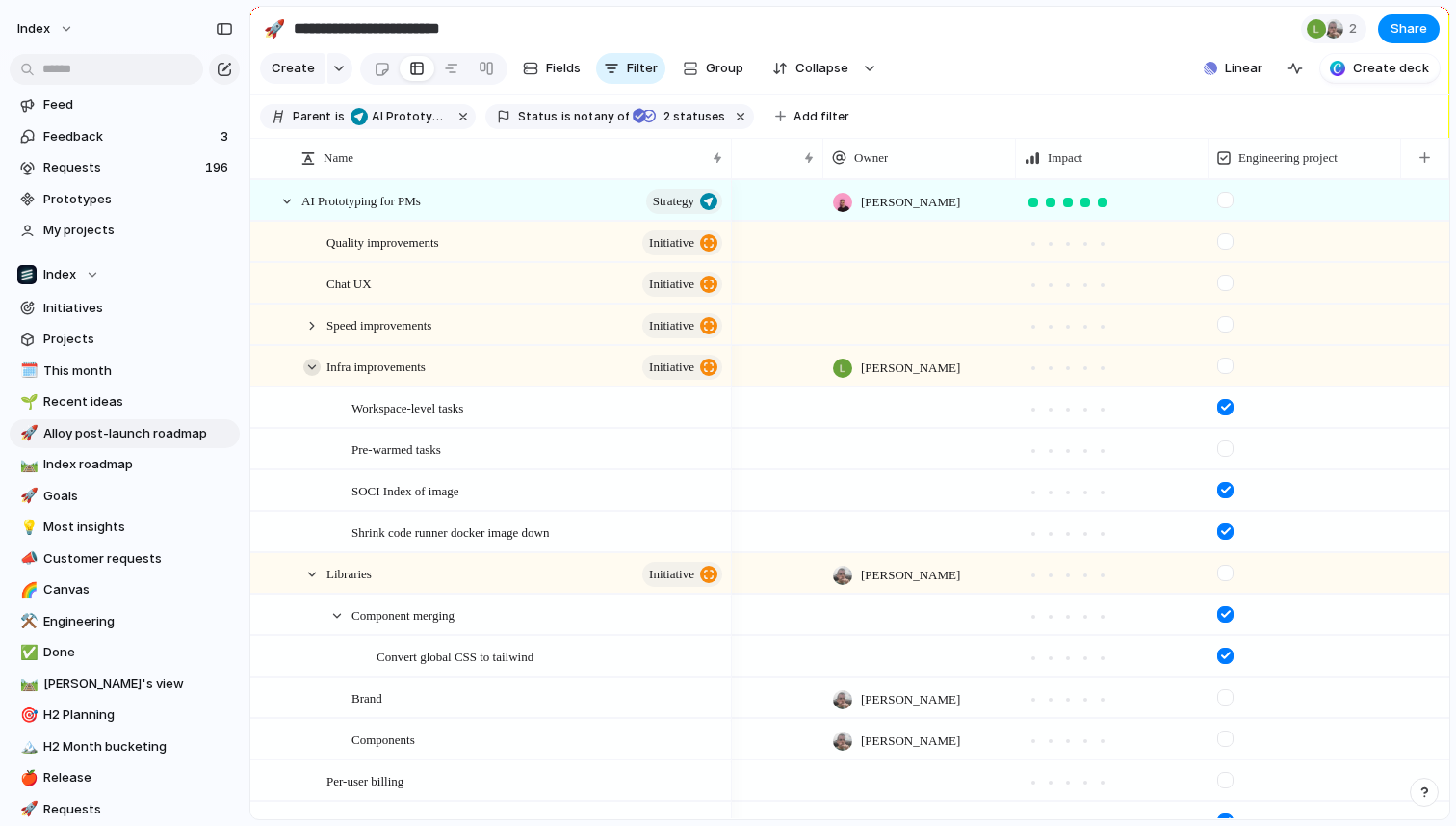
click at [317, 371] on div at bounding box center [312, 367] width 17 height 17
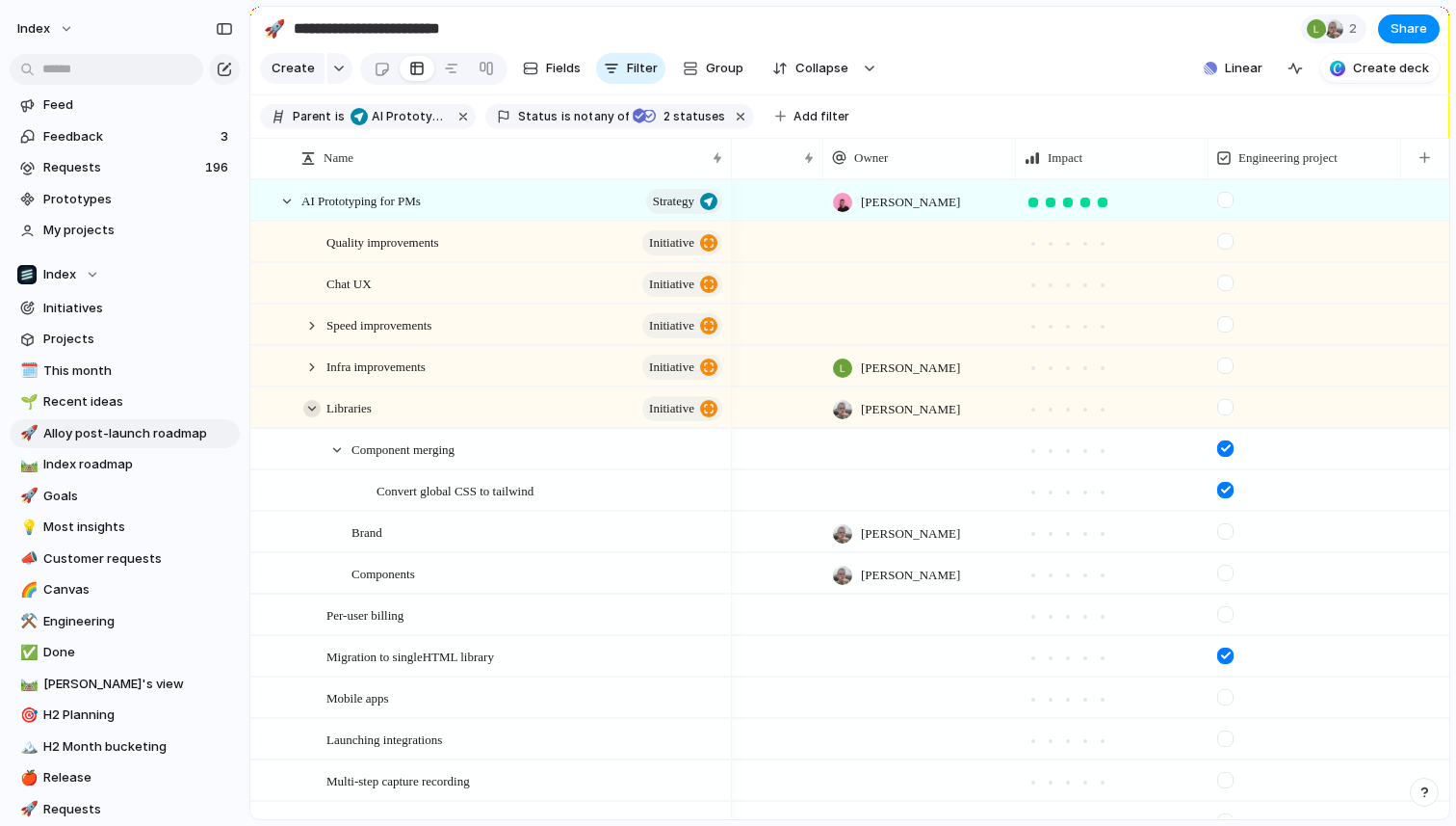
click at [311, 410] on div at bounding box center [312, 408] width 17 height 17
